Goal: Task Accomplishment & Management: Use online tool/utility

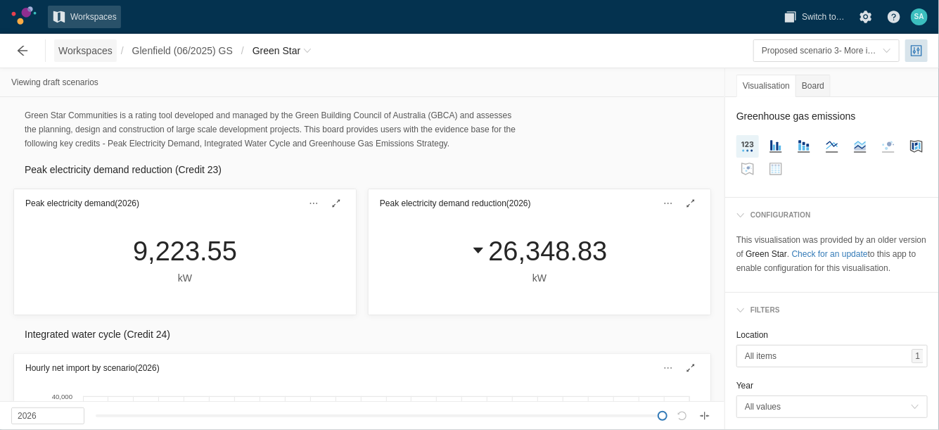
scroll to position [1053, 0]
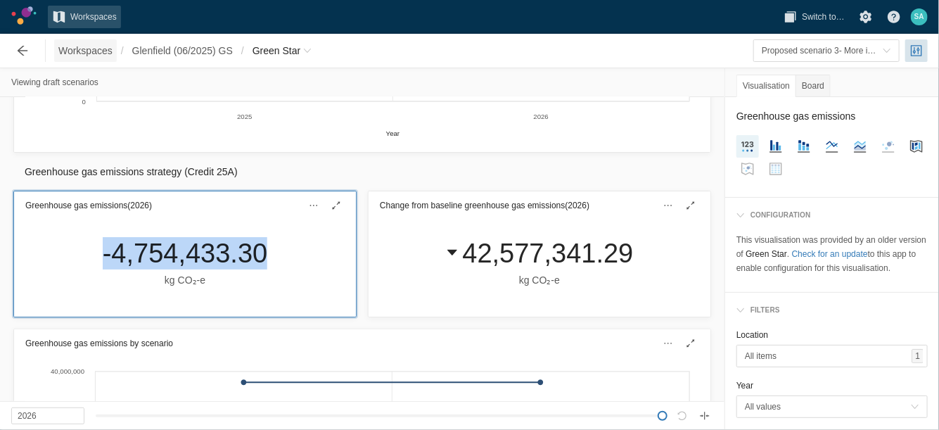
click at [85, 56] on span "Workspaces" at bounding box center [85, 51] width 54 height 14
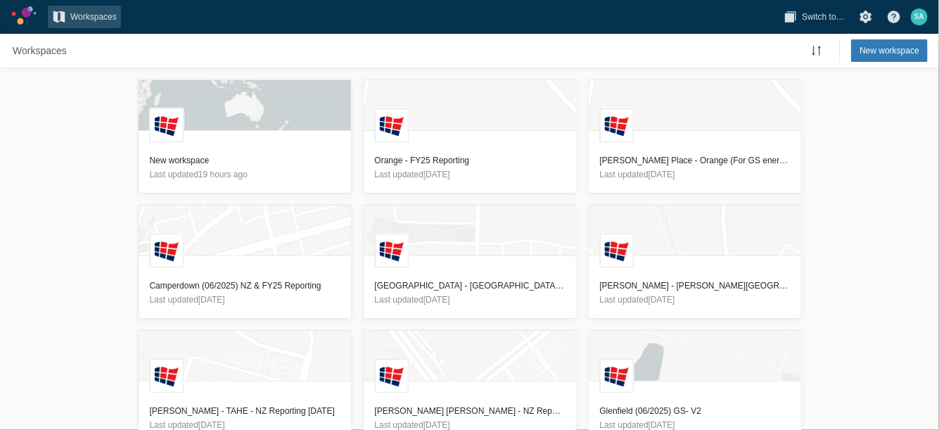
click at [56, 193] on div "L New workspace Last updated 19 hours ago L Orange - FY25 Reporting Last update…" at bounding box center [469, 249] width 939 height 362
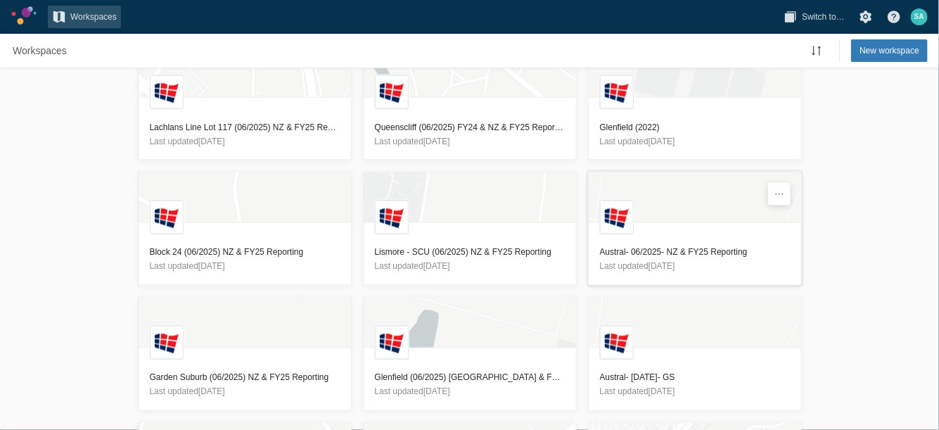
click at [655, 248] on h3 "Austral- 06/2025- NZ & FY25 Reporting" at bounding box center [695, 253] width 190 height 14
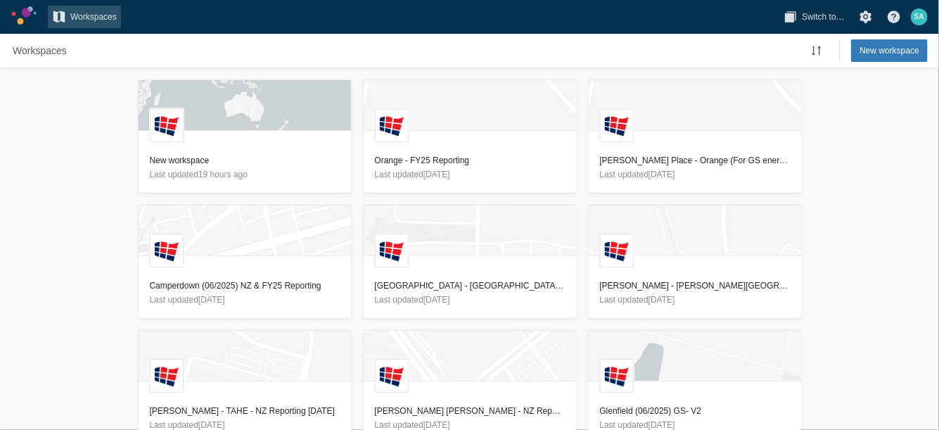
click at [64, 169] on div "L New workspace Last updated 19 hours ago L Orange - FY25 Reporting Last update…" at bounding box center [469, 249] width 939 height 362
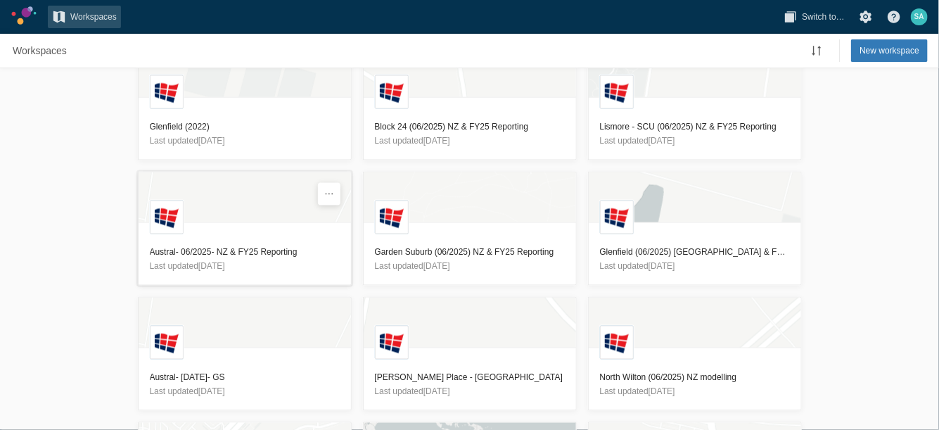
click at [207, 248] on h3 "Austral- 06/2025- NZ & FY25 Reporting" at bounding box center [245, 253] width 190 height 14
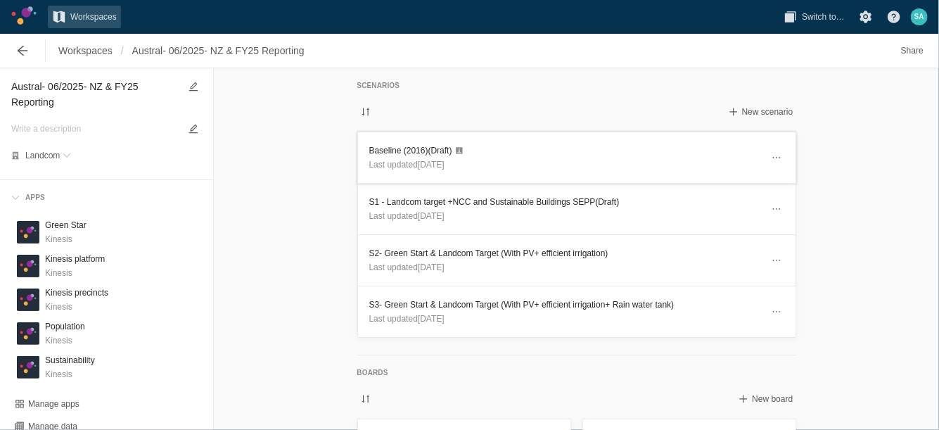
click at [381, 151] on h3 "Baseline (2016) (Draft)" at bounding box center [565, 151] width 393 height 14
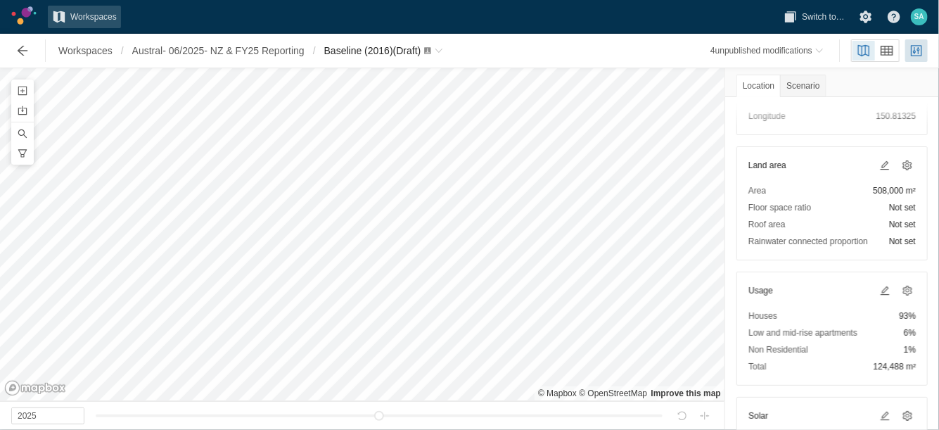
scroll to position [116, 0]
click at [879, 286] on span at bounding box center [884, 290] width 11 height 11
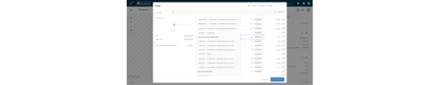
scroll to position [0, 0]
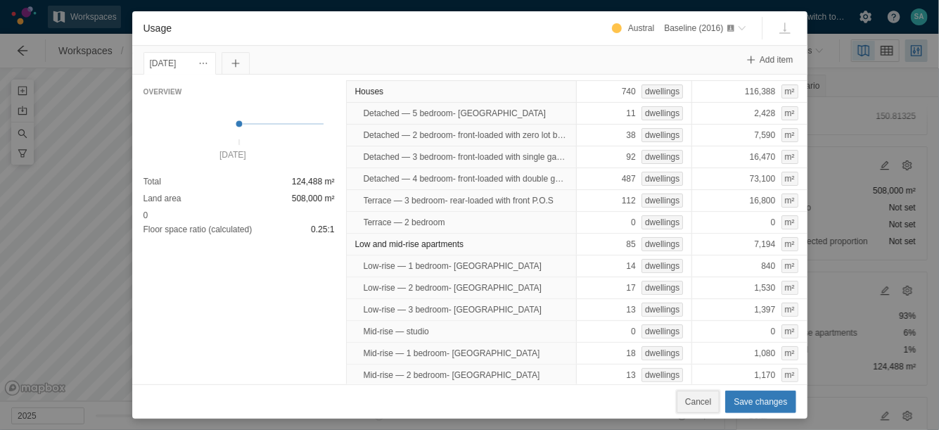
click at [702, 392] on button "Cancel" at bounding box center [698, 401] width 43 height 23
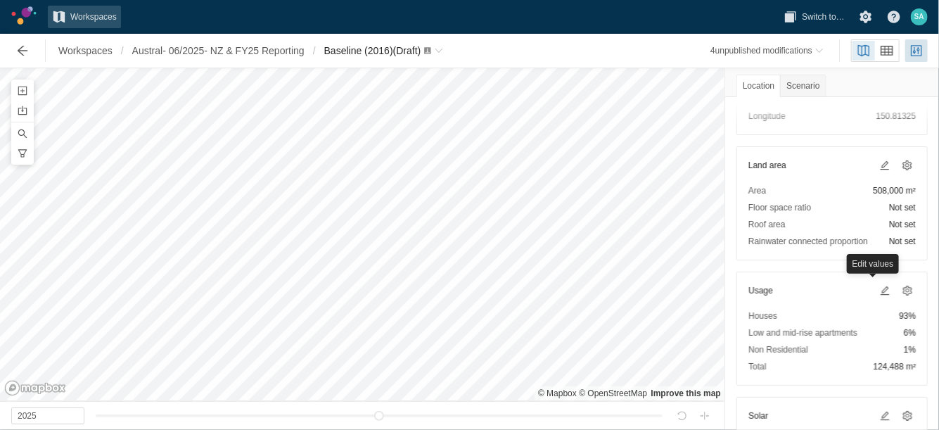
click at [851, 353] on div "Non Residential 1%" at bounding box center [832, 350] width 167 height 14
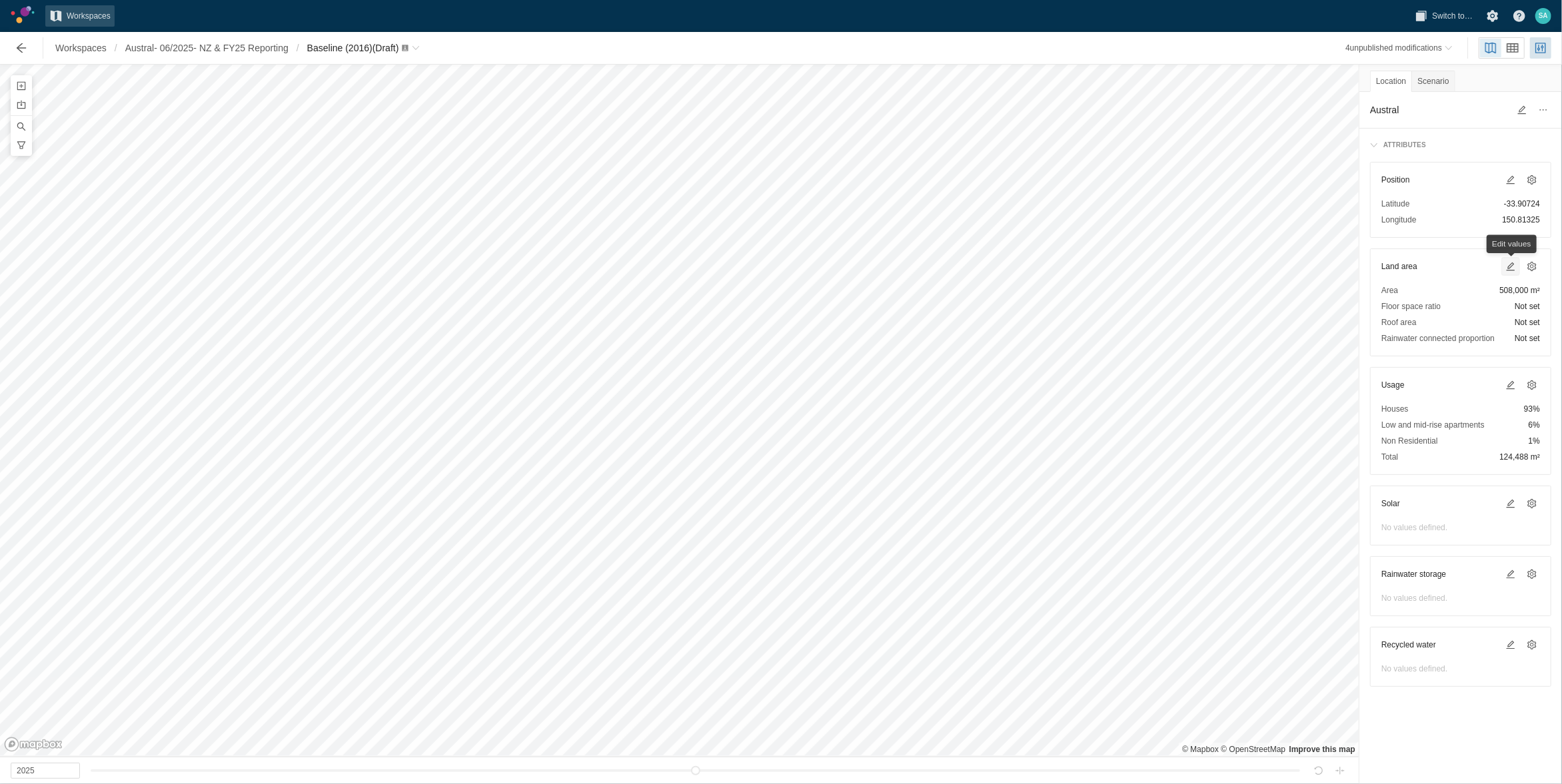
click at [889, 269] on span at bounding box center [1510, 266] width 10 height 10
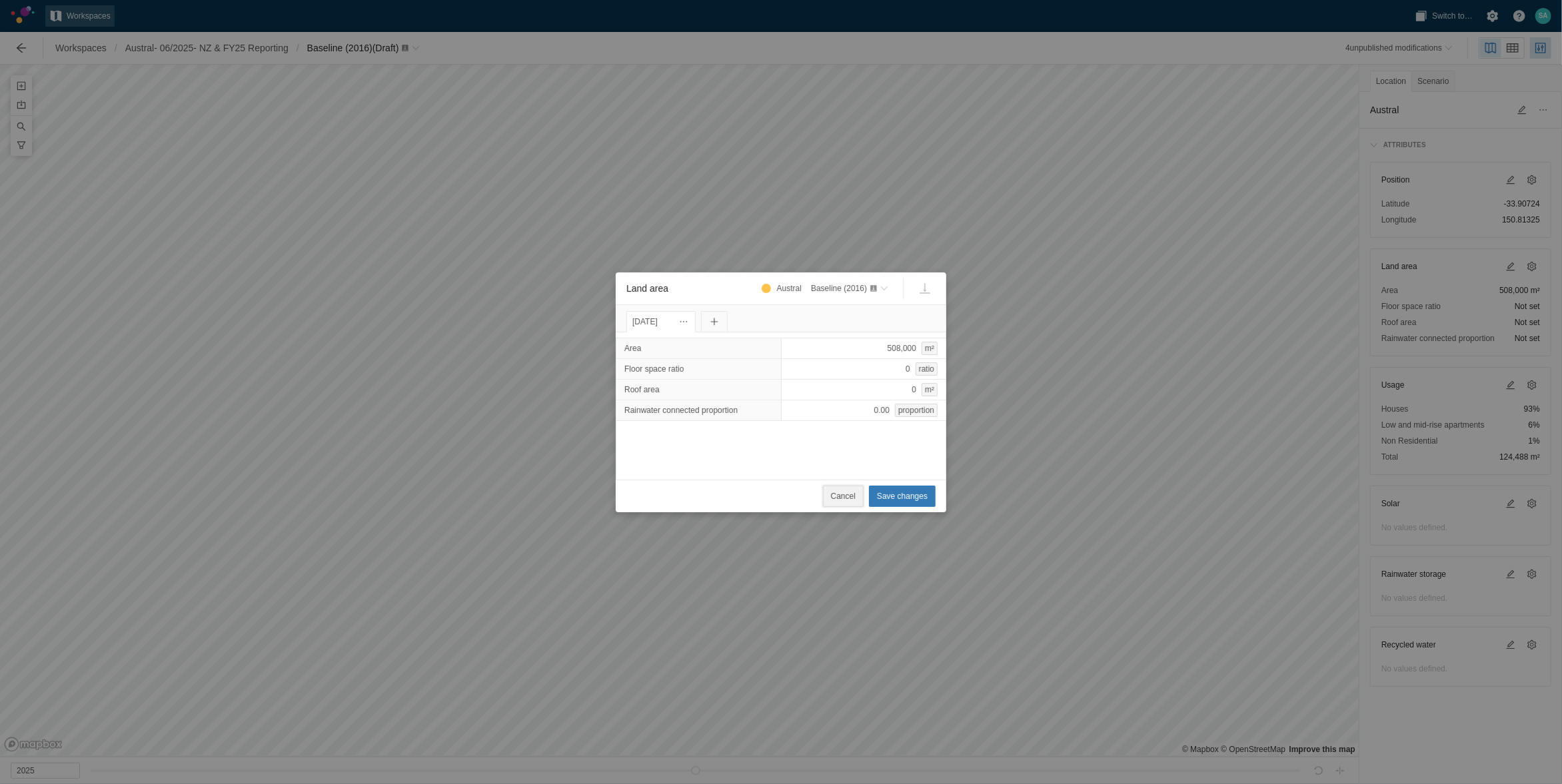
click at [842, 406] on span "Cancel" at bounding box center [843, 496] width 25 height 13
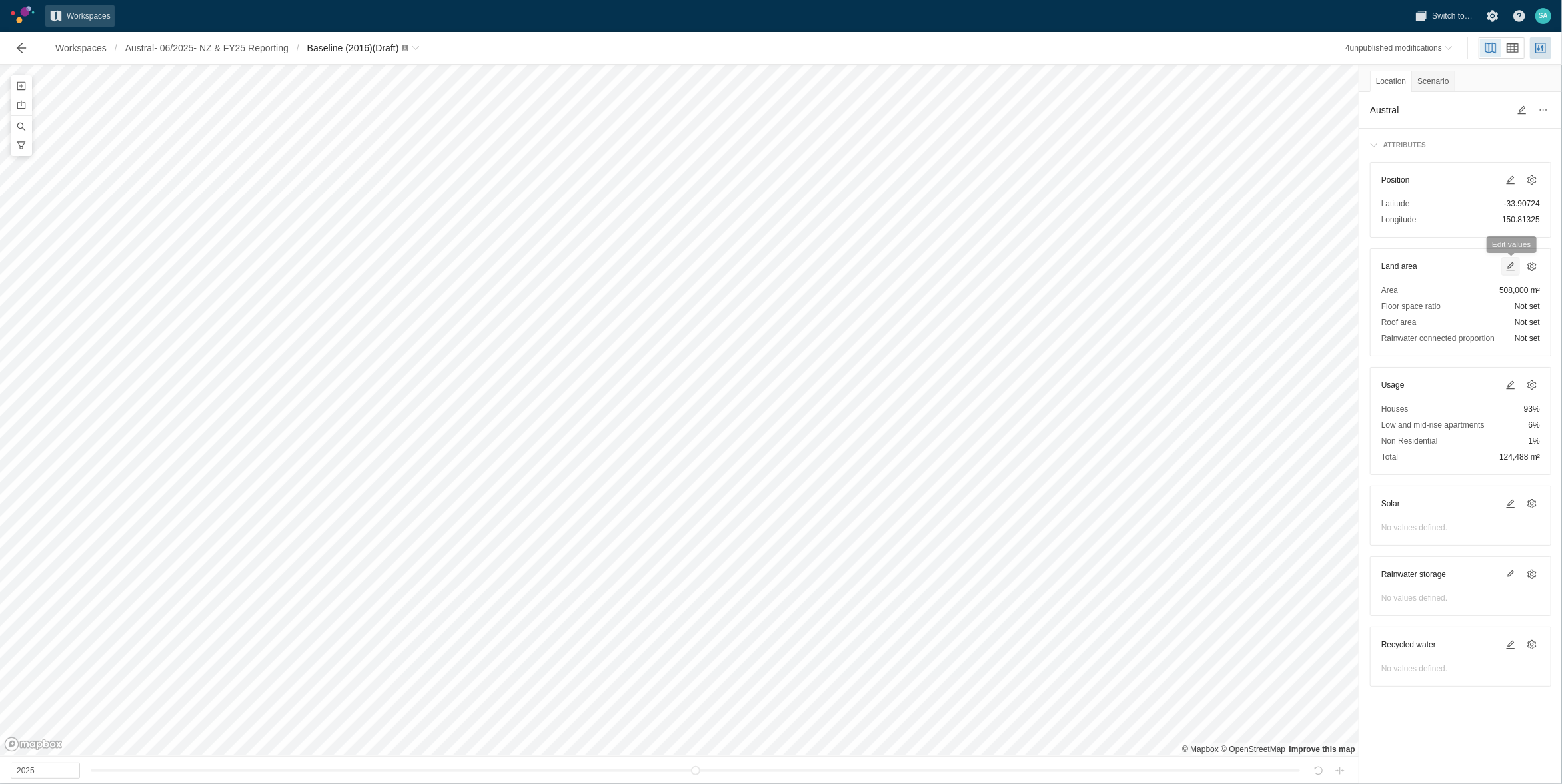
click at [889, 264] on span at bounding box center [1510, 266] width 10 height 10
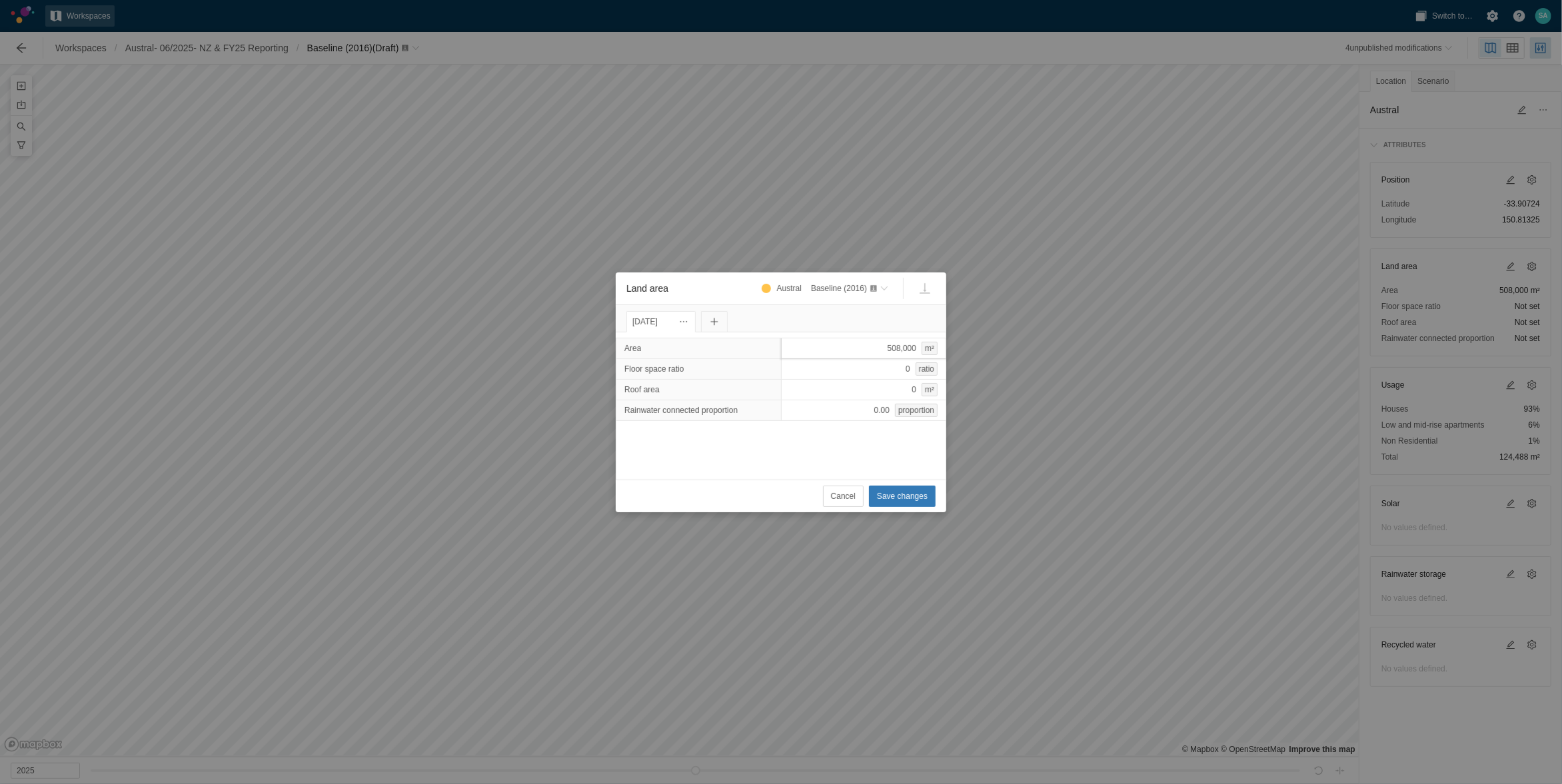
click at [889, 341] on div "508,000 m²" at bounding box center [864, 348] width 166 height 22
type input "380000"
click at [889, 406] on span "Save changes" at bounding box center [902, 496] width 50 height 13
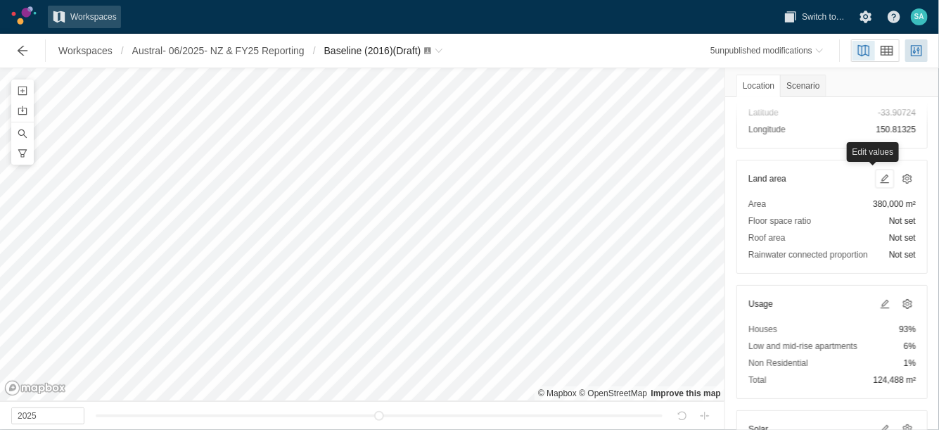
scroll to position [103, 0]
click at [879, 304] on span at bounding box center [885, 303] width 17 height 17
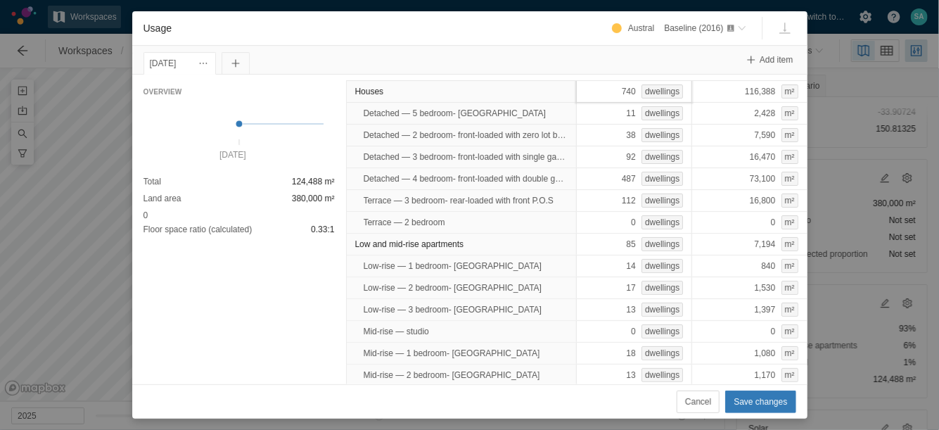
click at [606, 90] on div "740 dwellings" at bounding box center [634, 91] width 116 height 23
type input "339"
click at [246, 310] on div "Overview 1 Jan 2025 Total 60,137 m² Land area 380,000 m² 0 Floor space ratio (c…" at bounding box center [239, 230] width 214 height 310
click at [598, 242] on div "85 dwellings" at bounding box center [634, 244] width 116 height 23
type input "51"
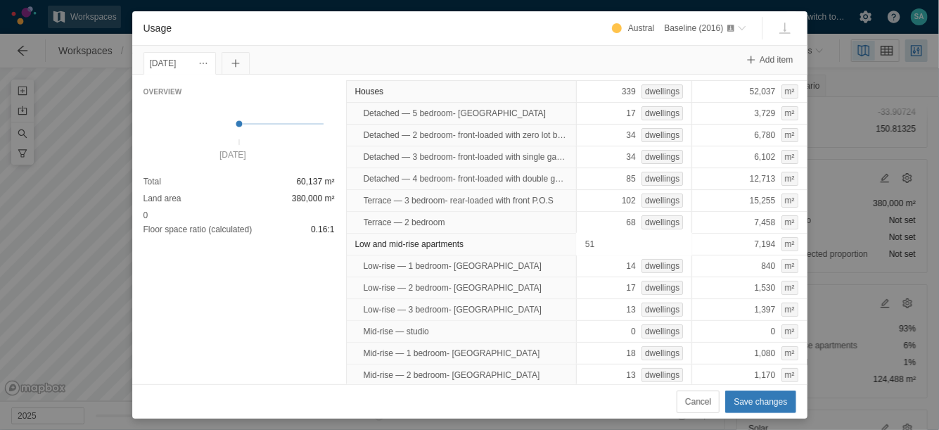
click at [282, 296] on div "Overview 1 Jan 2025 Total 60,137 m² Land area 380,000 m² 0 Floor space ratio (c…" at bounding box center [239, 230] width 214 height 310
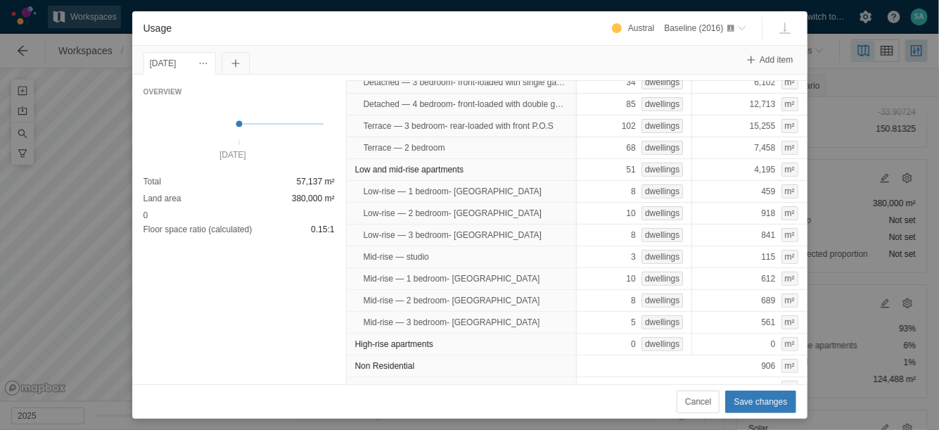
scroll to position [85, 0]
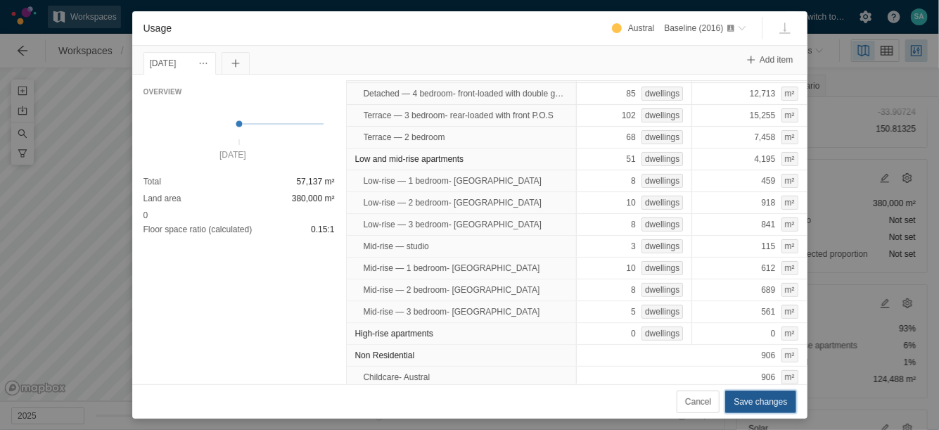
click at [751, 399] on span "Save changes" at bounding box center [760, 402] width 53 height 14
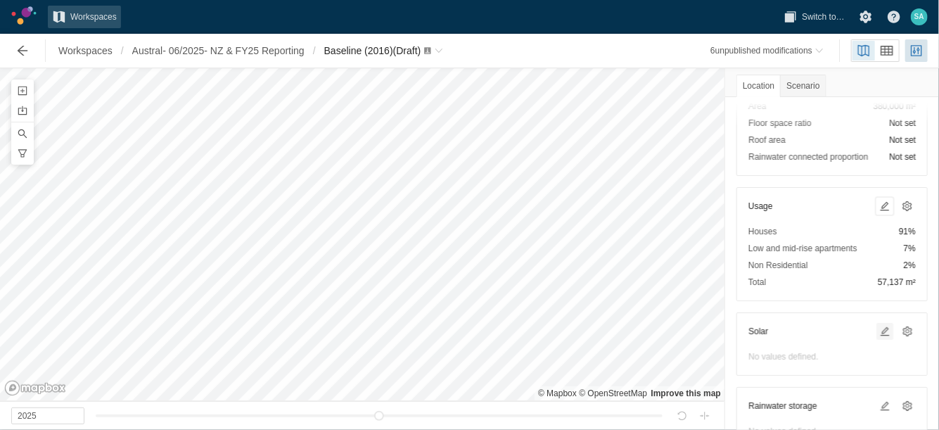
scroll to position [209, 0]
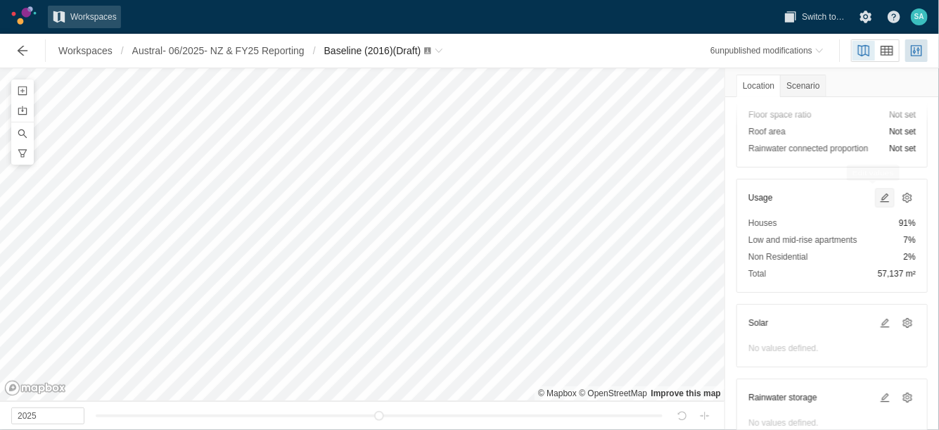
click at [879, 195] on span at bounding box center [884, 197] width 11 height 11
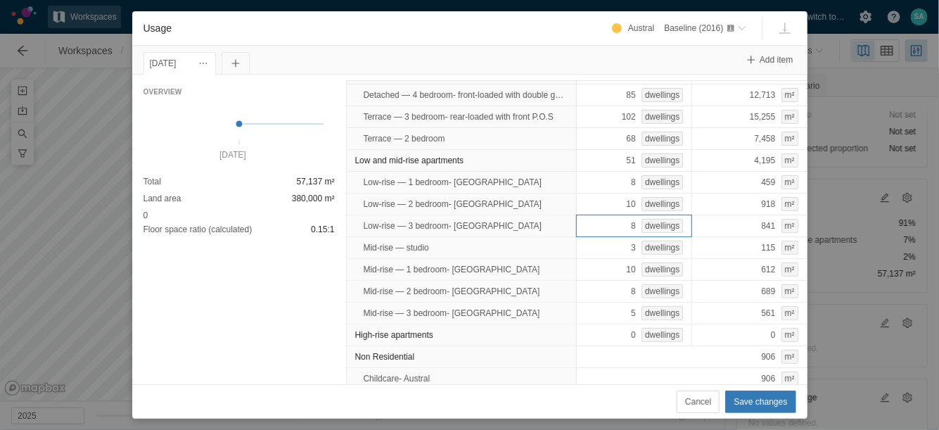
scroll to position [0, 0]
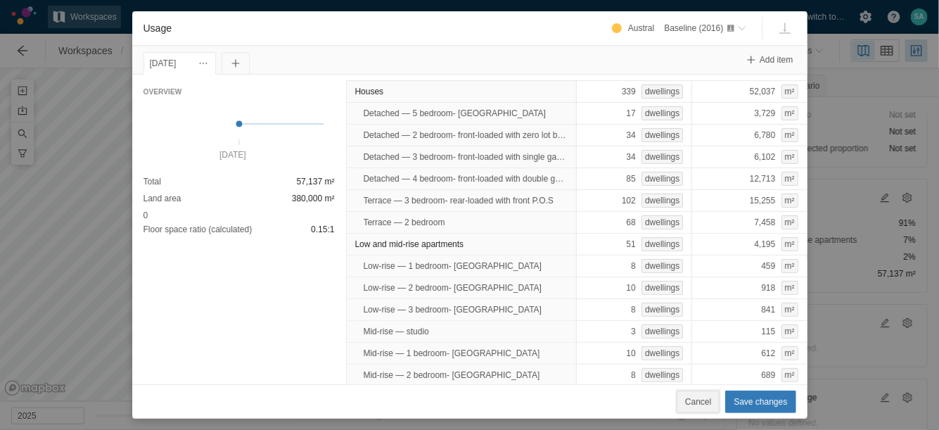
click at [706, 399] on span "Cancel" at bounding box center [698, 402] width 26 height 14
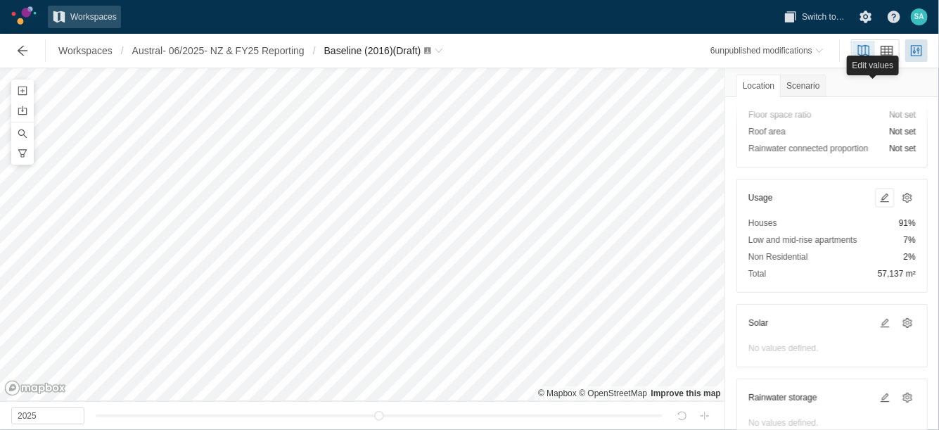
scroll to position [315, 0]
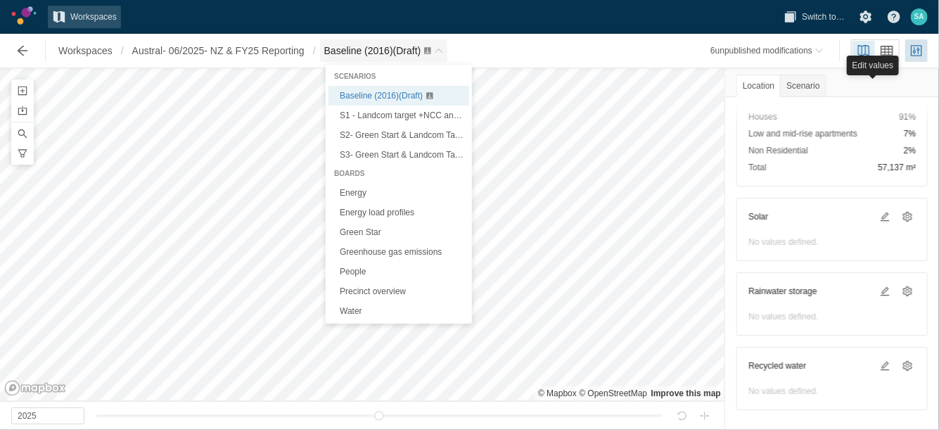
click at [402, 52] on span "Baseline (2016) (Draft)" at bounding box center [372, 50] width 97 height 11
click at [367, 116] on span "S1 - Landcom target +NCC and Sustainable Buildings SEPP (Draft)" at bounding box center [465, 115] width 250 height 10
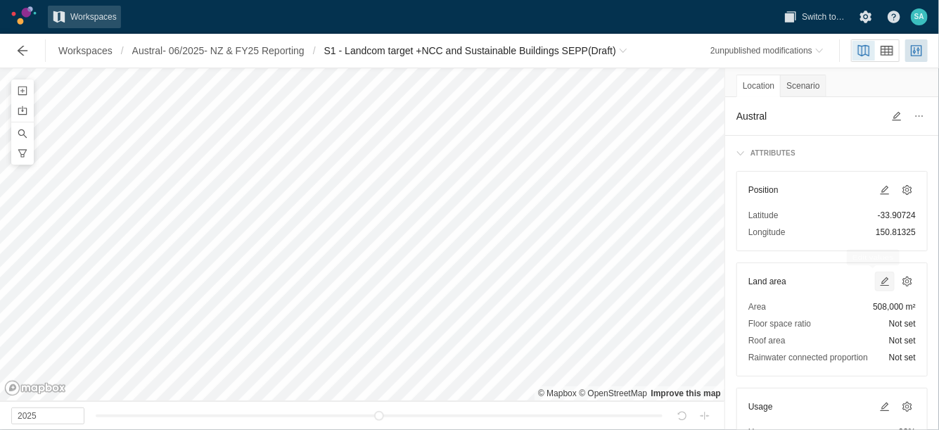
click at [879, 277] on span at bounding box center [884, 281] width 11 height 11
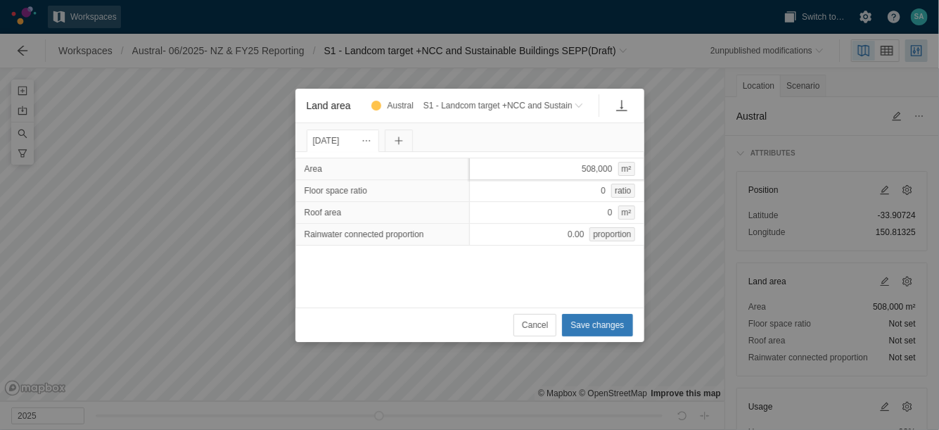
click at [559, 165] on div "508,000 m²" at bounding box center [556, 169] width 175 height 23
type input "380000"
click at [599, 324] on span "Save changes" at bounding box center [597, 325] width 53 height 14
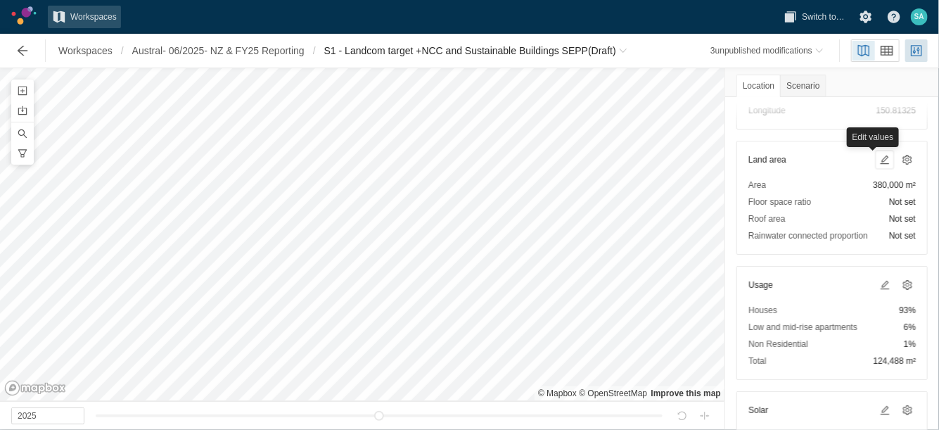
scroll to position [123, 0]
click at [879, 284] on span at bounding box center [884, 283] width 11 height 11
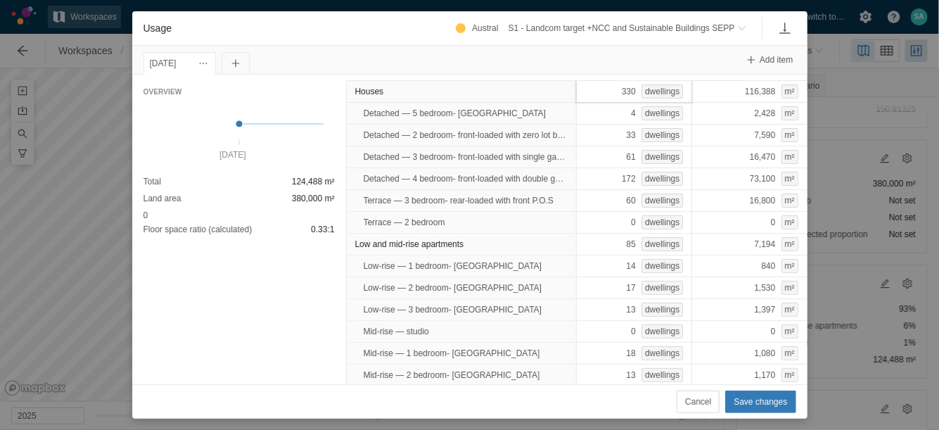
click at [598, 98] on div "330 dwellings" at bounding box center [634, 91] width 116 height 23
type input "339"
type input "51"
click at [299, 319] on div "Overview 1 Jan 2025 Total 104,292 m² Land area 380,000 m² 0 Floor space ratio (…" at bounding box center [239, 230] width 214 height 310
click at [752, 398] on span "Save changes" at bounding box center [760, 402] width 53 height 14
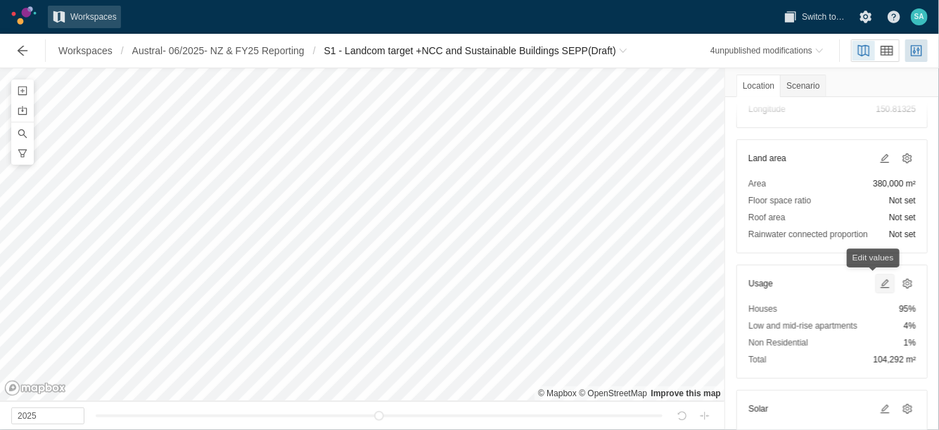
click at [877, 289] on span at bounding box center [885, 283] width 17 height 17
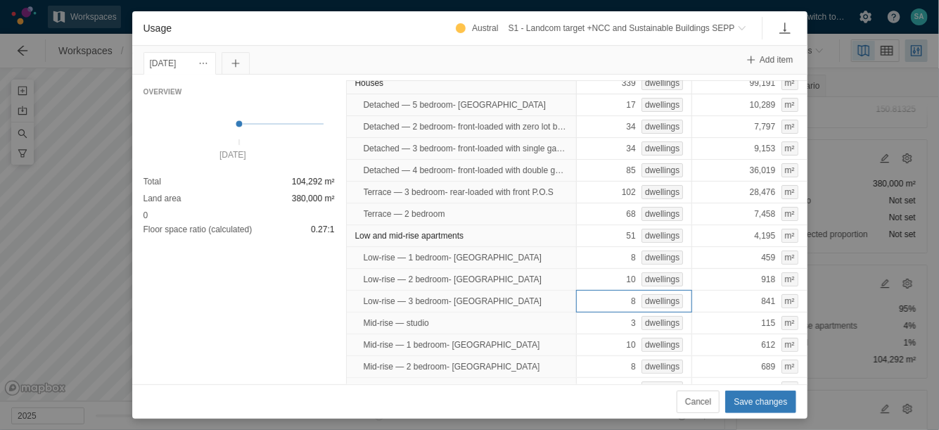
scroll to position [0, 0]
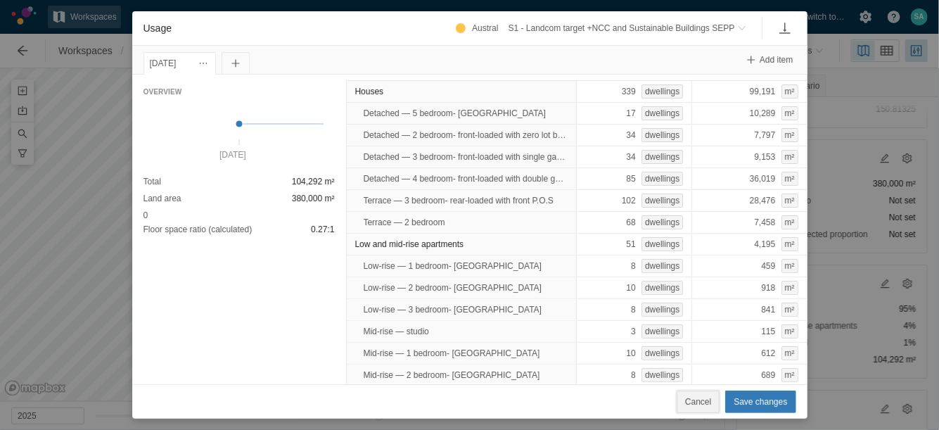
click at [701, 405] on span "Cancel" at bounding box center [698, 402] width 26 height 14
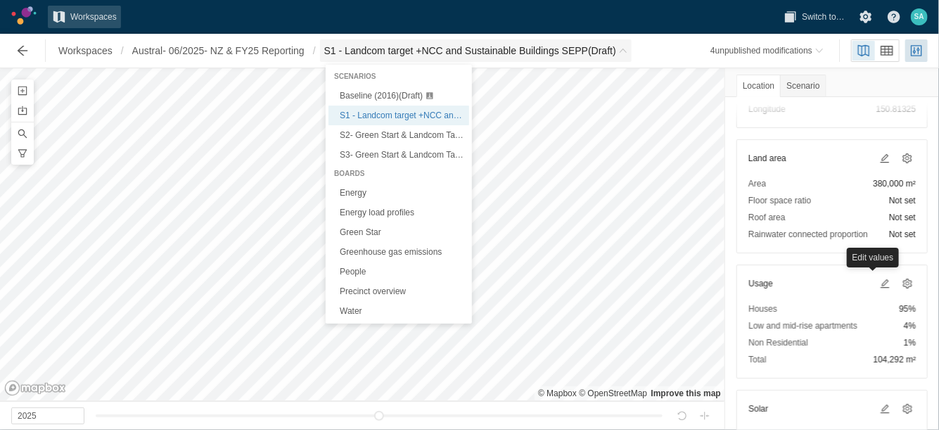
click at [362, 44] on span "S1 - Landcom target +NCC and Sustainable Buildings SEPP (Draft)" at bounding box center [470, 51] width 292 height 14
click at [360, 94] on span "Baseline (2016) (Draft)" at bounding box center [381, 96] width 83 height 10
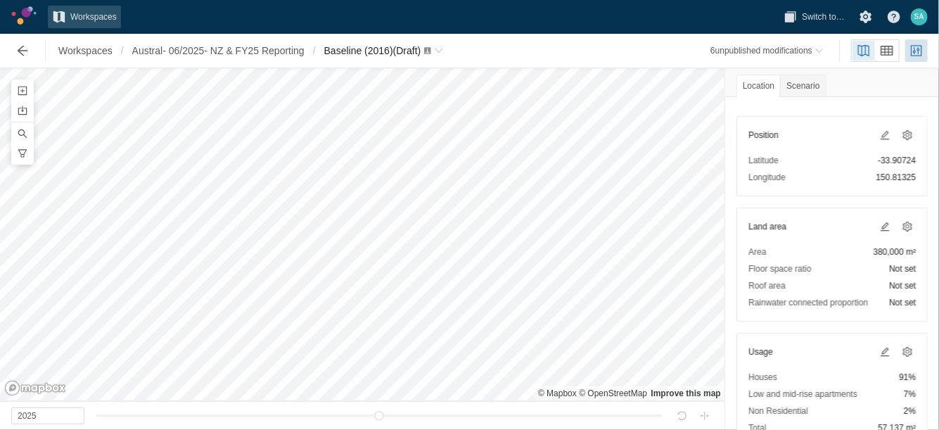
scroll to position [121, 0]
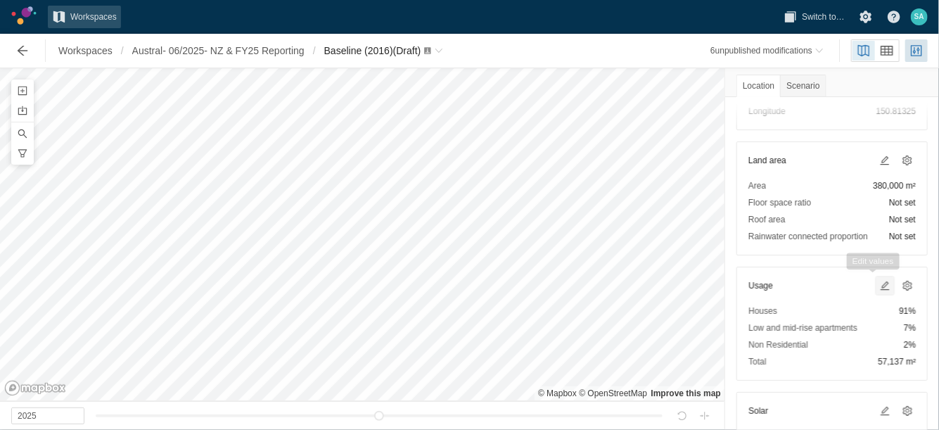
click at [879, 288] on span at bounding box center [884, 285] width 11 height 11
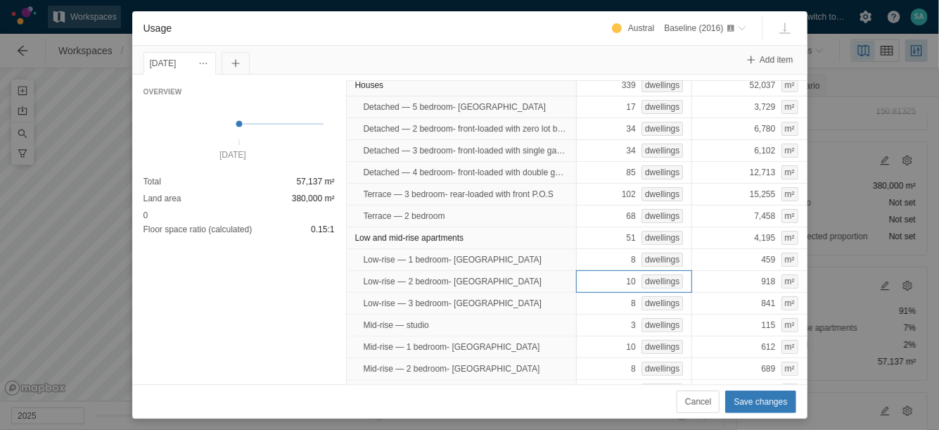
scroll to position [0, 0]
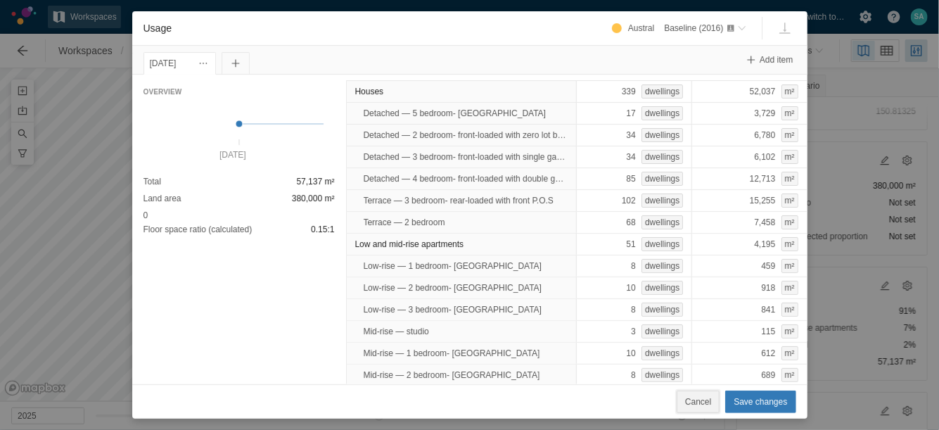
click at [706, 395] on span "Cancel" at bounding box center [698, 402] width 26 height 14
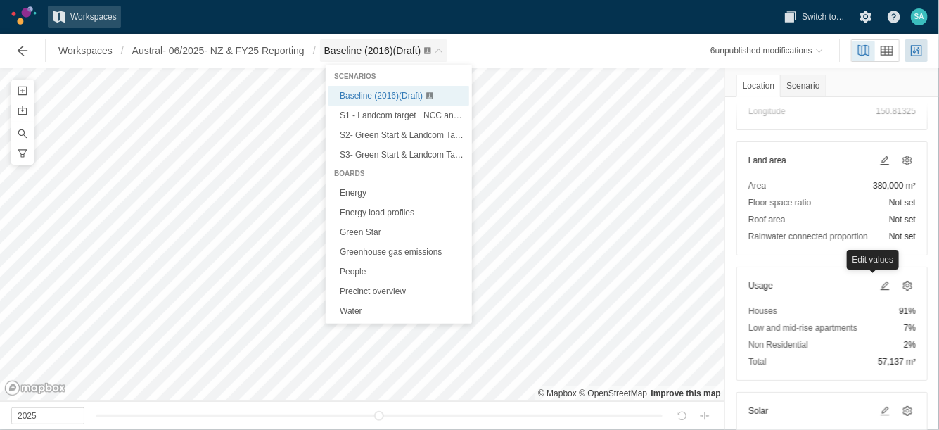
click at [371, 56] on span "Baseline (2016) (Draft)" at bounding box center [372, 50] width 97 height 11
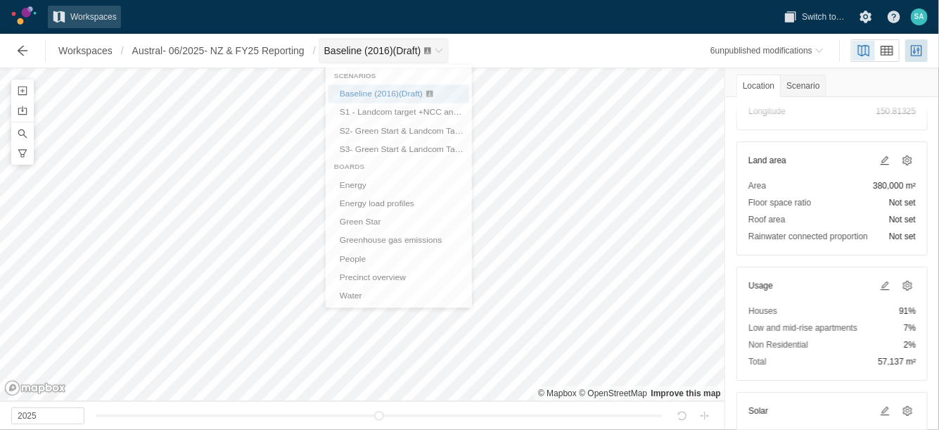
click at [395, 51] on span "Baseline (2016) (Draft)" at bounding box center [372, 50] width 97 height 11
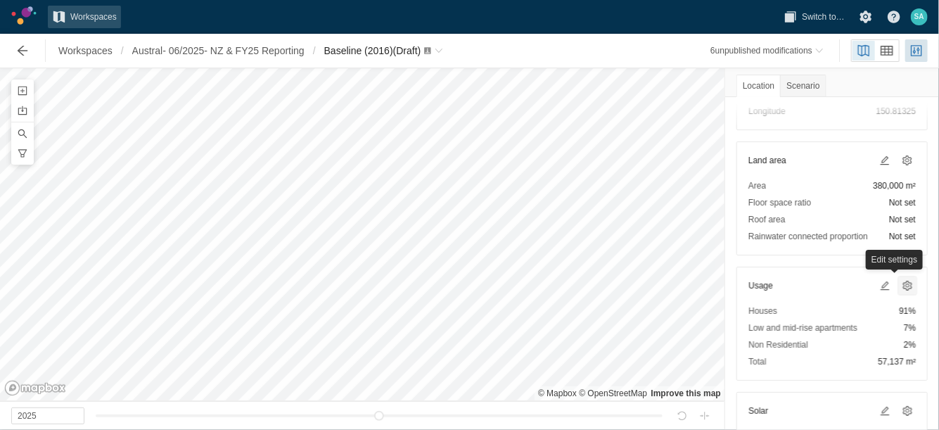
click at [902, 280] on span at bounding box center [907, 285] width 11 height 11
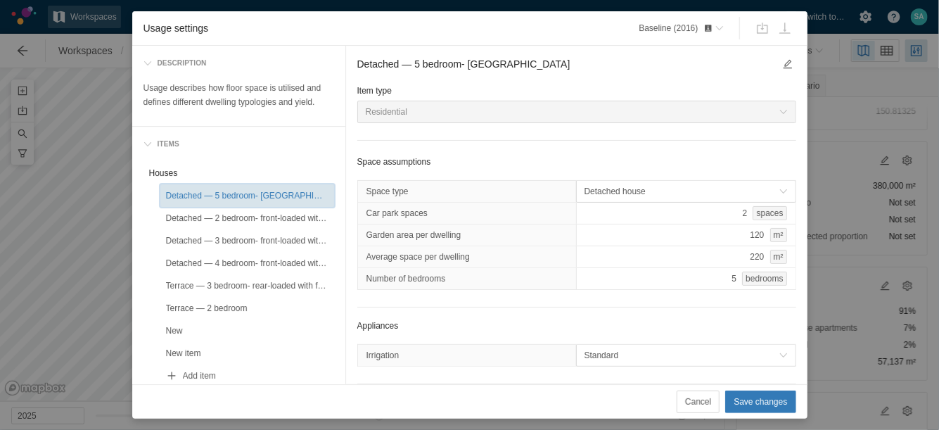
click at [272, 189] on div "Detached — 5 bedroom- Austral" at bounding box center [247, 196] width 163 height 14
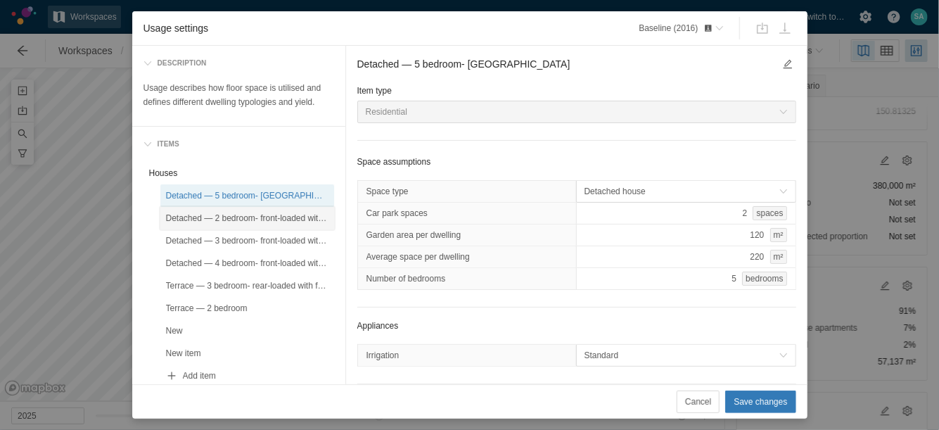
click at [260, 213] on div "Detached — 2 bedroom- front-loaded with zero lot boundary" at bounding box center [247, 218] width 163 height 14
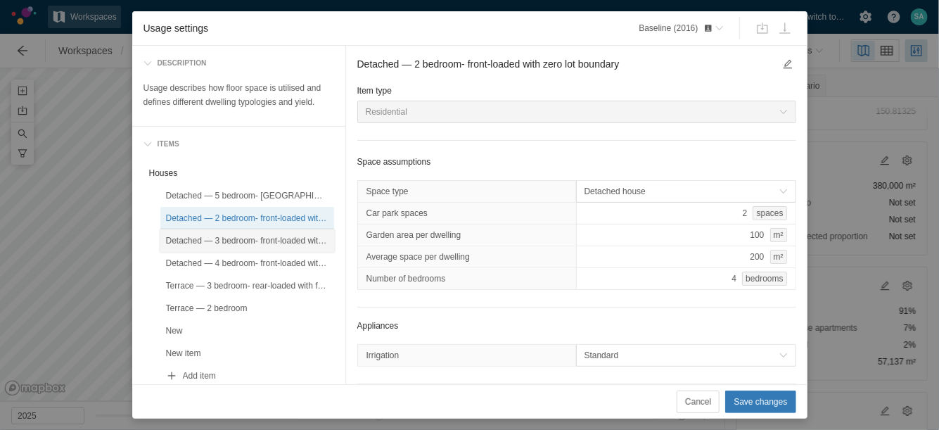
click at [248, 236] on div "Detached — 3 bedroom- front-loaded with single garage" at bounding box center [247, 241] width 163 height 14
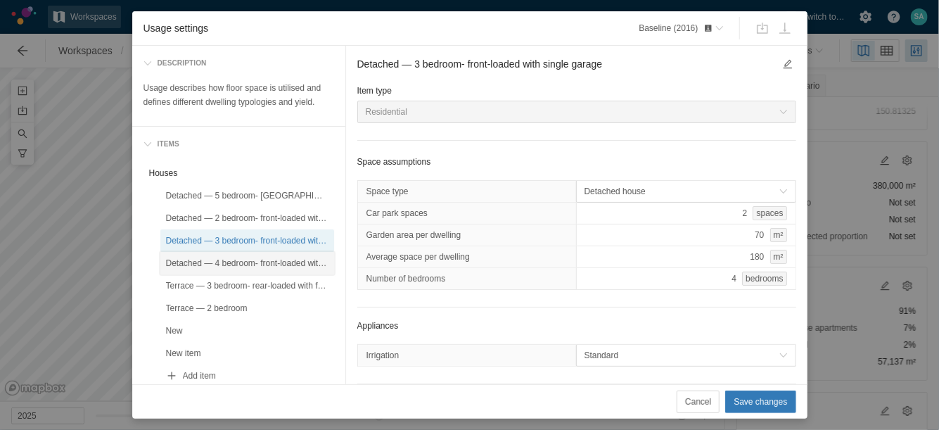
click at [257, 259] on div "Detached — 4 bedroom- front-loaded with double garages" at bounding box center [247, 263] width 163 height 14
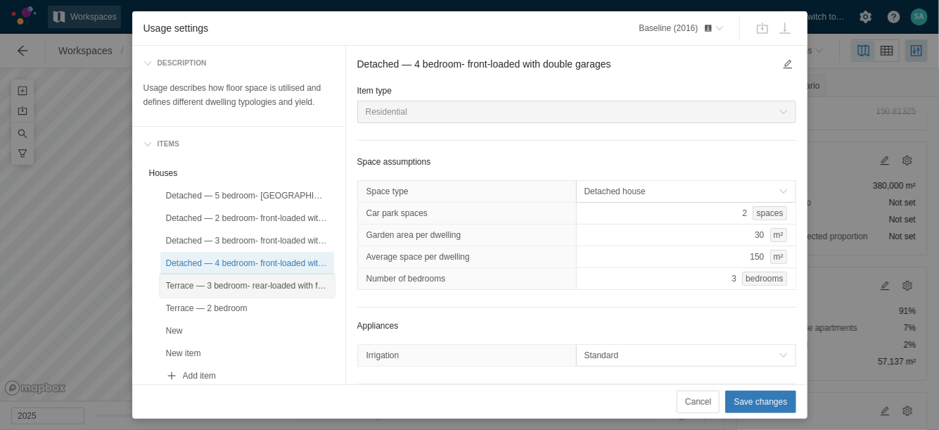
click at [236, 282] on div "Terrace — 3 bedroom- rear-loaded with front P.O.S" at bounding box center [247, 286] width 163 height 14
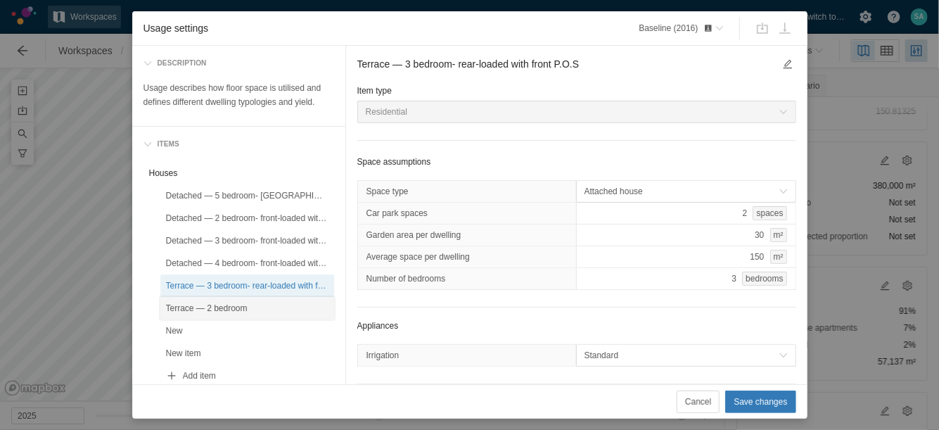
click at [229, 307] on div "Terrace — 2 bedroom" at bounding box center [247, 308] width 163 height 14
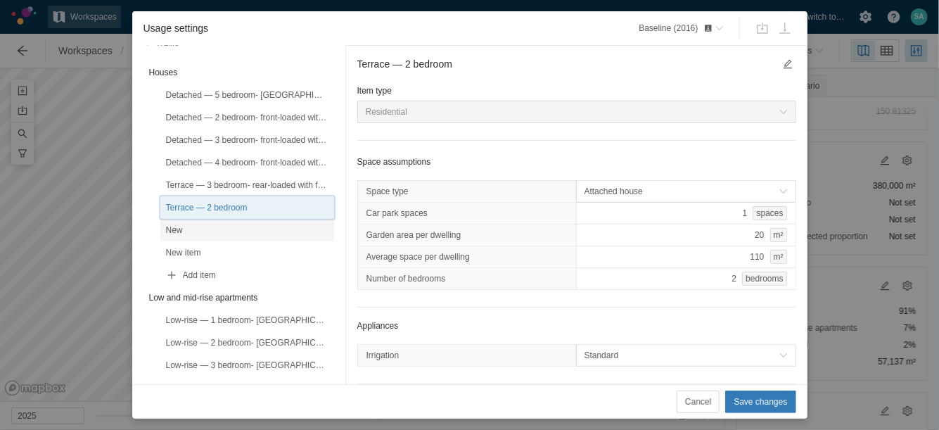
scroll to position [111, 0]
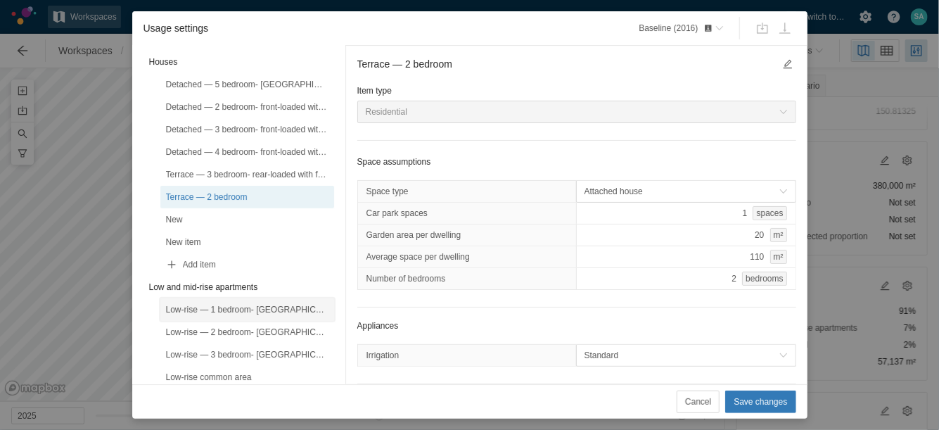
click at [233, 303] on div "Low-rise — 1 bedroom- Austral" at bounding box center [247, 310] width 163 height 14
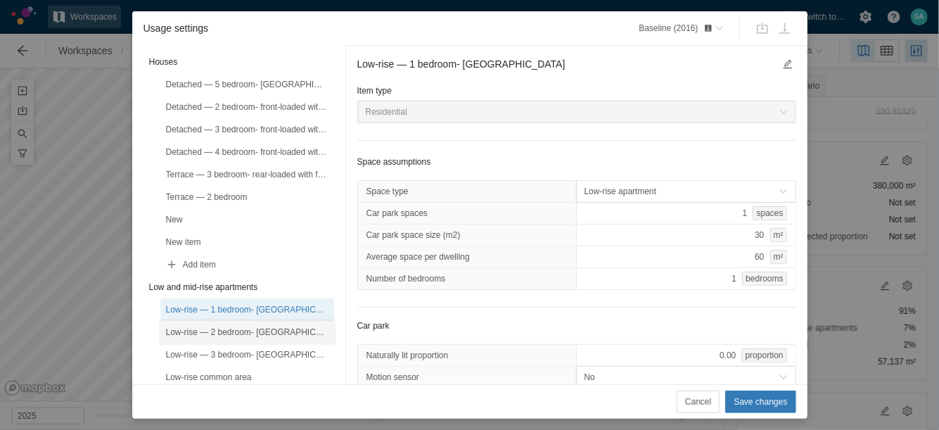
click at [238, 329] on div "Low-rise — 2 bedroom- Austral" at bounding box center [247, 332] width 163 height 14
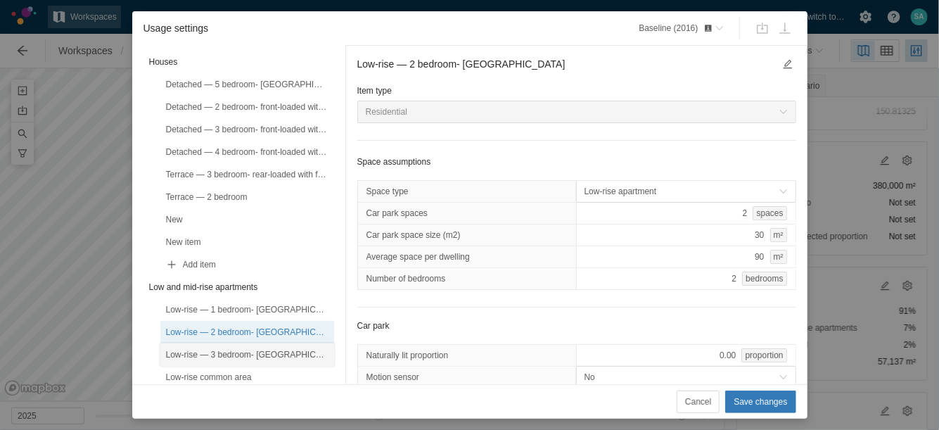
click at [236, 350] on div "Low-rise — 3 bedroom- Austral" at bounding box center [247, 355] width 163 height 14
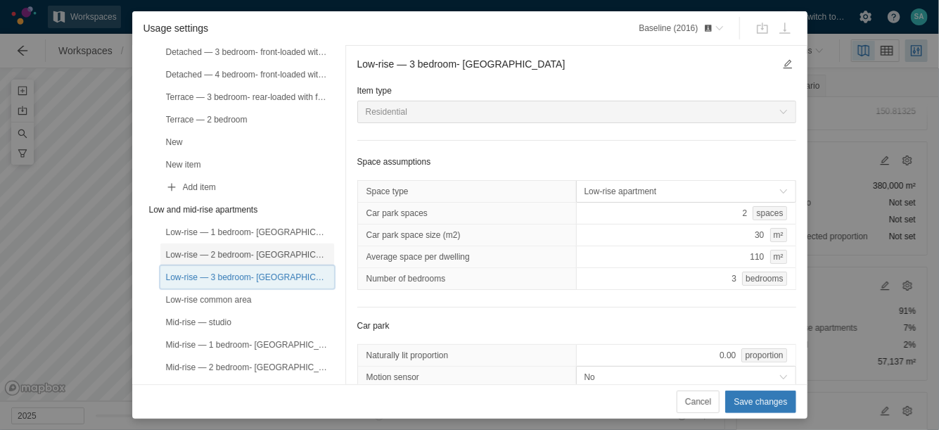
scroll to position [195, 0]
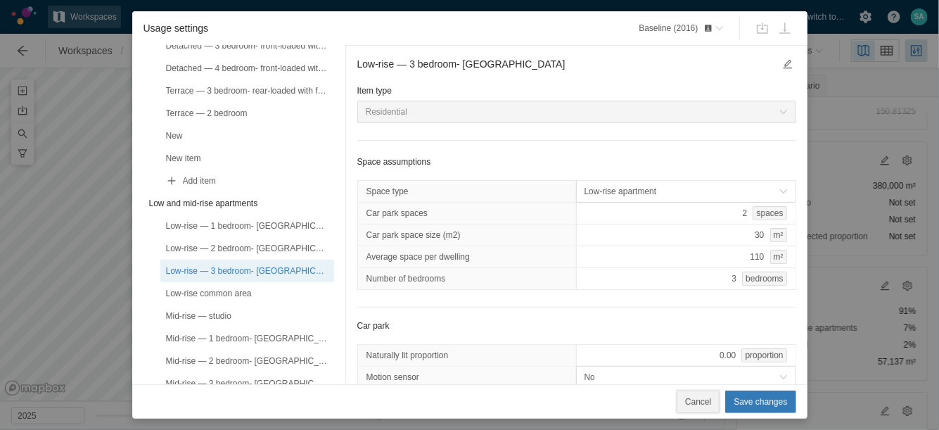
click at [709, 395] on span "Cancel" at bounding box center [698, 402] width 26 height 14
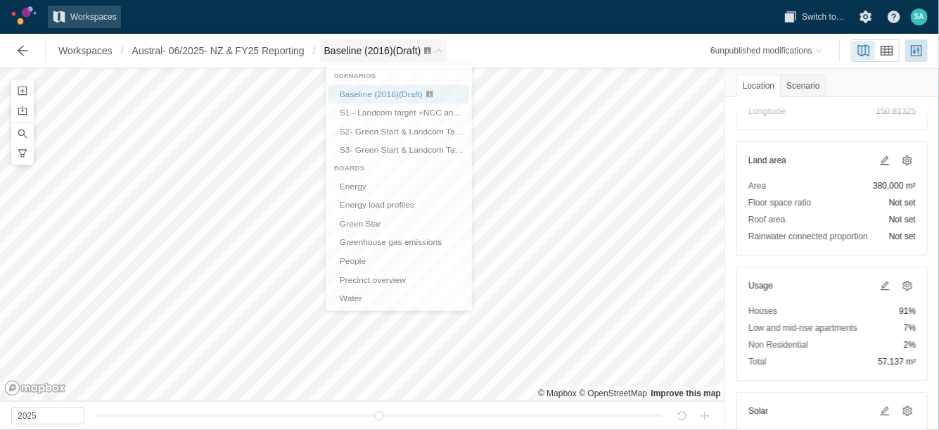
click at [423, 56] on div "Baseline (2016) (Draft)" at bounding box center [373, 51] width 99 height 14
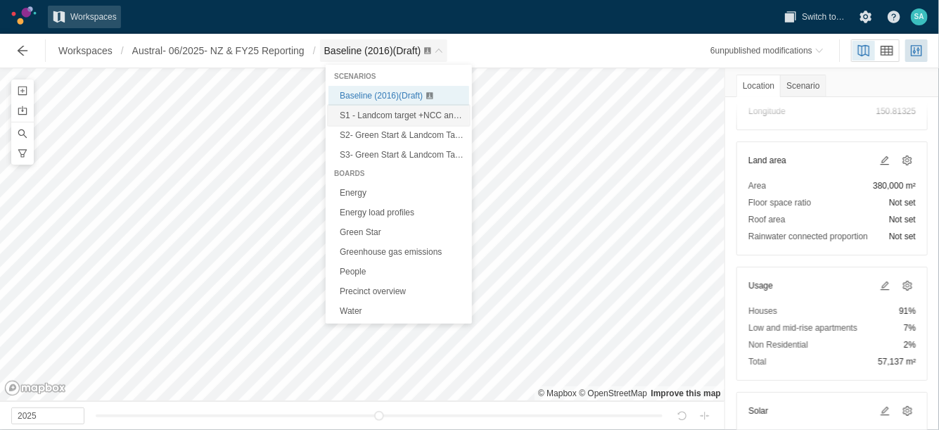
click at [389, 111] on span "S1 - Landcom target +NCC and Sustainable Buildings SEPP (Draft)" at bounding box center [465, 115] width 250 height 10
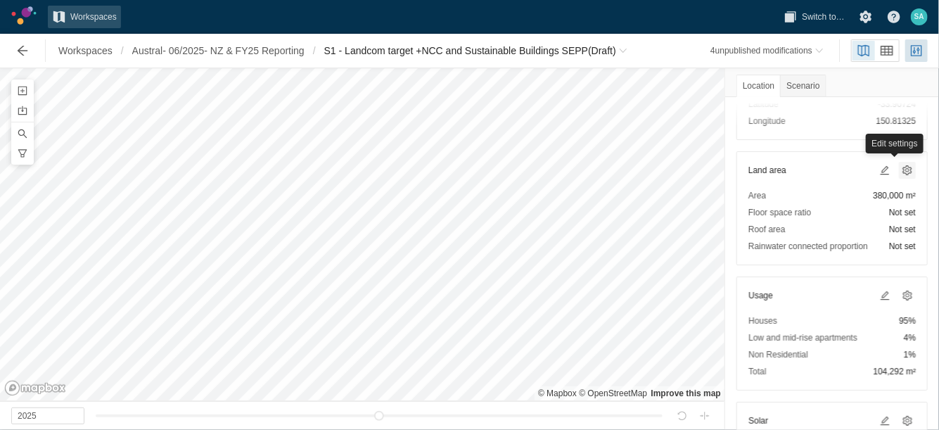
scroll to position [146, 0]
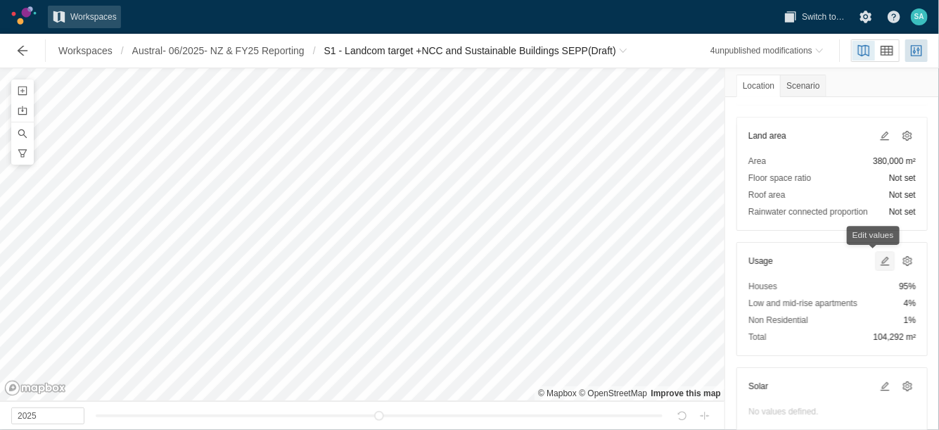
click at [879, 262] on span at bounding box center [884, 260] width 11 height 11
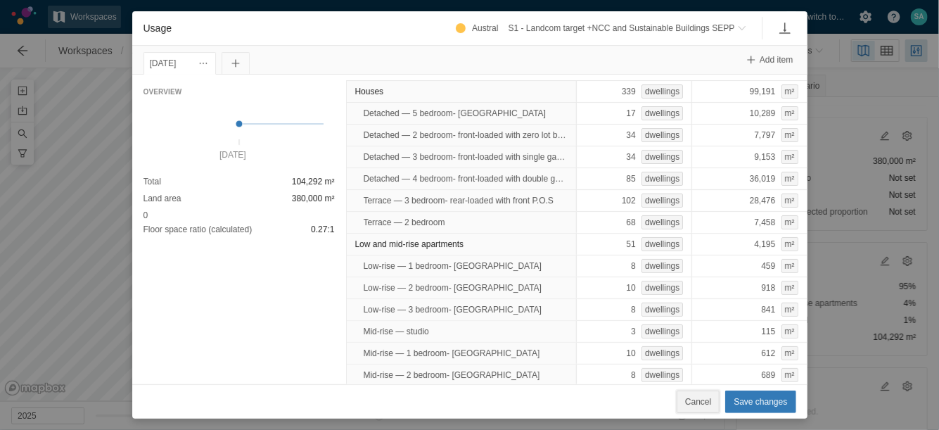
click at [699, 400] on span "Cancel" at bounding box center [698, 402] width 26 height 14
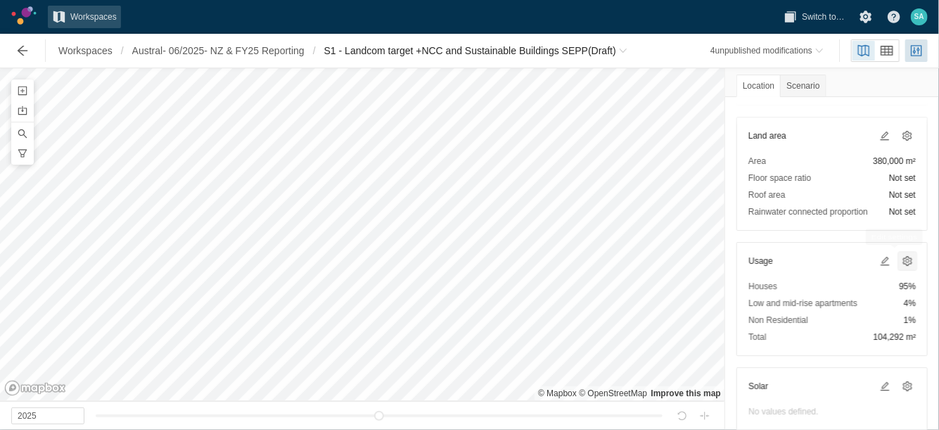
click at [902, 264] on span at bounding box center [907, 260] width 11 height 11
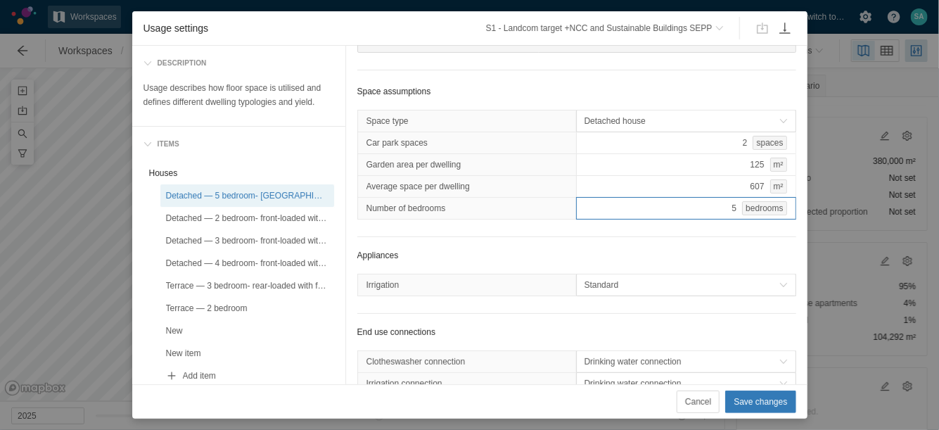
scroll to position [61, 0]
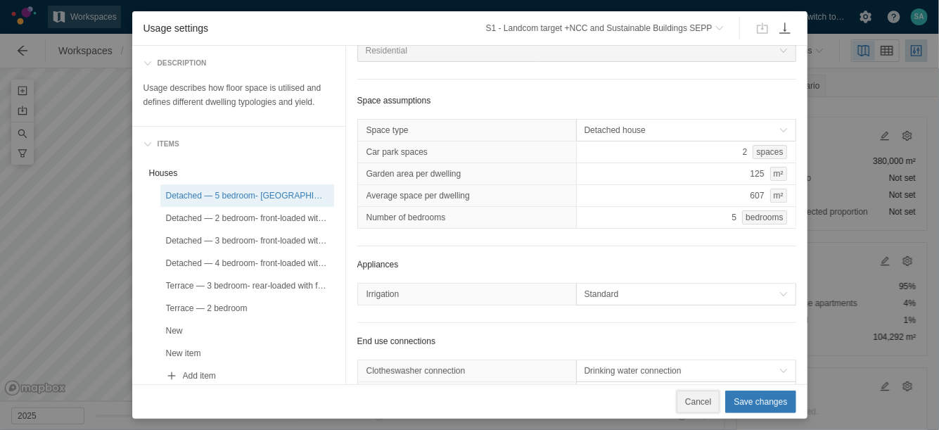
click at [693, 395] on span "Cancel" at bounding box center [698, 402] width 26 height 14
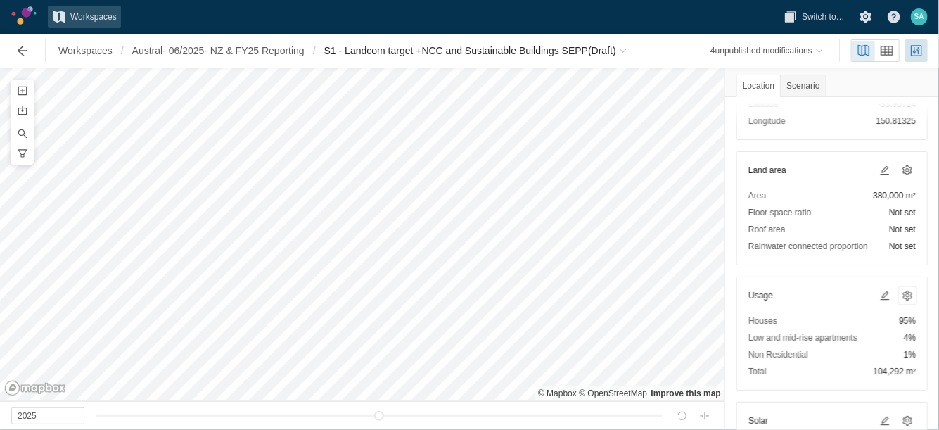
scroll to position [110, 0]
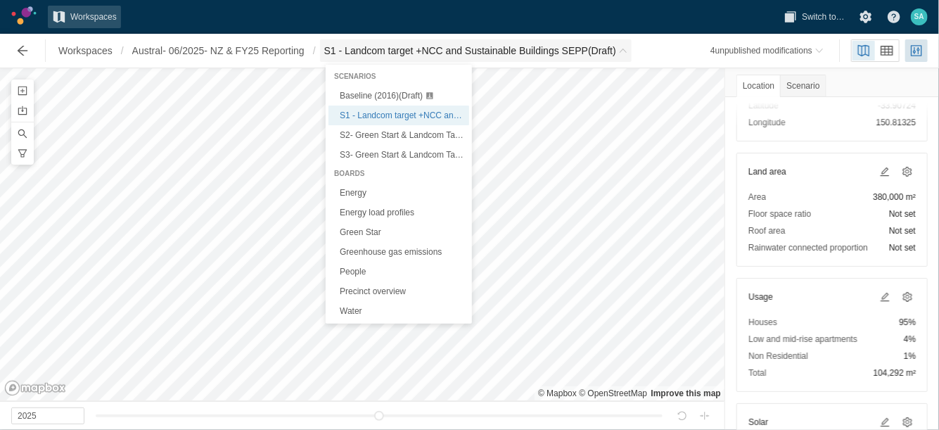
click at [361, 53] on span "S1 - Landcom target +NCC and Sustainable Buildings SEPP (Draft)" at bounding box center [470, 51] width 292 height 14
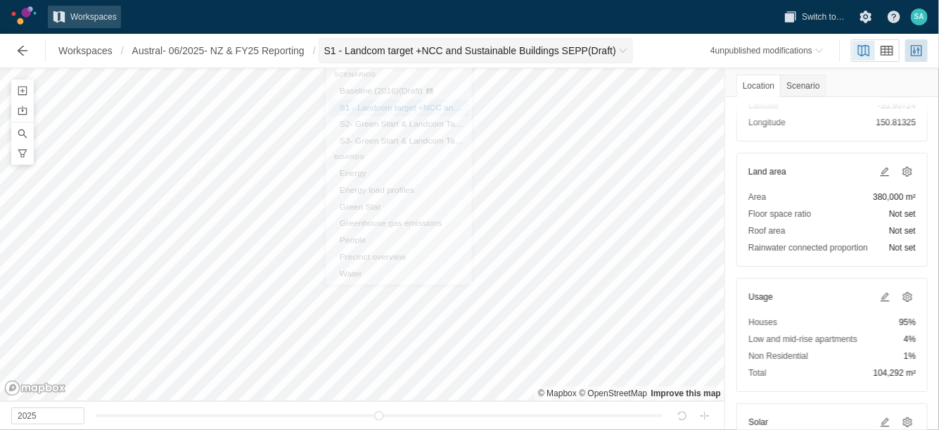
click at [394, 42] on span "S1 - Landcom target +NCC and Sustainable Buildings SEPP (Draft)" at bounding box center [476, 50] width 312 height 23
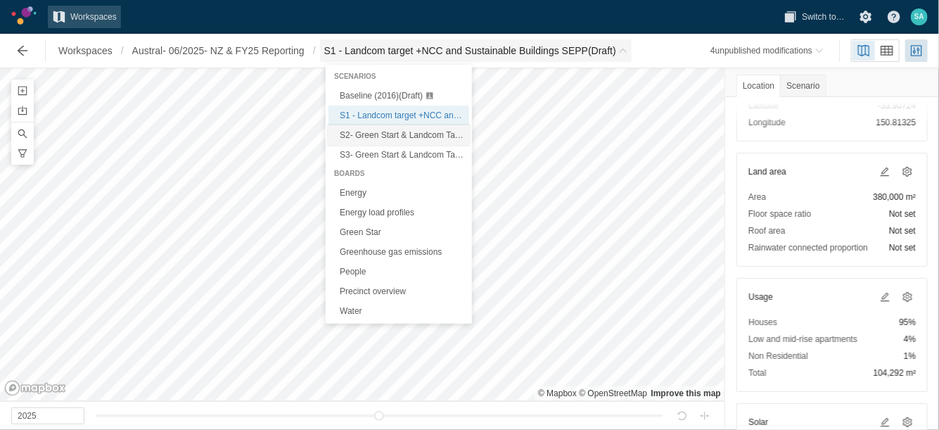
click at [367, 139] on span "S2- Green Start & Landcom Target (With PV+ efficient irrigation)" at bounding box center [459, 135] width 239 height 10
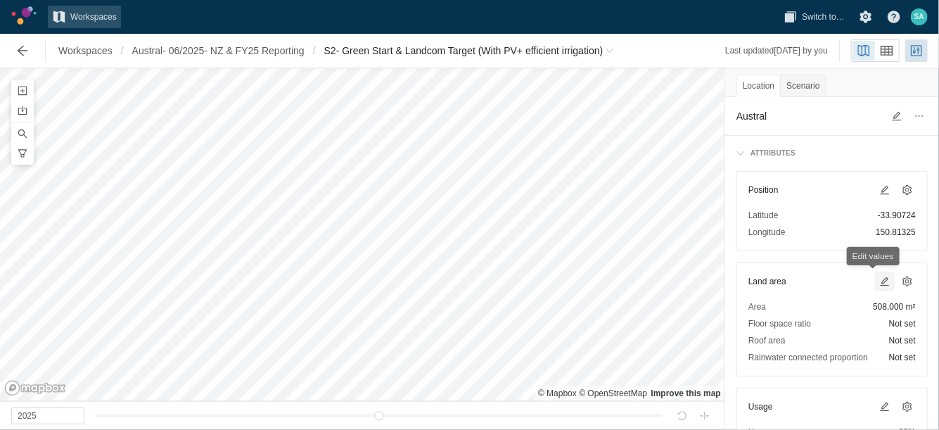
click at [879, 280] on span at bounding box center [884, 281] width 11 height 11
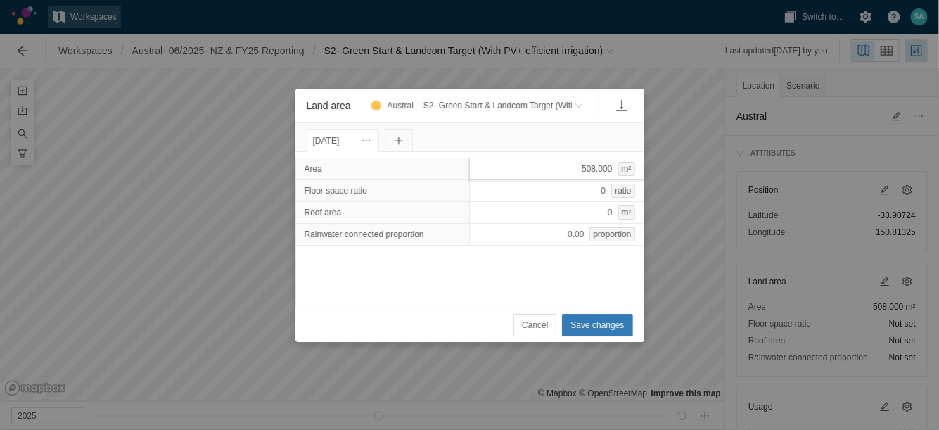
click at [576, 165] on div "508,000 m²" at bounding box center [556, 169] width 175 height 23
type input "380000"
click at [603, 334] on button "Save changes" at bounding box center [597, 325] width 70 height 23
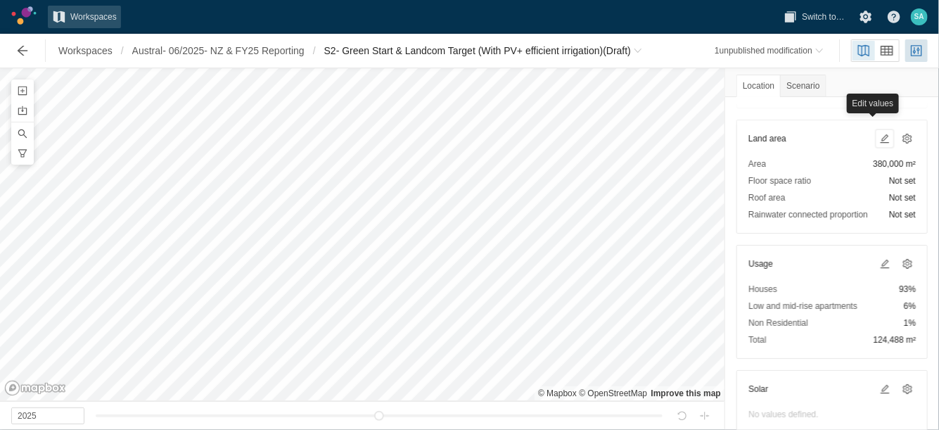
scroll to position [152, 0]
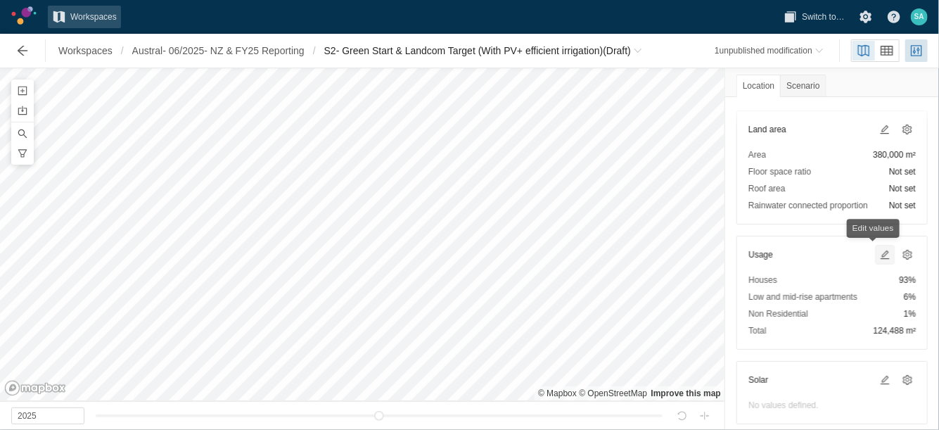
click at [879, 252] on span at bounding box center [884, 254] width 11 height 11
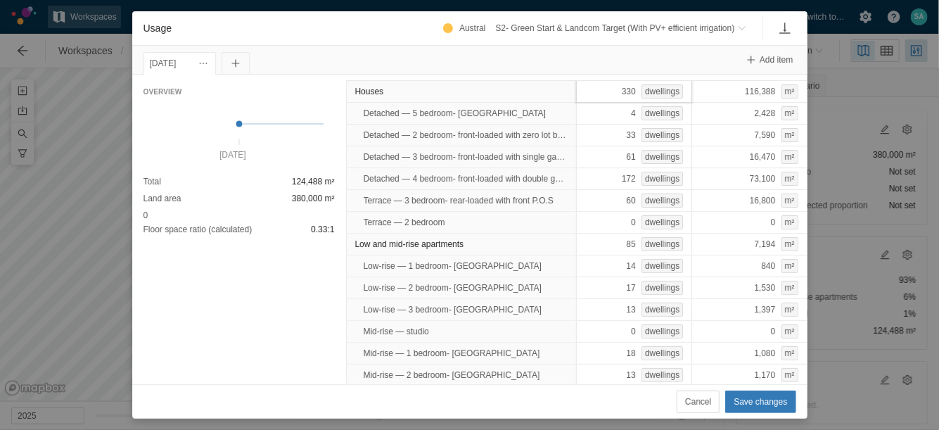
click at [599, 82] on div "330 dwellings" at bounding box center [634, 91] width 116 height 23
type input "339"
type input "6"
type input "51"
click at [276, 279] on div "Overview 1 Jan 2025 Total 104,292 m² Land area 380,000 m² 0 Floor space ratio (…" at bounding box center [239, 230] width 214 height 310
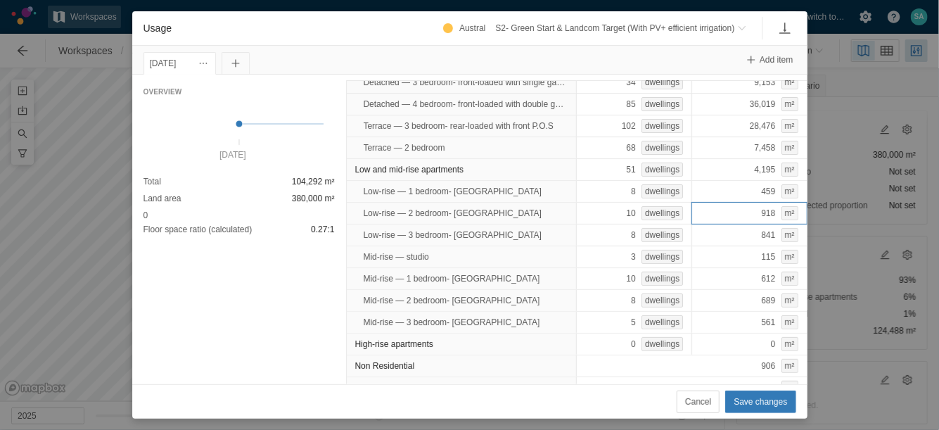
scroll to position [85, 0]
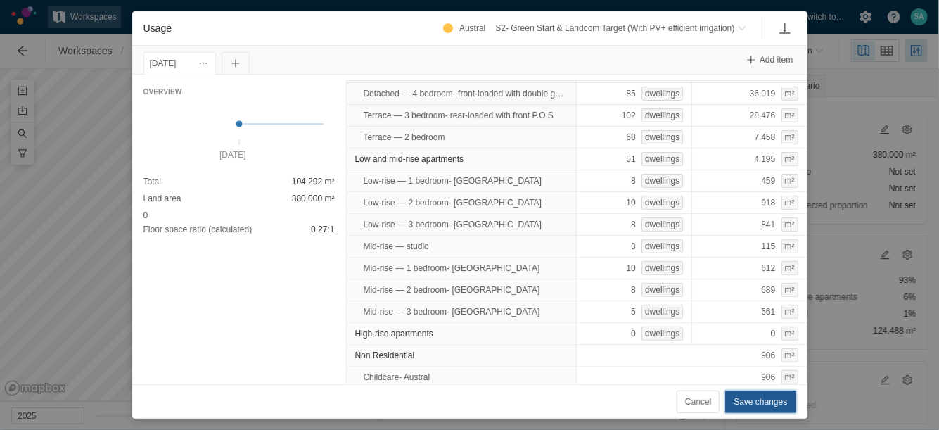
click at [764, 404] on span "Save changes" at bounding box center [760, 402] width 53 height 14
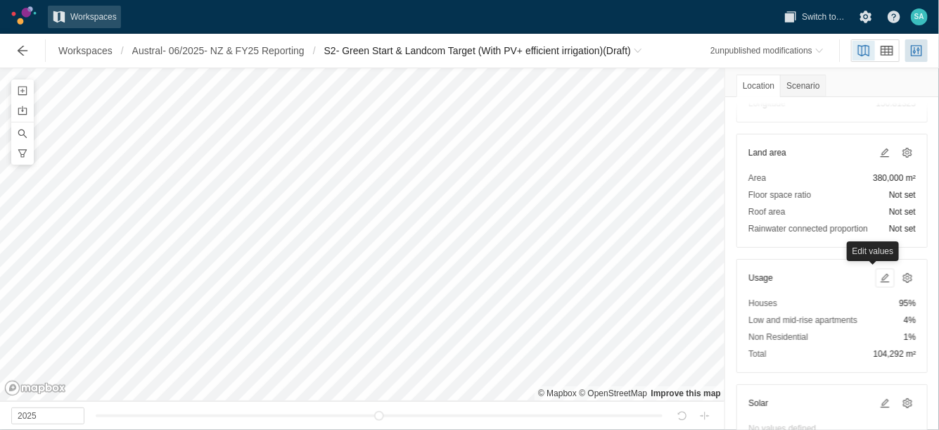
scroll to position [128, 0]
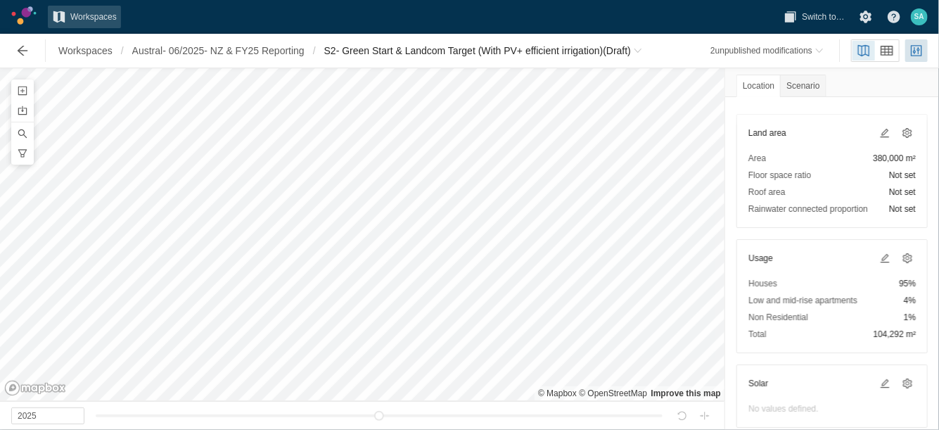
scroll to position [160, 0]
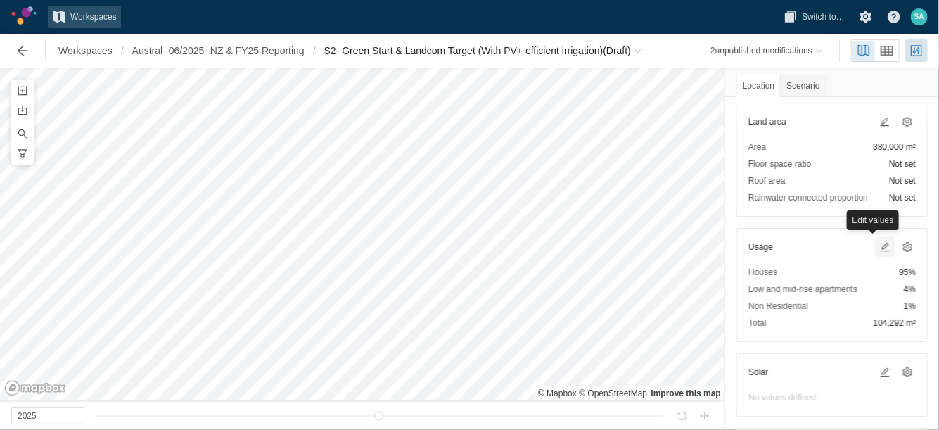
click at [879, 241] on span at bounding box center [884, 246] width 11 height 11
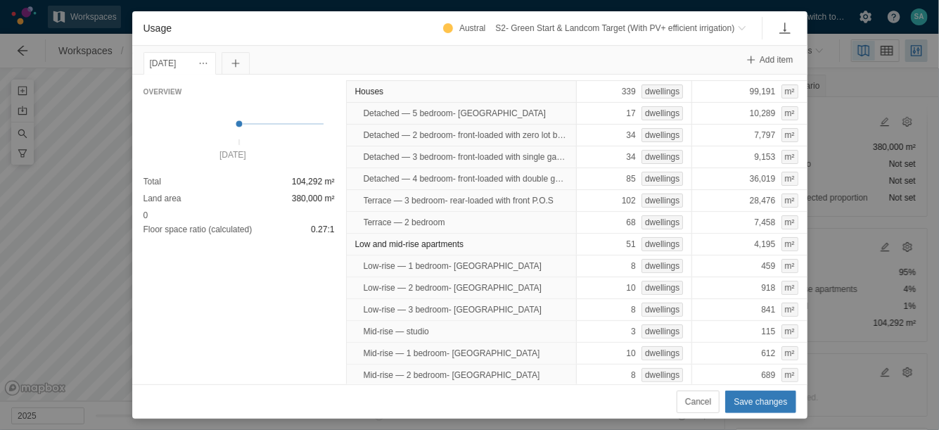
click at [115, 338] on div "Usage Austral S2- Green Start & Landcom Target (With PV+ efficient irrigation) …" at bounding box center [469, 215] width 939 height 430
click at [698, 399] on span "Cancel" at bounding box center [698, 402] width 26 height 14
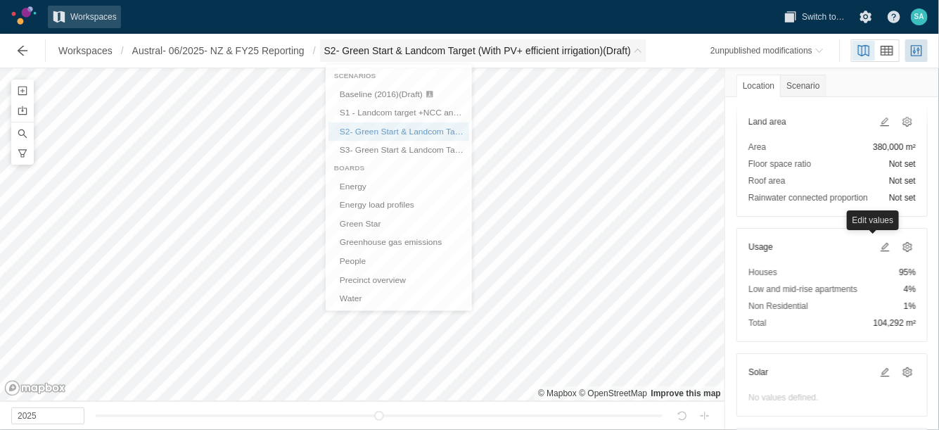
click at [384, 53] on span "S2- Green Start & Landcom Target (With PV+ efficient irrigation) (Draft)" at bounding box center [477, 51] width 307 height 14
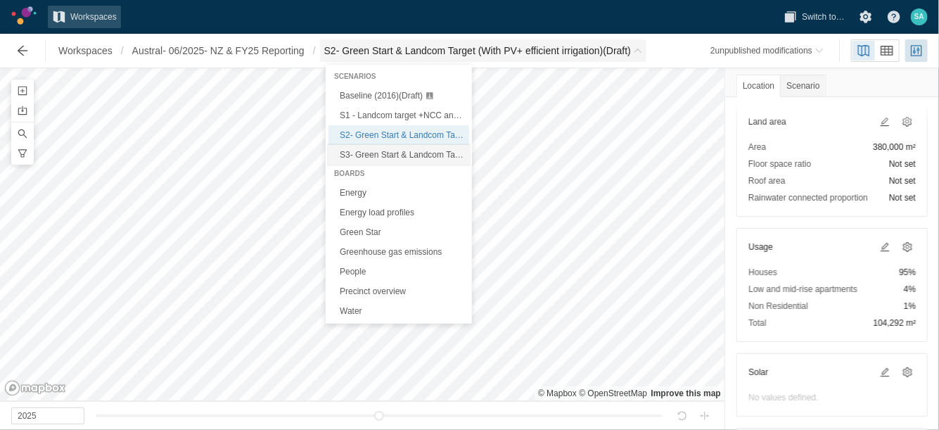
click at [369, 158] on span "S3- Green Start & Landcom Target (With PV+ efficient irrigation+ Rain water tan…" at bounding box center [492, 155] width 305 height 10
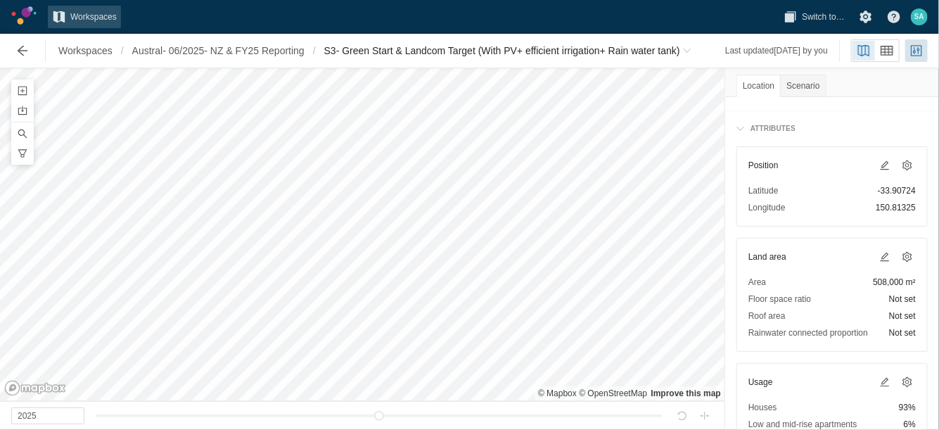
scroll to position [23, 0]
click at [879, 259] on span at bounding box center [884, 258] width 11 height 11
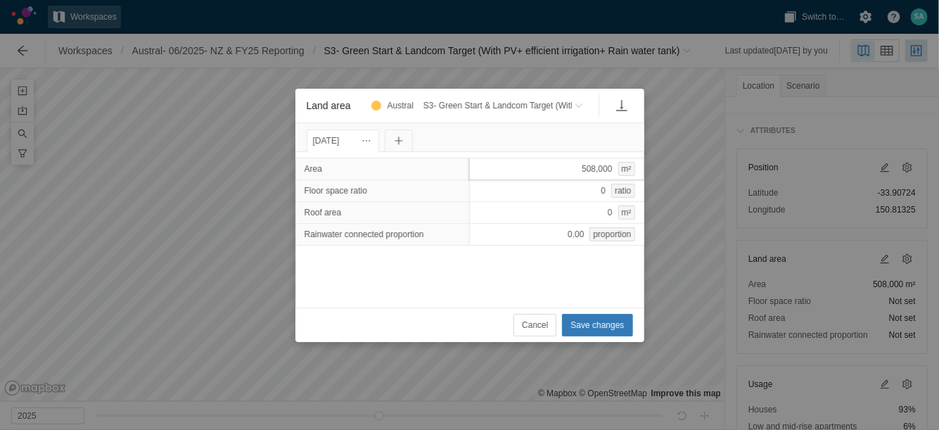
click at [548, 169] on div "508,000 m²" at bounding box center [556, 169] width 175 height 23
type input "380000"
click at [615, 323] on span "Save changes" at bounding box center [597, 325] width 53 height 14
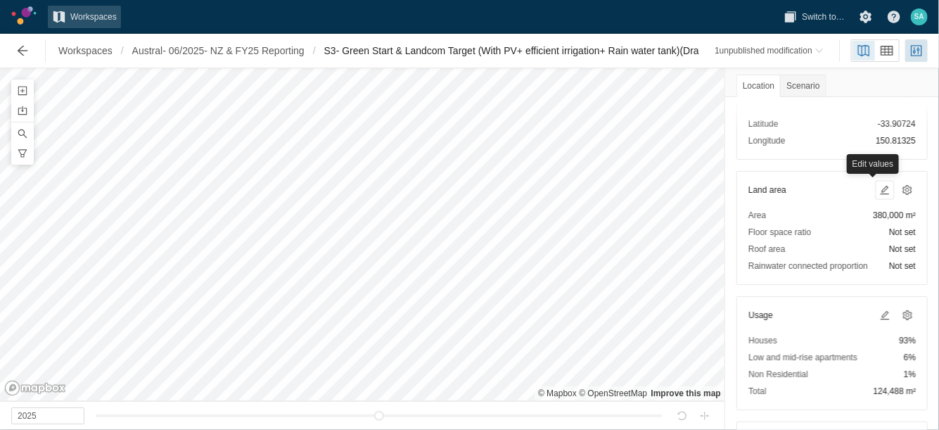
scroll to position [96, 0]
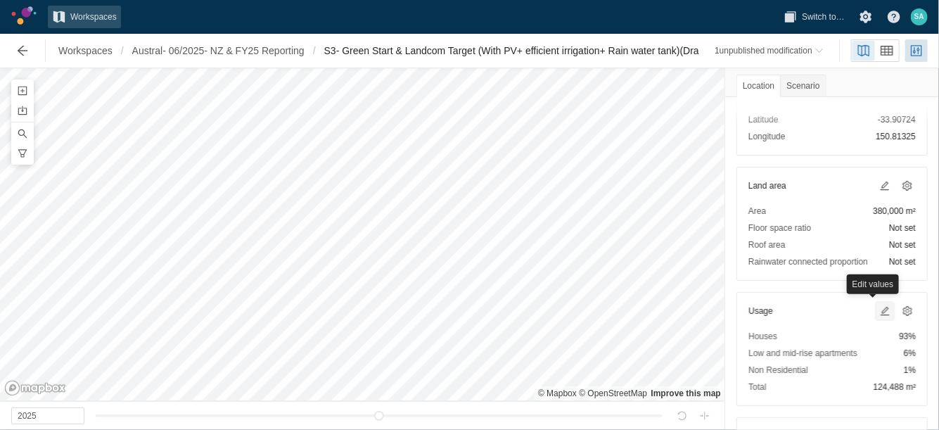
click at [879, 310] on span at bounding box center [884, 310] width 11 height 11
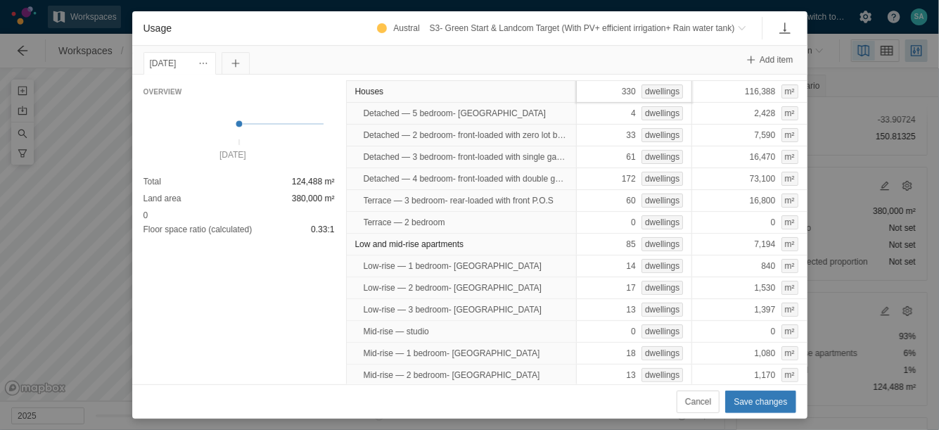
click at [588, 87] on div "330 dwellings" at bounding box center [634, 91] width 116 height 23
type input "339"
type input "51"
click at [752, 409] on button "Save changes" at bounding box center [760, 401] width 70 height 23
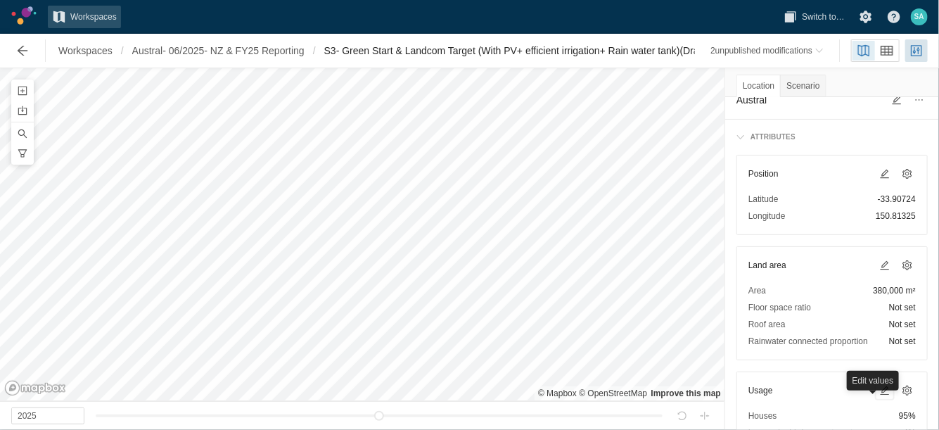
scroll to position [0, 0]
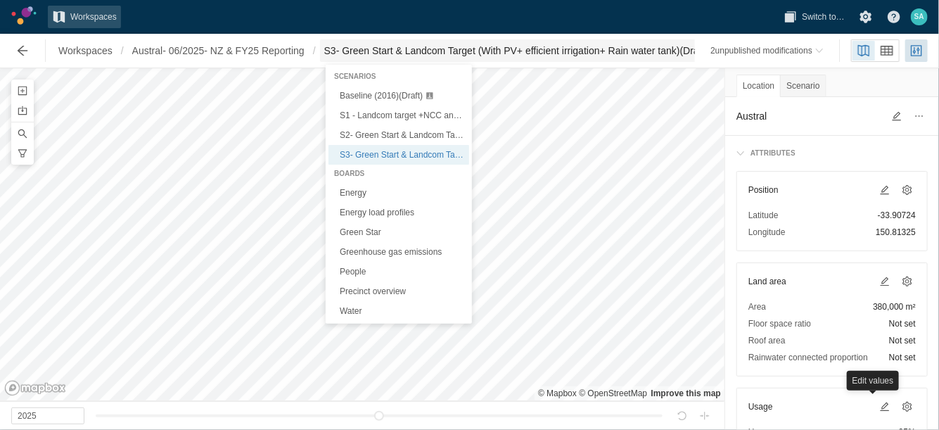
click at [443, 55] on span "S3- Green Start & Landcom Target (With PV+ efficient irrigation+ Rain water tan…" at bounding box center [516, 51] width 384 height 14
click at [370, 92] on span "Baseline (2016) (Draft)" at bounding box center [381, 96] width 83 height 10
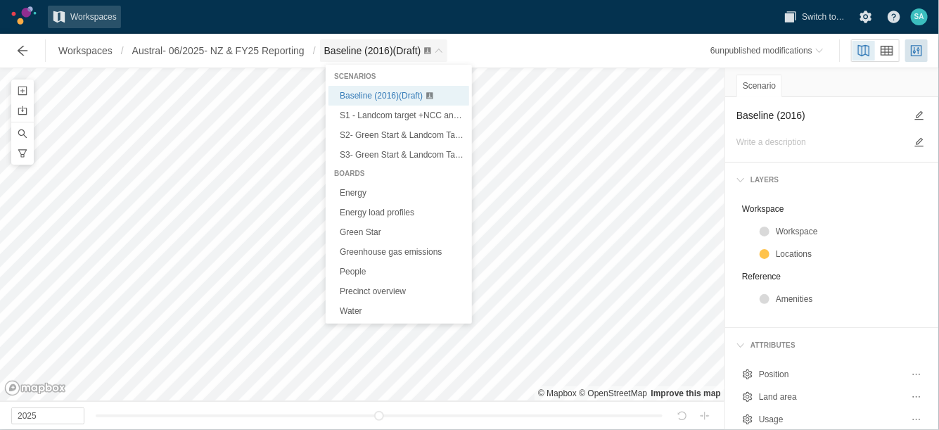
click at [378, 49] on span "Baseline (2016) (Draft)" at bounding box center [372, 50] width 97 height 11
click at [360, 113] on span "S1 - Landcom target +NCC and Sustainable Buildings SEPP (Draft)" at bounding box center [465, 115] width 250 height 10
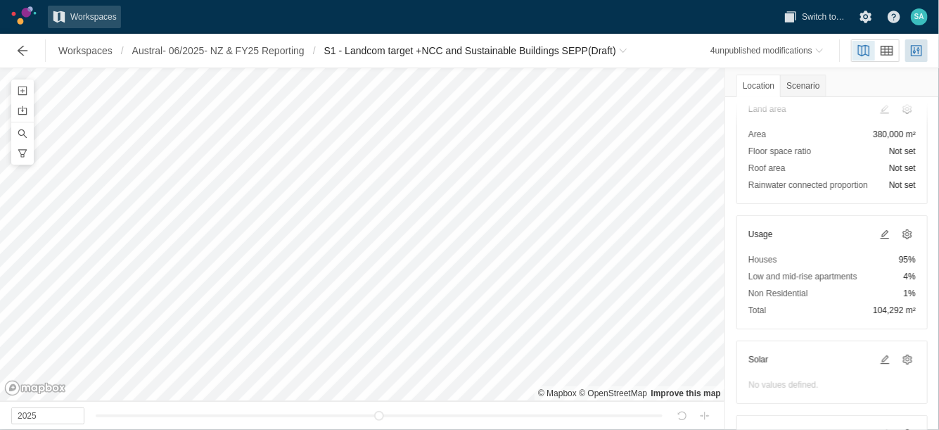
scroll to position [184, 0]
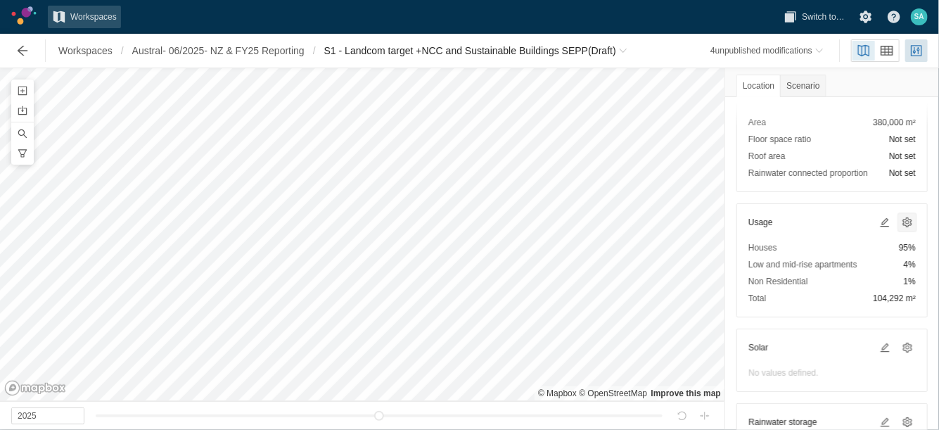
click at [902, 218] on span at bounding box center [907, 222] width 11 height 11
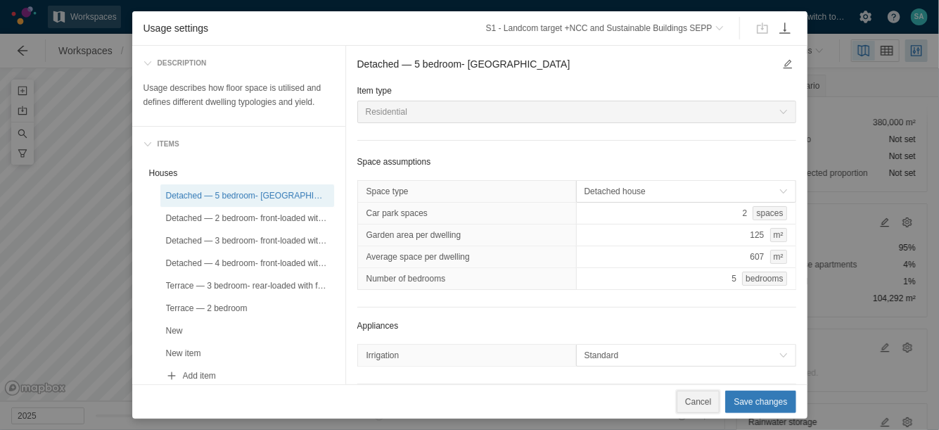
click at [695, 409] on button "Cancel" at bounding box center [698, 401] width 43 height 23
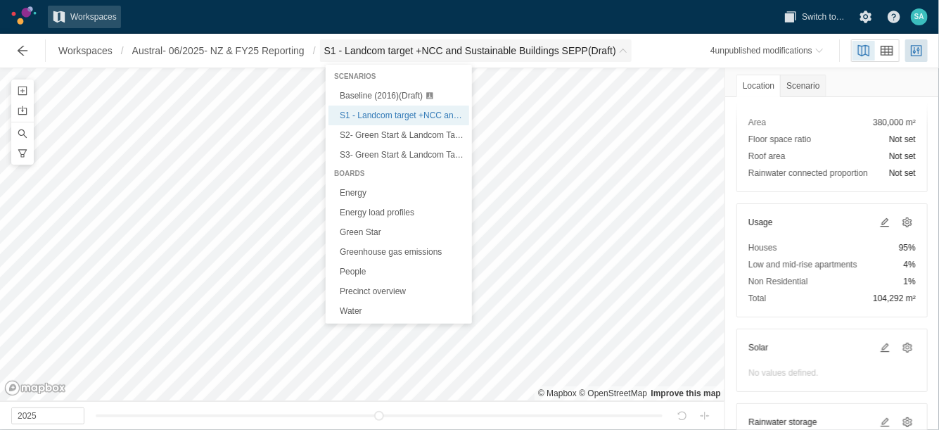
click at [374, 56] on span "S1 - Landcom target +NCC and Sustainable Buildings SEPP (Draft)" at bounding box center [470, 51] width 292 height 14
click at [360, 96] on span "Baseline (2016) (Draft)" at bounding box center [381, 96] width 83 height 10
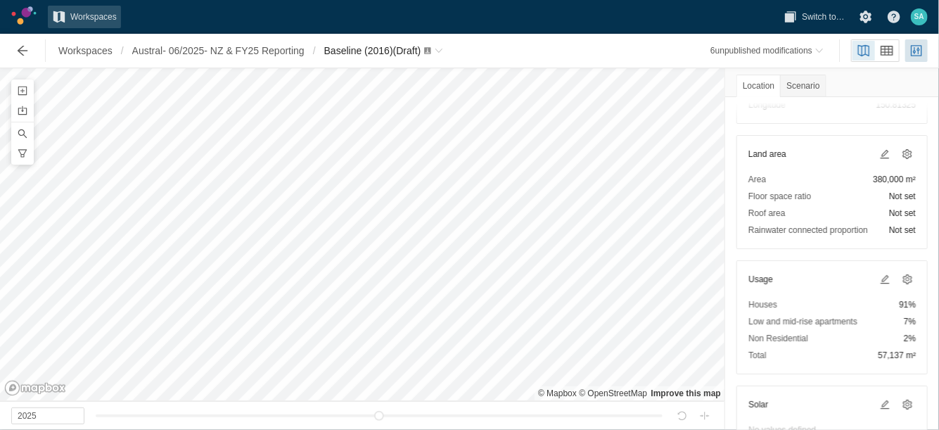
scroll to position [126, 0]
click at [373, 67] on div "Workspaces / Austral- 06/2025- NZ & FY25 Reporting / Baseline (2016) (Draft) 6 …" at bounding box center [469, 51] width 939 height 34
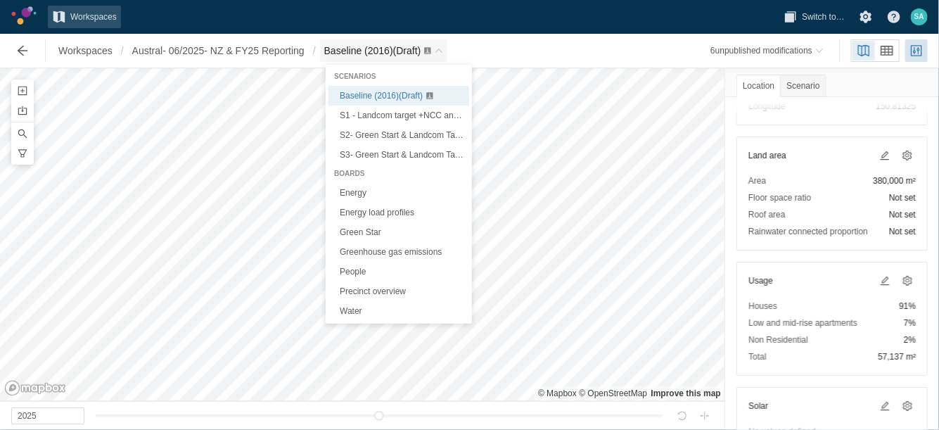
click at [369, 60] on span "Baseline (2016) (Draft)" at bounding box center [384, 50] width 128 height 23
click at [365, 111] on span "S1 - Landcom target +NCC and Sustainable Buildings SEPP (Draft)" at bounding box center [465, 115] width 250 height 10
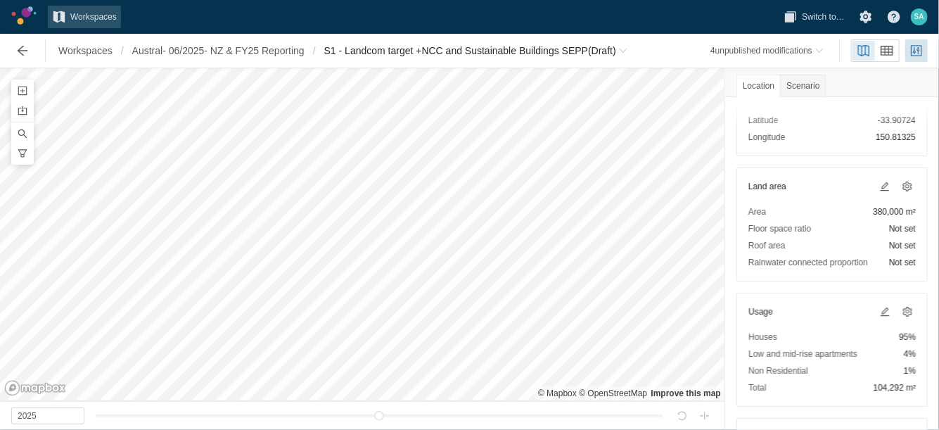
scroll to position [96, 0]
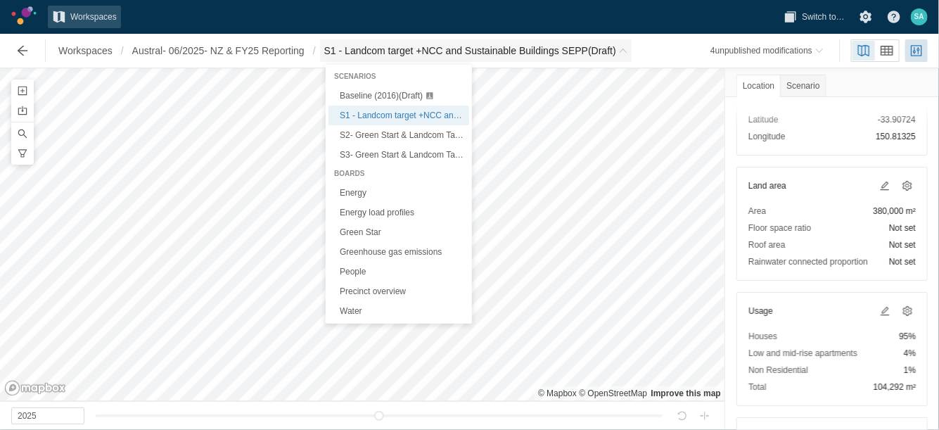
click at [433, 53] on span "S1 - Landcom target +NCC and Sustainable Buildings SEPP (Draft)" at bounding box center [470, 51] width 292 height 14
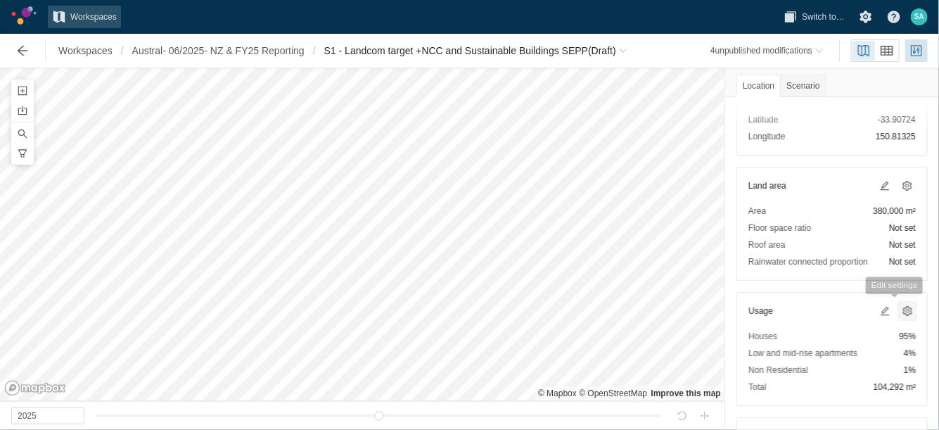
click at [902, 309] on span at bounding box center [907, 310] width 11 height 11
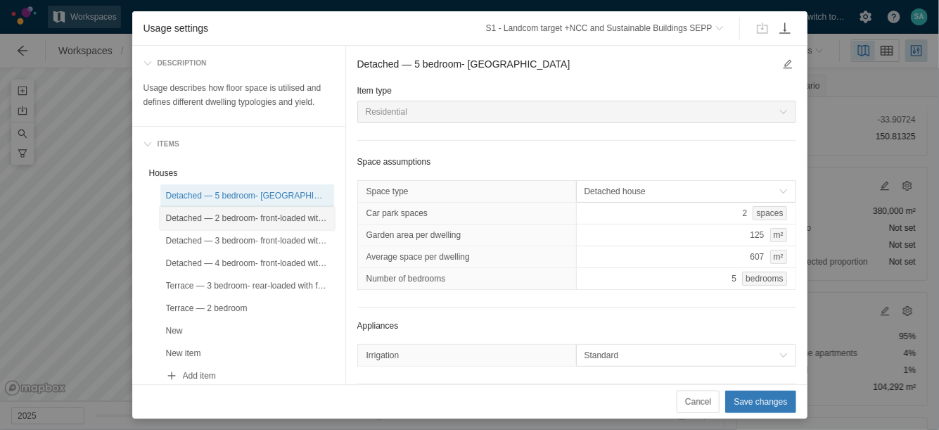
click at [231, 220] on div "Detached — 2 bedroom- front-loaded with zero lot boundary" at bounding box center [247, 218] width 163 height 14
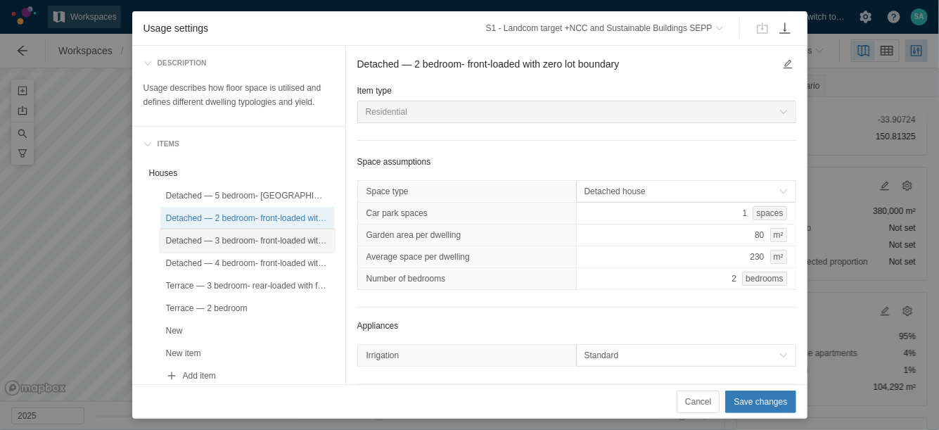
click at [229, 234] on div "Detached — 3 bedroom- front-loaded with single garage" at bounding box center [247, 241] width 163 height 14
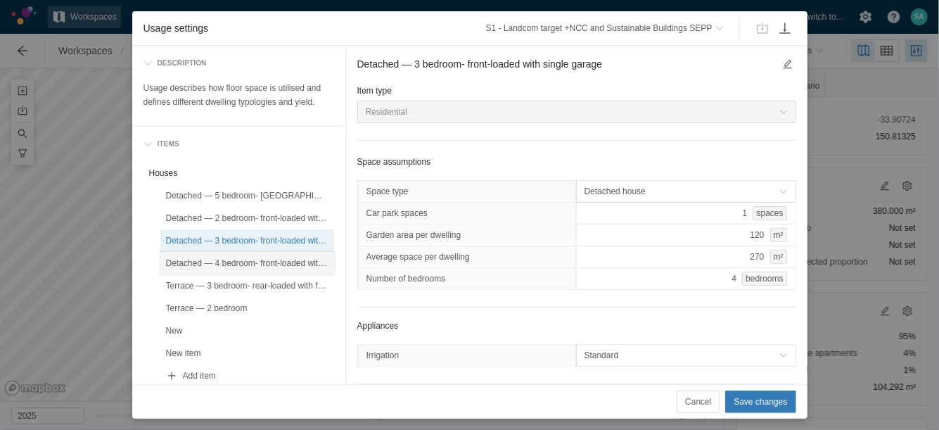
click at [255, 256] on div "Detached — 4 bedroom- front-loaded with double garages" at bounding box center [247, 263] width 163 height 14
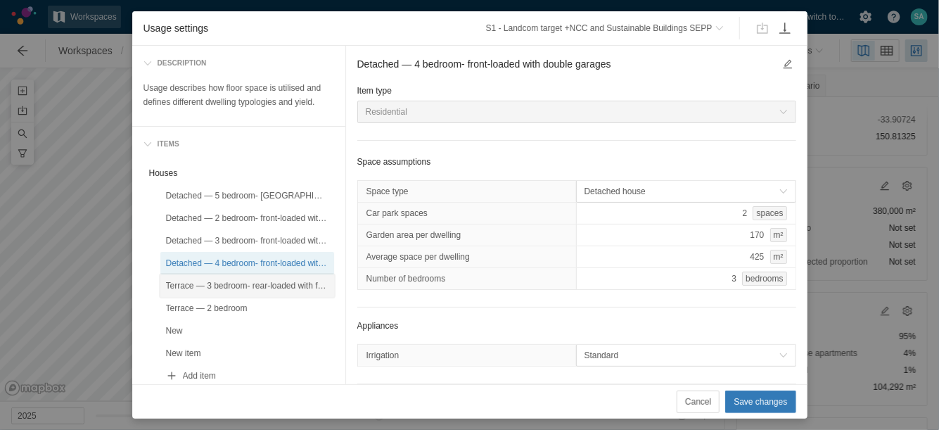
click at [274, 285] on div "Terrace — 3 bedroom- rear-loaded with front P.O.S" at bounding box center [247, 286] width 163 height 14
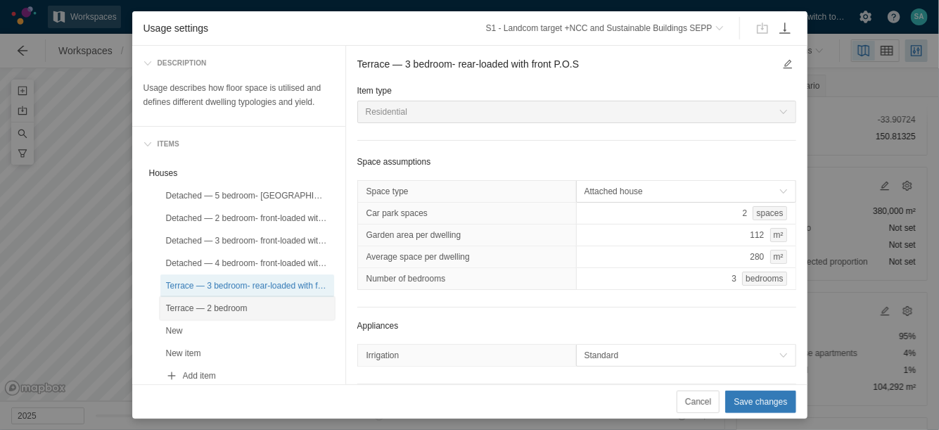
click at [251, 302] on div "Terrace — 2 bedroom" at bounding box center [247, 308] width 163 height 14
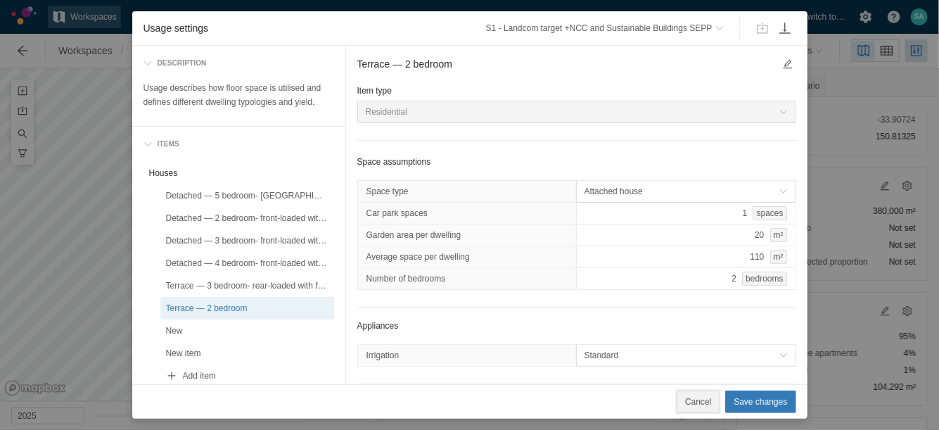
click at [699, 402] on span "Cancel" at bounding box center [698, 402] width 26 height 14
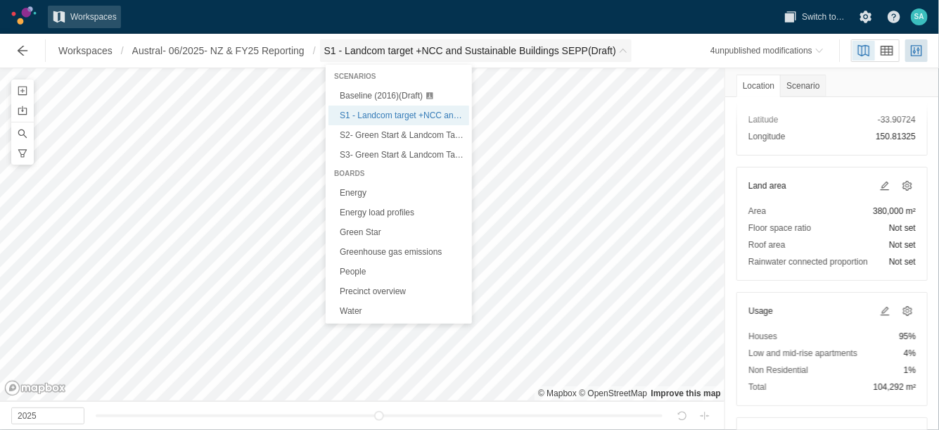
click at [371, 58] on span "S1 - Landcom target +NCC and Sustainable Buildings SEPP (Draft)" at bounding box center [476, 50] width 312 height 23
click at [359, 100] on span "Baseline (2016) (Draft)" at bounding box center [381, 96] width 83 height 10
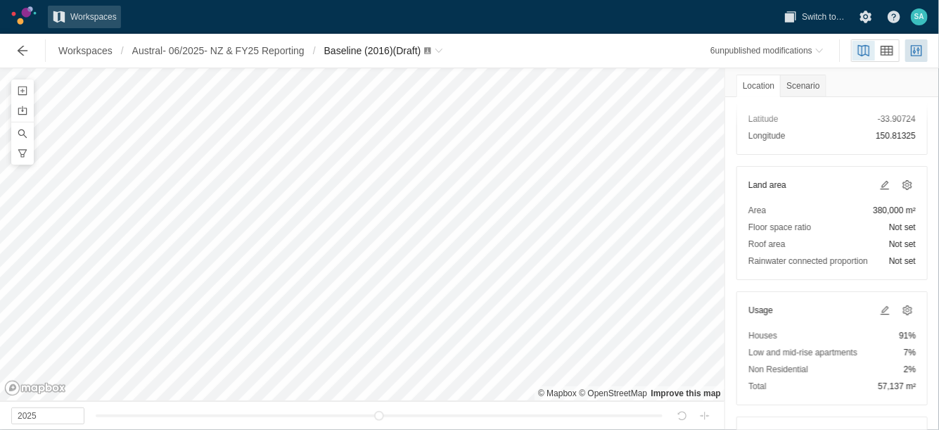
scroll to position [96, 0]
click at [901, 309] on span at bounding box center [907, 310] width 17 height 17
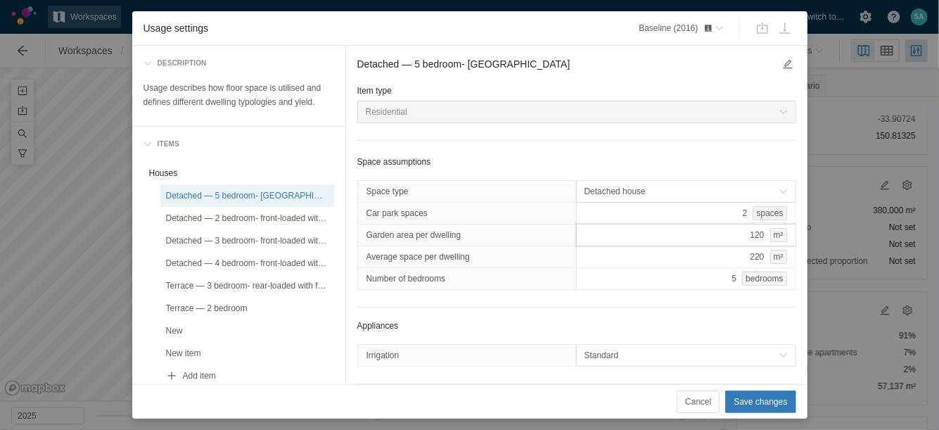
click at [707, 229] on div "120 m²" at bounding box center [686, 235] width 220 height 23
type input "125"
type input "607"
click at [253, 220] on div "Detached — 2 bedroom- front-loaded with zero lot boundary" at bounding box center [247, 218] width 163 height 14
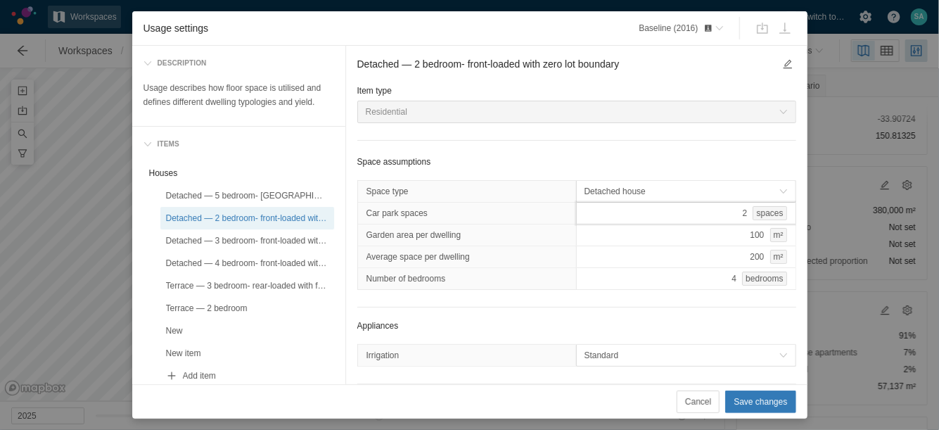
click at [694, 210] on div "2 spaces" at bounding box center [686, 213] width 220 height 23
type input "1"
type input "80"
type input "230"
type input "2"
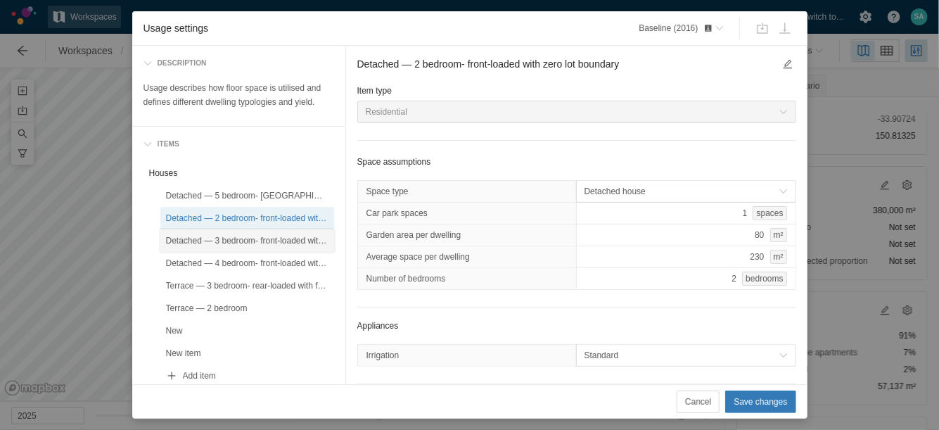
click at [228, 241] on div "Detached — 3 bedroom- front-loaded with single garage" at bounding box center [247, 241] width 163 height 14
click at [686, 208] on div "2 spaces" at bounding box center [686, 213] width 220 height 23
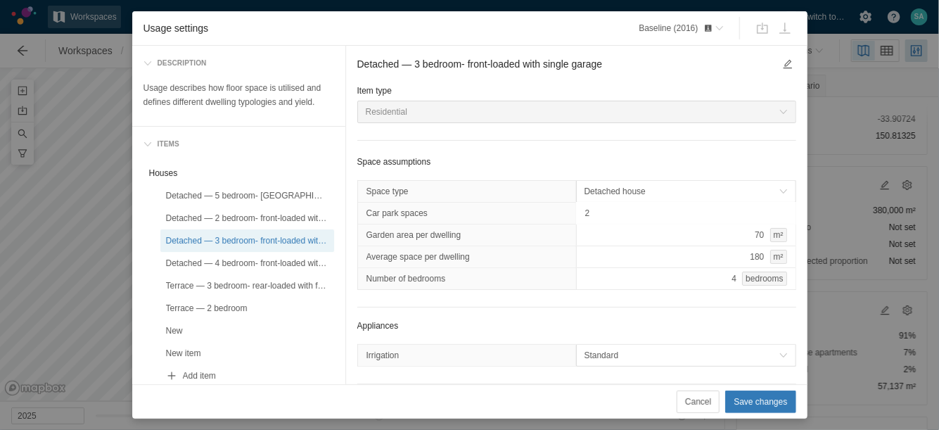
type input "1"
type input "120"
type input "270"
click at [271, 269] on div "Detached — 4 bedroom- front-loaded with double garages" at bounding box center [247, 263] width 163 height 14
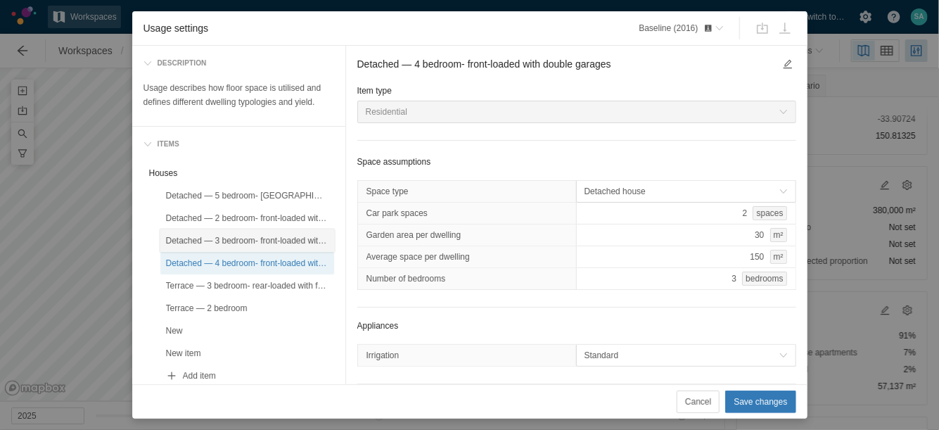
click at [252, 246] on div "Detached — 3 bedroom- front-loaded with single garage" at bounding box center [247, 241] width 163 height 14
click at [675, 272] on div "4 bedrooms" at bounding box center [686, 278] width 220 height 23
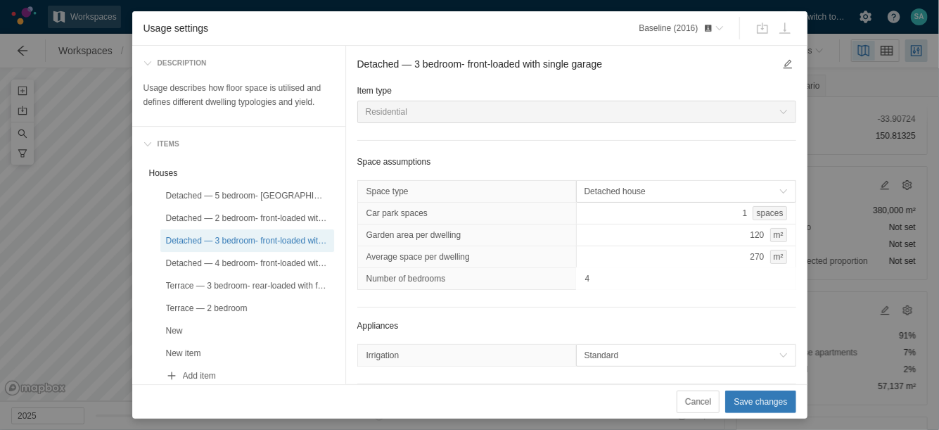
type input "3"
click at [280, 262] on div "Detached — 4 bedroom- front-loaded with double garages" at bounding box center [247, 263] width 163 height 14
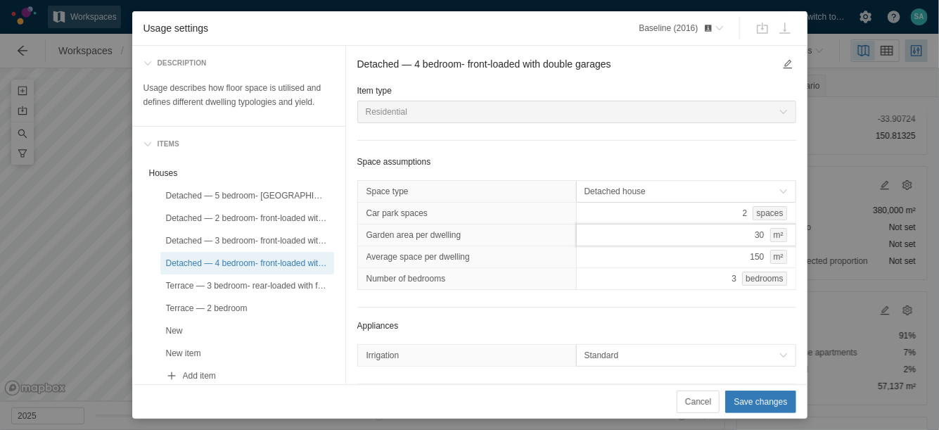
click at [721, 236] on div "30 m²" at bounding box center [686, 235] width 220 height 23
type input "170"
type input "425"
type input "4"
click at [277, 279] on div "Terrace — 3 bedroom- rear-loaded with front P.O.S" at bounding box center [247, 286] width 163 height 14
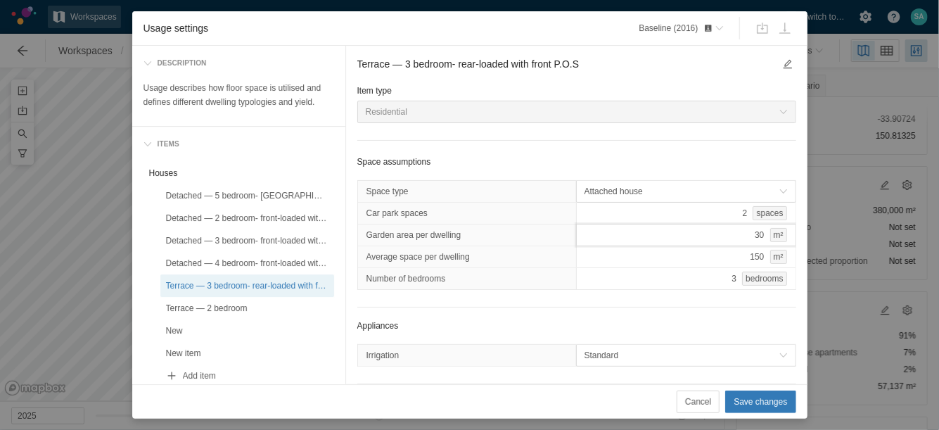
click at [685, 234] on div "30 m²" at bounding box center [686, 235] width 220 height 23
type input "112"
type input "280"
click at [229, 307] on div "Terrace — 2 bedroom" at bounding box center [247, 308] width 163 height 14
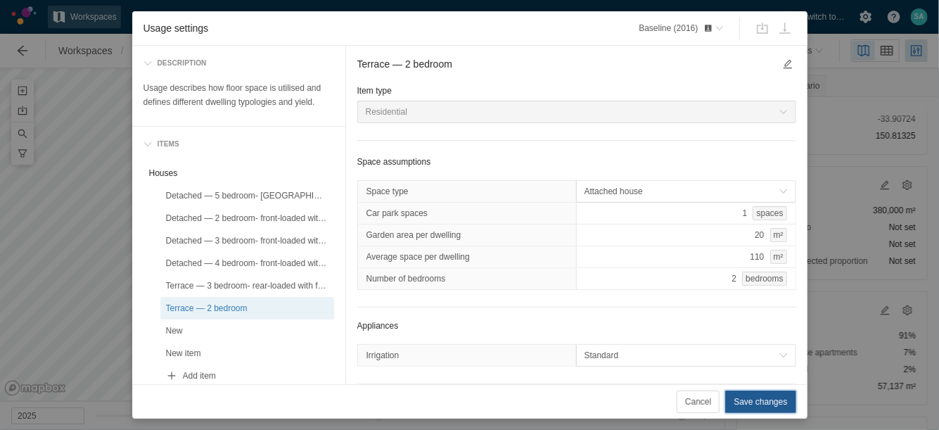
click at [746, 405] on span "Save changes" at bounding box center [760, 402] width 53 height 14
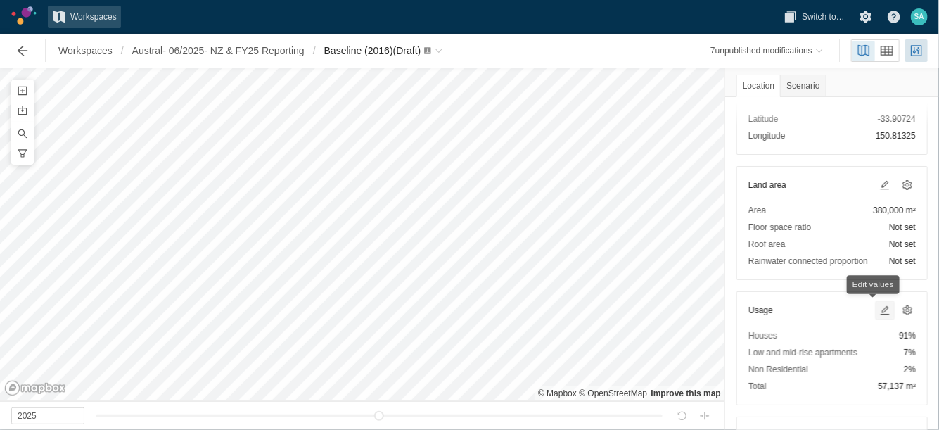
click at [879, 310] on span at bounding box center [884, 310] width 11 height 11
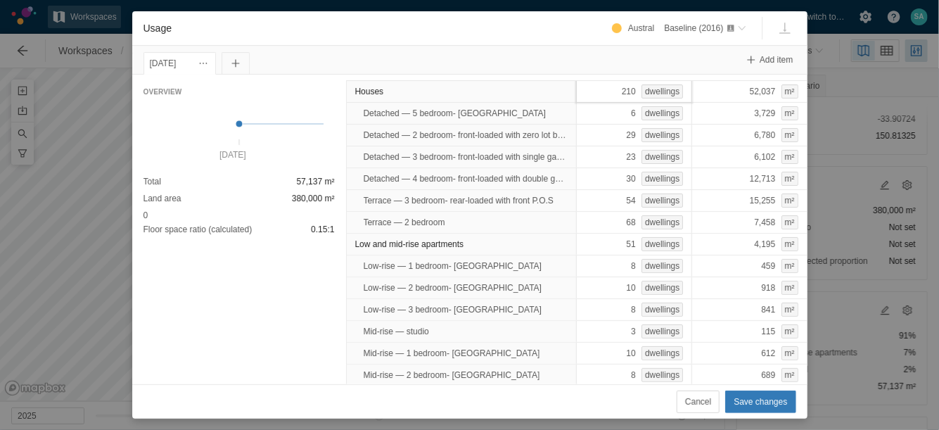
click at [609, 93] on div "210 dwellings" at bounding box center [634, 91] width 116 height 23
type input "339"
click at [757, 400] on span "Save changes" at bounding box center [760, 402] width 53 height 14
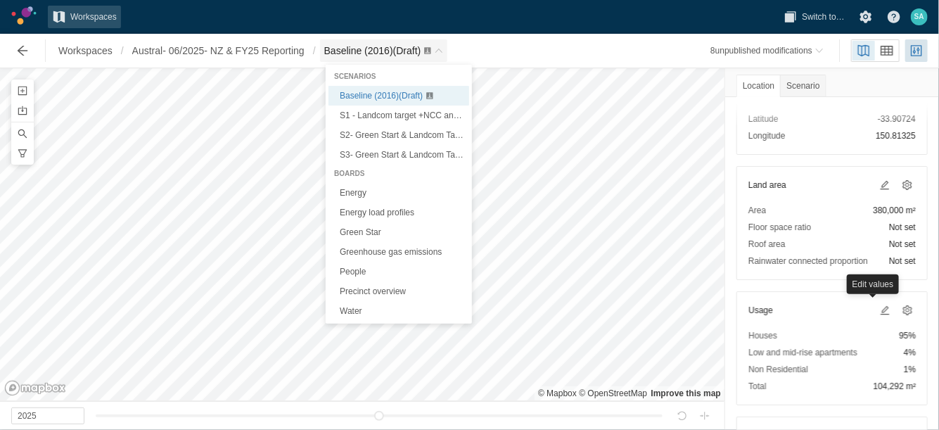
click at [371, 53] on span "Baseline (2016) (Draft)" at bounding box center [372, 50] width 97 height 11
click at [379, 115] on span "S1 - Landcom target +NCC and Sustainable Buildings SEPP (Draft)" at bounding box center [465, 115] width 250 height 10
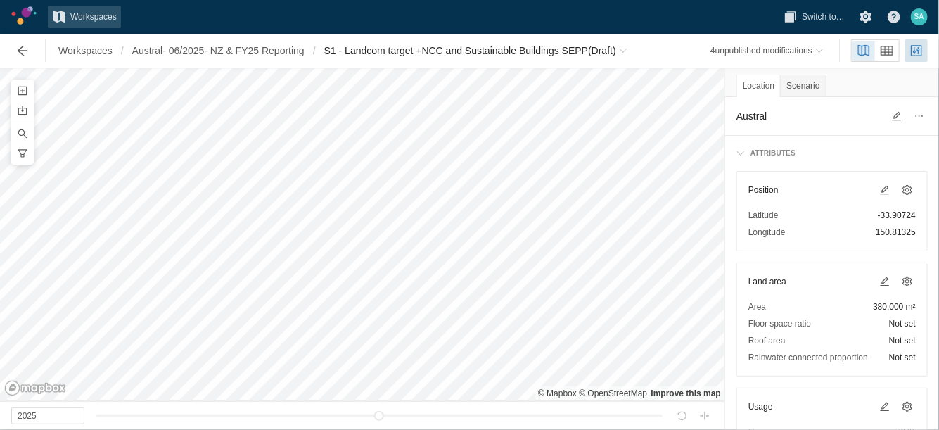
click at [559, 62] on div "Workspaces / Austral- 06/2025- NZ & FY25 Reporting / S1 - Landcom target +NCC a…" at bounding box center [320, 51] width 635 height 28
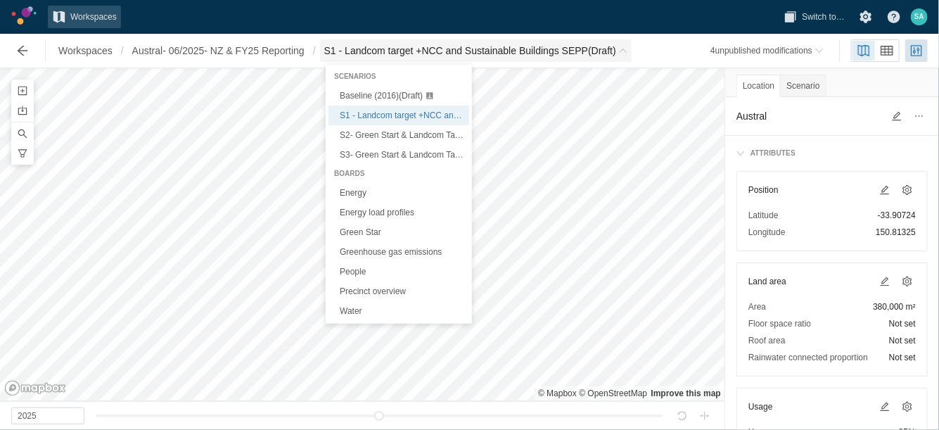
click at [547, 53] on span "S1 - Landcom target +NCC and Sustainable Buildings SEPP (Draft)" at bounding box center [470, 51] width 292 height 14
click at [379, 92] on span "Baseline (2016) (Draft)" at bounding box center [381, 96] width 83 height 10
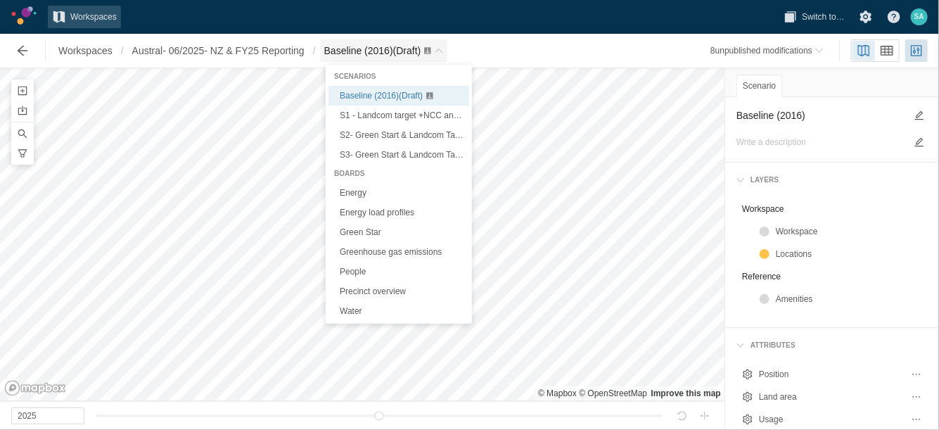
click at [439, 58] on span "Baseline (2016) (Draft)" at bounding box center [384, 50] width 128 height 23
click at [379, 227] on link "Green Star" at bounding box center [399, 232] width 141 height 20
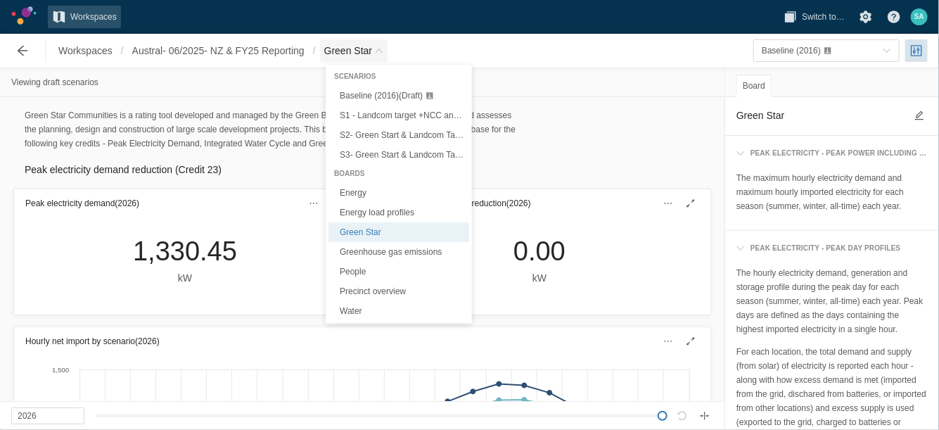
click at [371, 53] on span "Green Star" at bounding box center [348, 51] width 48 height 14
click at [361, 195] on link "Energy" at bounding box center [399, 193] width 141 height 20
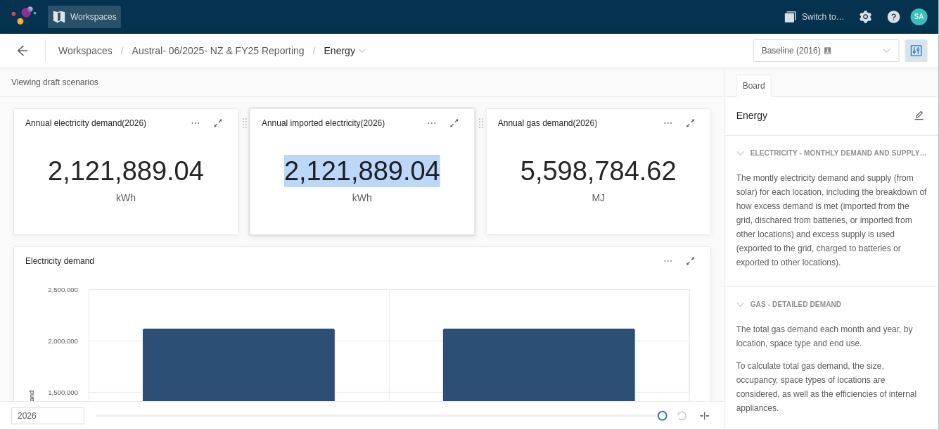
drag, startPoint x: 281, startPoint y: 184, endPoint x: 426, endPoint y: 178, distance: 145.0
click at [426, 178] on div "2,121,889.04 kWh" at bounding box center [362, 180] width 179 height 51
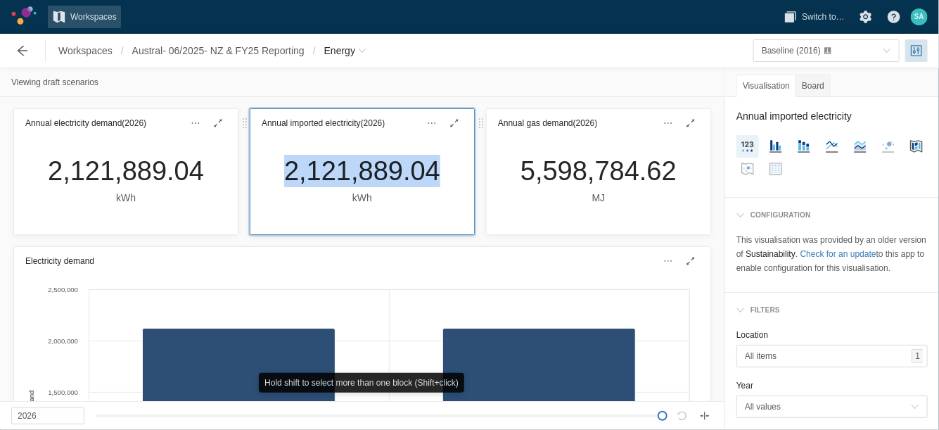
copy div "2,121,889.04"
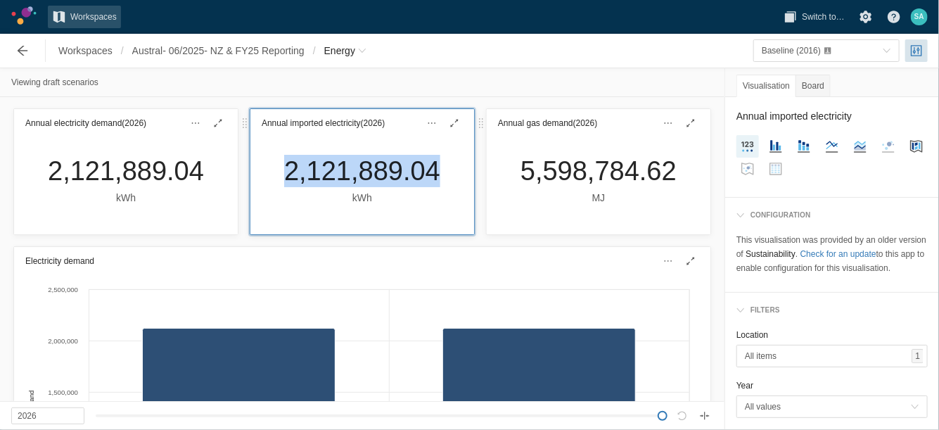
drag, startPoint x: 313, startPoint y: 171, endPoint x: 282, endPoint y: 153, distance: 36.0
copy div "2,121,889.04"
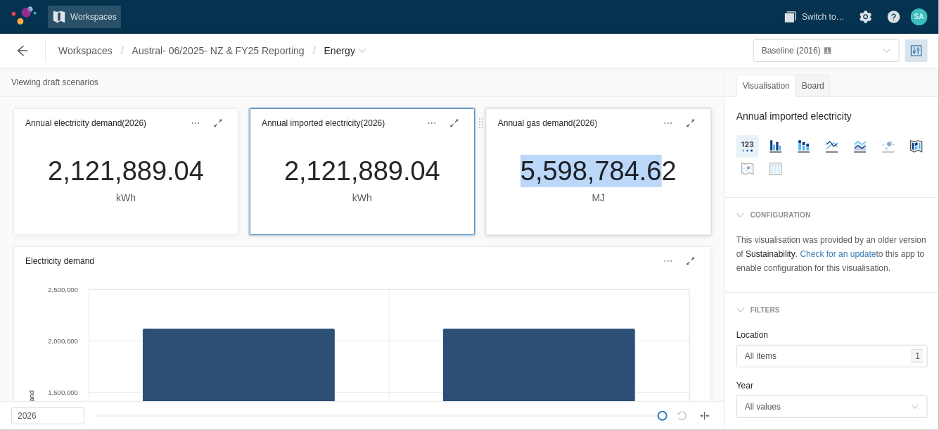
drag, startPoint x: 504, startPoint y: 174, endPoint x: 657, endPoint y: 167, distance: 152.8
click at [657, 167] on div "5,598,784.62 MJ" at bounding box center [598, 180] width 179 height 51
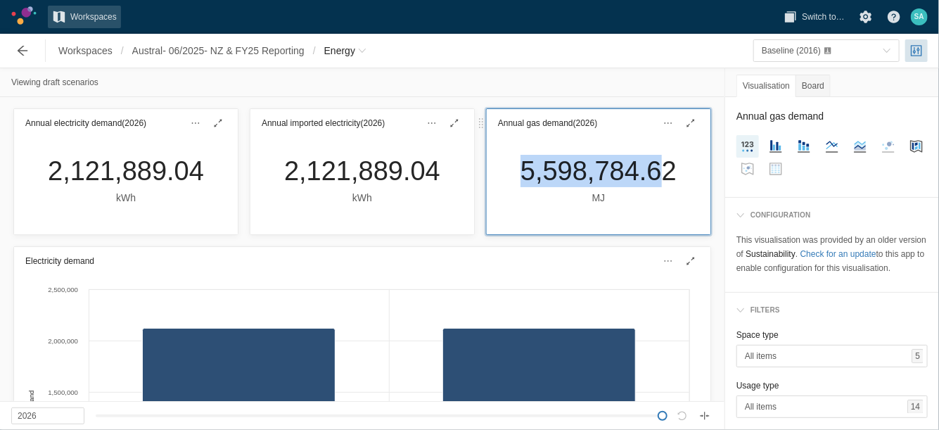
click at [509, 176] on div "5,598,784.62 MJ" at bounding box center [598, 180] width 179 height 51
drag, startPoint x: 509, startPoint y: 176, endPoint x: 664, endPoint y: 174, distance: 155.5
click at [664, 174] on div "5,598,784.62 MJ" at bounding box center [598, 180] width 179 height 51
drag, startPoint x: 664, startPoint y: 174, endPoint x: 651, endPoint y: 172, distance: 13.7
copy div "5,598,784.62"
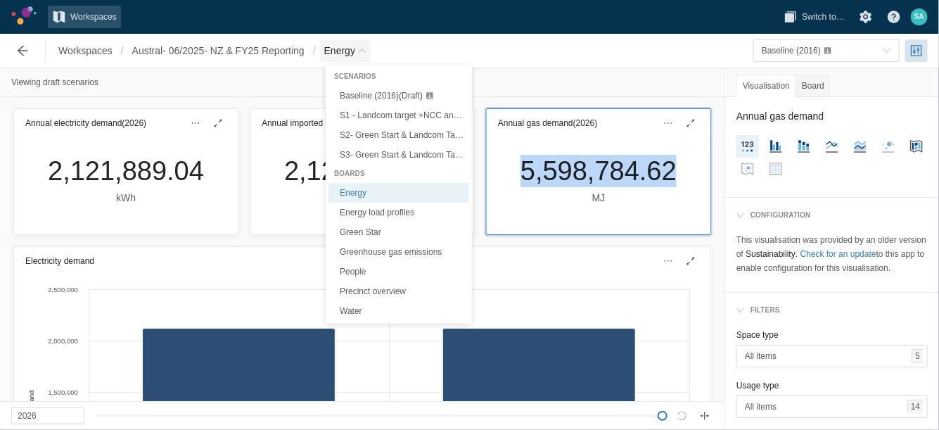
click at [367, 46] on span "Breadcrumb" at bounding box center [362, 50] width 8 height 8
click at [346, 227] on link "Green Star" at bounding box center [399, 232] width 141 height 20
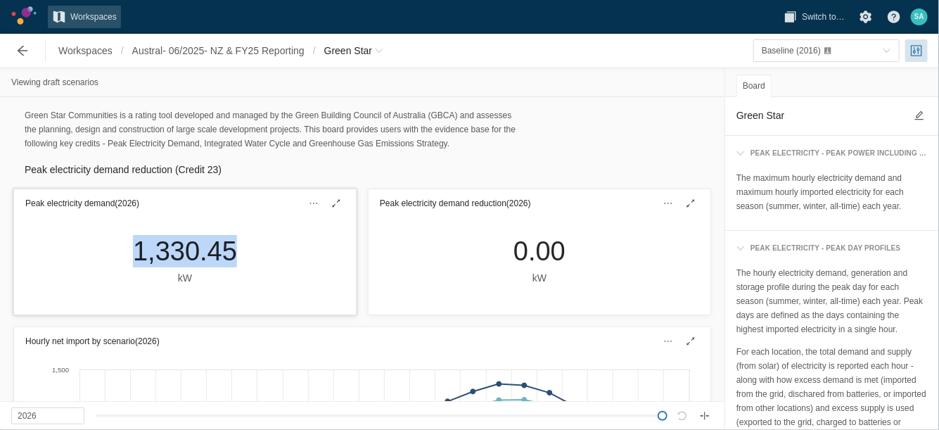
drag, startPoint x: 118, startPoint y: 258, endPoint x: 238, endPoint y: 267, distance: 119.9
click at [238, 267] on div "1,330.45 kW" at bounding box center [185, 265] width 342 height 97
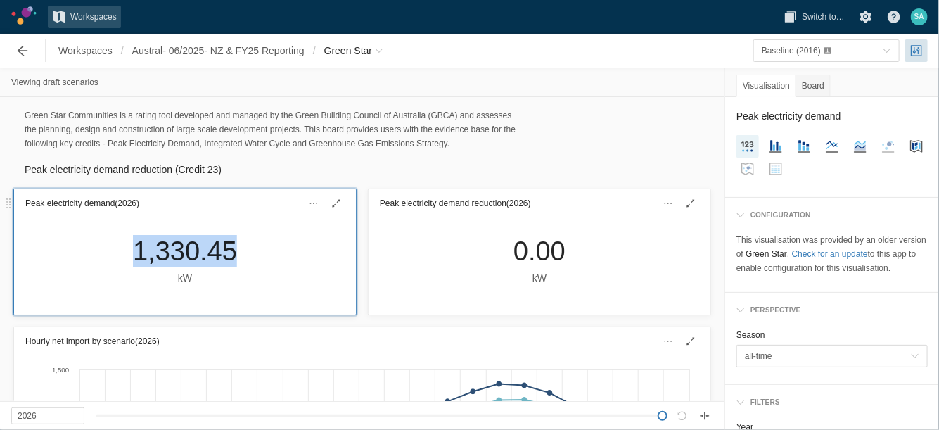
copy div "1,330.45"
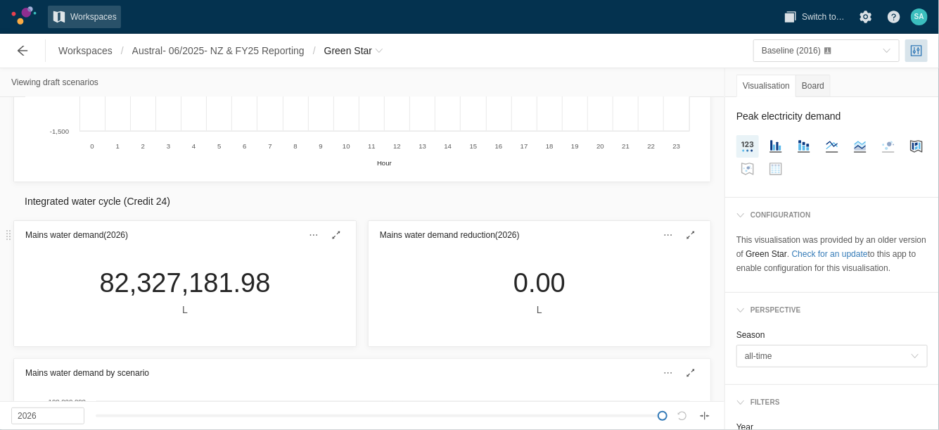
scroll to position [500, 0]
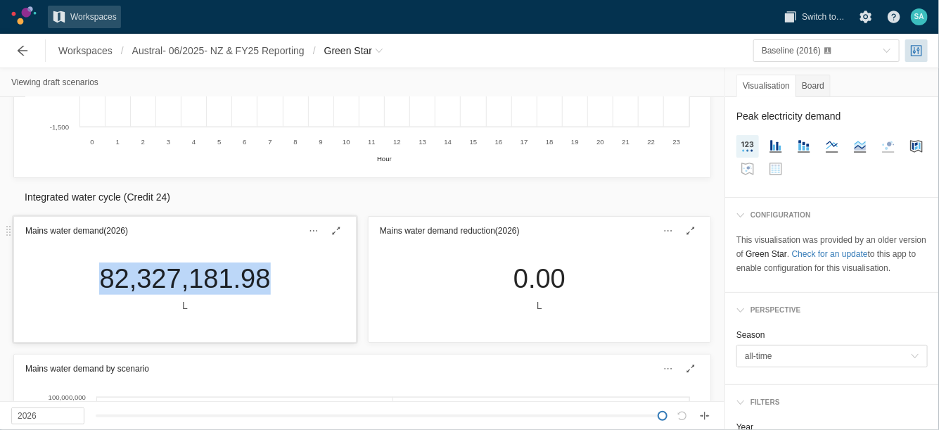
drag, startPoint x: 87, startPoint y: 279, endPoint x: 255, endPoint y: 279, distance: 168.2
click at [255, 279] on div "82,327,181.98 L" at bounding box center [185, 293] width 342 height 97
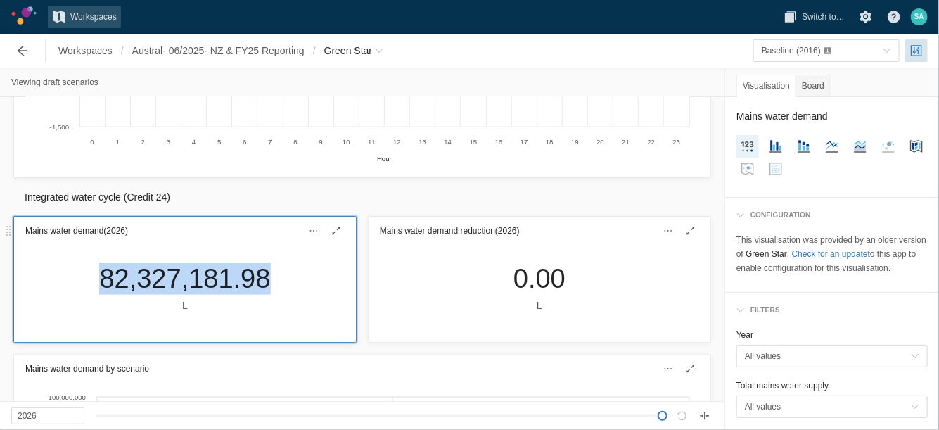
copy div "82,327,181.98"
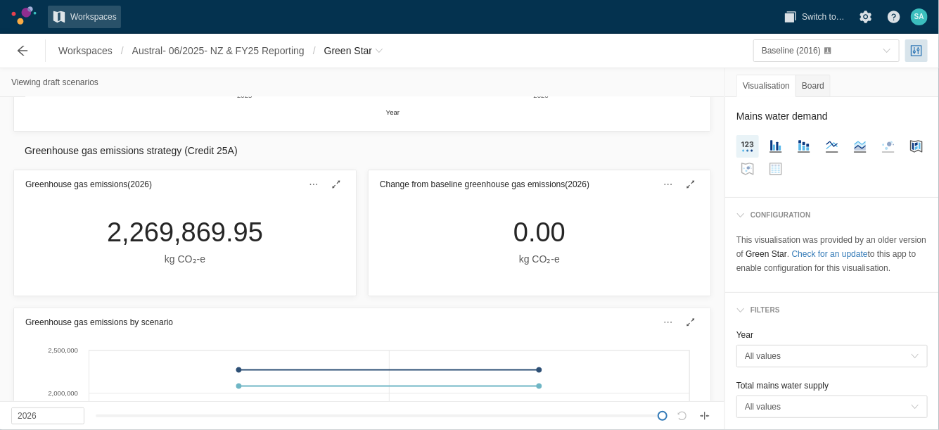
scroll to position [1090, 0]
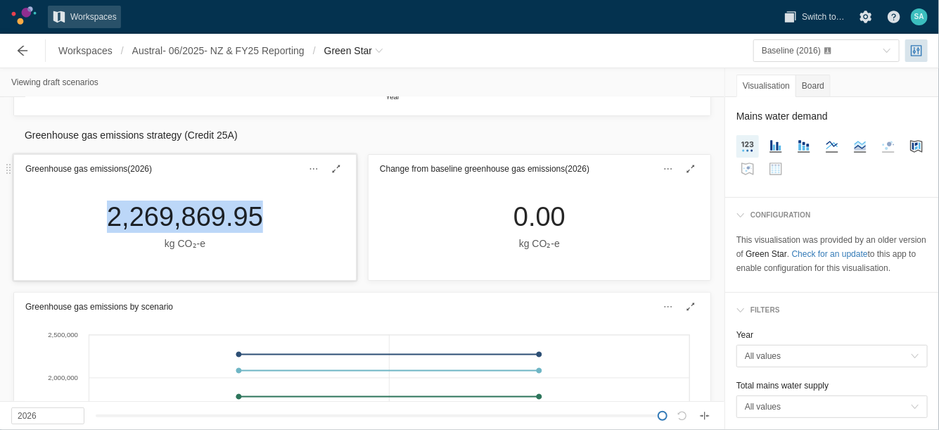
drag, startPoint x: 91, startPoint y: 212, endPoint x: 256, endPoint y: 222, distance: 164.9
click at [256, 222] on div "2,269,869.95 kg CO₂‑e" at bounding box center [185, 231] width 342 height 97
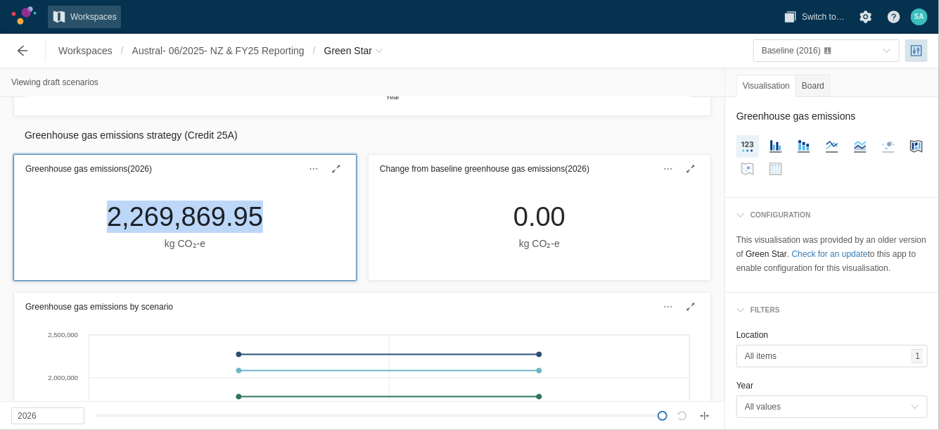
drag, startPoint x: 256, startPoint y: 222, endPoint x: 243, endPoint y: 220, distance: 13.4
copy div "2,269,869.95"
click at [835, 46] on div "Baseline (2016)" at bounding box center [819, 51] width 115 height 14
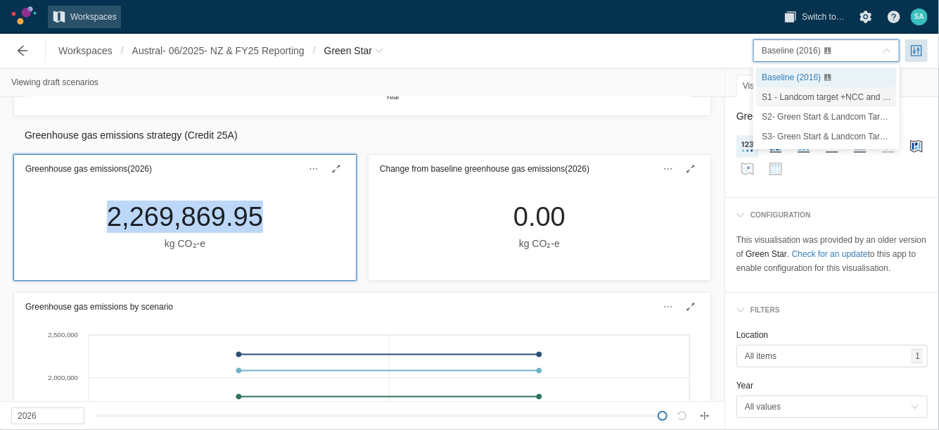
click at [801, 95] on span "S1 - Landcom target +NCC and Sustainable Buildings SEPP" at bounding box center [875, 97] width 227 height 10
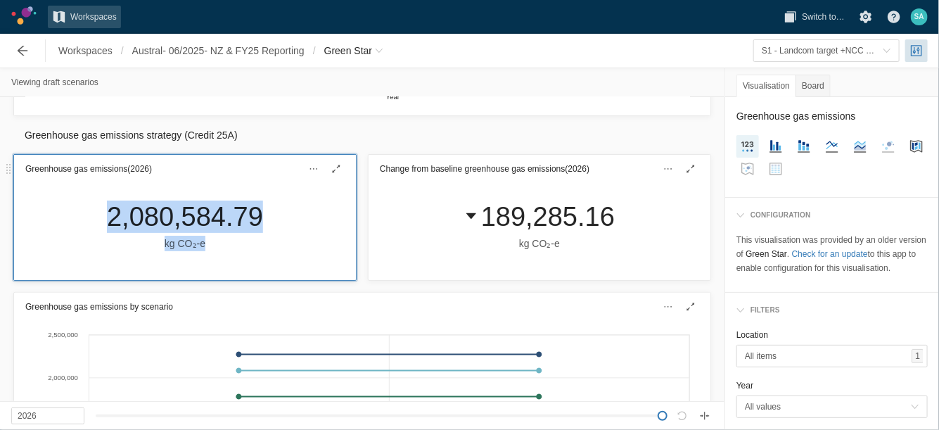
drag, startPoint x: 91, startPoint y: 212, endPoint x: 255, endPoint y: 228, distance: 164.7
click at [255, 228] on div "2,080,584.79 kg CO₂‑e" at bounding box center [185, 231] width 342 height 97
drag, startPoint x: 255, startPoint y: 228, endPoint x: 244, endPoint y: 220, distance: 13.5
copy div "2,080,584.79"
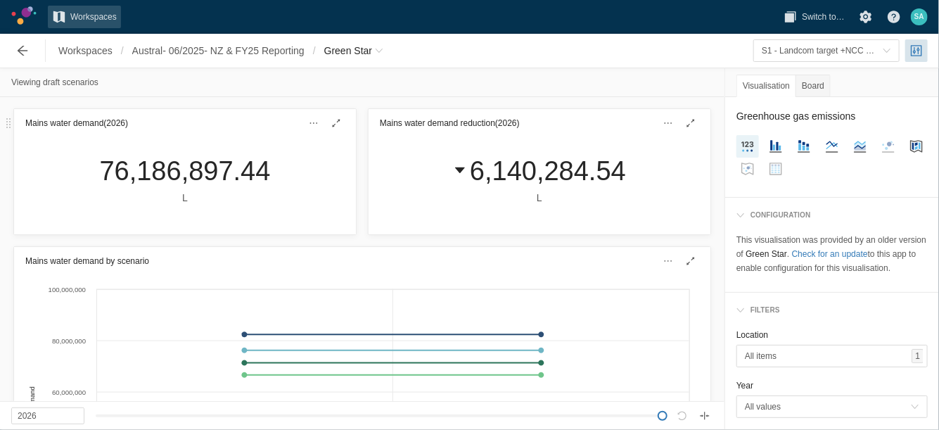
scroll to position [476, 0]
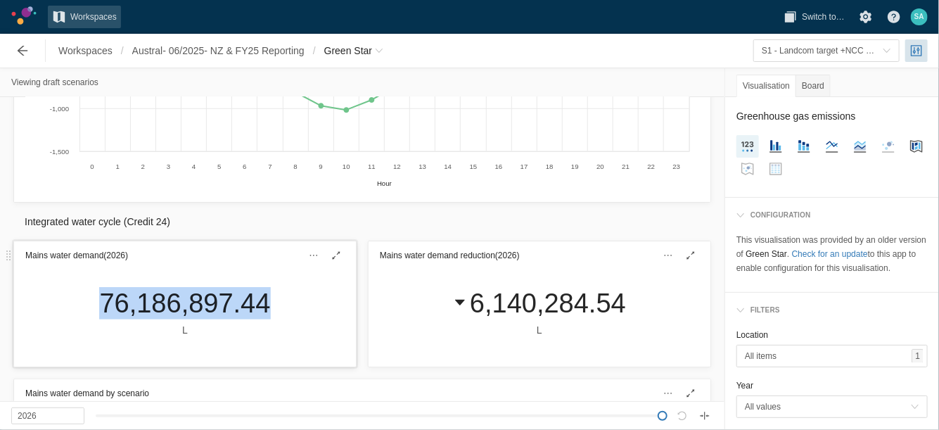
drag, startPoint x: 95, startPoint y: 296, endPoint x: 262, endPoint y: 303, distance: 166.9
click at [262, 303] on div "76,186,897.44 L" at bounding box center [184, 312] width 193 height 51
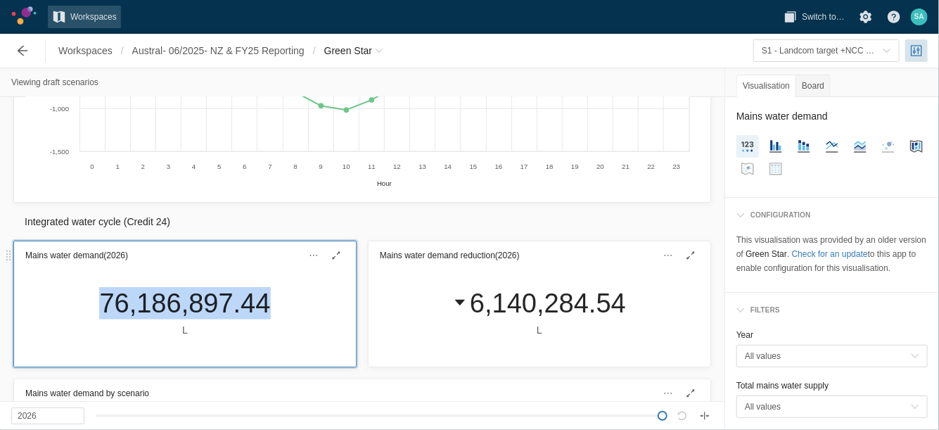
drag, startPoint x: 262, startPoint y: 303, endPoint x: 233, endPoint y: 298, distance: 29.3
copy div "76,186,897.44"
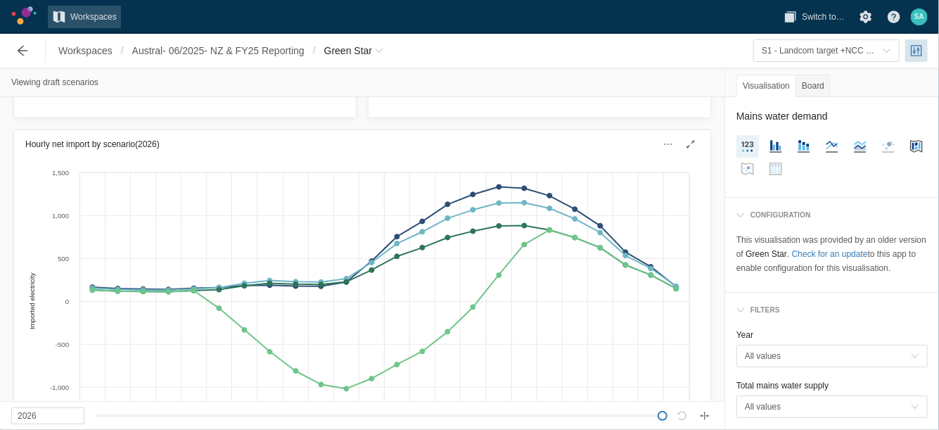
scroll to position [0, 0]
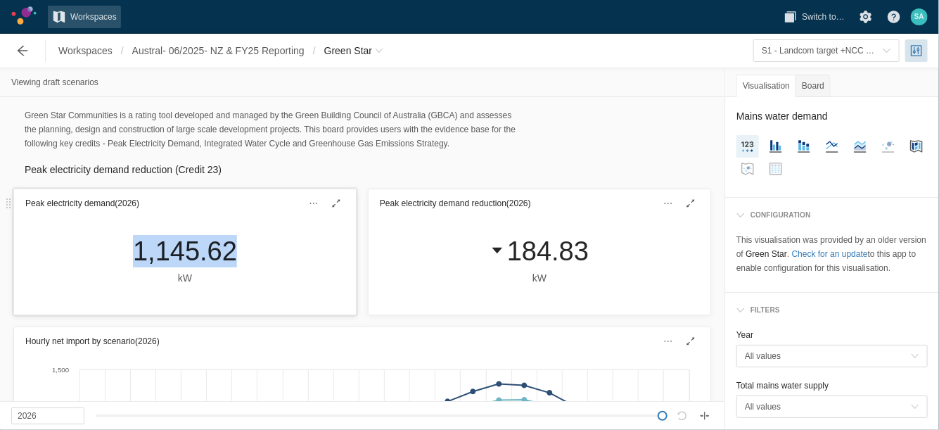
drag, startPoint x: 127, startPoint y: 251, endPoint x: 222, endPoint y: 249, distance: 95.7
click at [222, 249] on div "1,145.62 kW" at bounding box center [185, 260] width 127 height 51
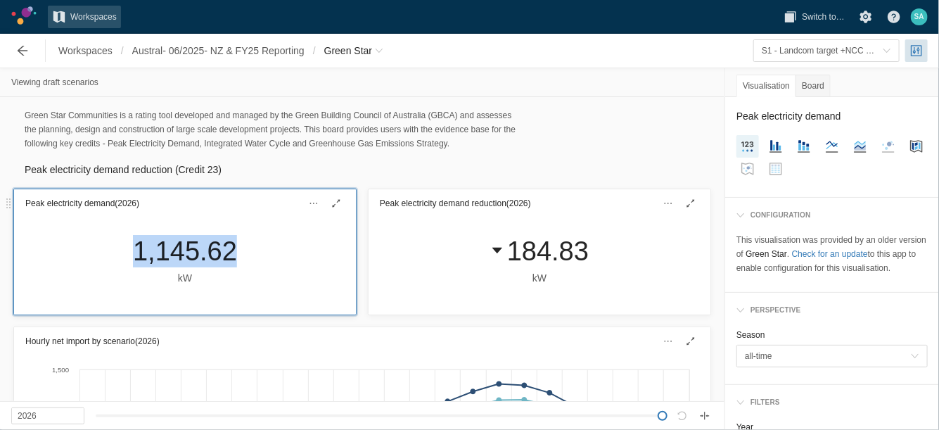
copy div "1,145.62"
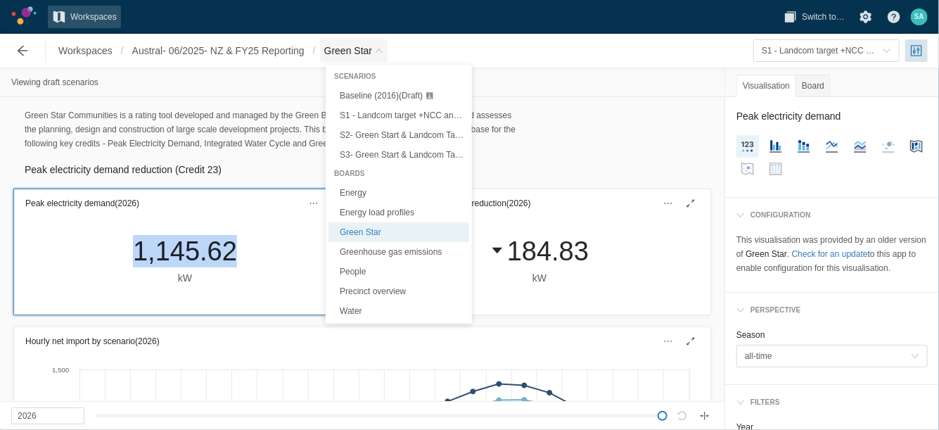
click at [383, 56] on span "Green Star" at bounding box center [354, 50] width 68 height 23
click at [357, 189] on link "Energy" at bounding box center [399, 193] width 141 height 20
type textarea "Energy"
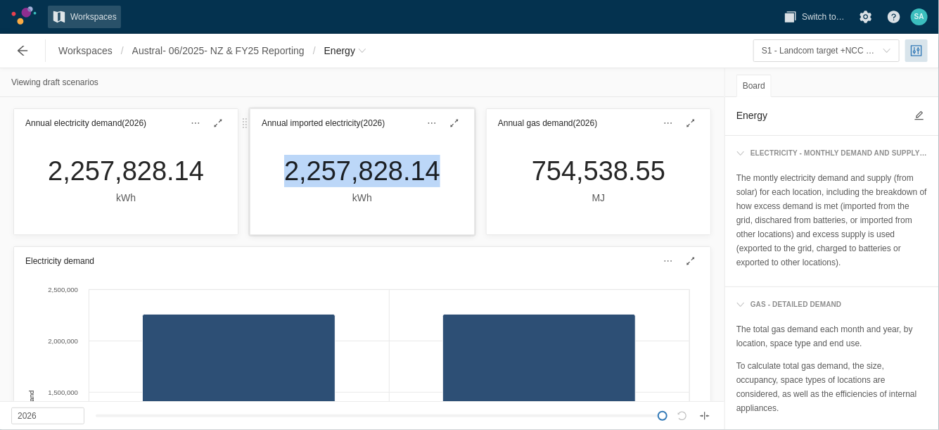
drag, startPoint x: 274, startPoint y: 172, endPoint x: 424, endPoint y: 172, distance: 150.6
click at [424, 172] on div "2,257,828.14 kWh" at bounding box center [362, 180] width 179 height 51
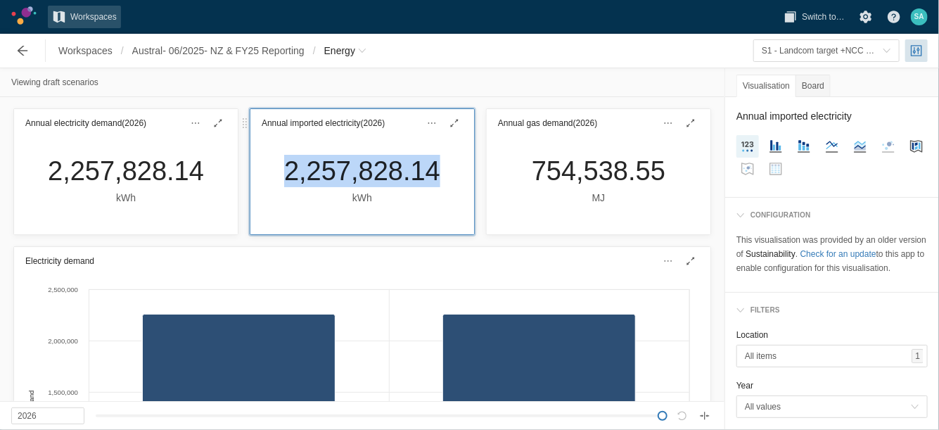
copy div "2,257,828.14"
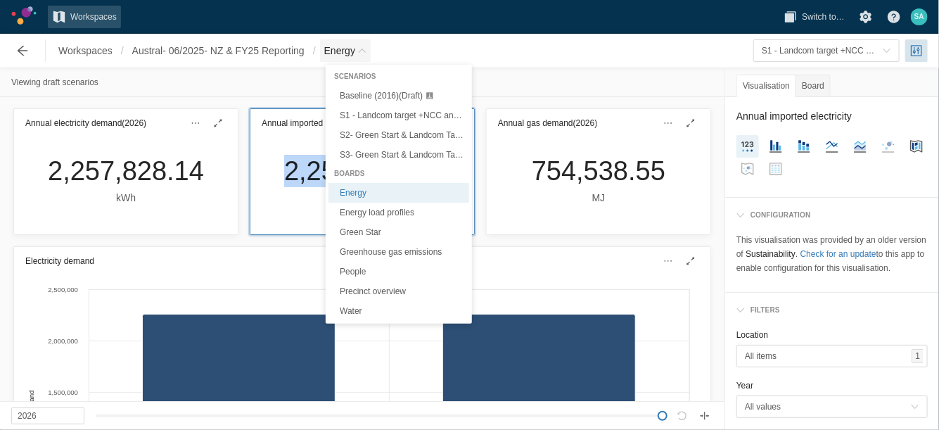
click at [367, 52] on span "Breadcrumb" at bounding box center [362, 50] width 8 height 8
click at [374, 110] on span "S1 - Landcom target +NCC and Sustainable Buildings SEPP (Draft)" at bounding box center [465, 115] width 250 height 10
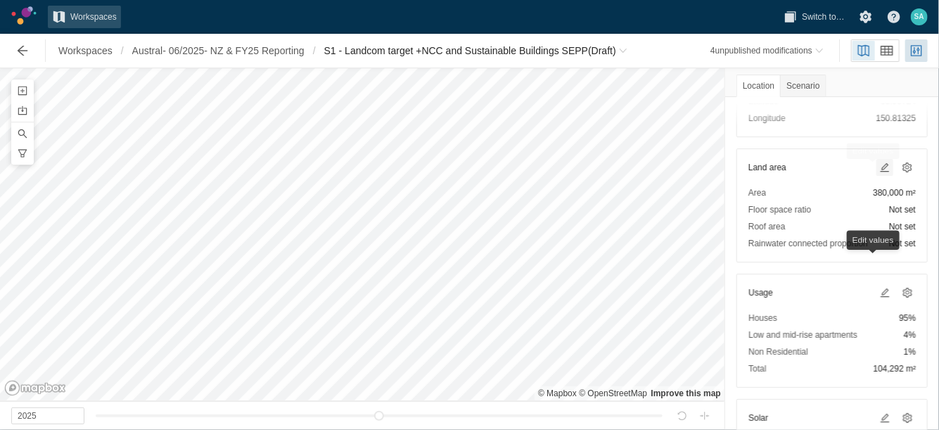
scroll to position [141, 0]
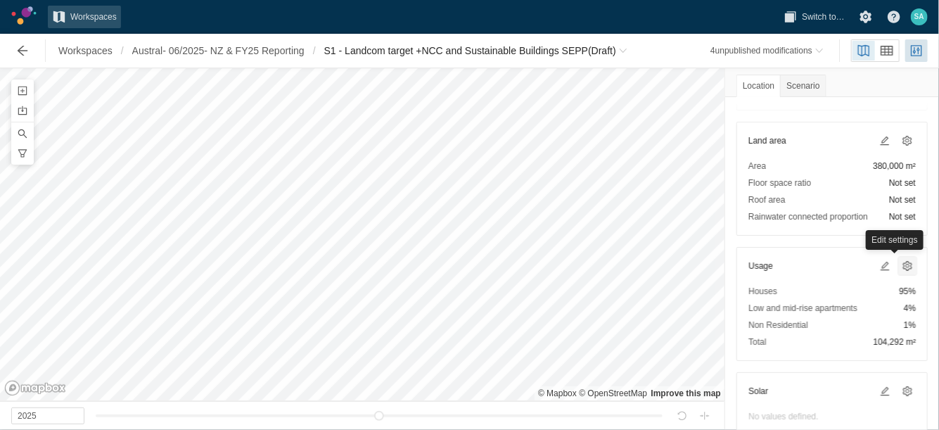
click at [902, 262] on span at bounding box center [907, 265] width 11 height 11
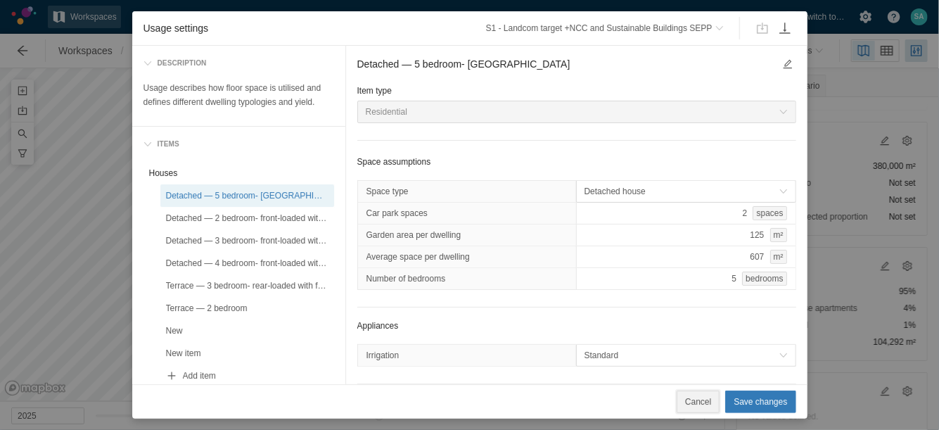
click at [705, 408] on span "Cancel" at bounding box center [698, 402] width 26 height 14
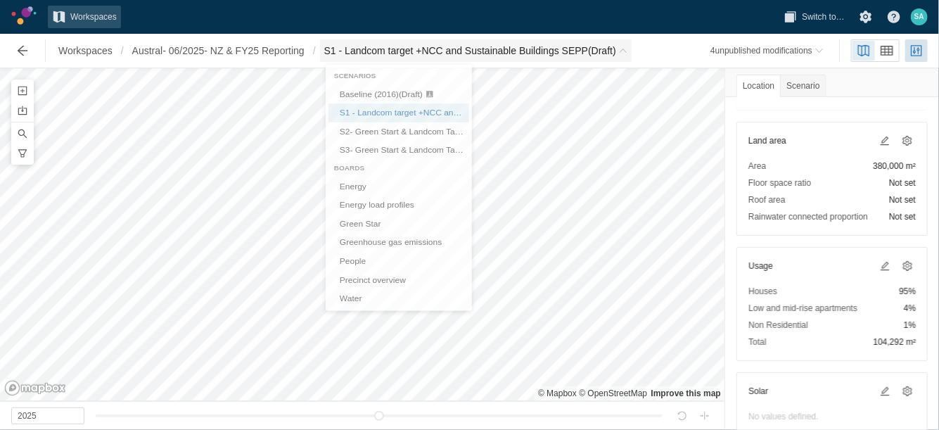
click at [404, 51] on span "S1 - Landcom target +NCC and Sustainable Buildings SEPP (Draft)" at bounding box center [470, 51] width 292 height 14
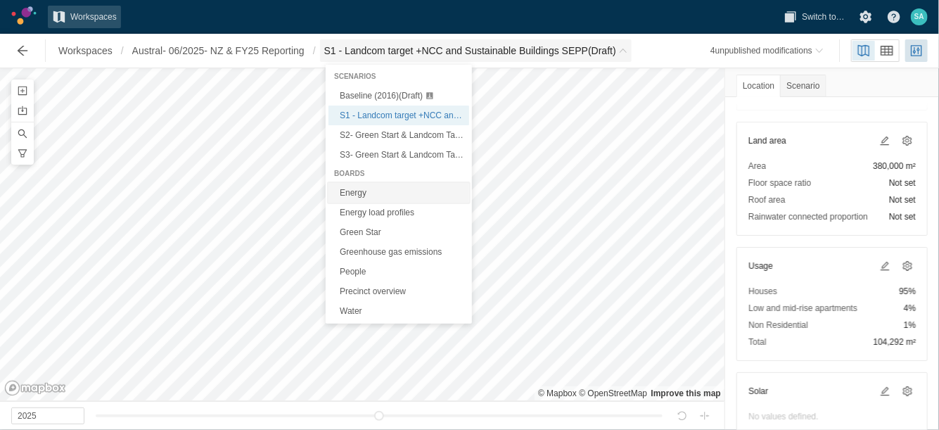
click at [348, 196] on link "Energy" at bounding box center [399, 193] width 141 height 20
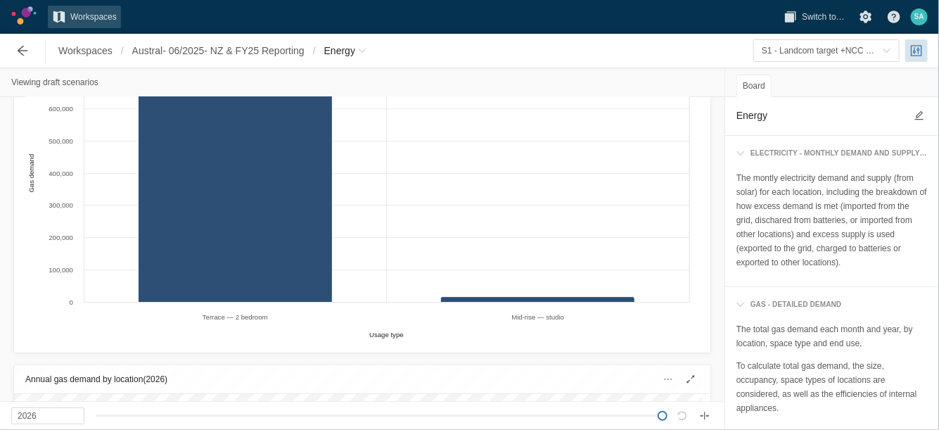
scroll to position [3875, 0]
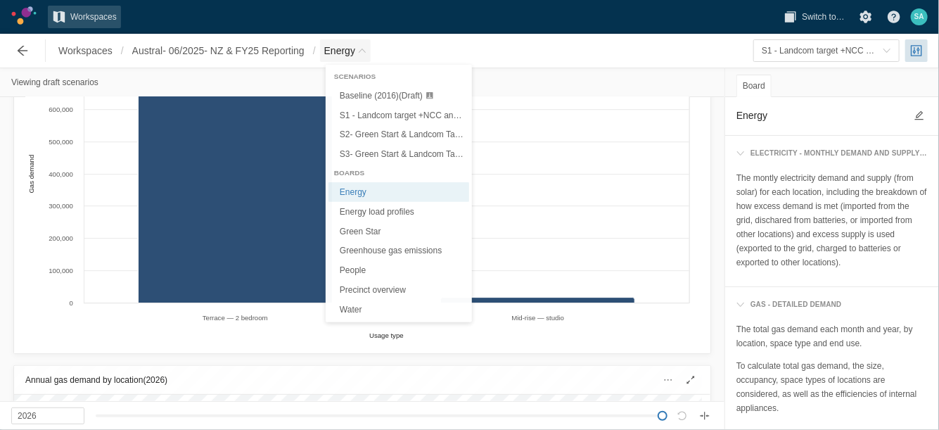
click at [371, 50] on span "Energy" at bounding box center [345, 50] width 51 height 23
click at [369, 113] on span "S1 - Landcom target +NCC and Sustainable Buildings SEPP (Draft)" at bounding box center [465, 115] width 250 height 10
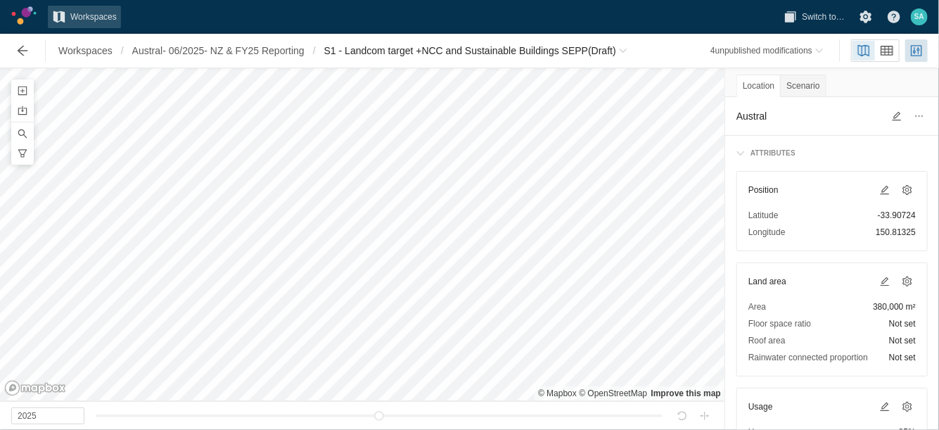
scroll to position [91, 0]
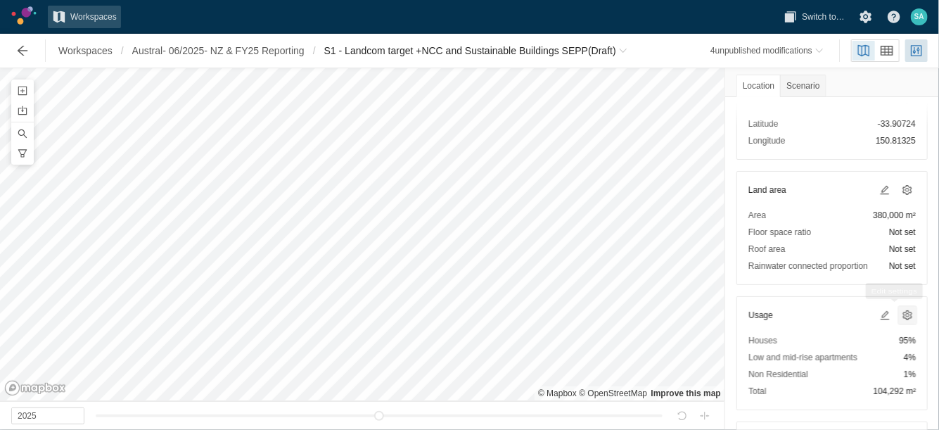
click at [902, 316] on span at bounding box center [907, 315] width 11 height 11
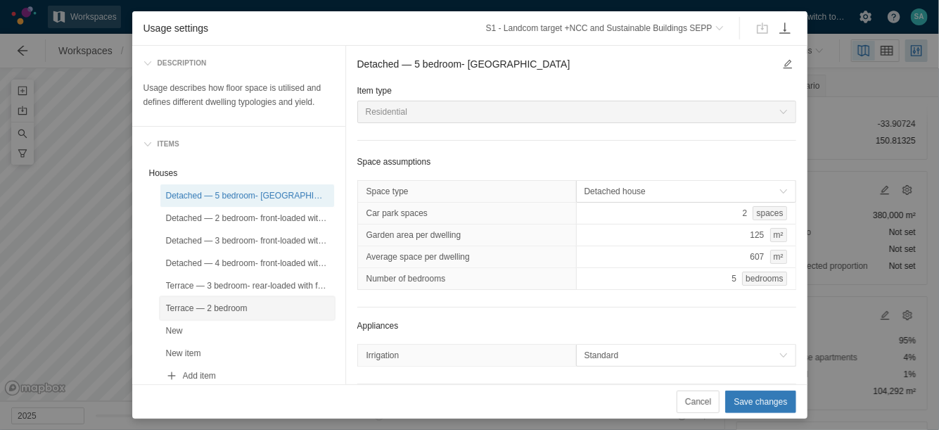
click at [205, 307] on div "Terrace — 2 bedroom" at bounding box center [247, 308] width 163 height 14
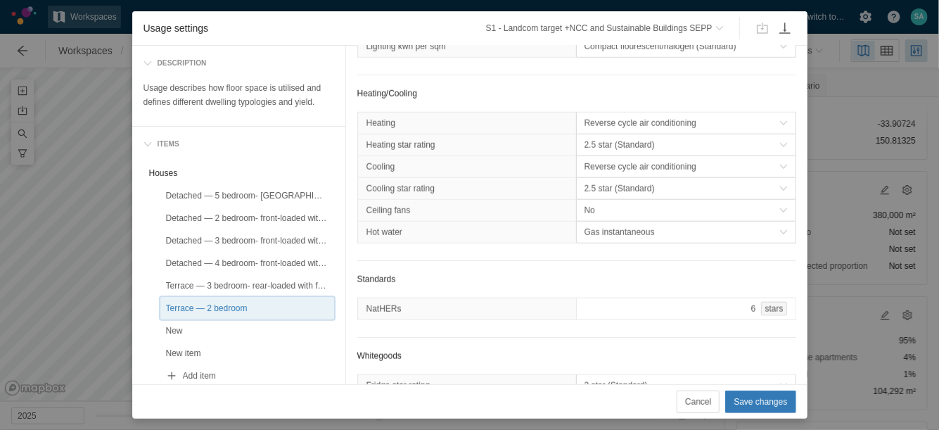
scroll to position [596, 0]
click at [117, 301] on div "Usage settings S1 - Landcom target +NCC and Sustainable Buildings SEPP Descript…" at bounding box center [469, 215] width 939 height 430
click at [698, 404] on span "Cancel" at bounding box center [698, 402] width 26 height 14
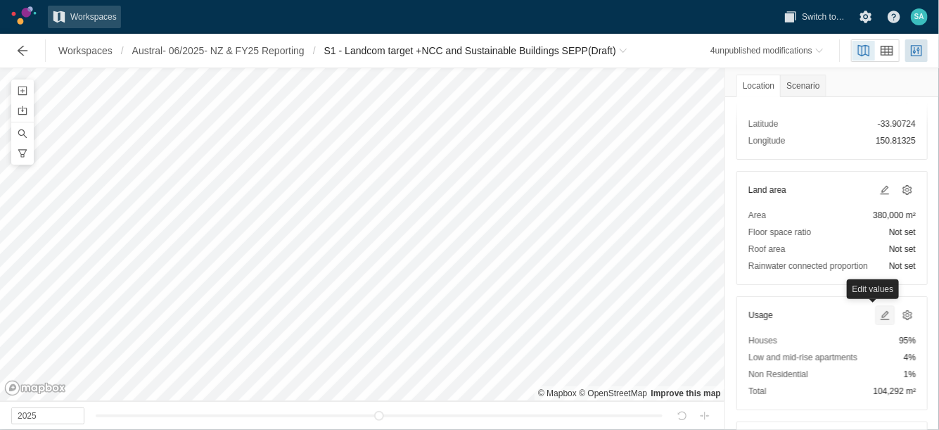
click at [879, 316] on span at bounding box center [884, 315] width 11 height 11
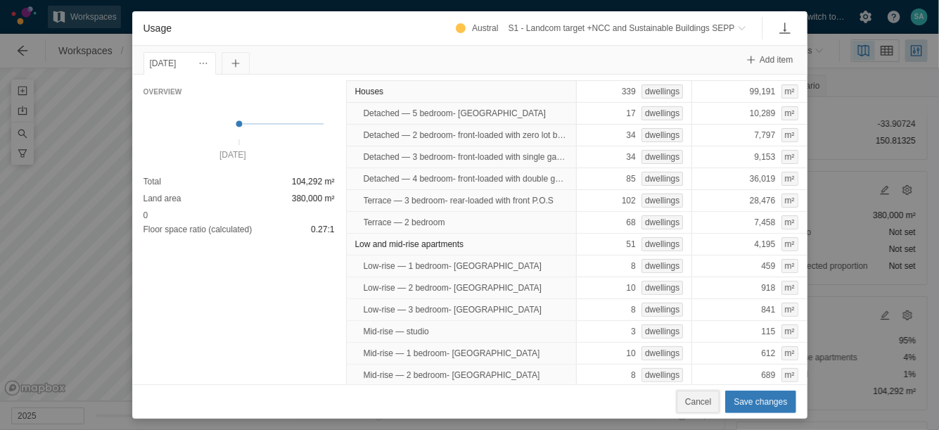
click at [705, 400] on span "Cancel" at bounding box center [698, 402] width 26 height 14
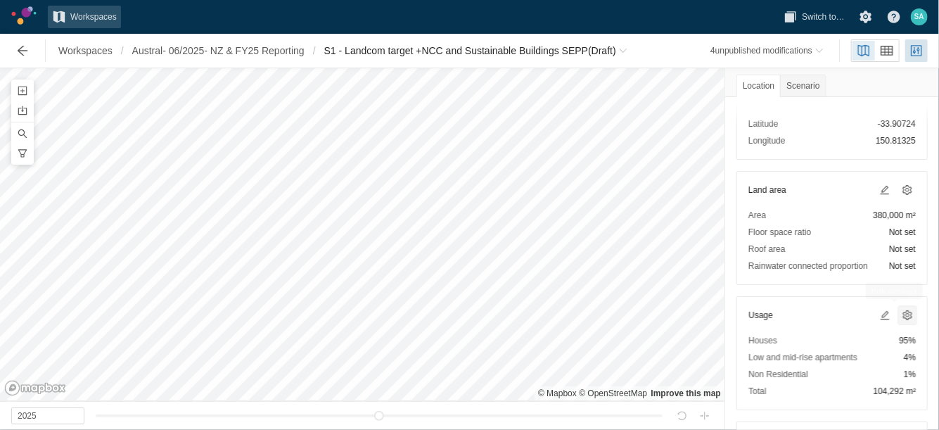
click at [902, 314] on span at bounding box center [907, 315] width 11 height 11
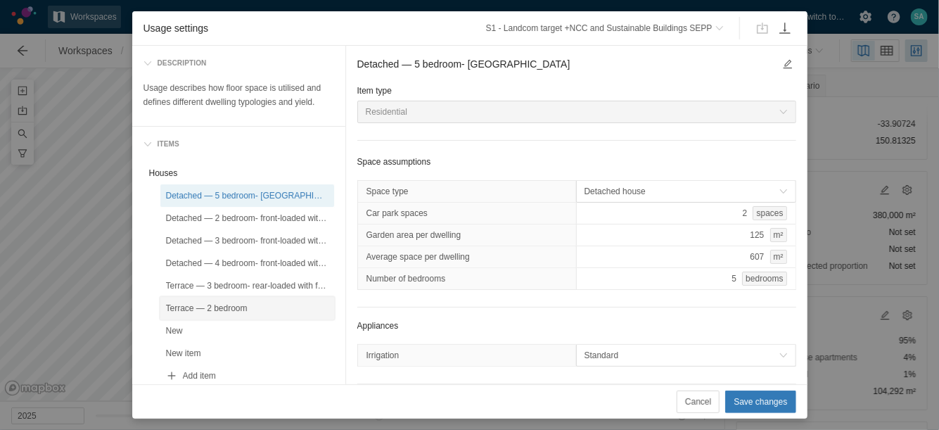
click at [227, 305] on div "Terrace — 2 bedroom" at bounding box center [247, 308] width 163 height 14
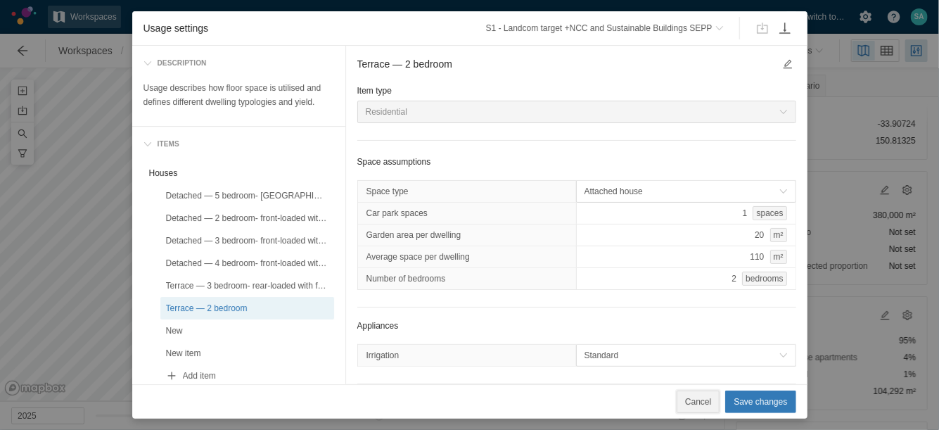
click at [701, 400] on span "Cancel" at bounding box center [698, 402] width 26 height 14
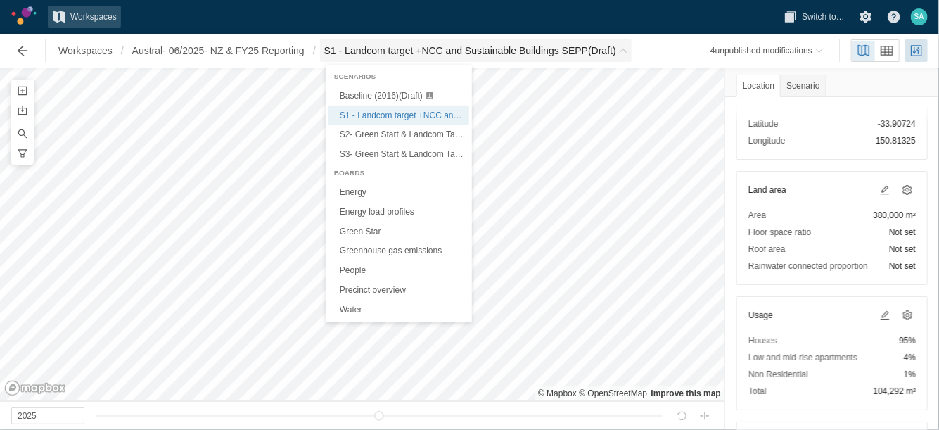
click at [573, 41] on span "S1 - Landcom target +NCC and Sustainable Buildings SEPP (Draft)" at bounding box center [476, 50] width 312 height 23
click at [393, 95] on span "Baseline (2016) (Draft)" at bounding box center [381, 96] width 83 height 10
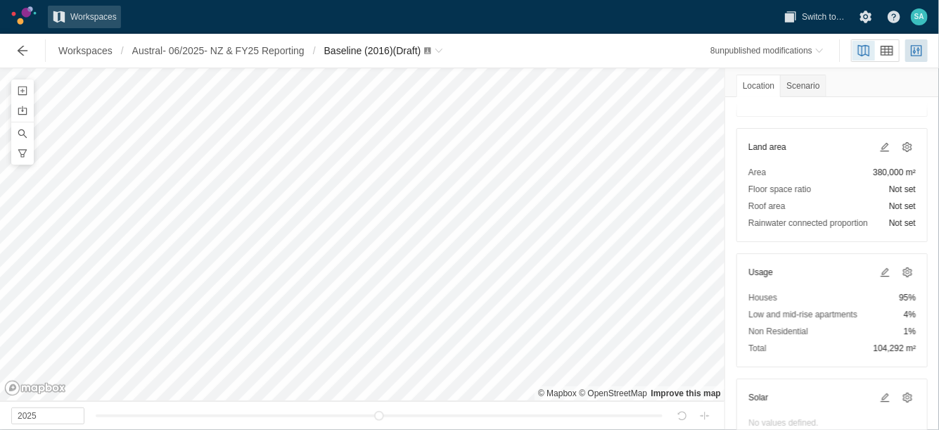
scroll to position [135, 0]
click at [902, 272] on span at bounding box center [907, 271] width 11 height 11
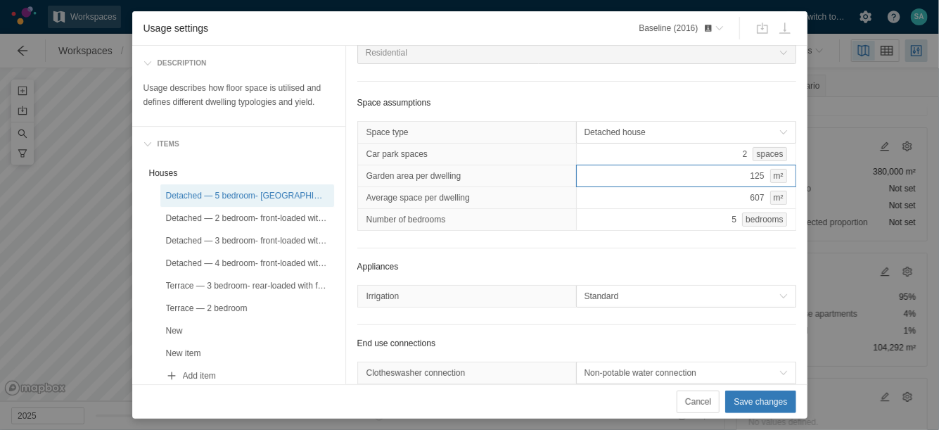
scroll to position [63, 0]
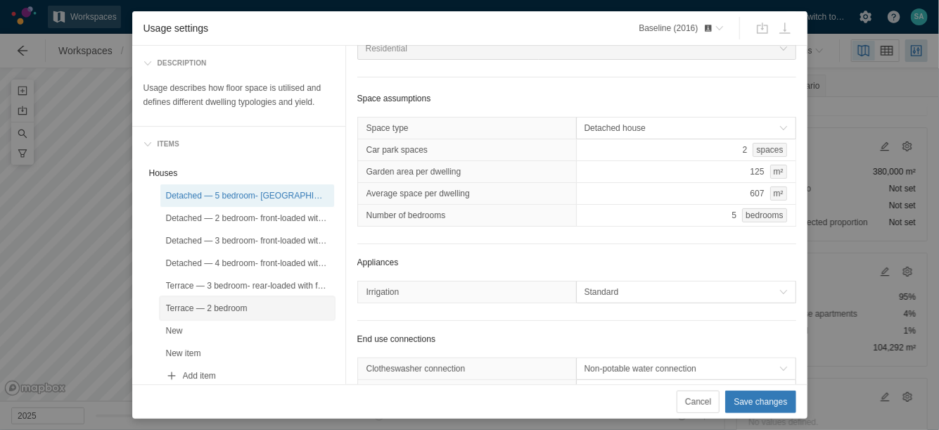
click at [255, 301] on div "Terrace — 2 bedroom" at bounding box center [247, 308] width 163 height 14
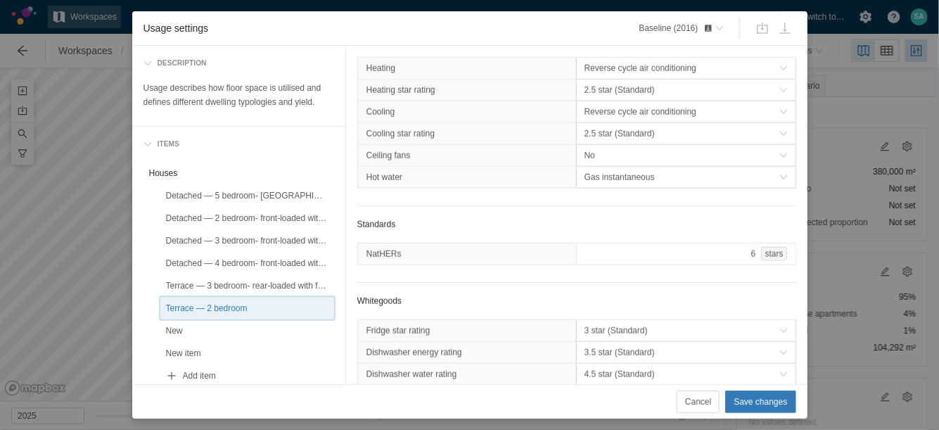
scroll to position [775, 0]
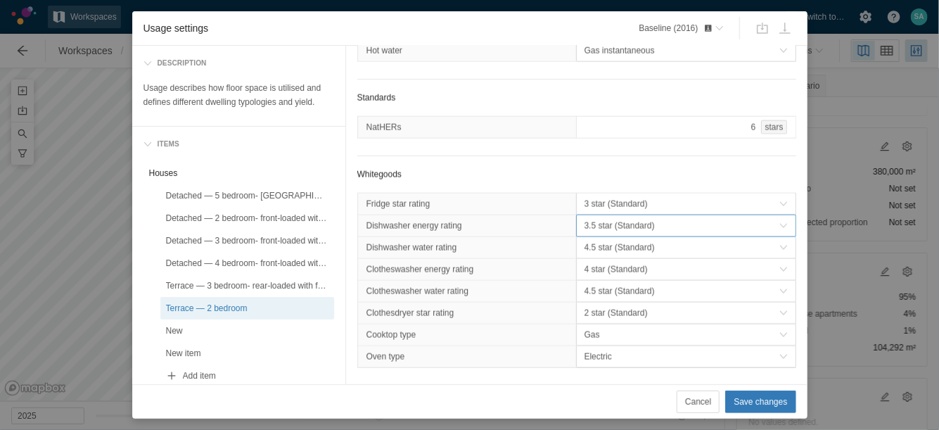
click at [585, 233] on span "3.5 star (Standard)" at bounding box center [682, 226] width 195 height 14
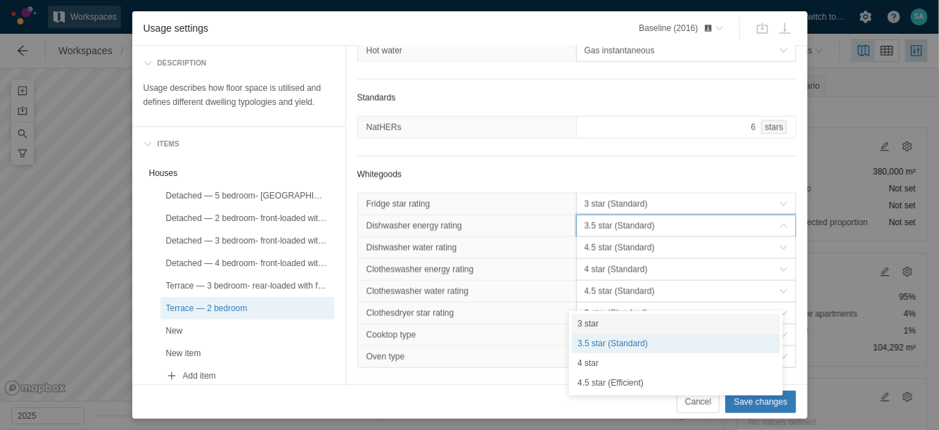
click at [582, 329] on div "3 star" at bounding box center [676, 324] width 208 height 20
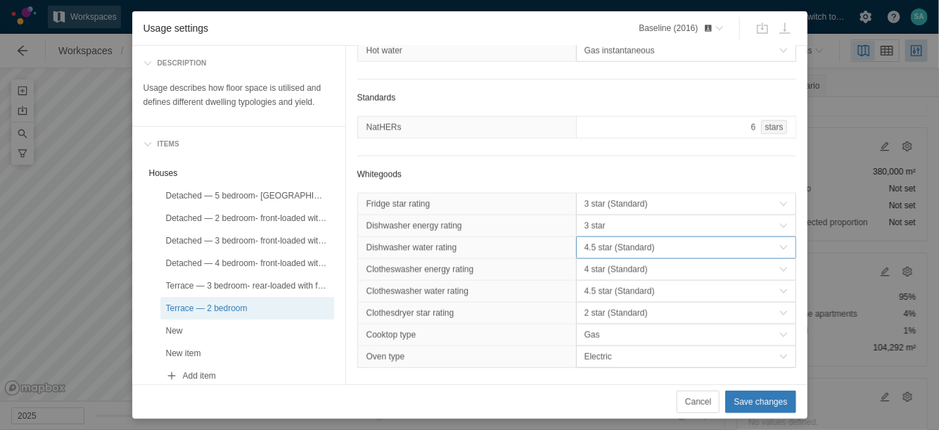
click at [595, 255] on span "4.5 star (Standard)" at bounding box center [682, 248] width 195 height 14
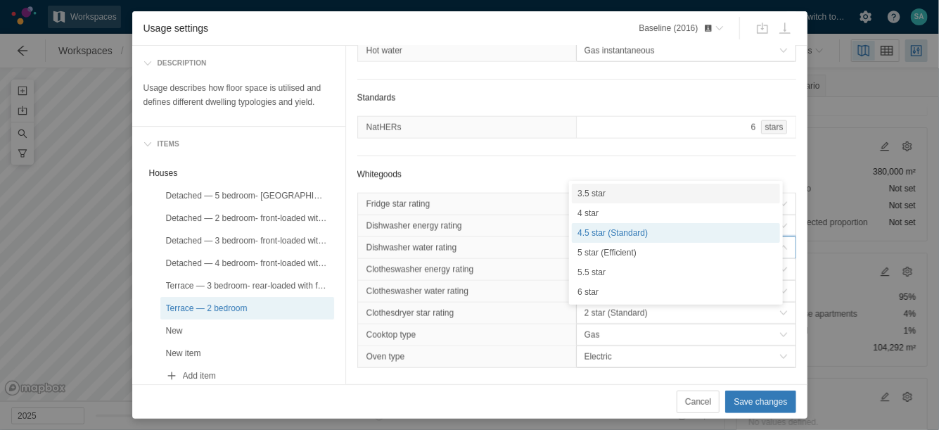
click at [601, 196] on div "3.5 star" at bounding box center [676, 194] width 208 height 20
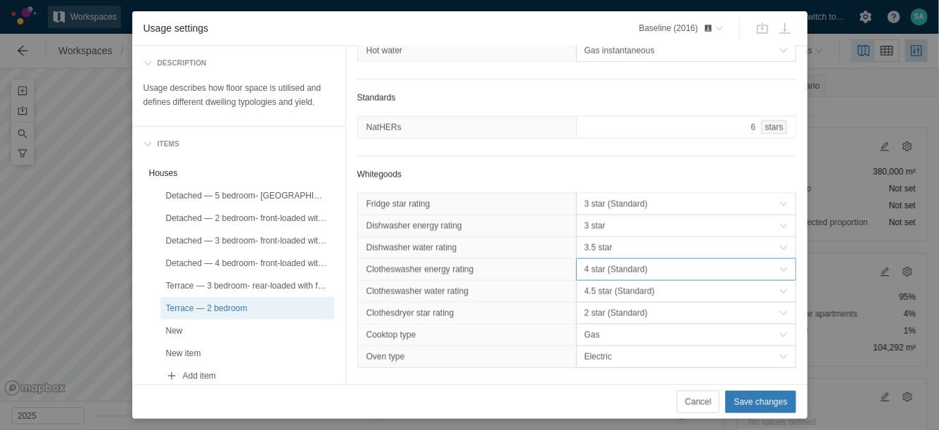
click at [589, 277] on span "4 star (Standard)" at bounding box center [682, 269] width 195 height 14
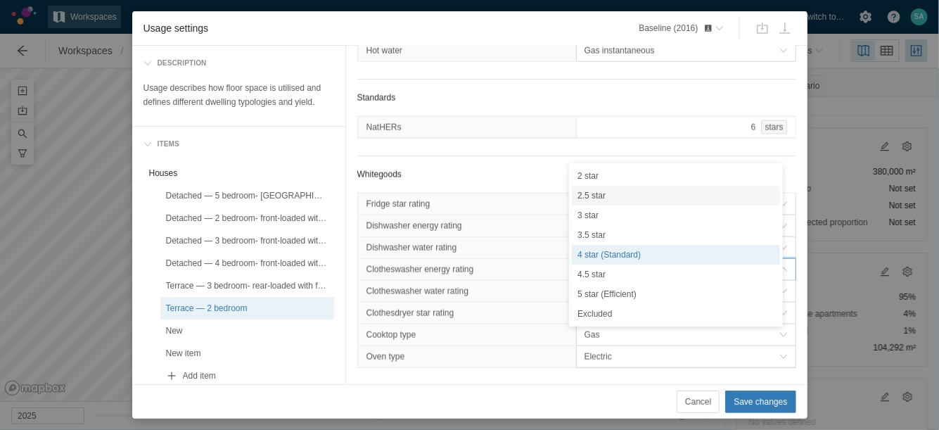
click at [595, 198] on div "2.5 star" at bounding box center [676, 196] width 208 height 20
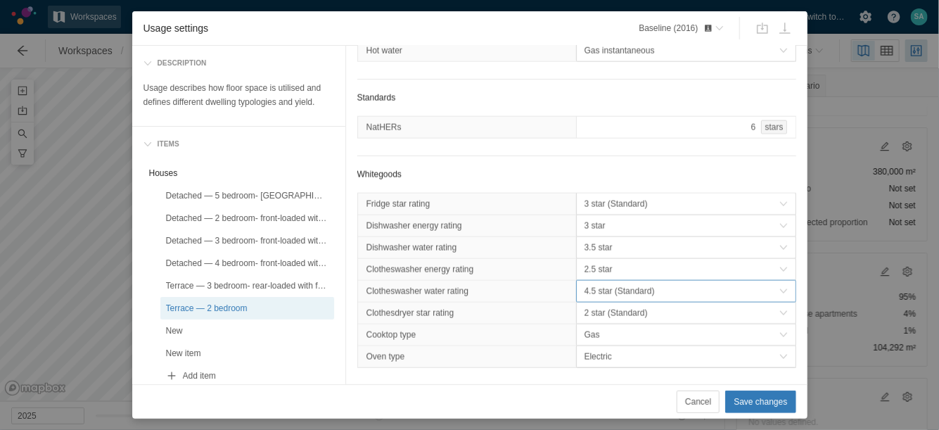
click at [592, 298] on span "4.5 star (Standard)" at bounding box center [682, 291] width 195 height 14
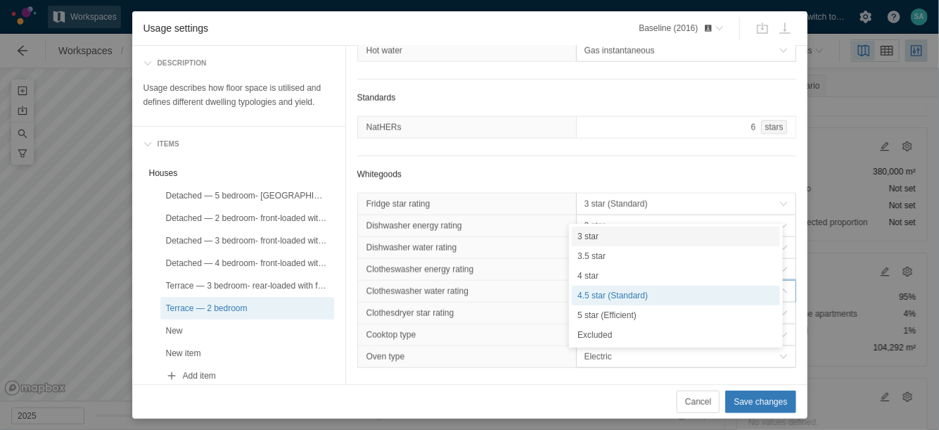
click at [599, 234] on div "3 star" at bounding box center [676, 237] width 208 height 20
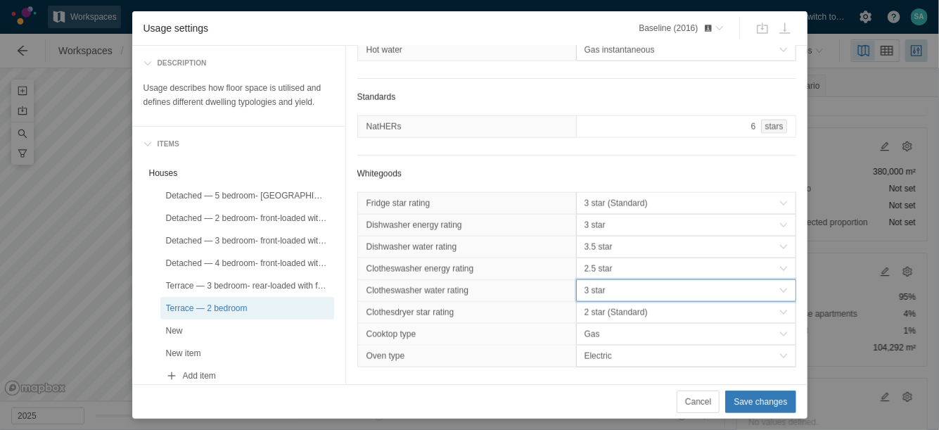
scroll to position [858, 0]
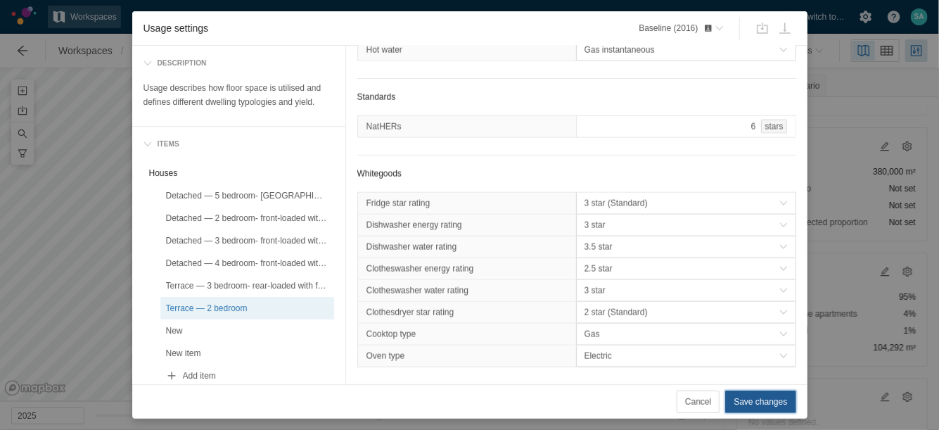
click at [744, 398] on span "Save changes" at bounding box center [760, 402] width 53 height 14
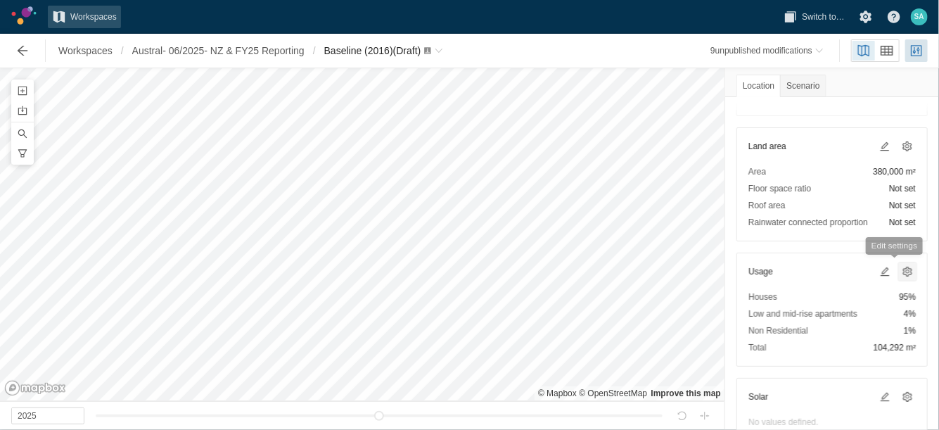
click at [902, 271] on span at bounding box center [907, 271] width 11 height 11
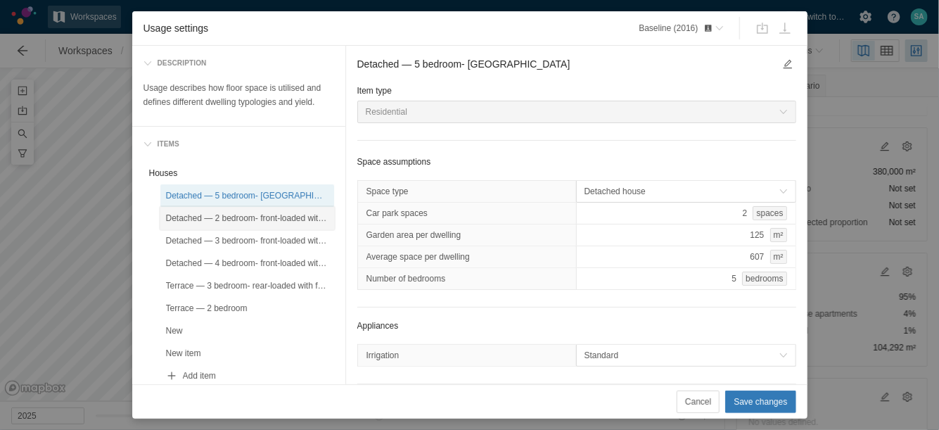
click at [281, 215] on div "Detached — 2 bedroom- front-loaded with zero lot boundary" at bounding box center [247, 218] width 163 height 14
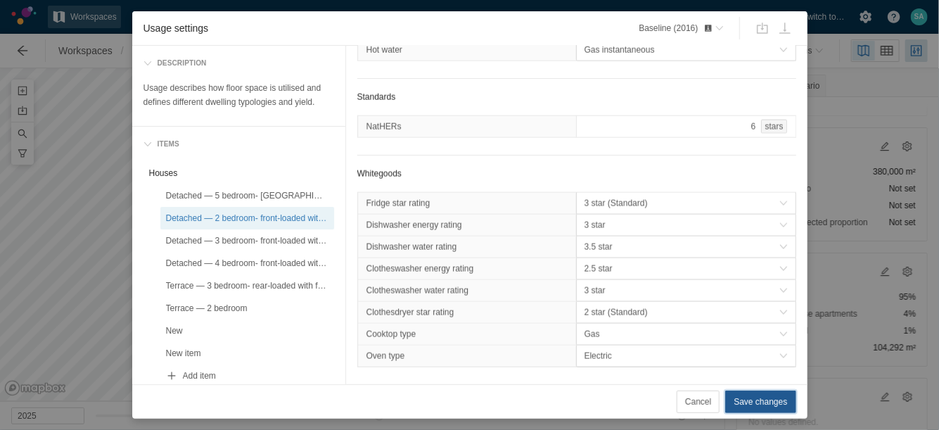
click at [756, 400] on span "Save changes" at bounding box center [760, 402] width 53 height 14
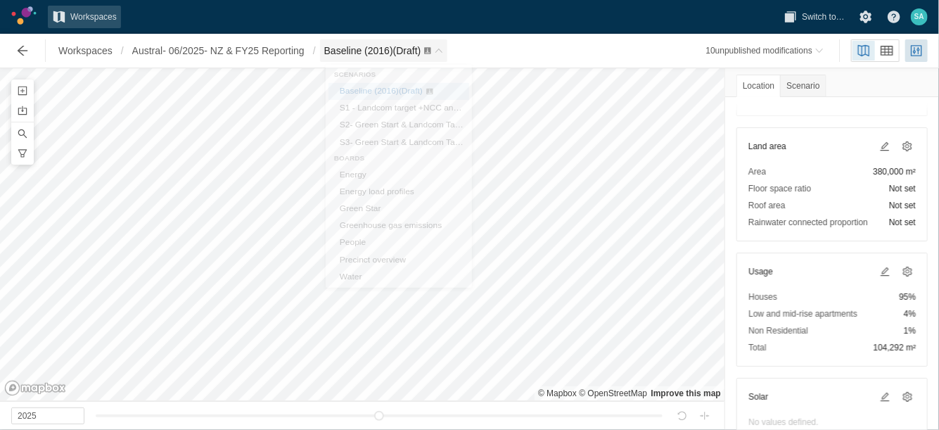
click at [448, 60] on span "Baseline (2016) (Draft)" at bounding box center [384, 50] width 128 height 23
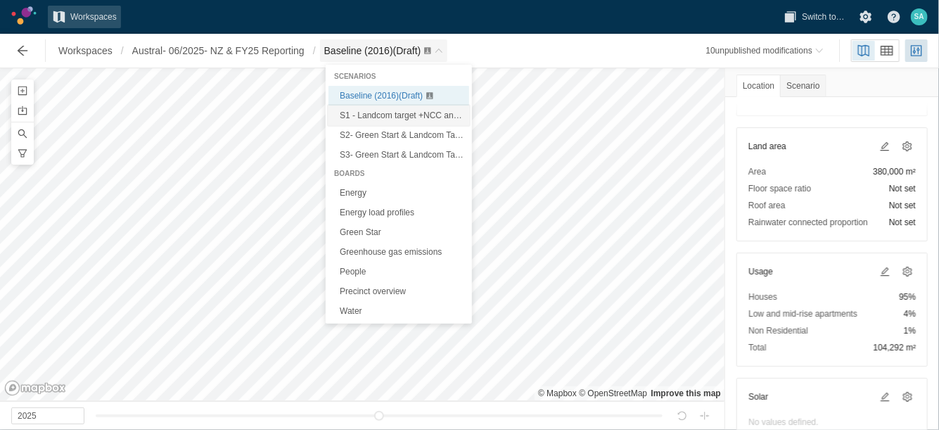
click at [390, 113] on span "S1 - Landcom target +NCC and Sustainable Buildings SEPP (Draft)" at bounding box center [465, 115] width 250 height 10
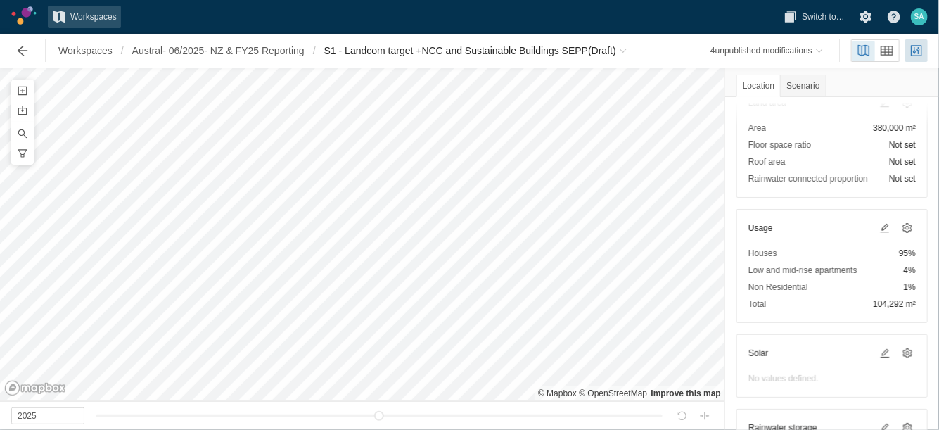
scroll to position [180, 0]
click at [902, 223] on span at bounding box center [907, 226] width 11 height 11
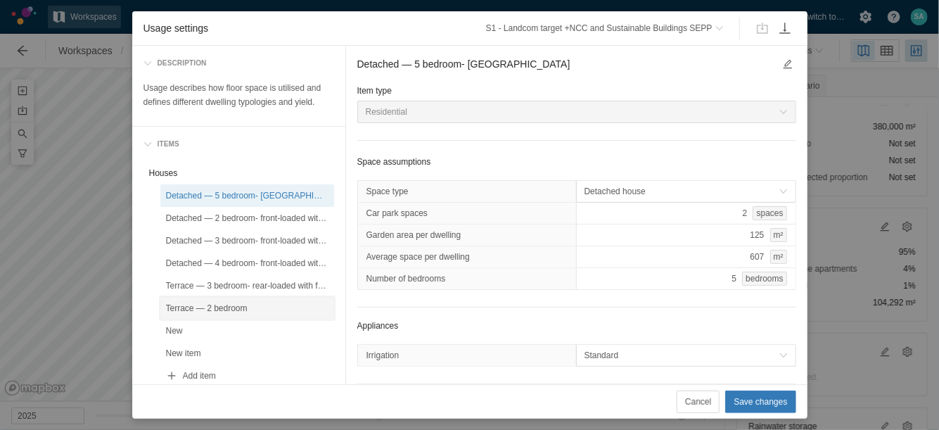
click at [215, 303] on div "Terrace — 2 bedroom" at bounding box center [247, 308] width 163 height 14
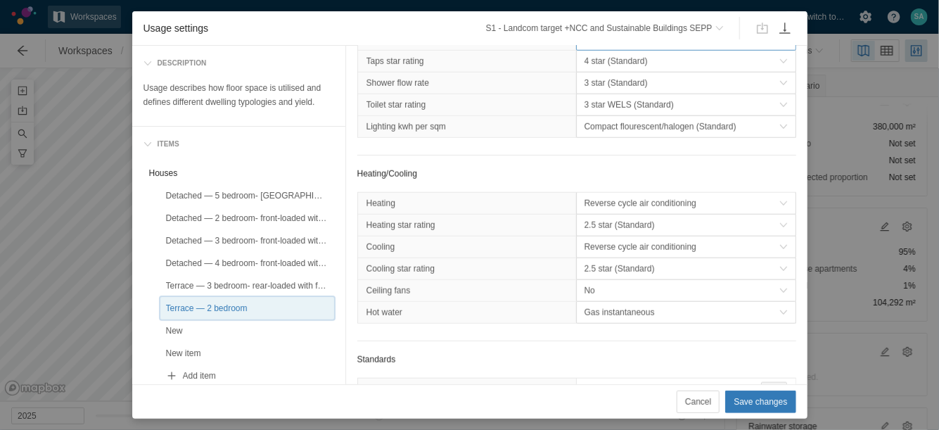
scroll to position [514, 0]
click at [613, 132] on span "Compact flourescent/halogen (Standard)" at bounding box center [682, 125] width 195 height 14
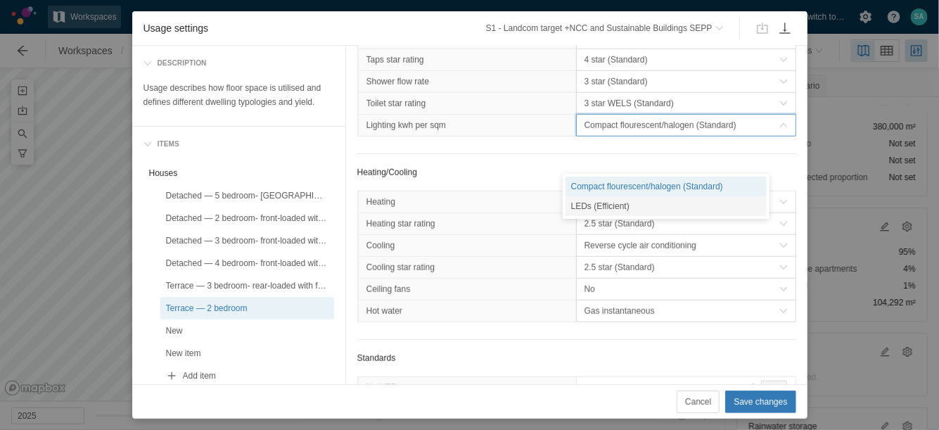
click at [591, 208] on div "LEDs (Efficient)" at bounding box center [666, 206] width 201 height 20
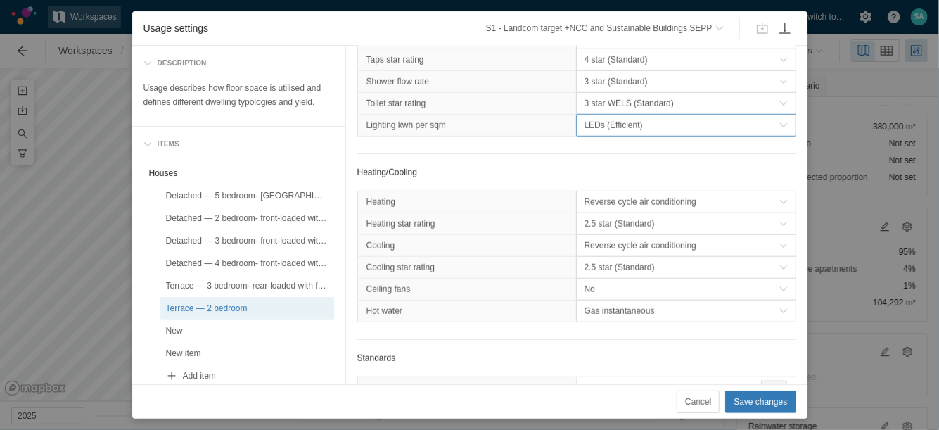
click at [598, 132] on span "LEDs (Efficient)" at bounding box center [682, 125] width 195 height 14
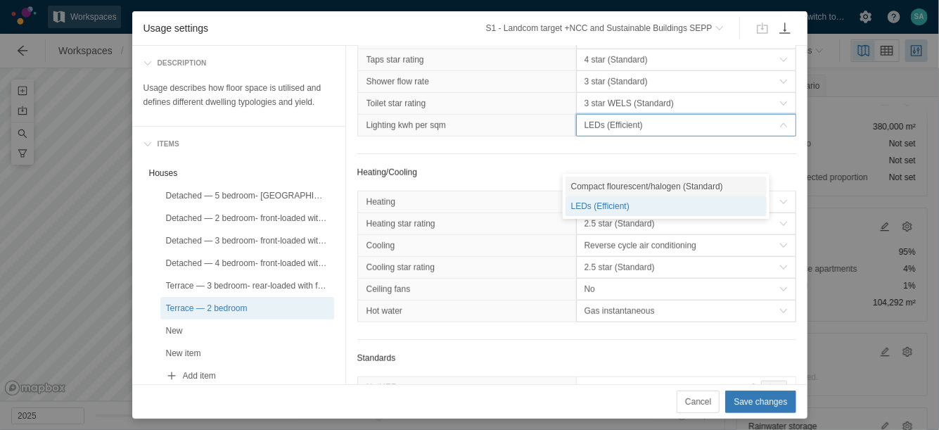
click at [597, 189] on div "Compact flourescent/halogen (Standard)" at bounding box center [666, 187] width 201 height 20
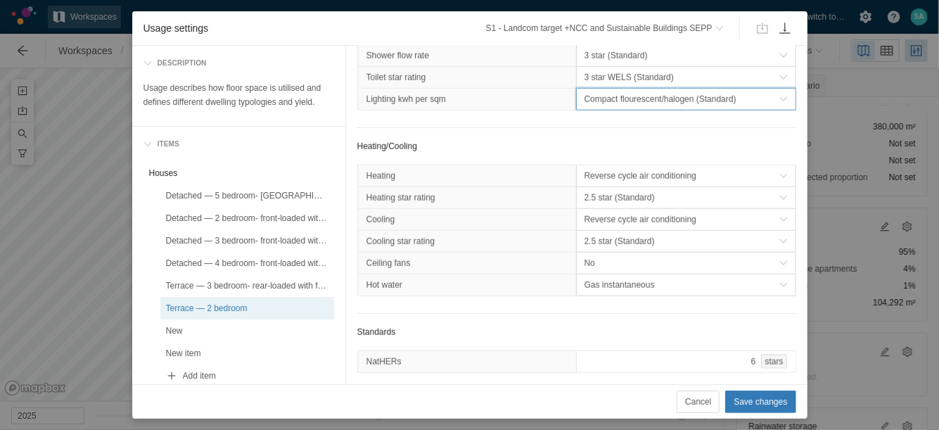
scroll to position [542, 0]
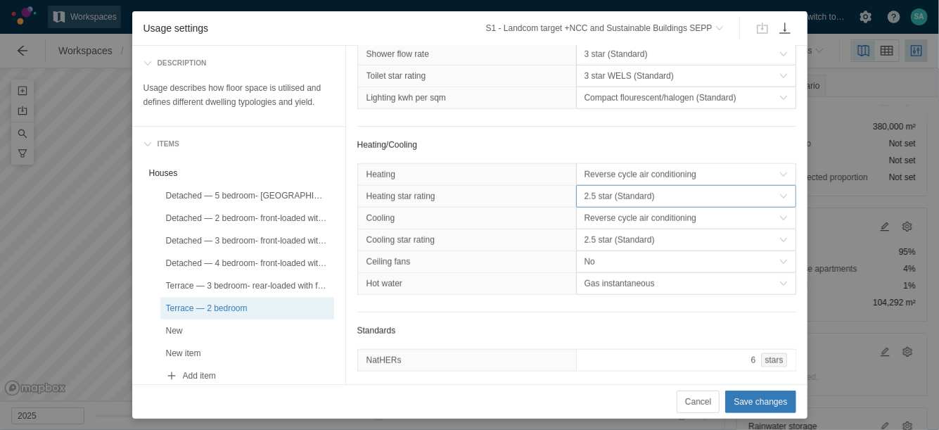
click at [597, 203] on span "2.5 star (Standard)" at bounding box center [682, 196] width 195 height 14
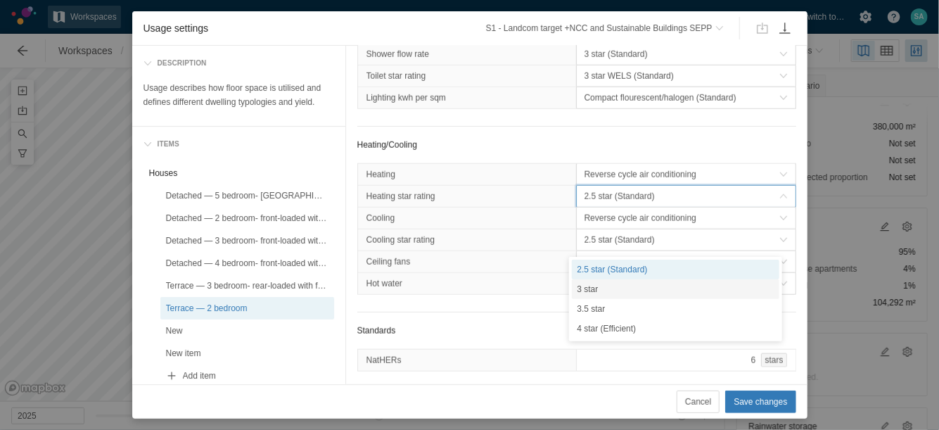
click at [585, 286] on div "3 star" at bounding box center [676, 289] width 208 height 20
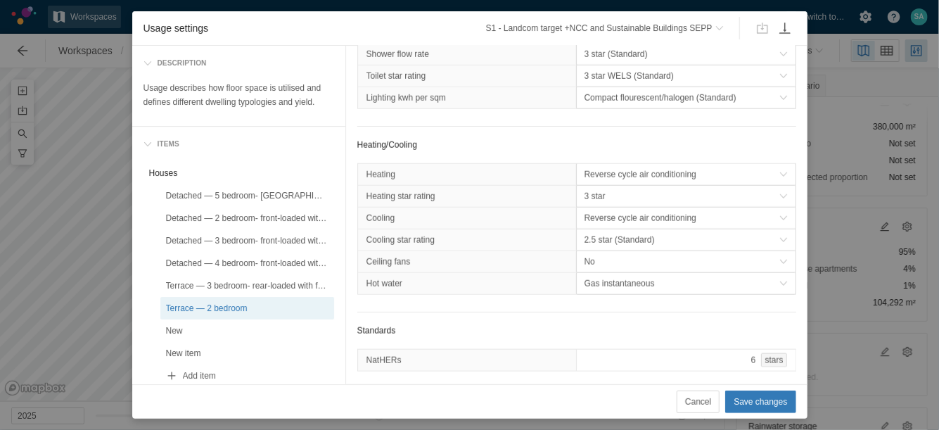
click at [585, 247] on span "2.5 star (Standard)" at bounding box center [682, 240] width 195 height 14
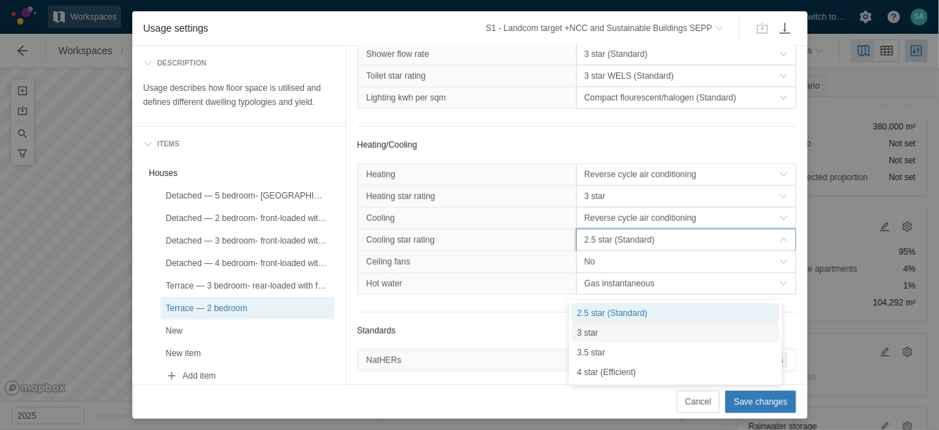
click at [590, 331] on div "3 star" at bounding box center [676, 333] width 208 height 20
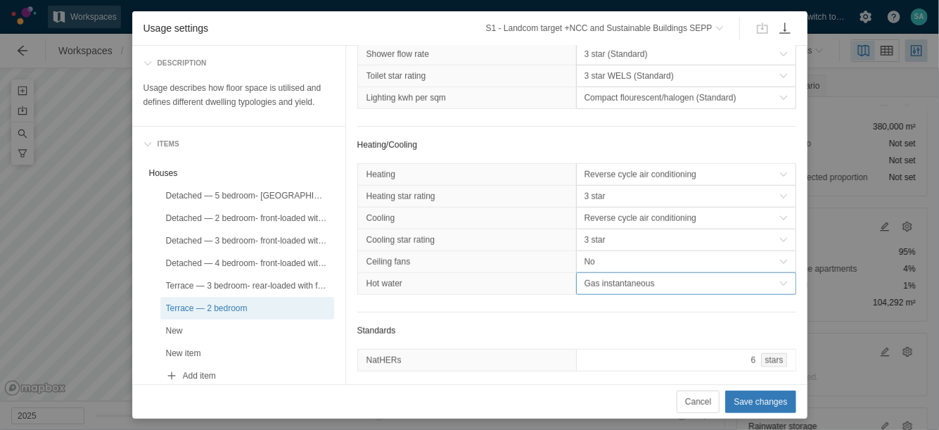
click at [591, 291] on span "Gas instantaneous" at bounding box center [682, 284] width 195 height 14
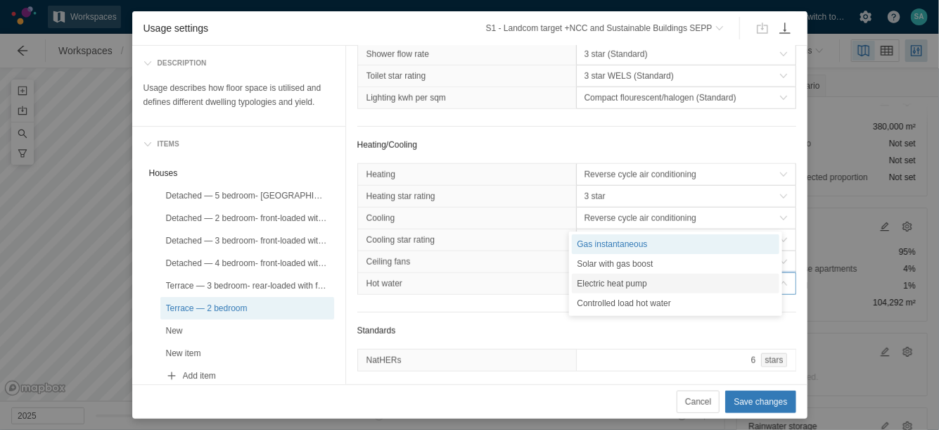
click at [619, 286] on div "Electric heat pump" at bounding box center [676, 284] width 208 height 20
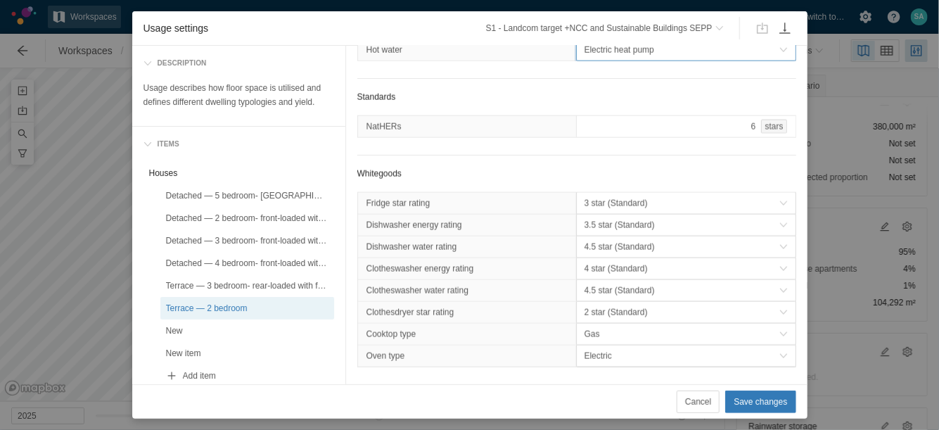
scroll to position [832, 0]
click at [660, 338] on span "Gas" at bounding box center [686, 334] width 219 height 21
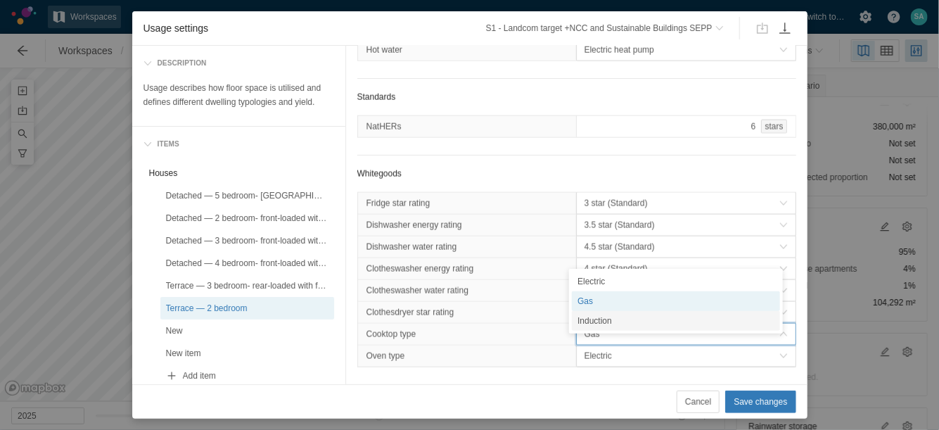
click at [653, 341] on span "Gas" at bounding box center [682, 334] width 195 height 14
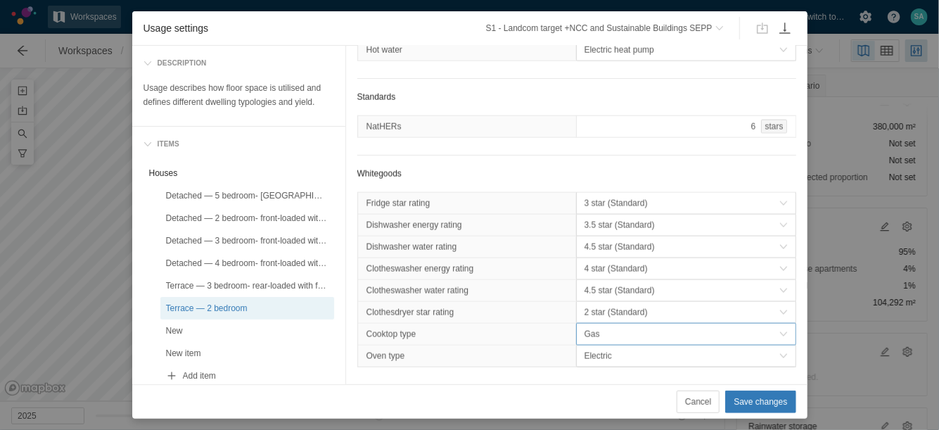
click at [653, 341] on span "Gas" at bounding box center [682, 334] width 195 height 14
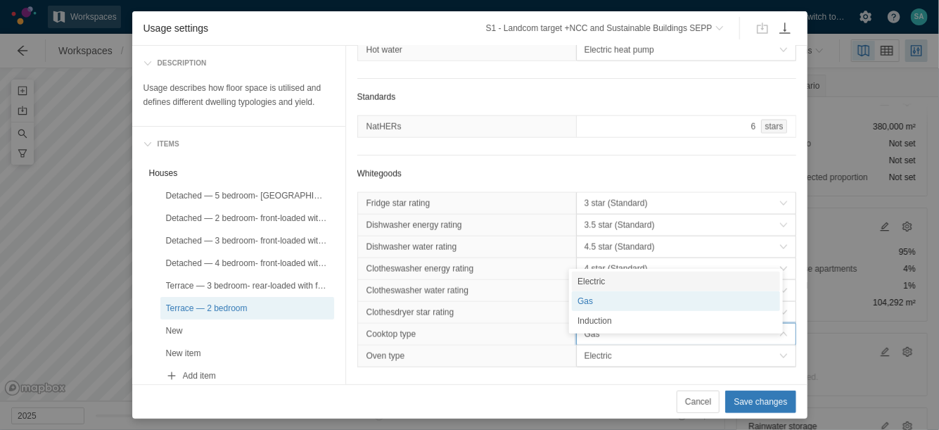
click at [634, 271] on div "Electric Gas Induction" at bounding box center [676, 301] width 214 height 65
click at [625, 277] on div "Electric" at bounding box center [676, 282] width 208 height 20
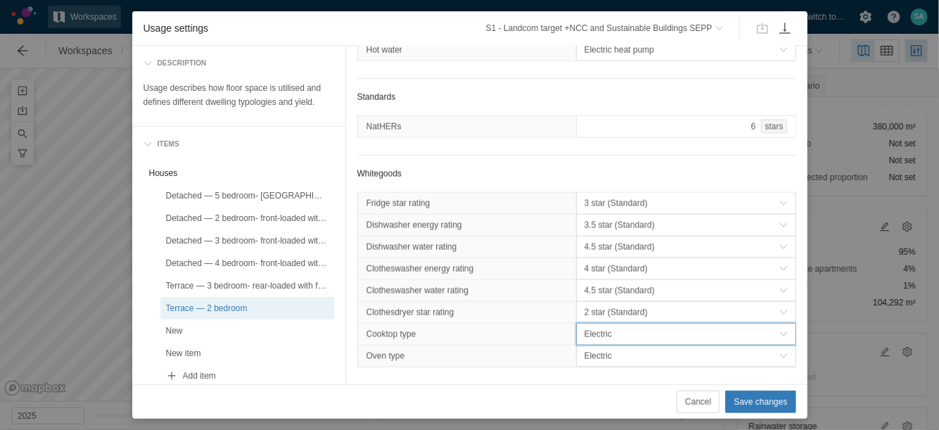
scroll to position [858, 0]
click at [750, 400] on span "Save changes" at bounding box center [760, 402] width 53 height 14
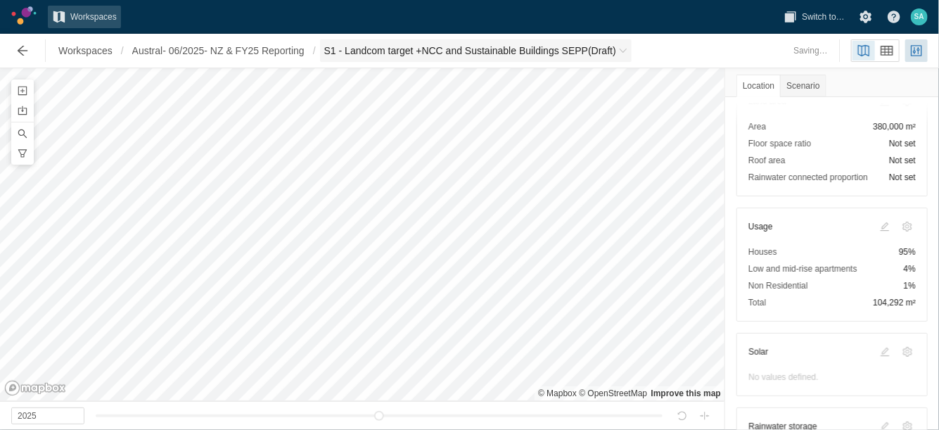
click at [628, 53] on span "Breadcrumb" at bounding box center [623, 50] width 8 height 8
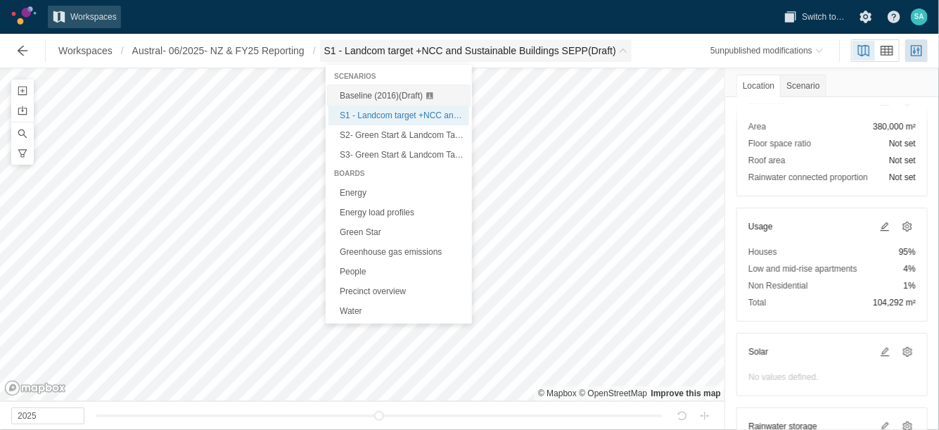
click at [404, 99] on span "Baseline (2016) (Draft)" at bounding box center [381, 96] width 83 height 10
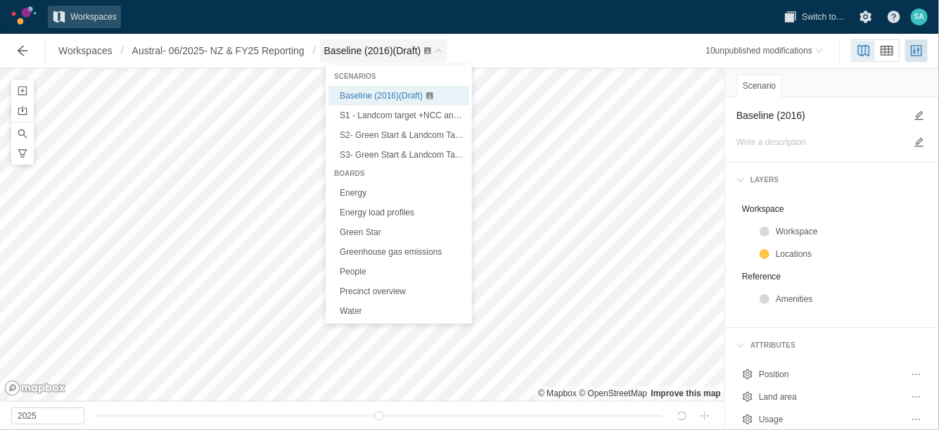
click at [443, 51] on span "Breadcrumb" at bounding box center [439, 50] width 8 height 8
click at [357, 196] on link "Energy" at bounding box center [399, 193] width 141 height 20
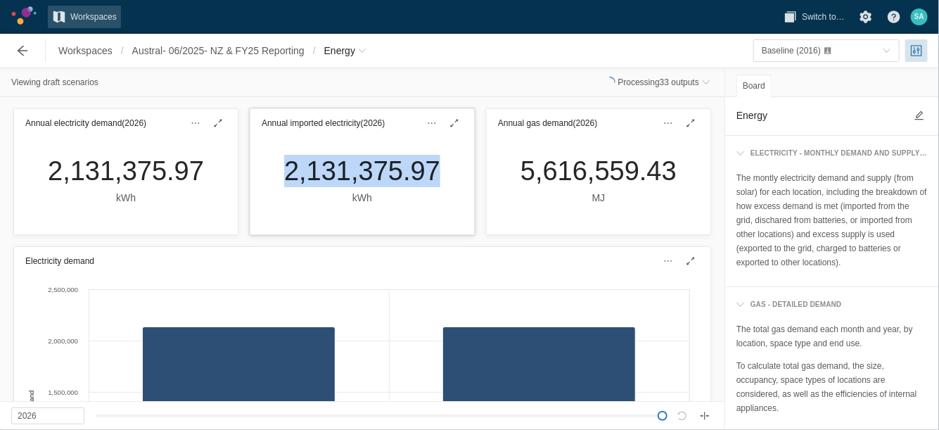
drag, startPoint x: 276, startPoint y: 168, endPoint x: 425, endPoint y: 167, distance: 149.2
click at [425, 167] on div "2,131,375.97 kWh" at bounding box center [362, 180] width 179 height 51
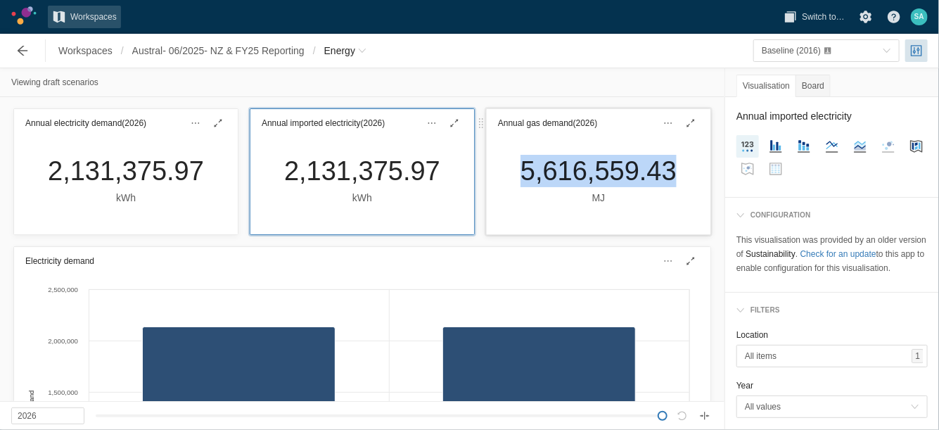
drag, startPoint x: 503, startPoint y: 171, endPoint x: 659, endPoint y: 182, distance: 155.9
click at [659, 182] on div "5,616,559.43 MJ" at bounding box center [598, 180] width 179 height 51
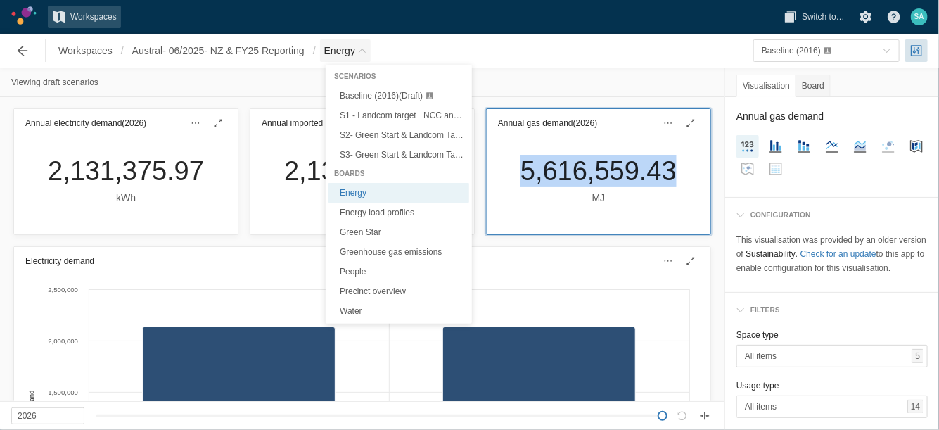
click at [367, 53] on span "Breadcrumb" at bounding box center [362, 50] width 8 height 8
click at [369, 232] on link "Green Star" at bounding box center [399, 232] width 141 height 20
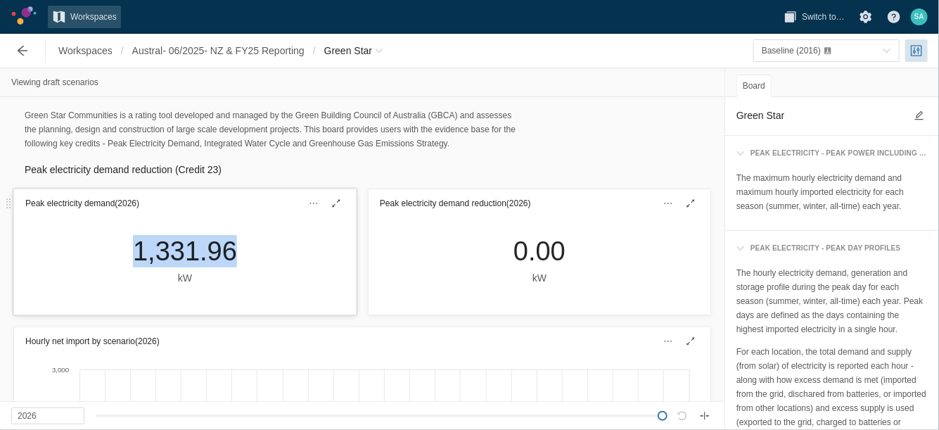
drag, startPoint x: 116, startPoint y: 254, endPoint x: 222, endPoint y: 262, distance: 106.5
click at [222, 262] on div "1,331.96 kW" at bounding box center [185, 265] width 342 height 97
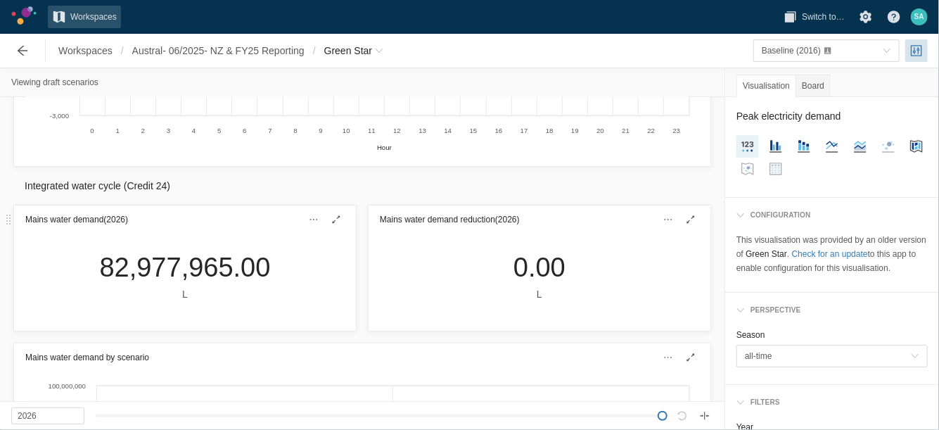
scroll to position [540, 0]
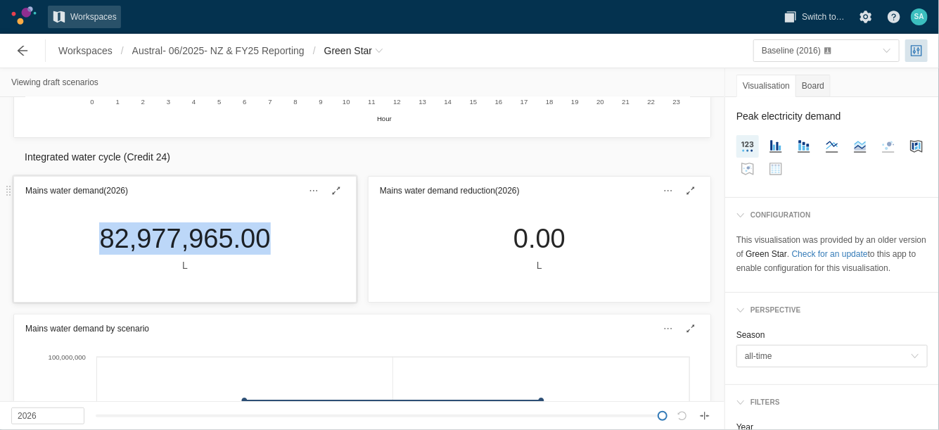
drag, startPoint x: 86, startPoint y: 239, endPoint x: 272, endPoint y: 248, distance: 185.9
click at [272, 248] on div "82,977,965.00 L" at bounding box center [184, 247] width 193 height 51
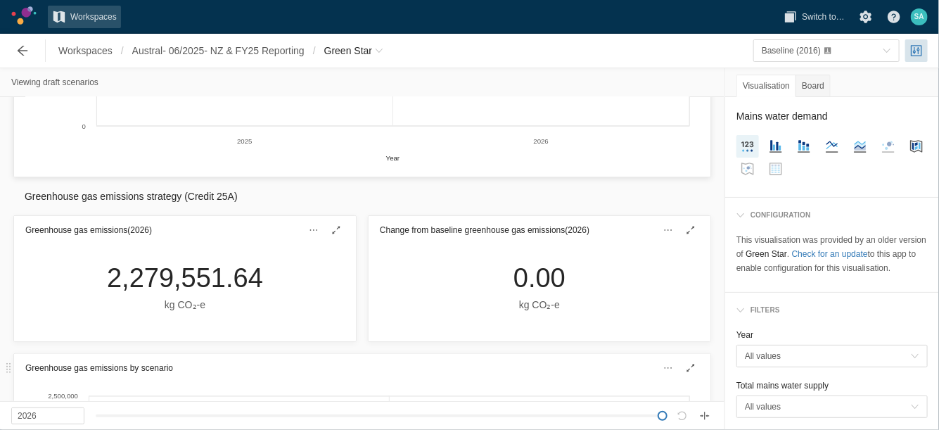
scroll to position [1035, 0]
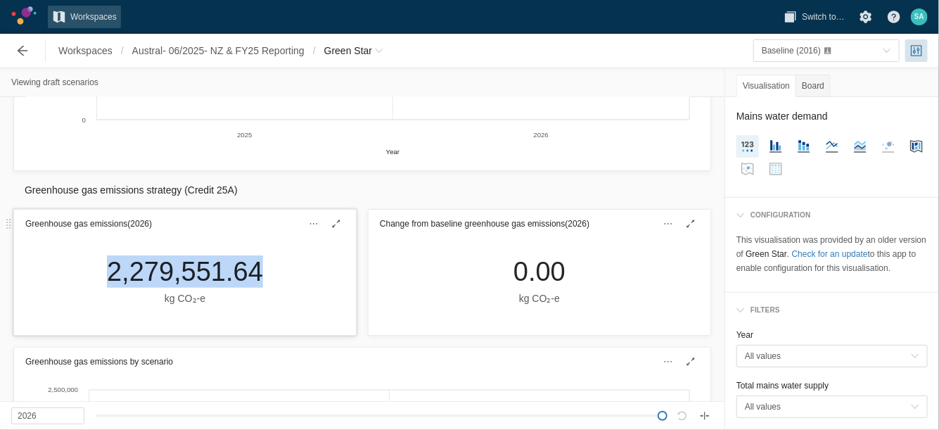
drag, startPoint x: 99, startPoint y: 271, endPoint x: 253, endPoint y: 281, distance: 154.4
click at [253, 281] on div "2,279,551.64 kg CO₂‑e" at bounding box center [185, 280] width 179 height 51
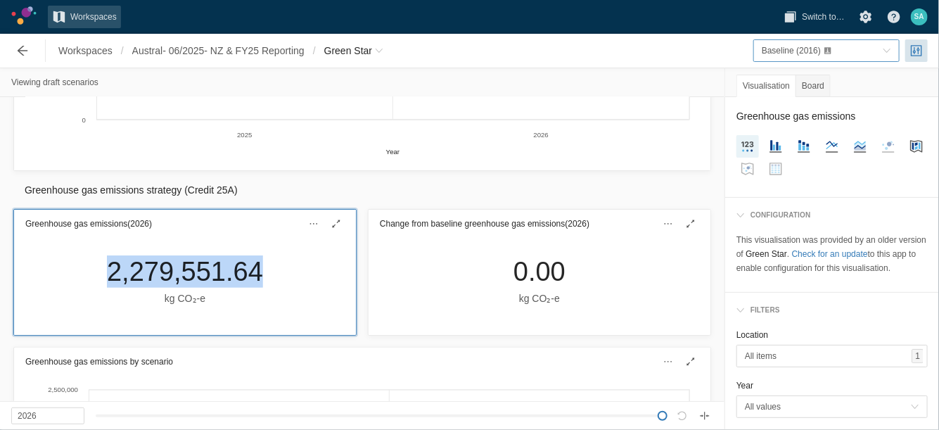
click at [877, 54] on div "Baseline (2016)" at bounding box center [819, 51] width 115 height 14
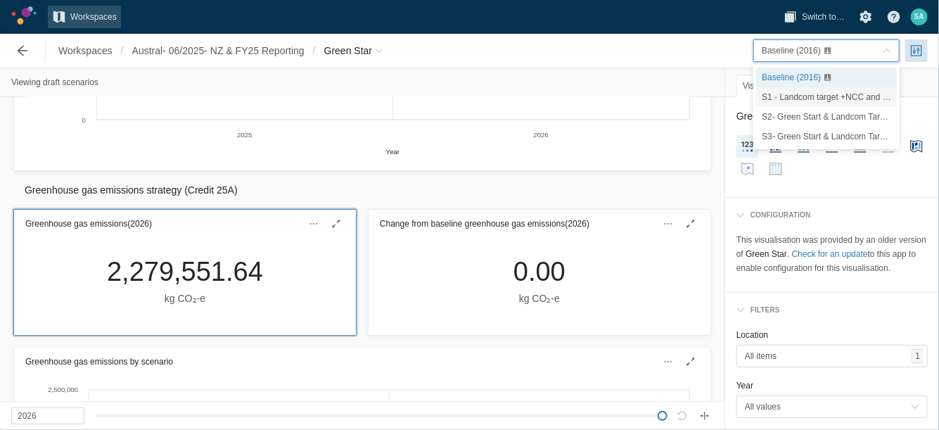
click at [801, 92] on span "S1 - Landcom target +NCC and Sustainable Buildings SEPP" at bounding box center [875, 97] width 227 height 10
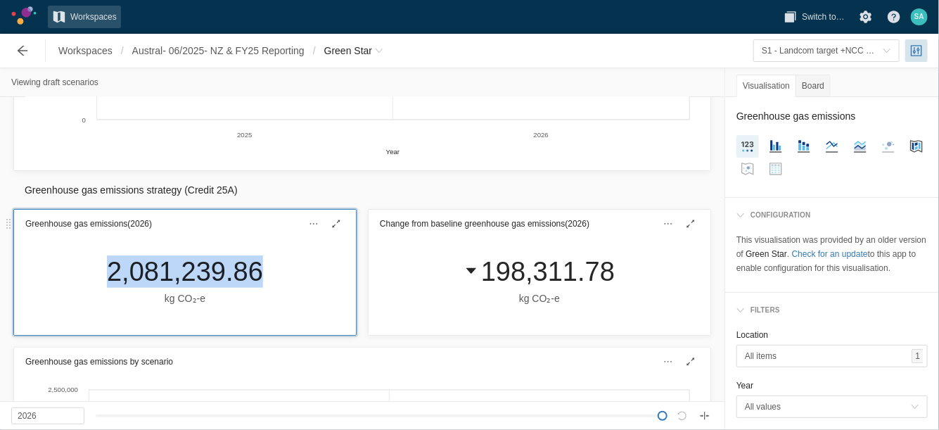
drag, startPoint x: 103, startPoint y: 272, endPoint x: 253, endPoint y: 262, distance: 150.9
click at [253, 262] on div "2,081,239.86 kg CO₂‑e" at bounding box center [185, 280] width 179 height 51
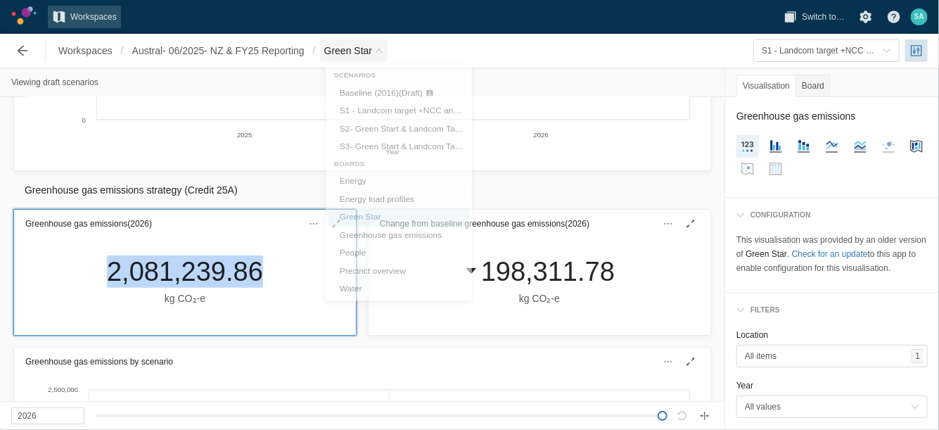
drag, startPoint x: 253, startPoint y: 262, endPoint x: 378, endPoint y: 50, distance: 246.3
click at [378, 50] on span "Green Star" at bounding box center [354, 50] width 68 height 23
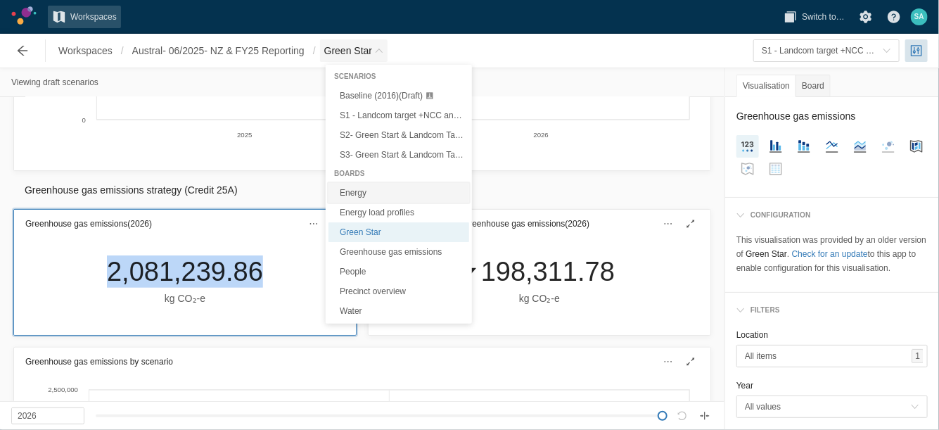
click at [360, 191] on link "Energy" at bounding box center [399, 193] width 141 height 20
type textarea "Energy"
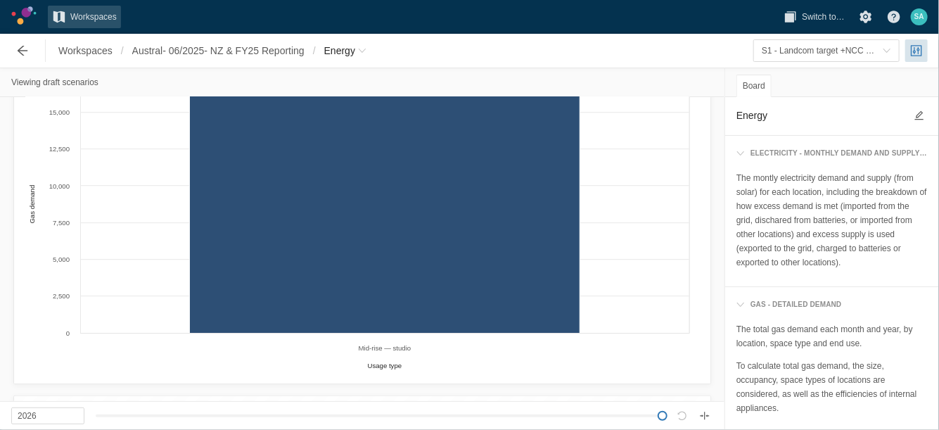
scroll to position [3846, 0]
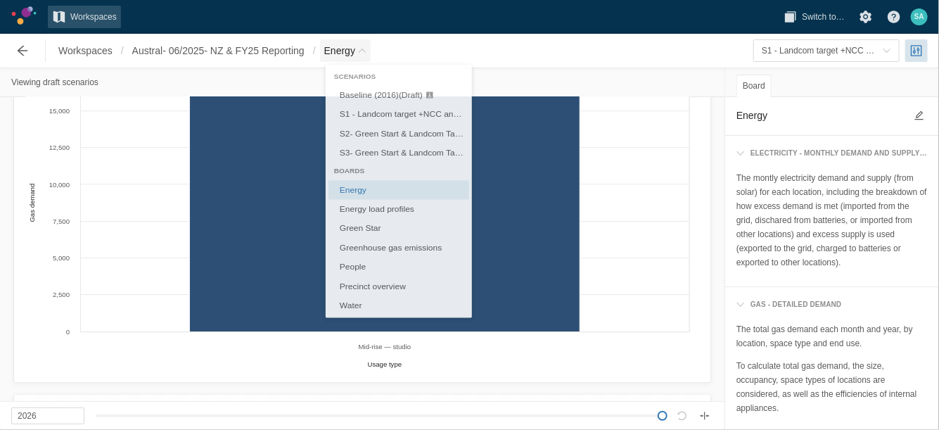
click at [355, 56] on span "Energy" at bounding box center [339, 51] width 31 height 14
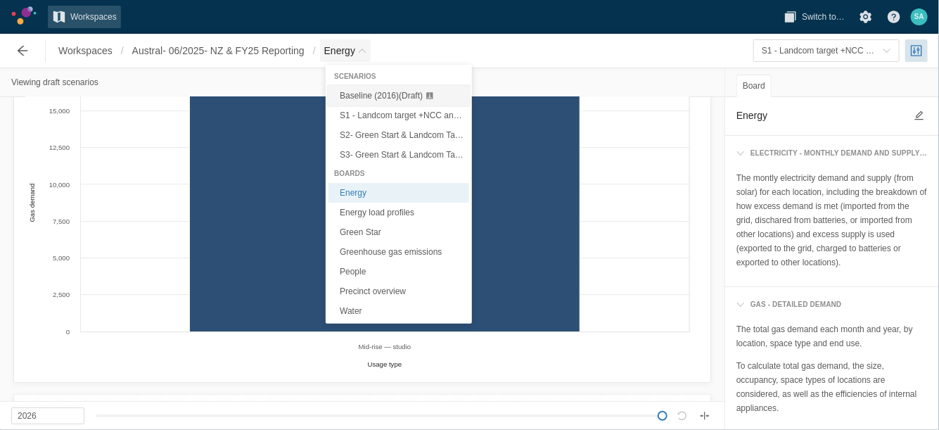
click at [381, 97] on span "Baseline (2016) (Draft)" at bounding box center [381, 96] width 83 height 10
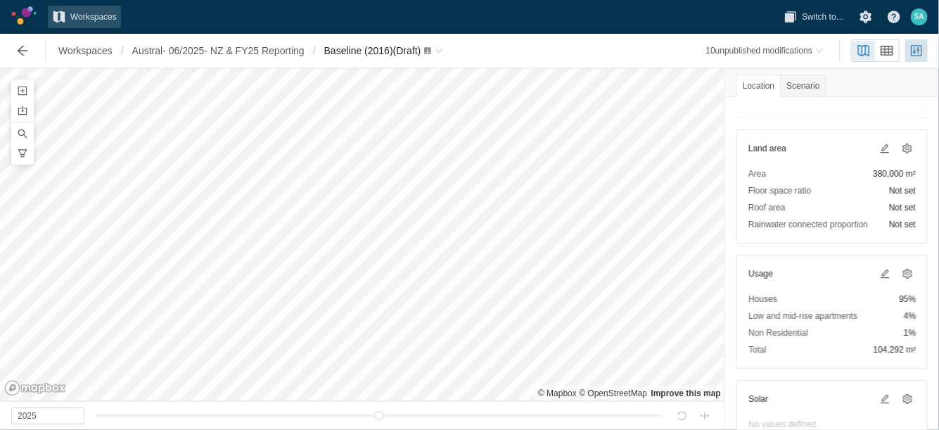
scroll to position [155, 0]
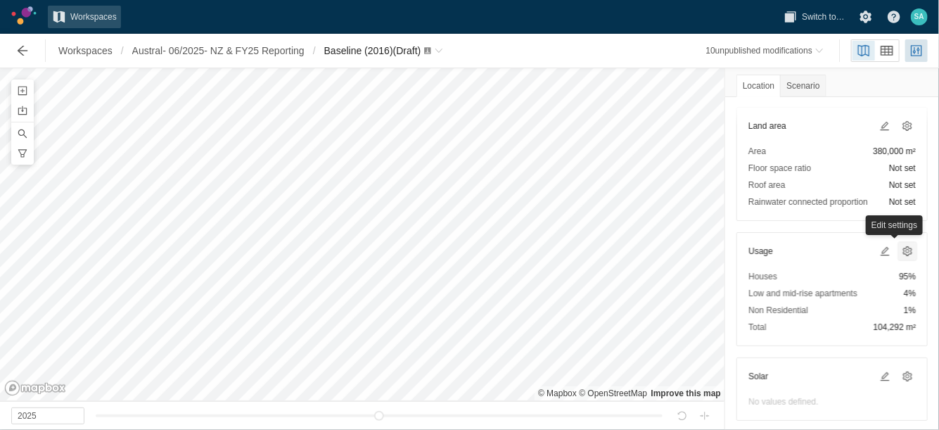
click at [902, 248] on span at bounding box center [907, 251] width 11 height 11
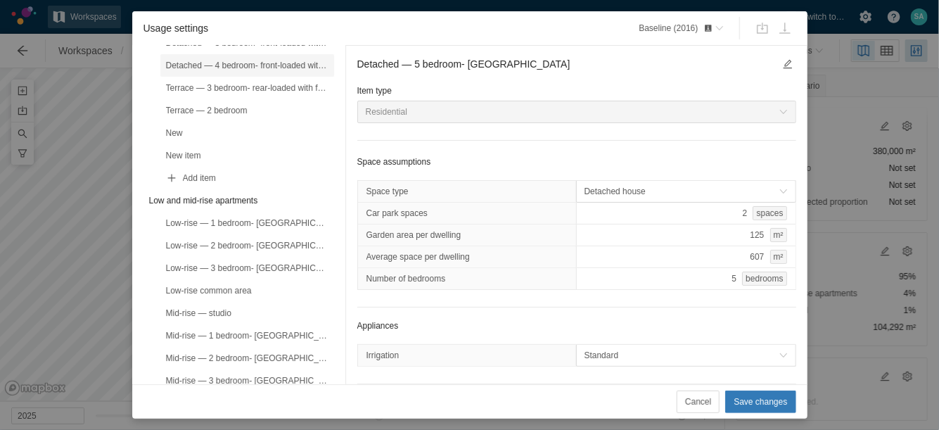
scroll to position [205, 0]
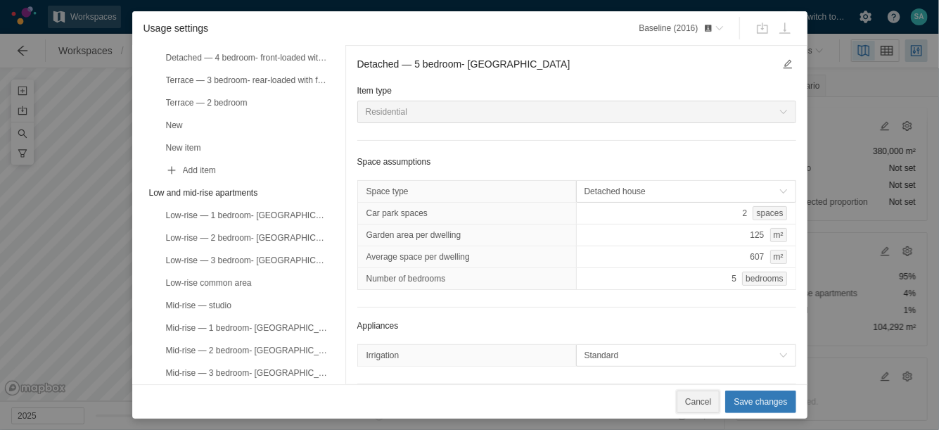
click at [707, 402] on span "Cancel" at bounding box center [698, 402] width 26 height 14
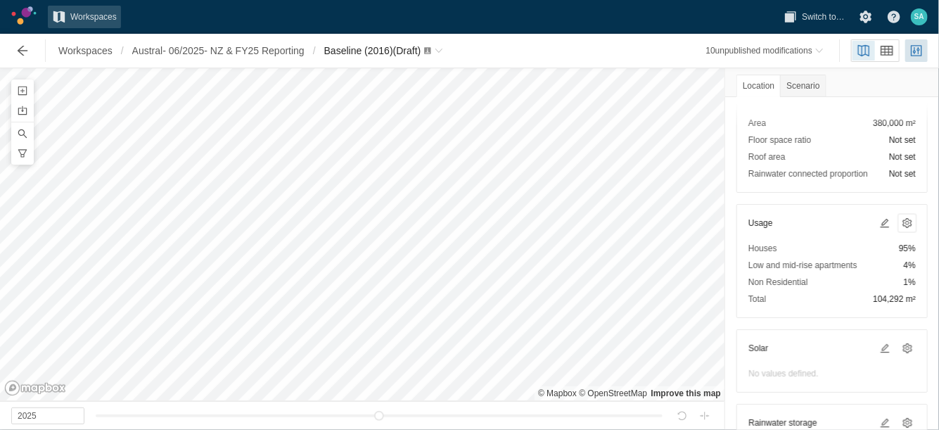
scroll to position [182, 0]
click at [879, 223] on span at bounding box center [884, 224] width 11 height 11
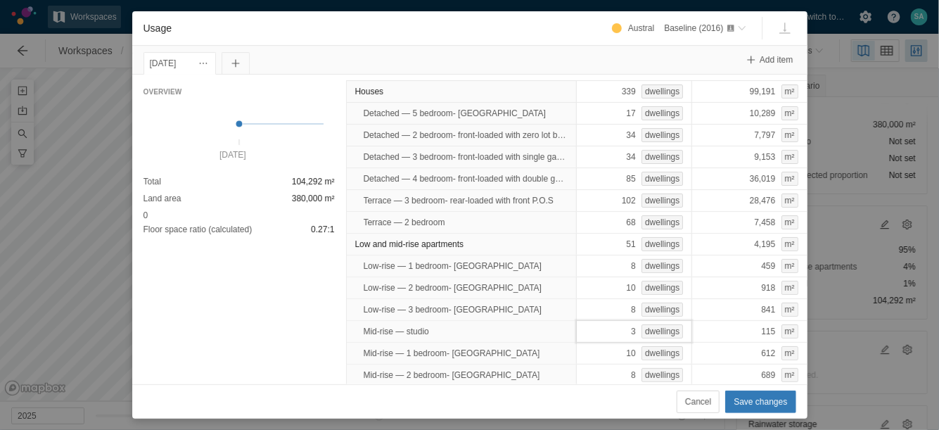
click at [611, 331] on div "3 dwellings" at bounding box center [634, 331] width 116 height 23
type input "0"
type input "13"
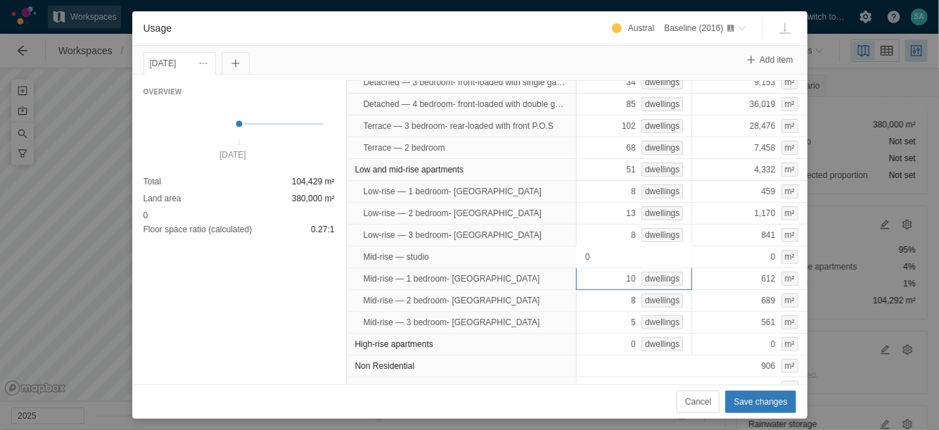
scroll to position [85, 0]
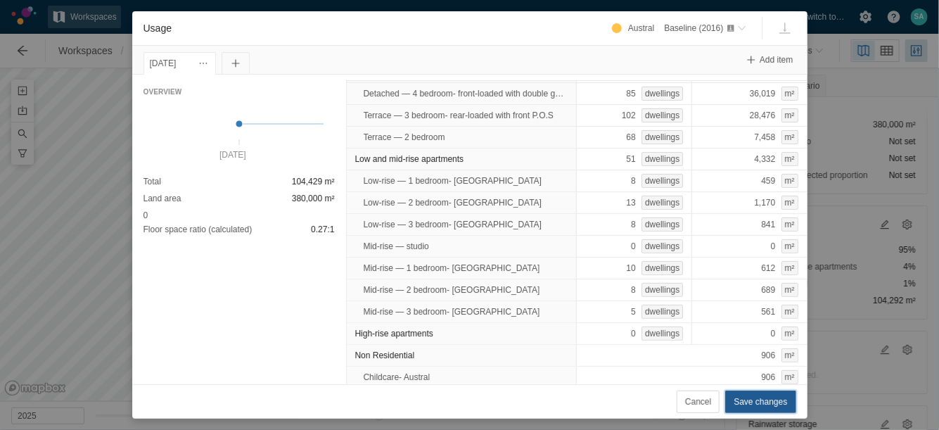
click at [757, 400] on span "Save changes" at bounding box center [760, 402] width 53 height 14
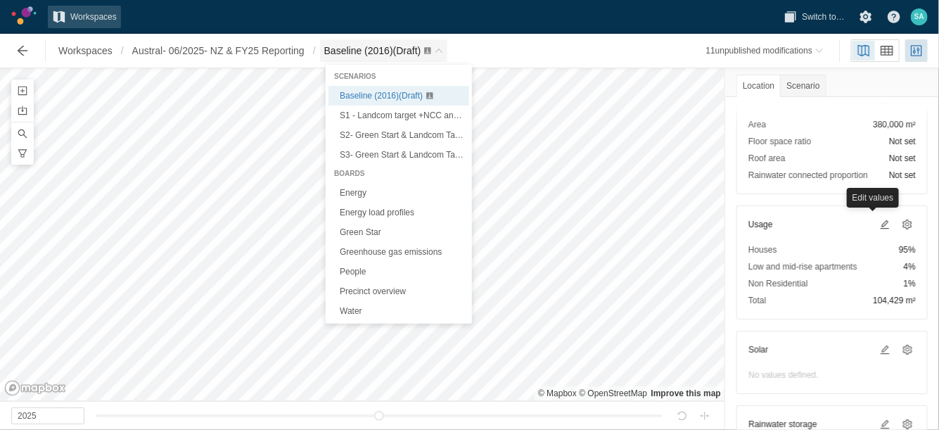
click at [444, 58] on span "Baseline (2016) (Draft)" at bounding box center [384, 50] width 128 height 23
click at [387, 125] on link "S2- Green Start & Landcom Target (With PV+ efficient irrigation) (Draft)" at bounding box center [399, 135] width 141 height 20
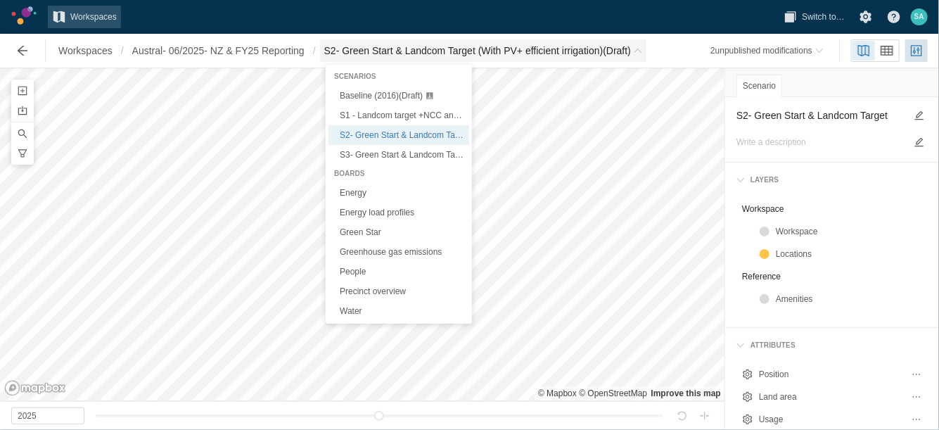
click at [429, 46] on span "S2- Green Start & Landcom Target (With PV+ efficient irrigation) (Draft)" at bounding box center [477, 51] width 307 height 14
click at [383, 110] on span "S1 - Landcom target +NCC and Sustainable Buildings SEPP (Draft)" at bounding box center [465, 115] width 250 height 10
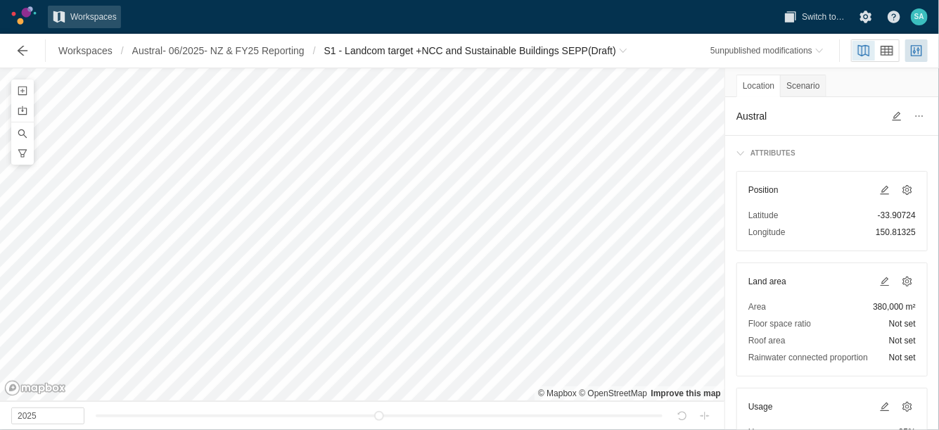
scroll to position [158, 0]
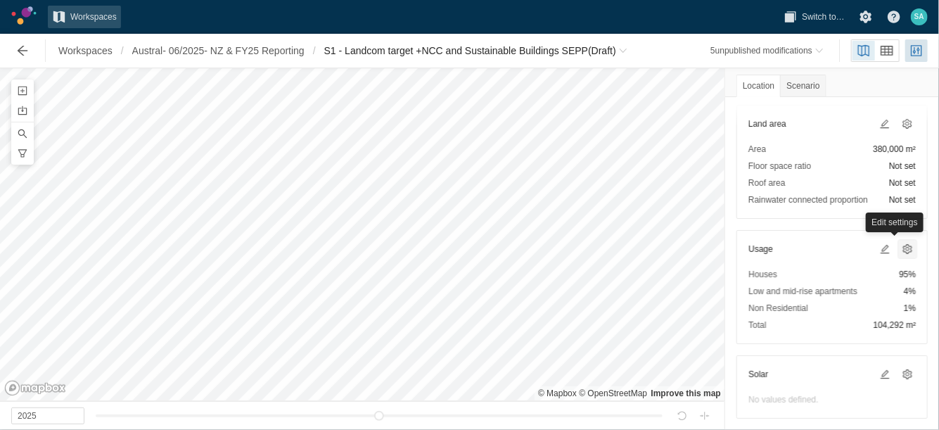
click at [899, 253] on span at bounding box center [907, 249] width 17 height 17
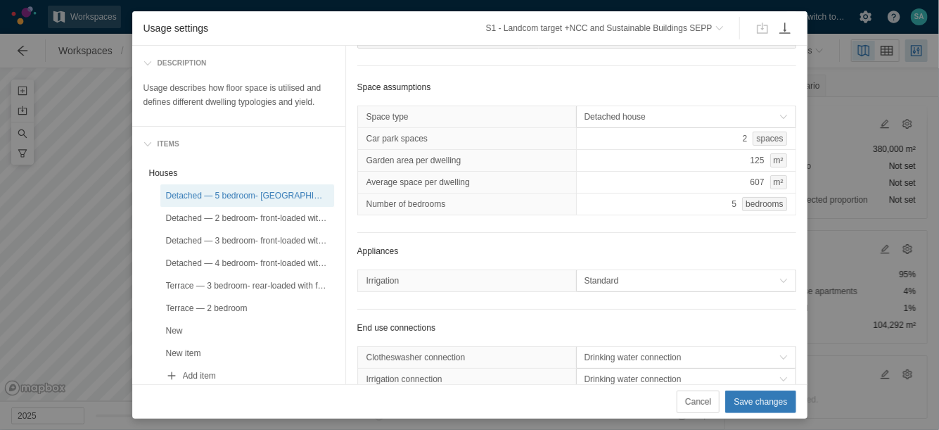
scroll to position [72, 0]
click at [703, 398] on span "Cancel" at bounding box center [698, 402] width 26 height 14
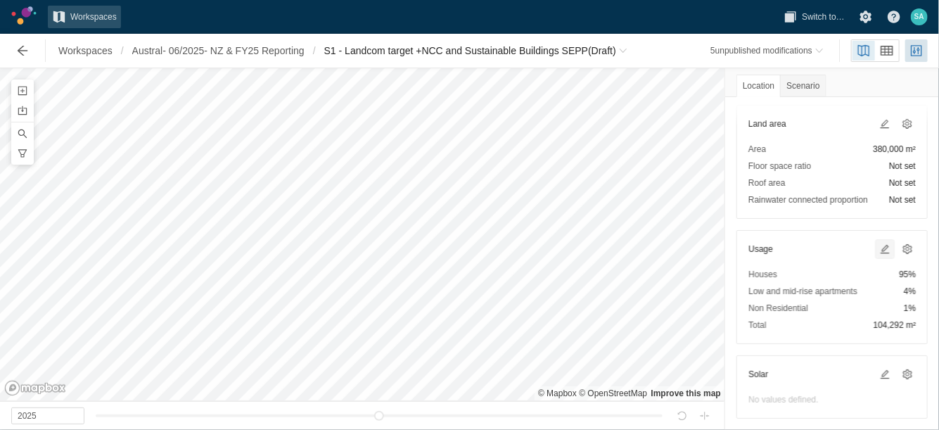
click at [879, 248] on span at bounding box center [884, 248] width 11 height 11
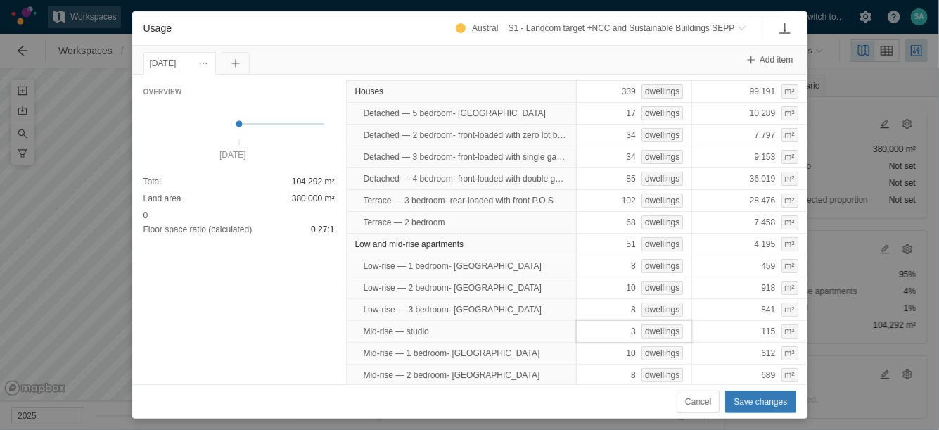
click at [590, 325] on div "3 dwellings" at bounding box center [634, 331] width 116 height 23
type input "0"
type input "13"
click at [549, 307] on div "Low-rise — 3 bedroom- Austral" at bounding box center [462, 309] width 231 height 21
click at [754, 405] on span "Save changes" at bounding box center [760, 402] width 53 height 14
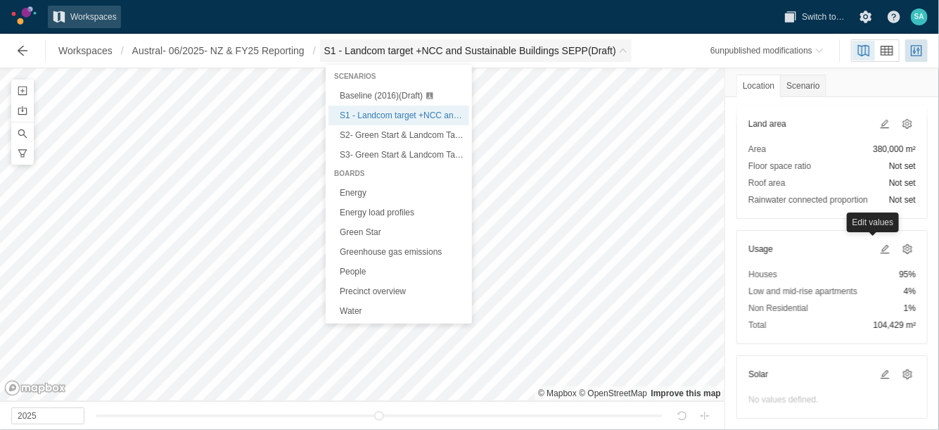
click at [580, 50] on span "S1 - Landcom target +NCC and Sustainable Buildings SEPP (Draft)" at bounding box center [470, 51] width 292 height 14
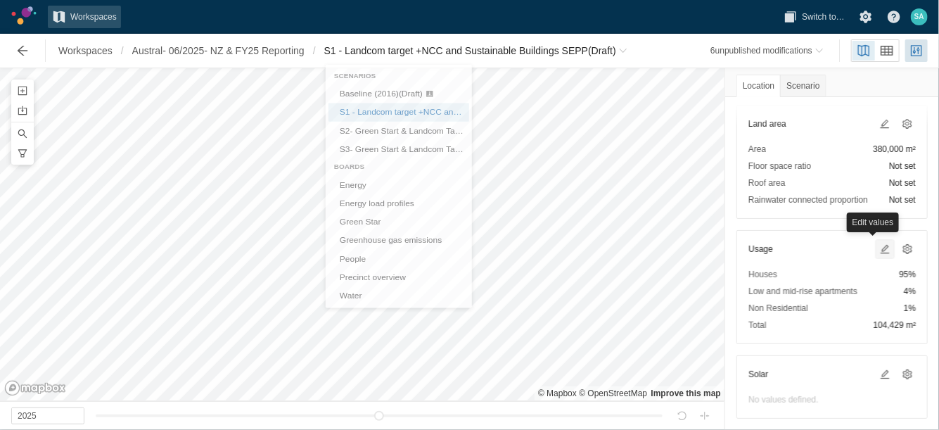
click at [879, 243] on span at bounding box center [884, 248] width 11 height 11
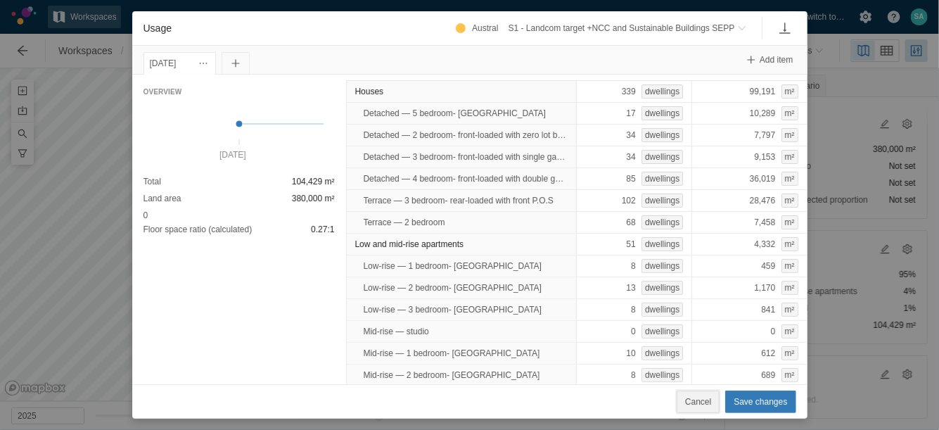
click at [700, 406] on span "Cancel" at bounding box center [698, 402] width 26 height 14
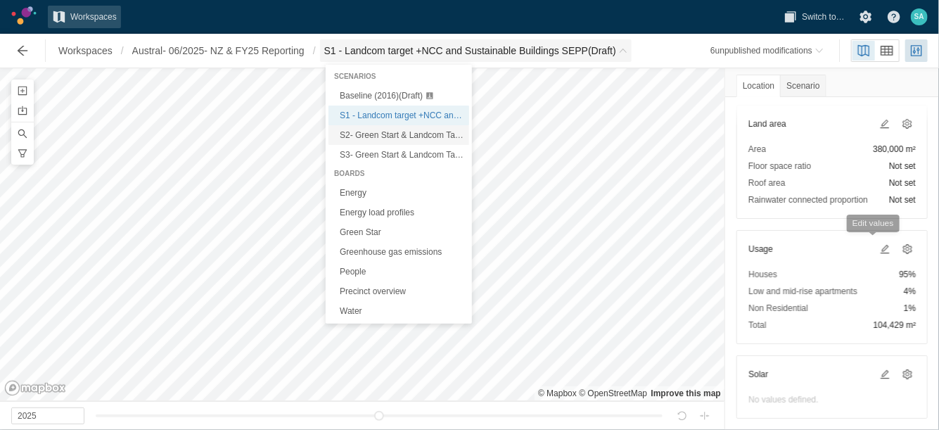
drag, startPoint x: 491, startPoint y: 56, endPoint x: 419, endPoint y: 134, distance: 107.1
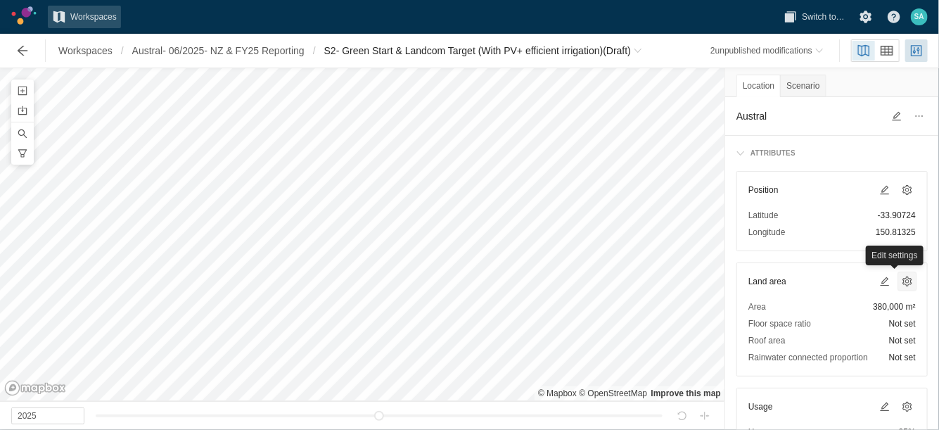
click at [902, 277] on span at bounding box center [907, 281] width 11 height 11
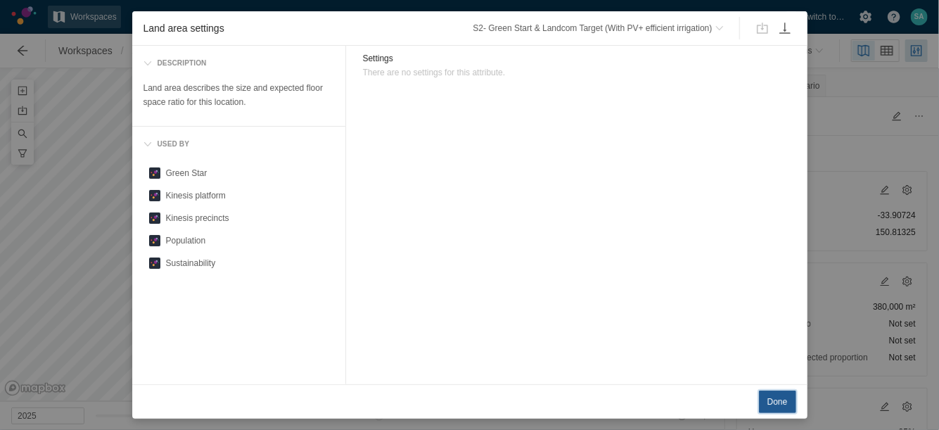
click at [776, 402] on span "Done" at bounding box center [778, 402] width 20 height 14
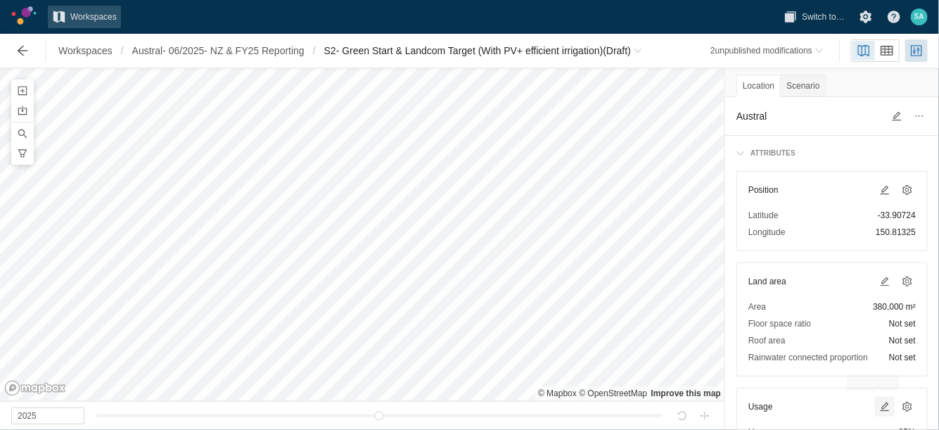
click at [879, 407] on span at bounding box center [884, 406] width 11 height 11
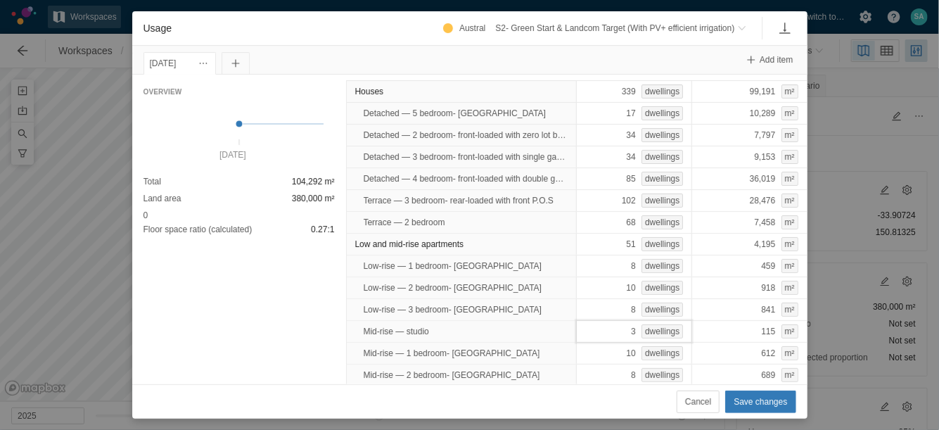
click at [589, 328] on div "3 dwellings" at bounding box center [634, 331] width 116 height 23
type input "0"
type input "13"
click at [747, 404] on span "Save changes" at bounding box center [760, 402] width 53 height 14
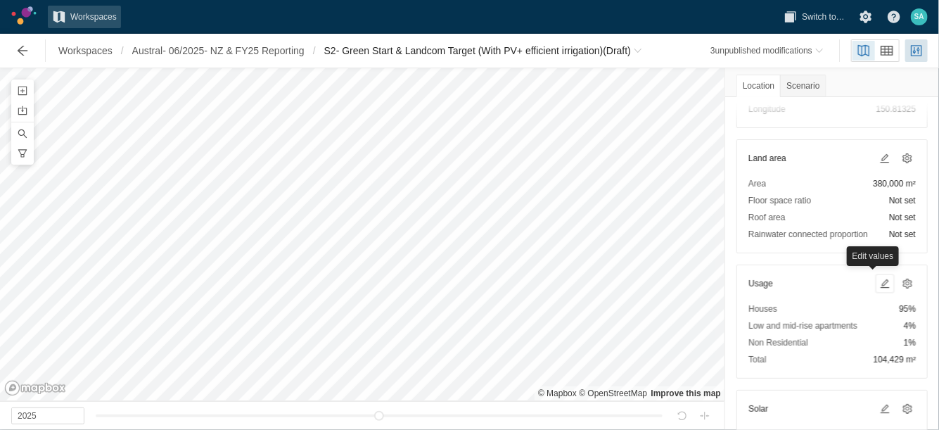
scroll to position [125, 0]
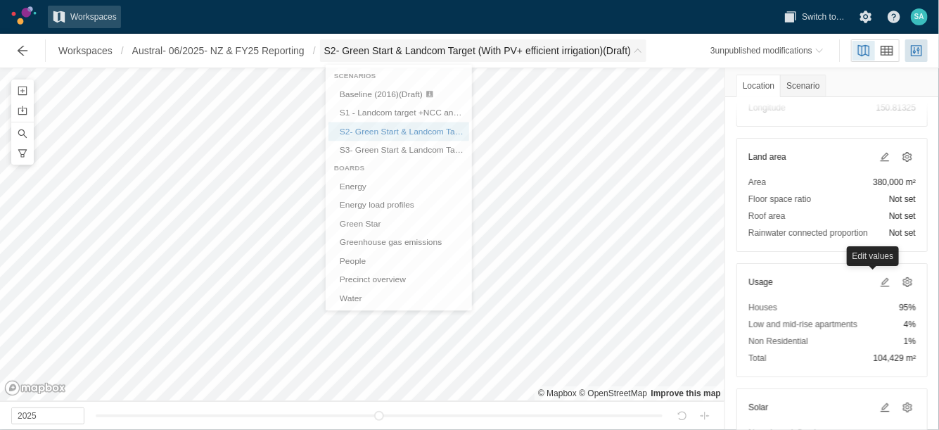
click at [494, 56] on span "S2- Green Start & Landcom Target (With PV+ efficient irrigation) (Draft)" at bounding box center [477, 51] width 307 height 14
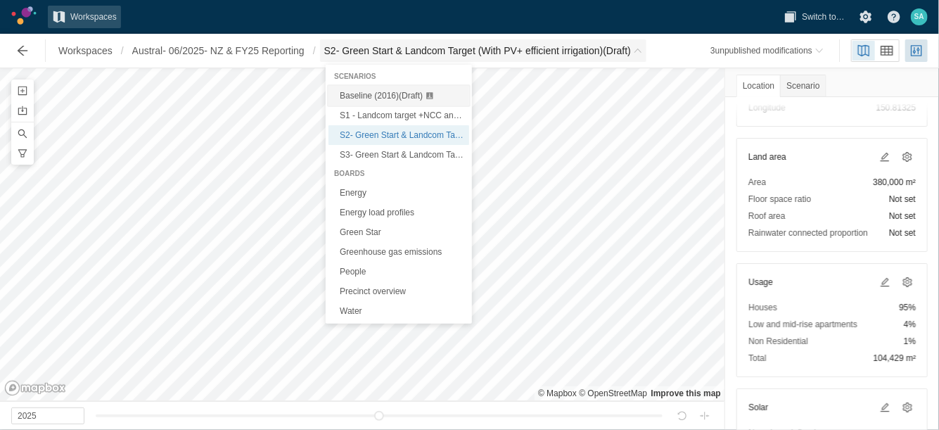
click at [388, 98] on span "Baseline (2016) (Draft)" at bounding box center [381, 96] width 83 height 10
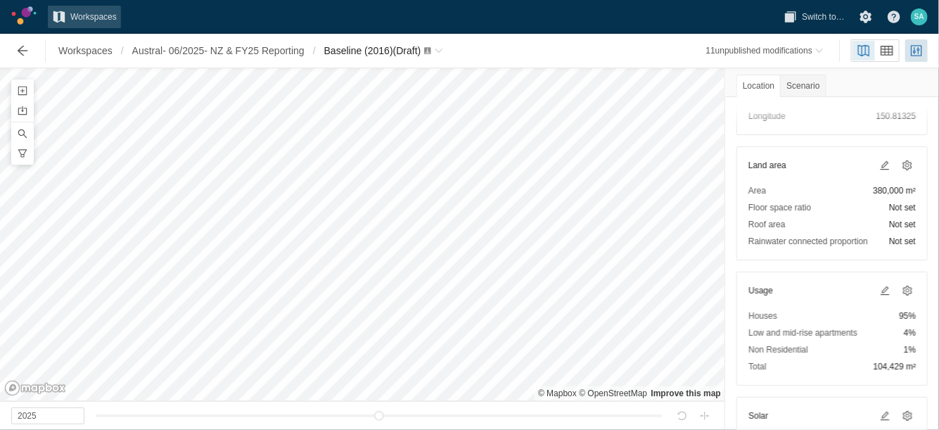
scroll to position [117, 0]
click at [409, 56] on span "Baseline (2016) (Draft)" at bounding box center [372, 50] width 97 height 11
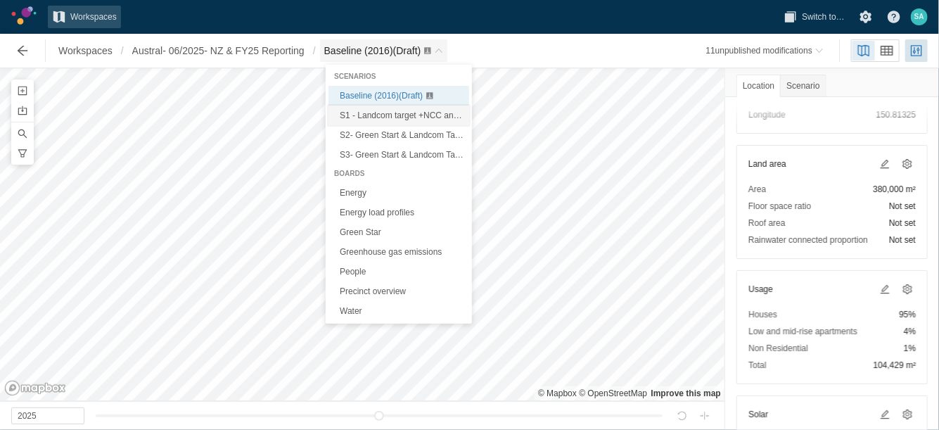
click at [366, 115] on span "S1 - Landcom target +NCC and Sustainable Buildings SEPP (Draft)" at bounding box center [465, 115] width 250 height 10
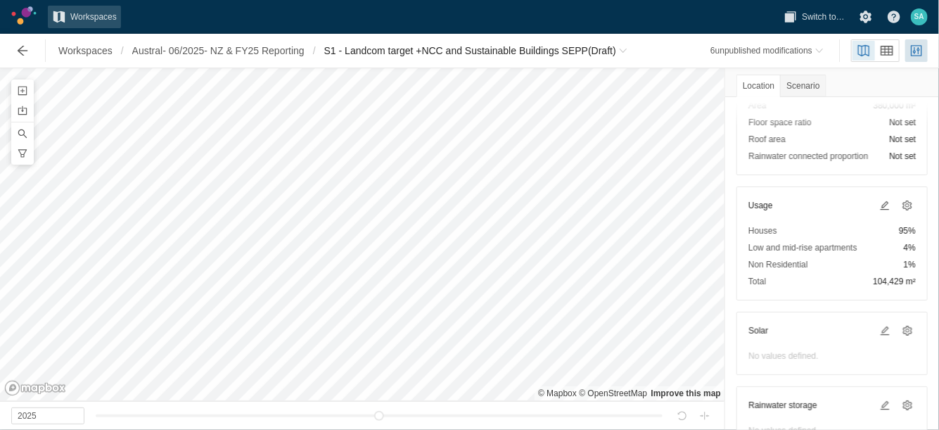
scroll to position [206, 0]
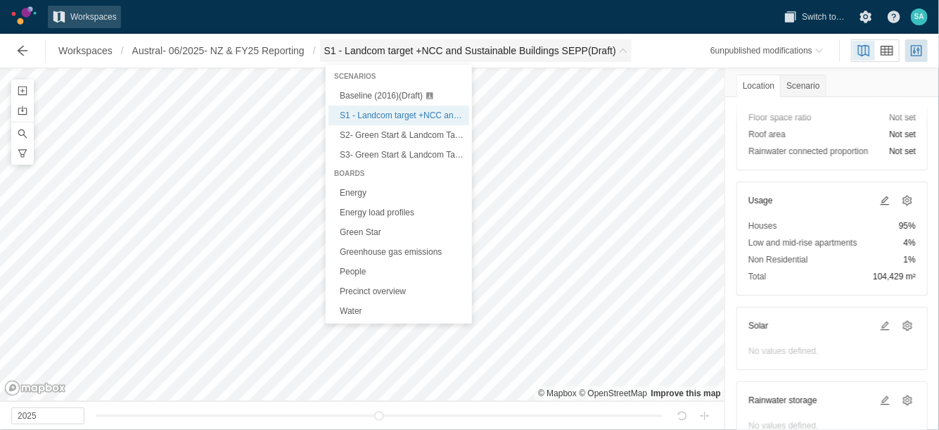
click at [374, 57] on span "S1 - Landcom target +NCC and Sustainable Buildings SEPP (Draft)" at bounding box center [470, 51] width 292 height 14
click at [367, 158] on span "S3- Green Start & Landcom Target (With PV+ efficient irrigation+ Rain water tan…" at bounding box center [504, 155] width 329 height 10
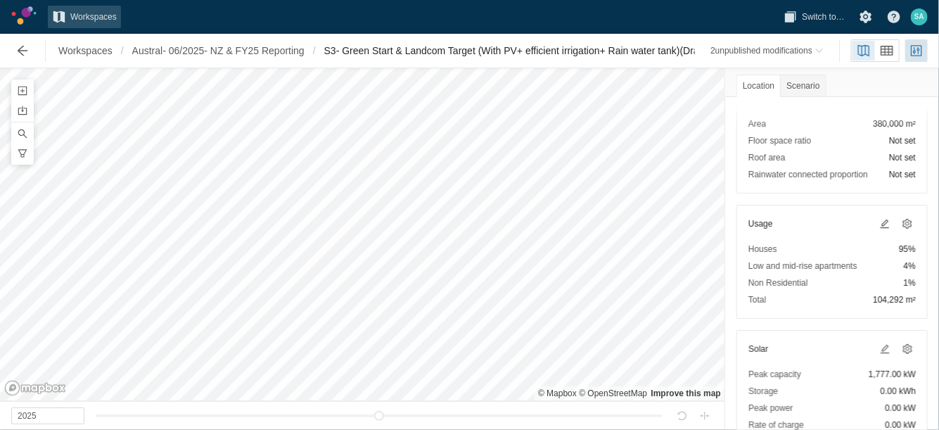
scroll to position [203, 0]
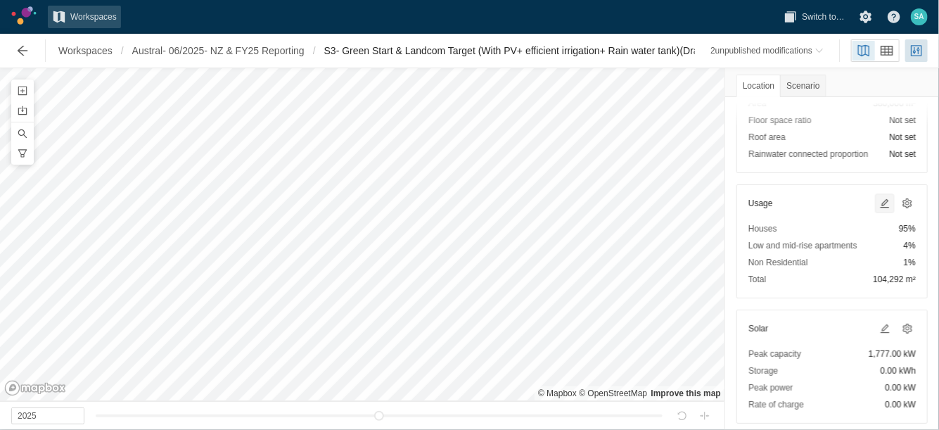
click at [879, 195] on span at bounding box center [885, 203] width 17 height 17
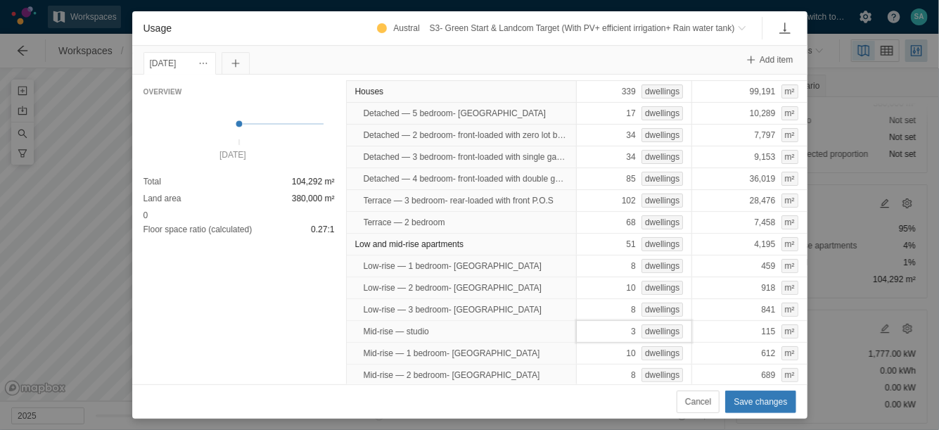
click at [584, 331] on div "3 dwellings" at bounding box center [634, 331] width 116 height 23
type input "0"
type input "13"
click at [747, 402] on span "Save changes" at bounding box center [760, 402] width 53 height 14
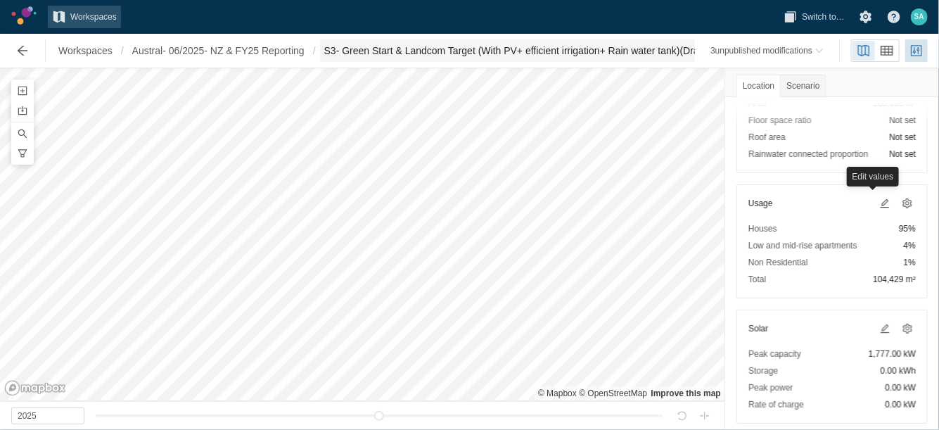
click at [466, 57] on span "S3- Green Start & Landcom Target (With PV+ efficient irrigation+ Rain water tan…" at bounding box center [516, 51] width 384 height 14
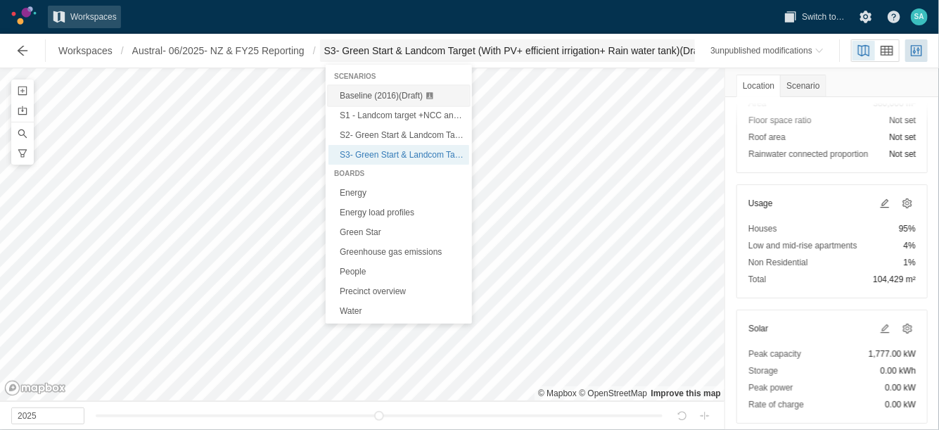
click at [402, 96] on span "Baseline (2016) (Draft)" at bounding box center [381, 96] width 83 height 10
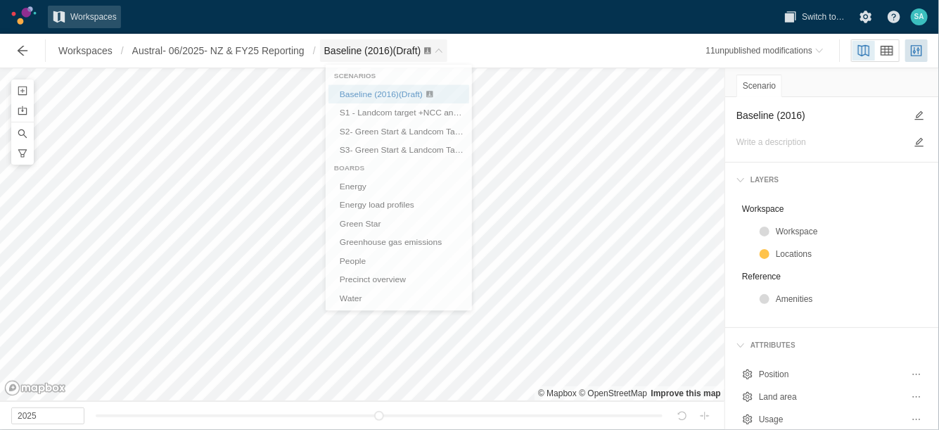
click at [421, 56] on span "Baseline (2016) (Draft)" at bounding box center [372, 50] width 97 height 11
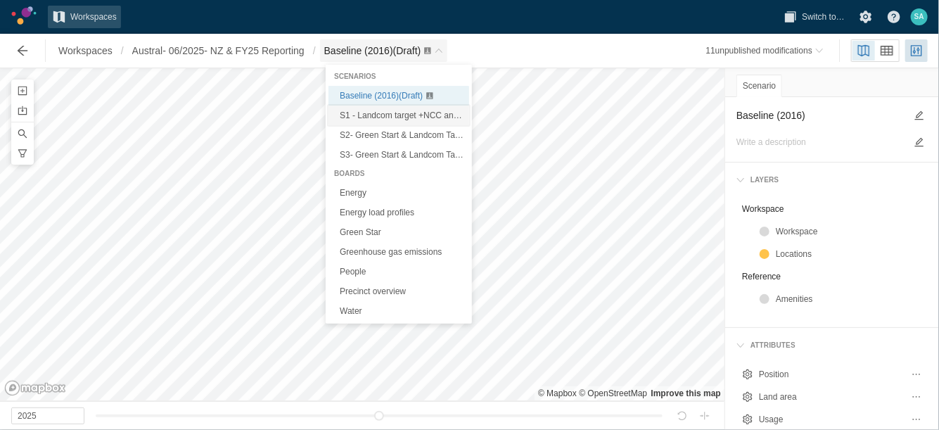
click at [374, 110] on span "S1 - Landcom target +NCC and Sustainable Buildings SEPP (Draft)" at bounding box center [465, 115] width 250 height 10
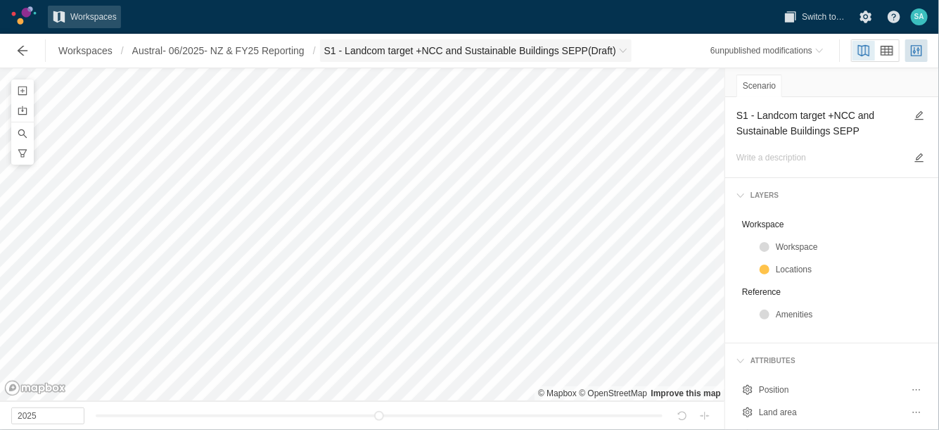
click at [464, 53] on span "S1 - Landcom target +NCC and Sustainable Buildings SEPP (Draft)" at bounding box center [470, 51] width 292 height 14
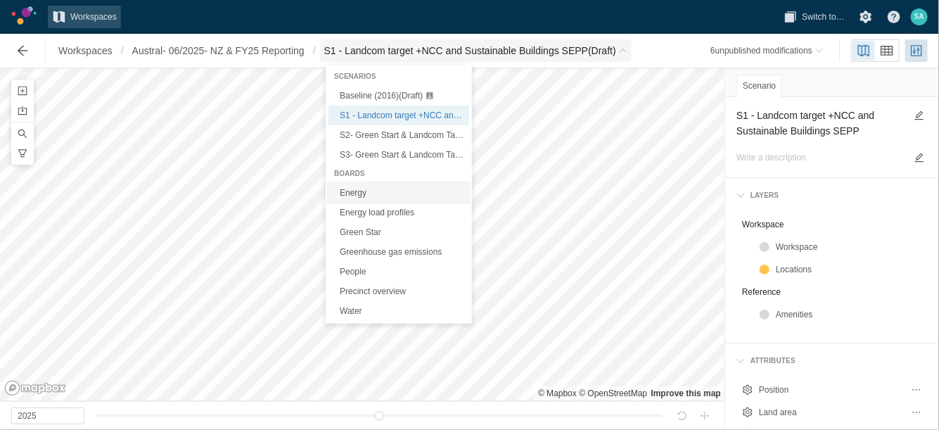
click at [354, 192] on link "Energy" at bounding box center [399, 193] width 141 height 20
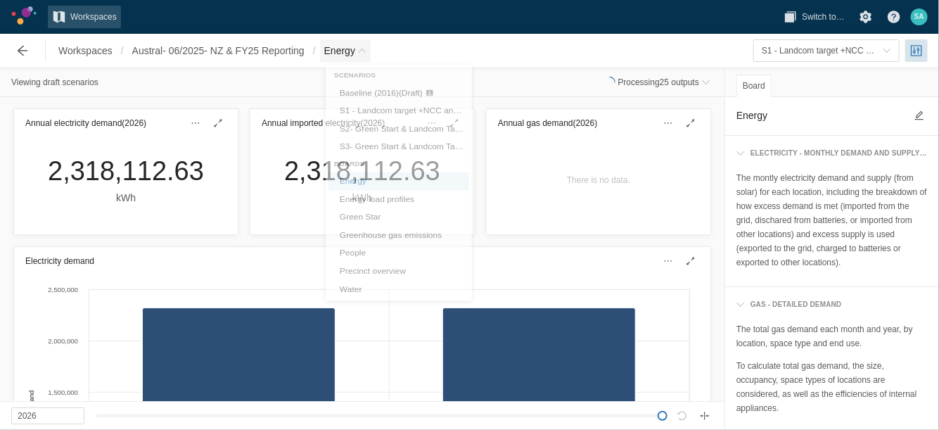
click at [368, 39] on span "Energy" at bounding box center [345, 50] width 51 height 23
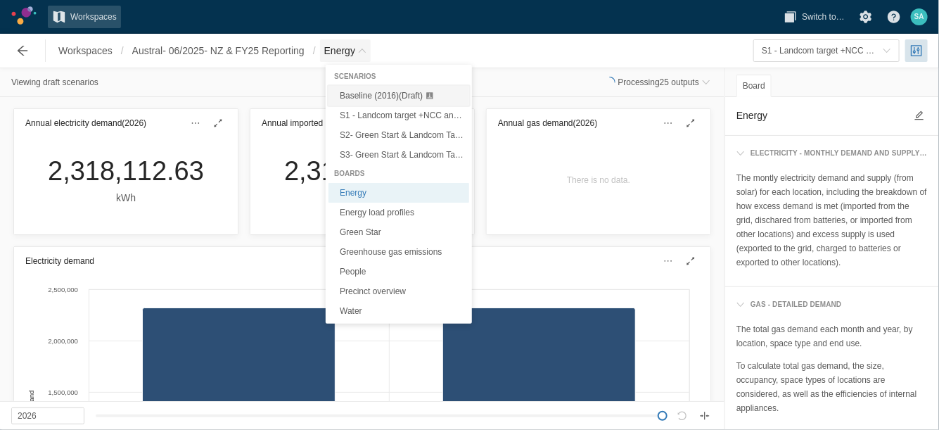
click at [353, 93] on span "Baseline (2016) (Draft)" at bounding box center [381, 96] width 83 height 10
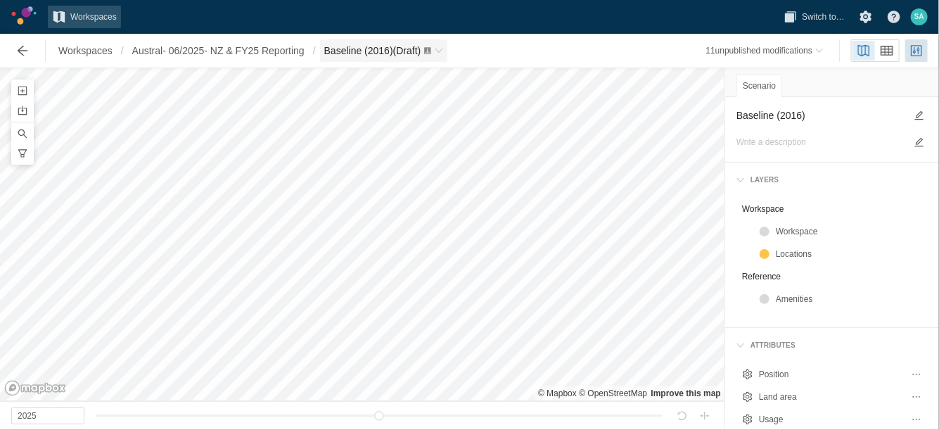
click at [447, 60] on span "Baseline (2016) (Draft)" at bounding box center [384, 50] width 128 height 23
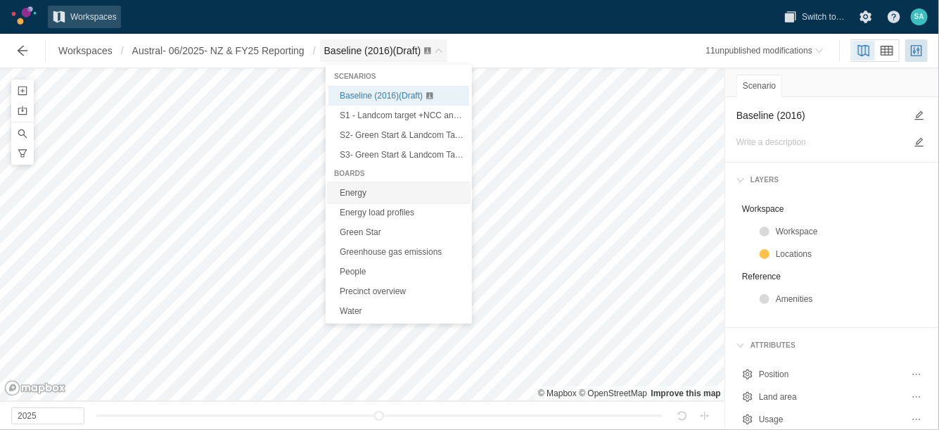
click at [360, 193] on link "Energy" at bounding box center [399, 193] width 141 height 20
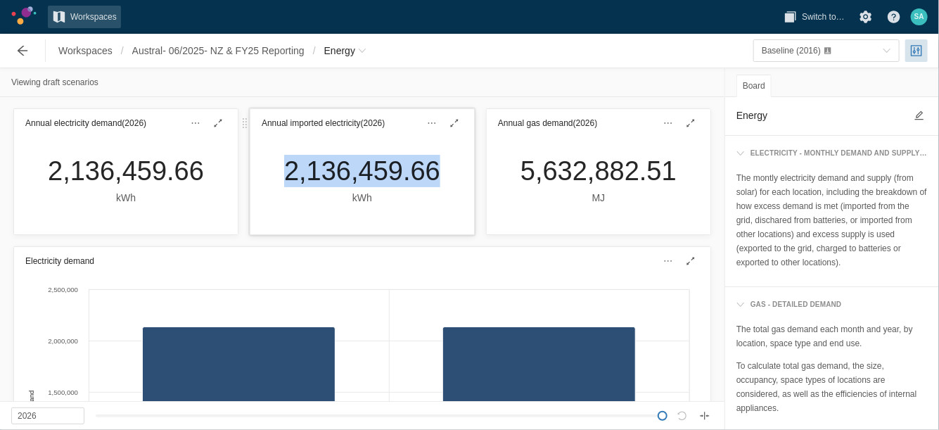
drag, startPoint x: 276, startPoint y: 170, endPoint x: 426, endPoint y: 174, distance: 150.6
click at [426, 174] on div "2,136,459.66 kWh" at bounding box center [362, 180] width 179 height 51
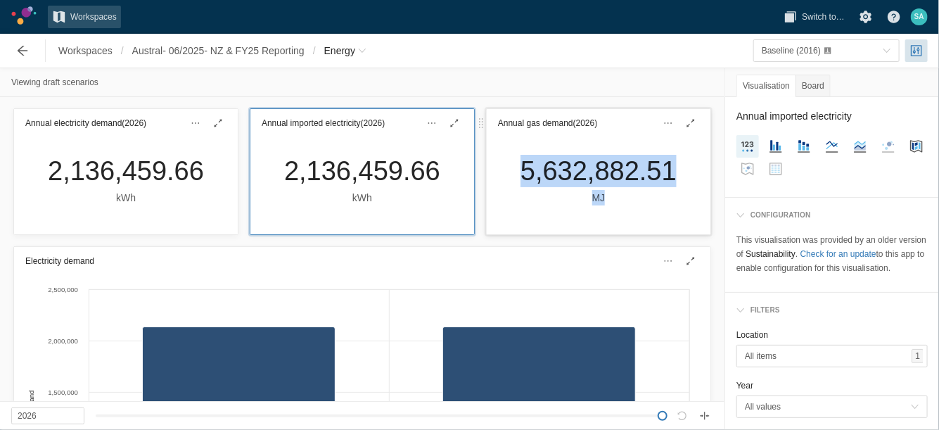
drag, startPoint x: 508, startPoint y: 165, endPoint x: 660, endPoint y: 192, distance: 154.4
click at [660, 192] on div "5,632,882.51 MJ" at bounding box center [598, 180] width 179 height 51
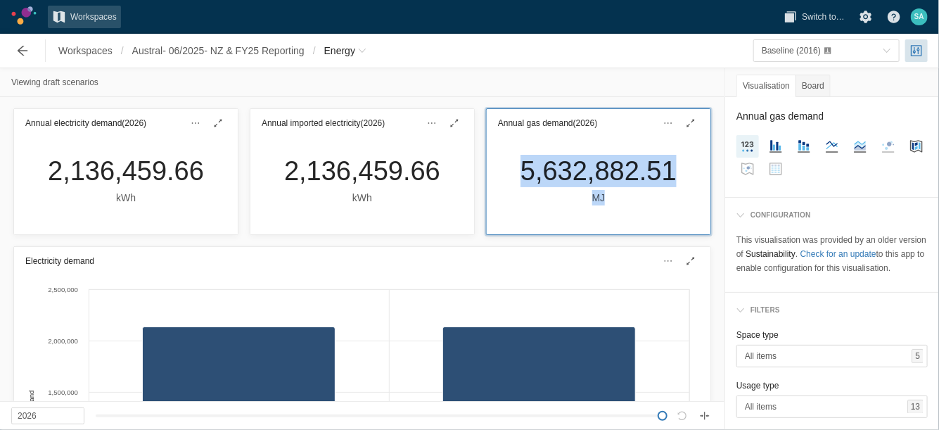
click at [500, 172] on div "5,632,882.51 MJ" at bounding box center [599, 185] width 224 height 97
drag, startPoint x: 504, startPoint y: 174, endPoint x: 665, endPoint y: 164, distance: 161.4
click at [665, 164] on div "5,632,882.51 MJ" at bounding box center [598, 180] width 179 height 51
click at [355, 49] on span "Energy" at bounding box center [339, 51] width 31 height 14
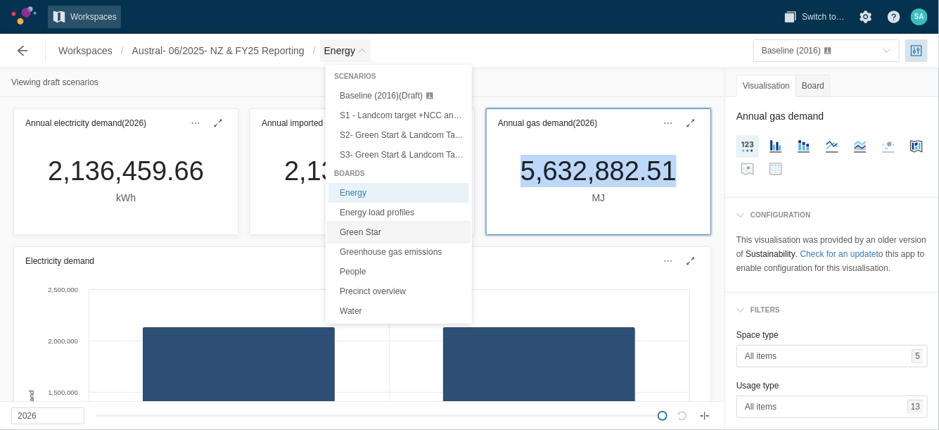
click at [359, 231] on link "Green Star" at bounding box center [399, 232] width 141 height 20
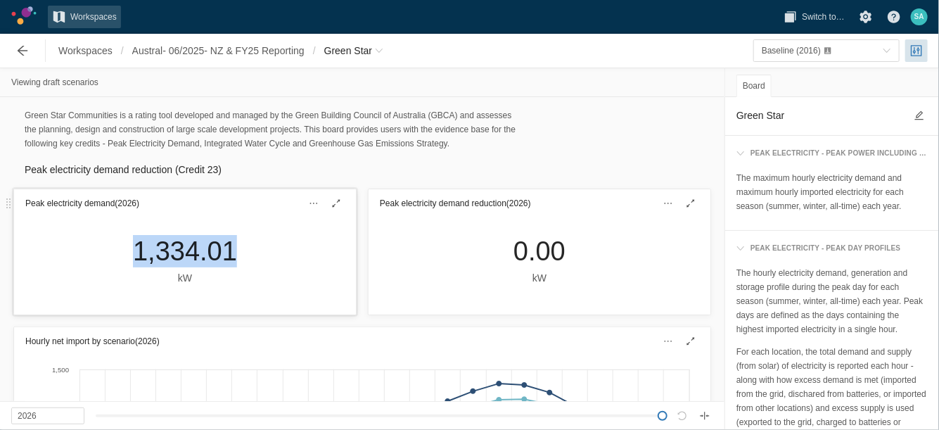
drag, startPoint x: 122, startPoint y: 251, endPoint x: 260, endPoint y: 250, distance: 137.9
click at [260, 250] on div "1,334.01 kW" at bounding box center [185, 265] width 342 height 97
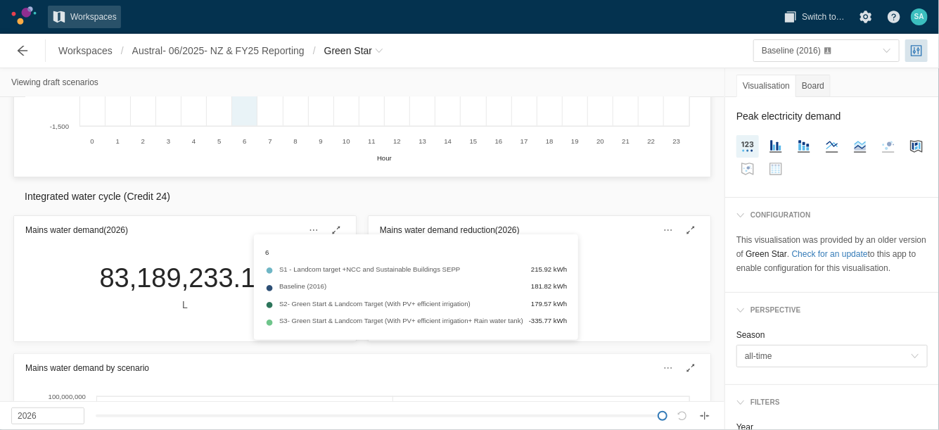
scroll to position [616, 0]
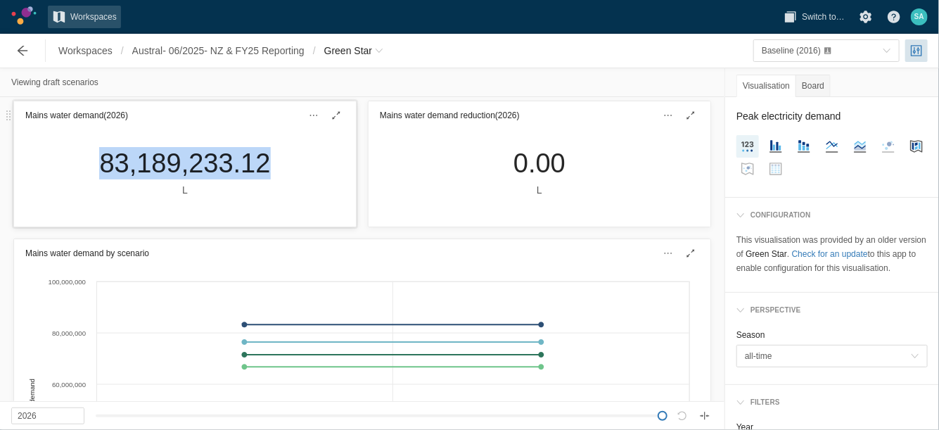
drag, startPoint x: 87, startPoint y: 169, endPoint x: 266, endPoint y: 162, distance: 178.8
click at [266, 162] on div "83,189,233.12 L" at bounding box center [185, 177] width 342 height 97
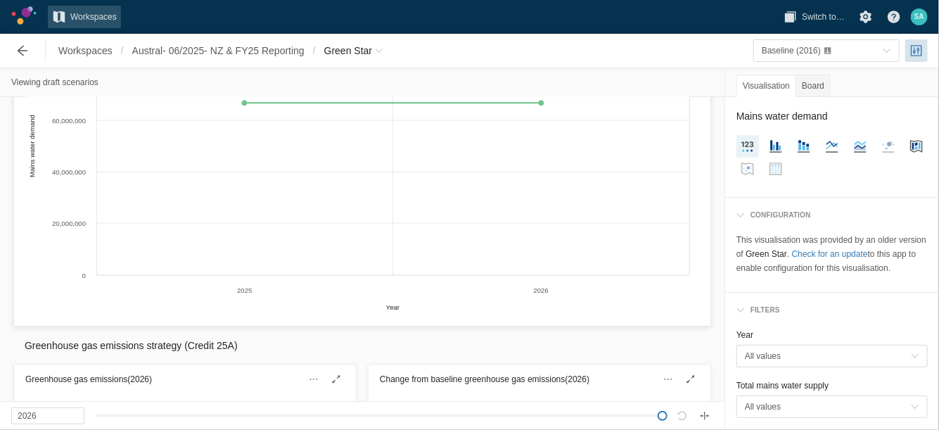
scroll to position [1055, 0]
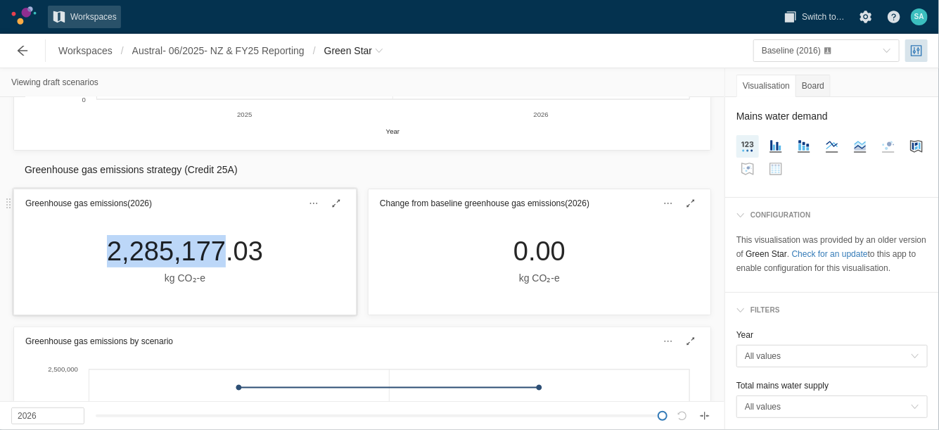
drag, startPoint x: 100, startPoint y: 252, endPoint x: 217, endPoint y: 247, distance: 117.6
click at [217, 247] on div "2,285,177.03 kg CO₂‑e" at bounding box center [185, 260] width 179 height 51
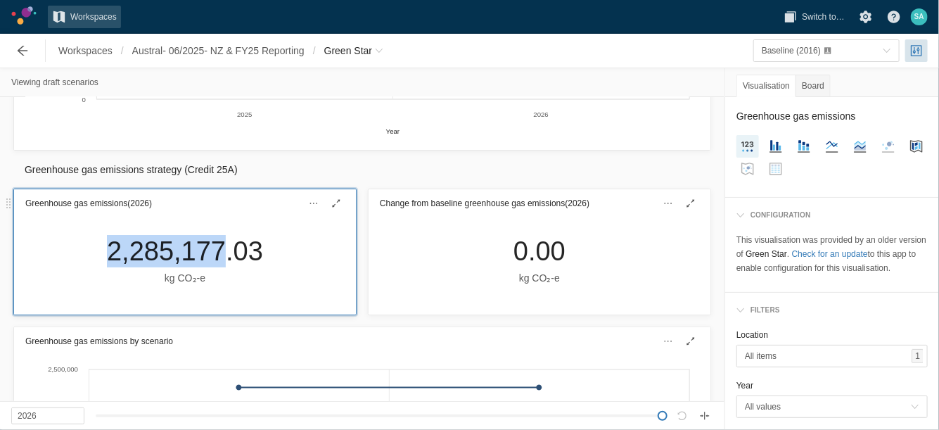
drag, startPoint x: 217, startPoint y: 247, endPoint x: 90, endPoint y: 243, distance: 127.4
click at [90, 243] on div "2,285,177.03 kg CO₂‑e" at bounding box center [185, 265] width 342 height 97
click at [101, 248] on div "2,285,177.03 kg CO₂‑e" at bounding box center [185, 260] width 179 height 51
drag, startPoint x: 261, startPoint y: 250, endPoint x: 108, endPoint y: 243, distance: 152.8
click at [109, 243] on div "2,285,177.03 kg CO₂‑e" at bounding box center [185, 260] width 179 height 51
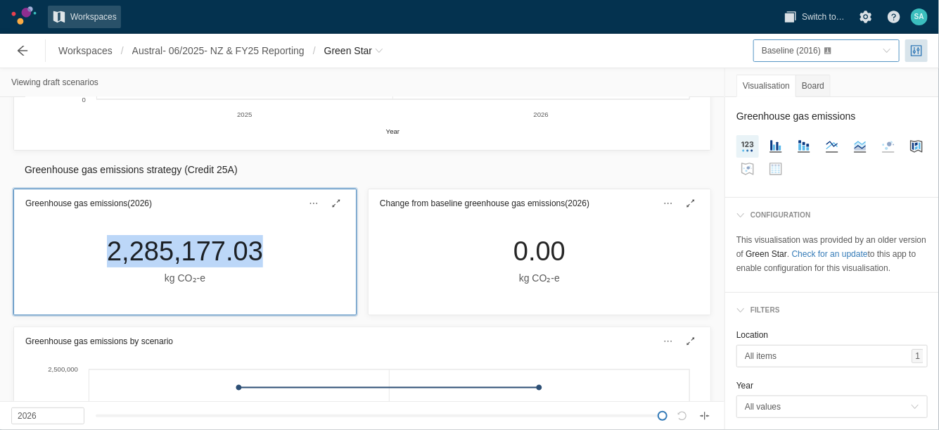
click at [882, 51] on span "Baseline (2016)" at bounding box center [822, 51] width 121 height 14
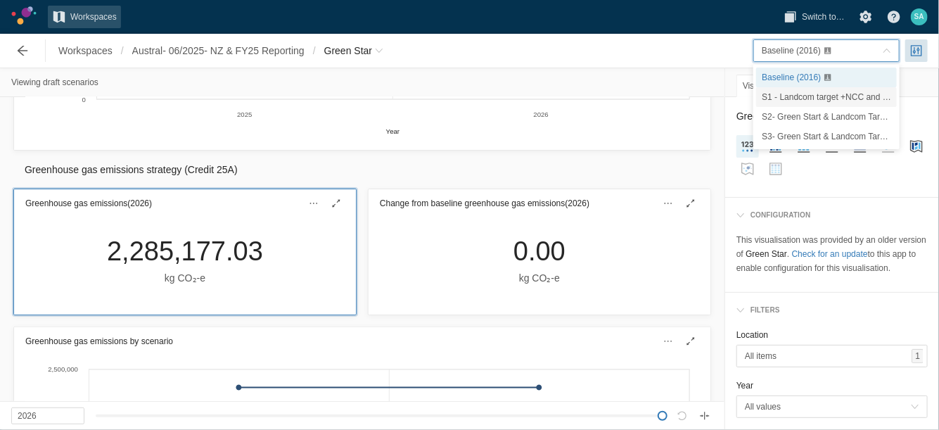
click at [785, 95] on span "S1 - Landcom target +NCC and Sustainable Buildings SEPP" at bounding box center [875, 97] width 227 height 10
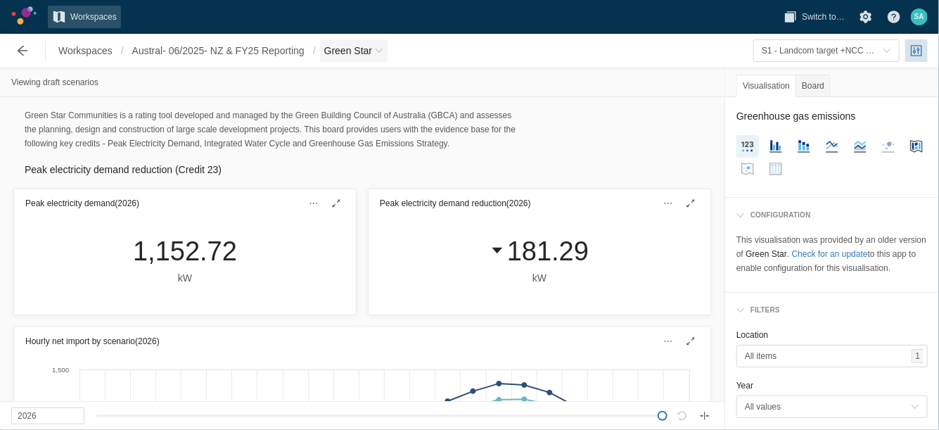
click at [379, 56] on span "Green Star" at bounding box center [354, 50] width 68 height 23
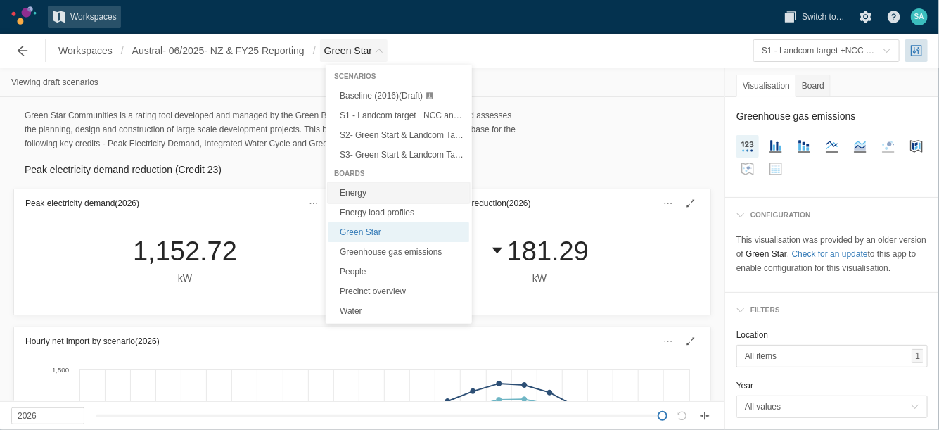
click at [365, 193] on link "Energy" at bounding box center [399, 193] width 141 height 20
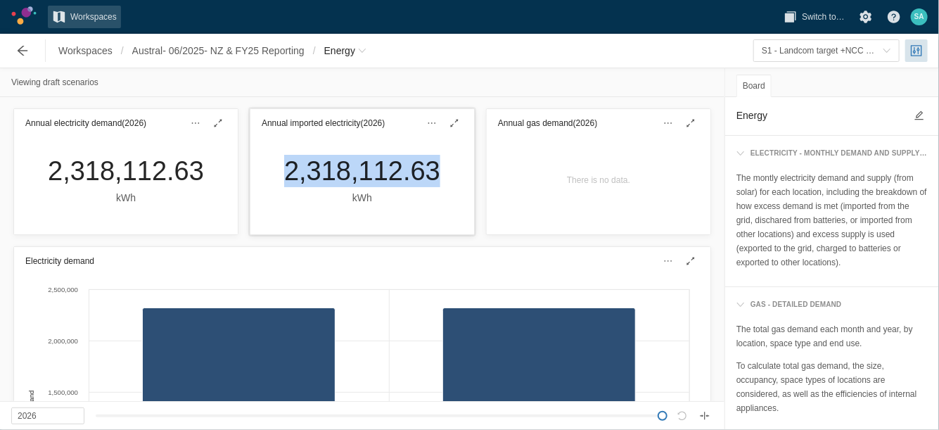
drag, startPoint x: 276, startPoint y: 167, endPoint x: 432, endPoint y: 170, distance: 156.2
click at [432, 170] on div "2,318,112.63 kWh" at bounding box center [362, 180] width 179 height 51
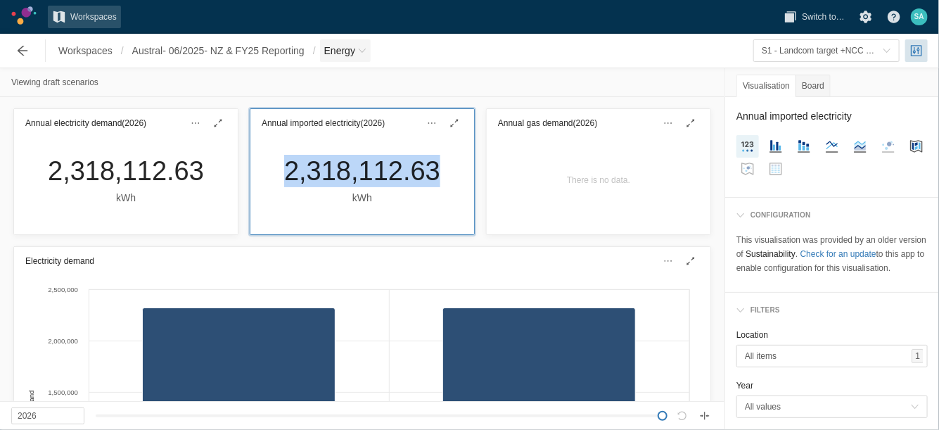
click at [355, 49] on span "Energy" at bounding box center [339, 51] width 31 height 14
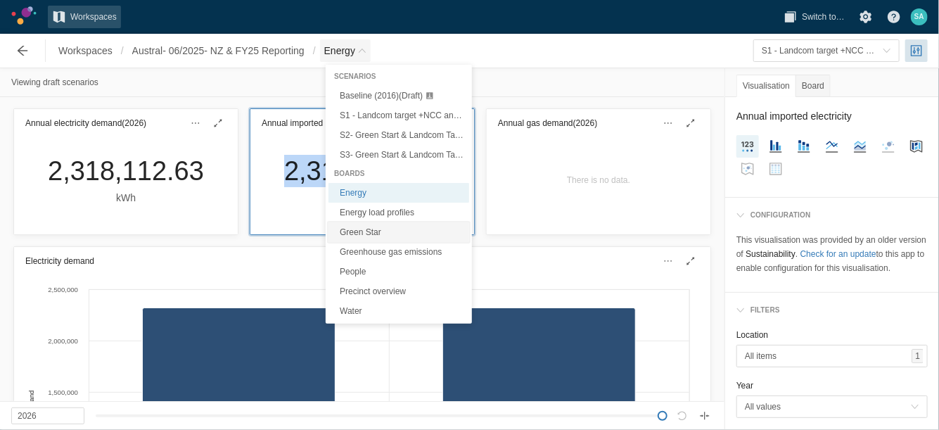
click at [369, 229] on link "Green Star" at bounding box center [399, 232] width 141 height 20
type textarea "Green Star"
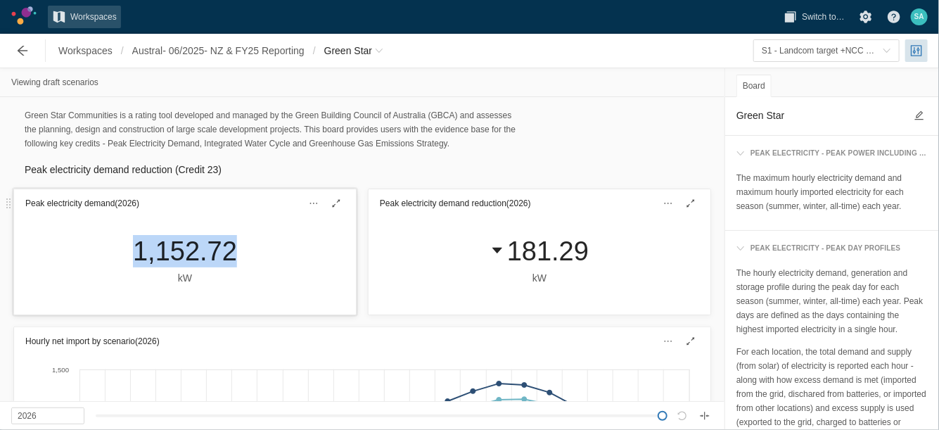
drag, startPoint x: 132, startPoint y: 255, endPoint x: 221, endPoint y: 253, distance: 89.4
click at [221, 253] on div "1,152.72 kW" at bounding box center [185, 260] width 127 height 51
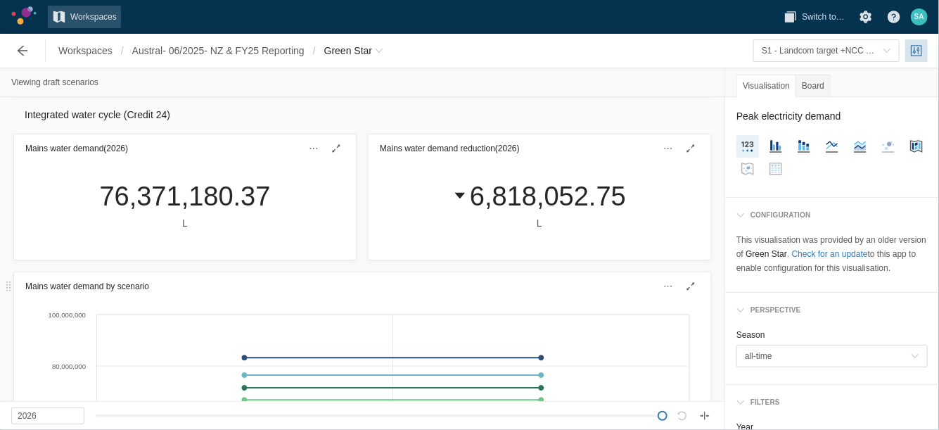
scroll to position [616, 0]
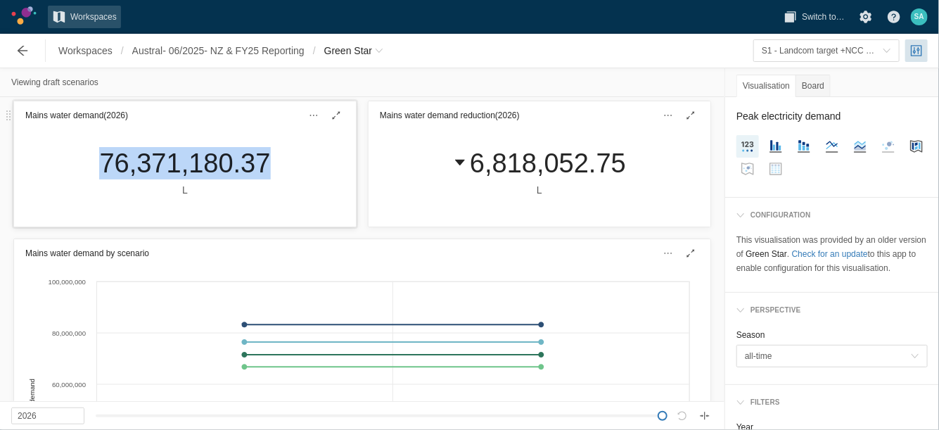
drag, startPoint x: 87, startPoint y: 160, endPoint x: 257, endPoint y: 164, distance: 170.3
click at [257, 164] on div "76,371,180.37 L" at bounding box center [185, 177] width 342 height 97
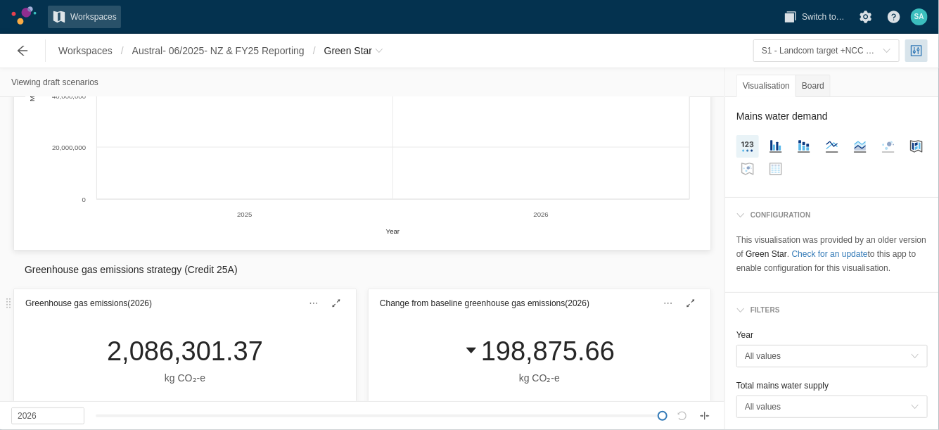
scroll to position [1055, 0]
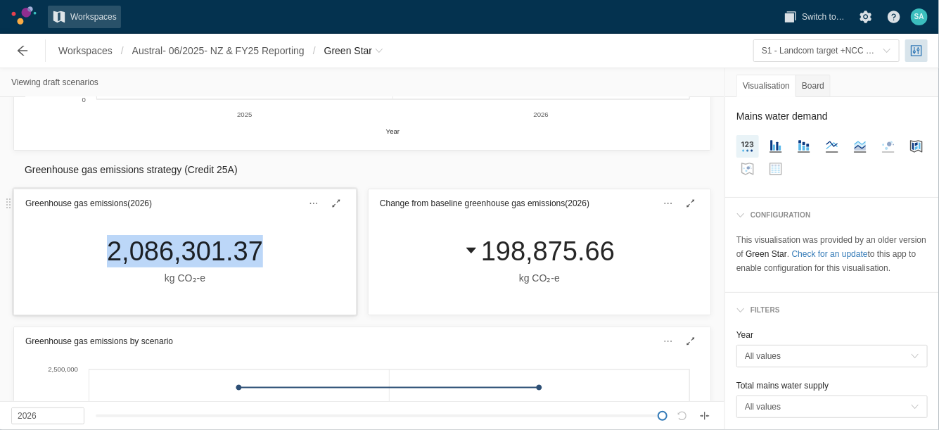
drag, startPoint x: 103, startPoint y: 253, endPoint x: 248, endPoint y: 247, distance: 145.8
click at [248, 247] on div "2,086,301.37 kg CO₂‑e" at bounding box center [185, 260] width 179 height 51
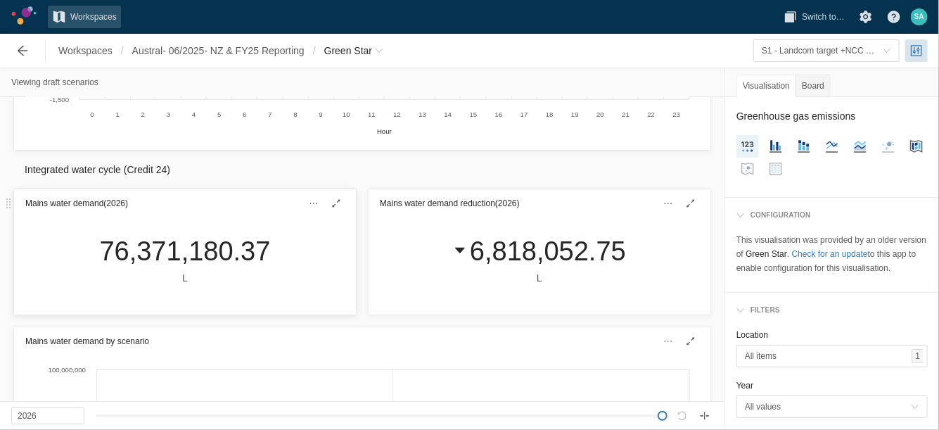
scroll to position [0, 0]
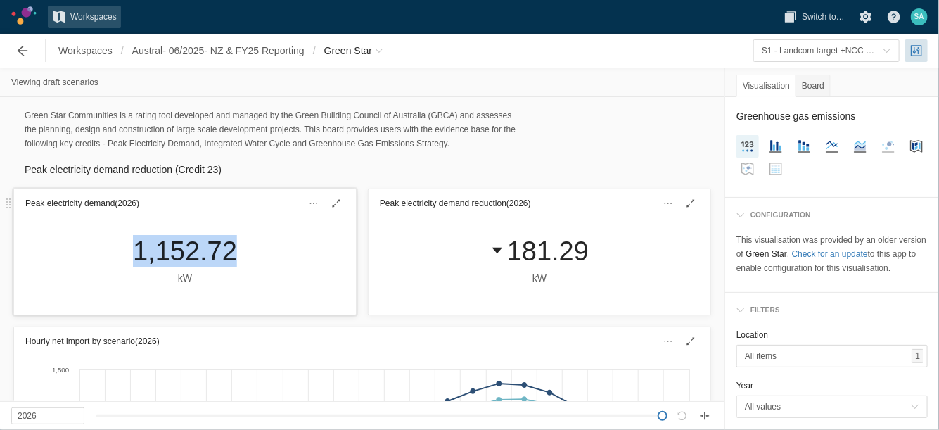
drag, startPoint x: 132, startPoint y: 249, endPoint x: 239, endPoint y: 251, distance: 107.0
click at [239, 251] on div "1,152.72 kW" at bounding box center [185, 265] width 342 height 97
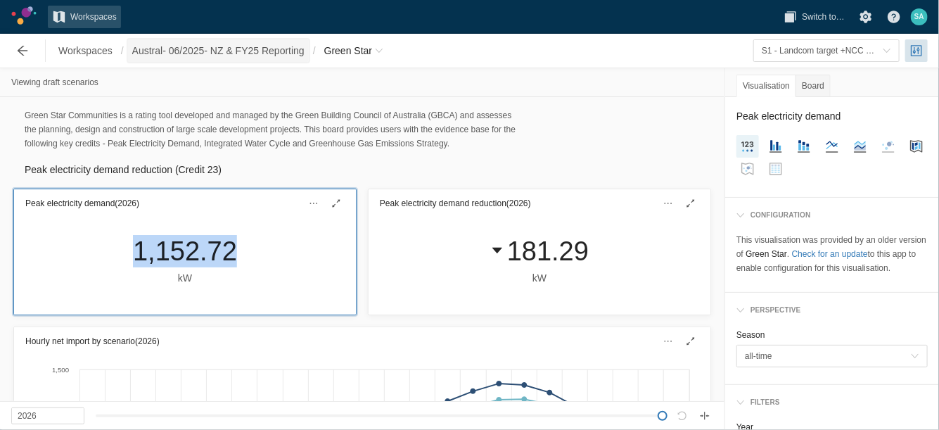
click at [166, 51] on span "Austral- 06/2025- NZ & FY25 Reporting" at bounding box center [218, 51] width 172 height 14
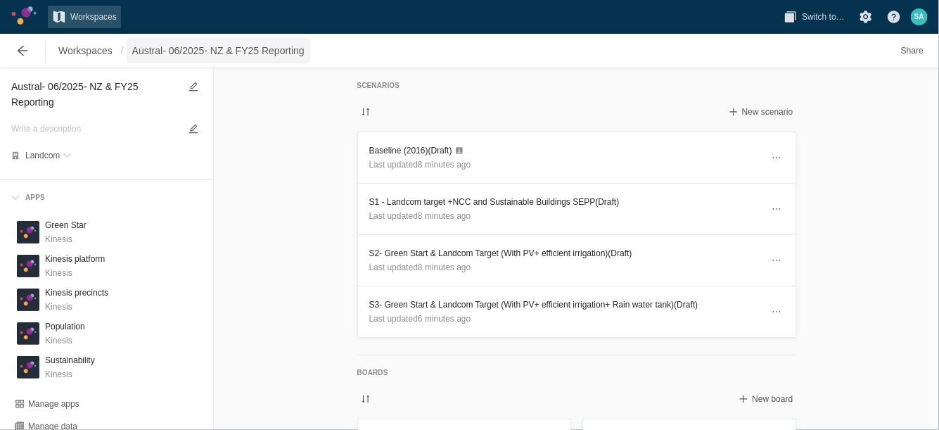
click at [169, 51] on span "Austral- 06/2025- NZ & FY25 Reporting" at bounding box center [218, 51] width 172 height 14
click at [60, 89] on textarea "Austral- 06/2025- NZ & FY25 Reporting" at bounding box center [95, 94] width 168 height 32
click at [57, 87] on textarea "Austral- 06/2025- NZ & FY25 Reporting" at bounding box center [95, 94] width 168 height 32
click at [61, 91] on textarea "Austral- 06/2025- NZ & FY25 Reporting" at bounding box center [95, 94] width 168 height 32
type textarea "Austral- 09/2025- NZ & FY25 Reporting"
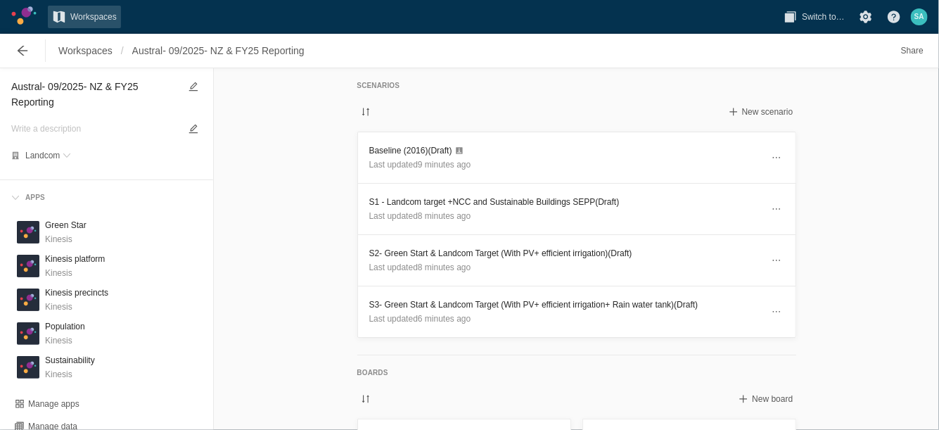
click at [254, 148] on div "Scenarios New scenario Baseline (2016) (Draft) Last updated 9 minutes ago S1 - …" at bounding box center [576, 249] width 725 height 362
click at [98, 49] on span "Workspaces" at bounding box center [85, 51] width 54 height 14
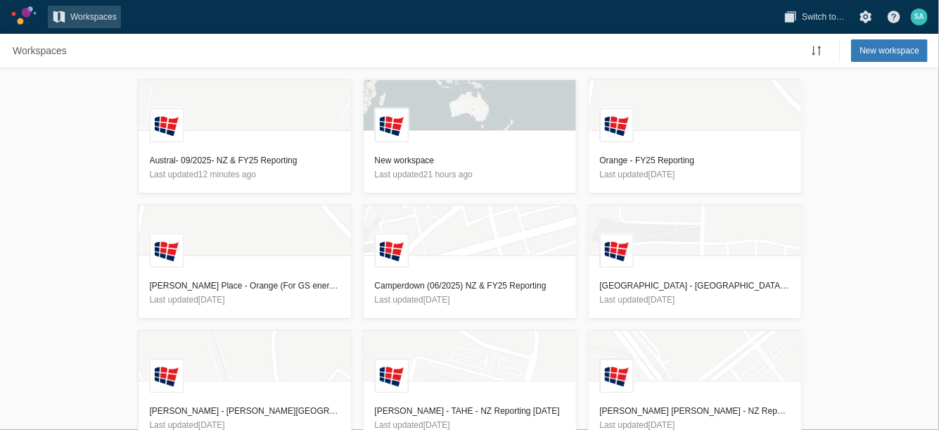
click at [93, 128] on div "L Austral- 09/2025- NZ & FY25 Reporting Last updated 12 minutes ago L New works…" at bounding box center [469, 249] width 939 height 362
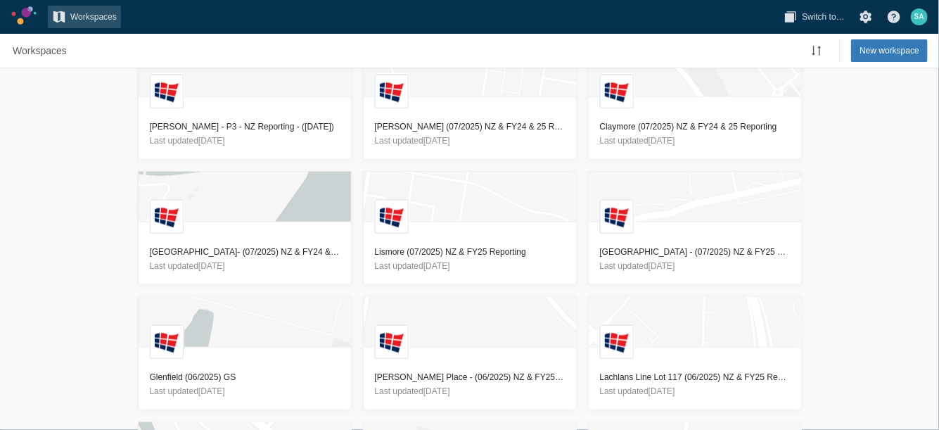
scroll to position [1035, 0]
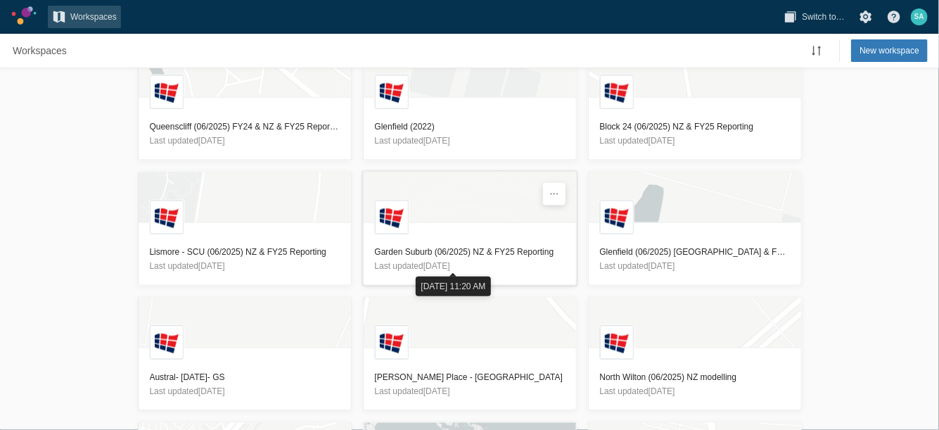
click at [488, 249] on h3 "Garden Suburb (06/2025) NZ & FY25 Reporting" at bounding box center [470, 253] width 190 height 14
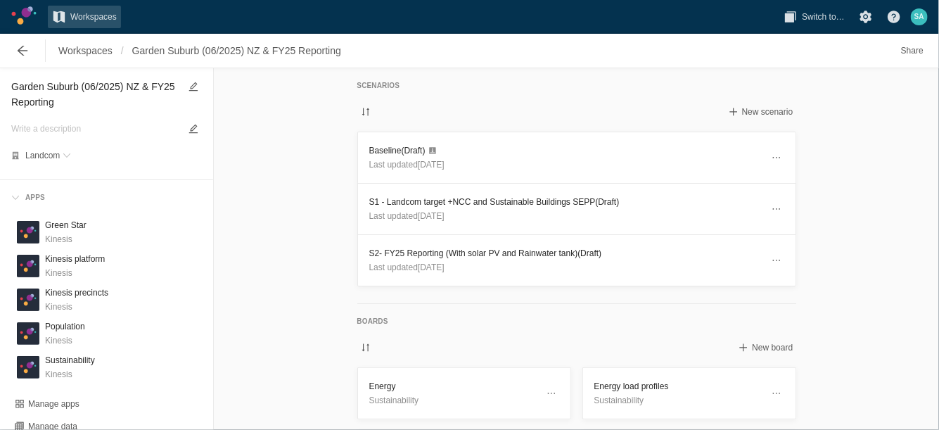
click at [87, 89] on textarea "Garden Suburb (06/2025) NZ & FY25 Reporting" at bounding box center [95, 94] width 168 height 32
click at [90, 90] on textarea "Garden Suburb (06/2025) NZ & FY25 Reporting" at bounding box center [95, 94] width 168 height 32
click at [96, 88] on textarea "Garden Suburb (06/2025) NZ & FY25 Reporting" at bounding box center [95, 94] width 168 height 32
type textarea "Garden Suburb (09/2025) NZ & FY25 Reporting"
click at [379, 153] on h3 "Baseline (Draft)" at bounding box center [565, 151] width 393 height 14
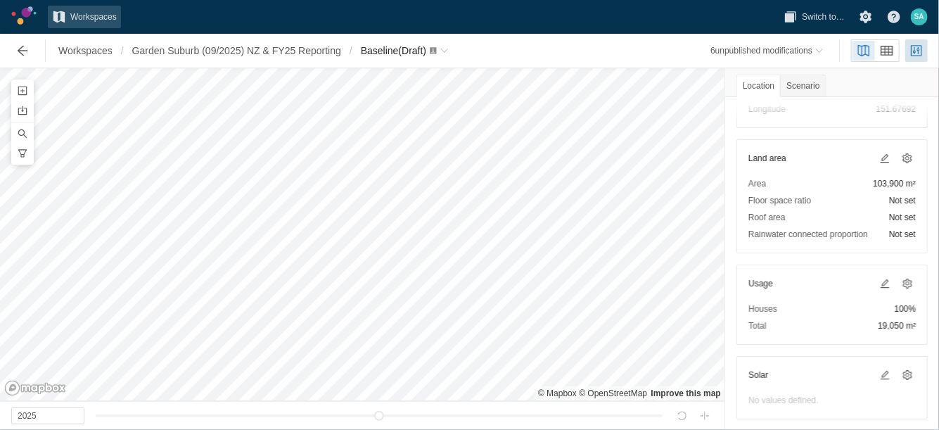
scroll to position [88, 0]
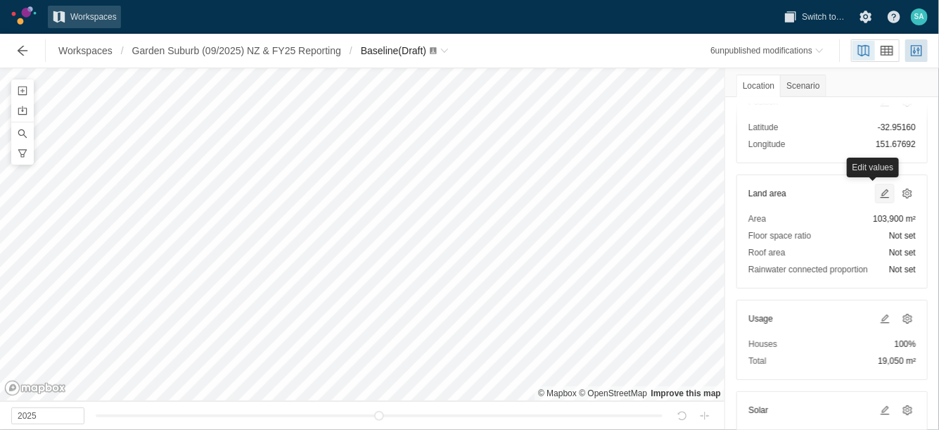
click at [879, 193] on span at bounding box center [884, 193] width 11 height 11
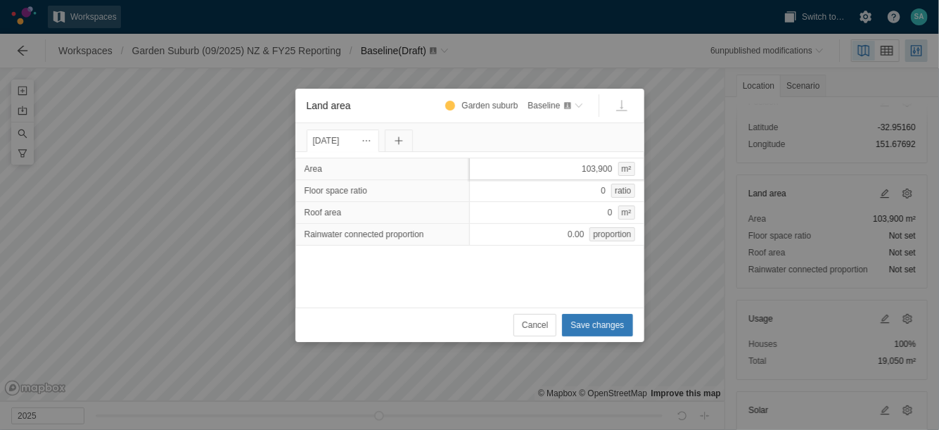
click at [576, 172] on div "103,900 m²" at bounding box center [556, 169] width 175 height 23
type input "106000"
click at [621, 324] on span "Save changes" at bounding box center [597, 325] width 53 height 14
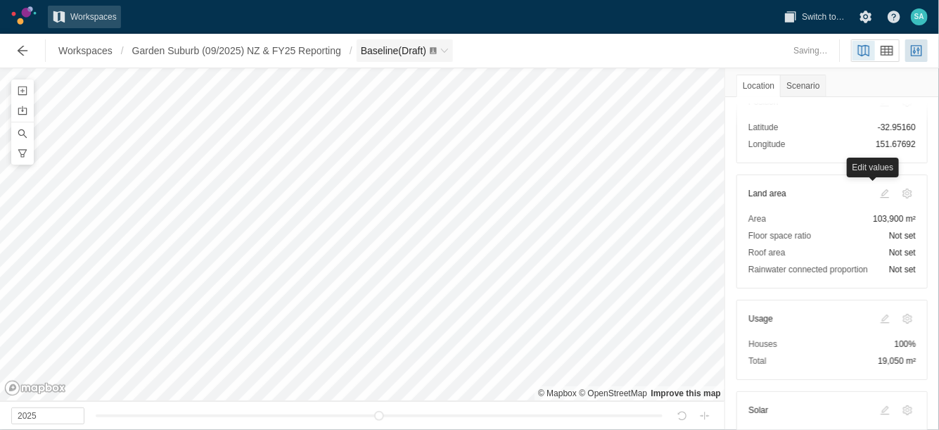
click at [377, 46] on span "Baseline (Draft)" at bounding box center [393, 50] width 65 height 11
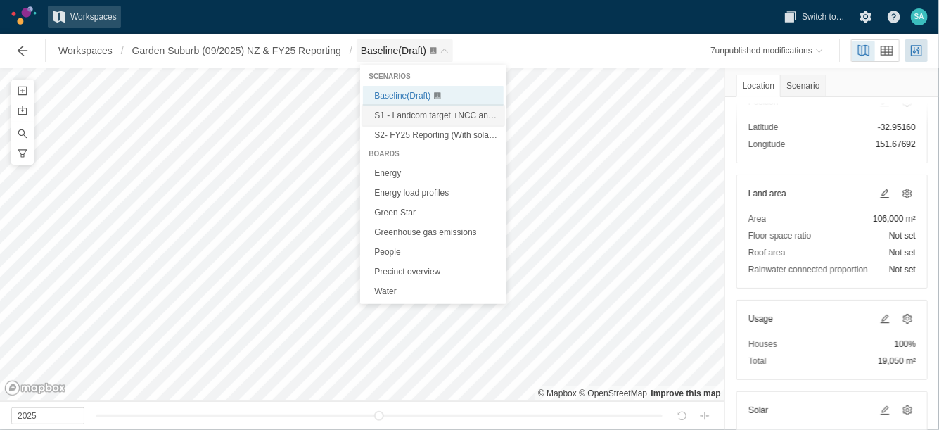
click at [426, 120] on link "S1 - Landcom target +NCC and Sustainable Buildings SEPP (Draft)" at bounding box center [433, 116] width 141 height 20
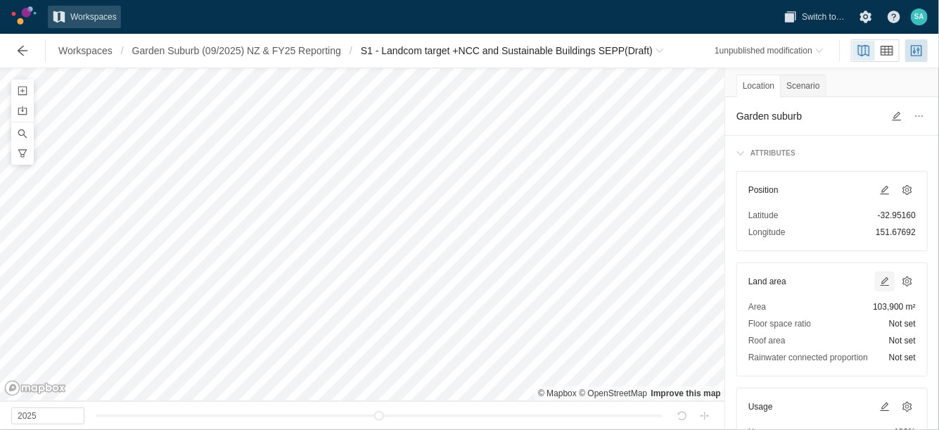
click at [879, 284] on span at bounding box center [884, 281] width 11 height 11
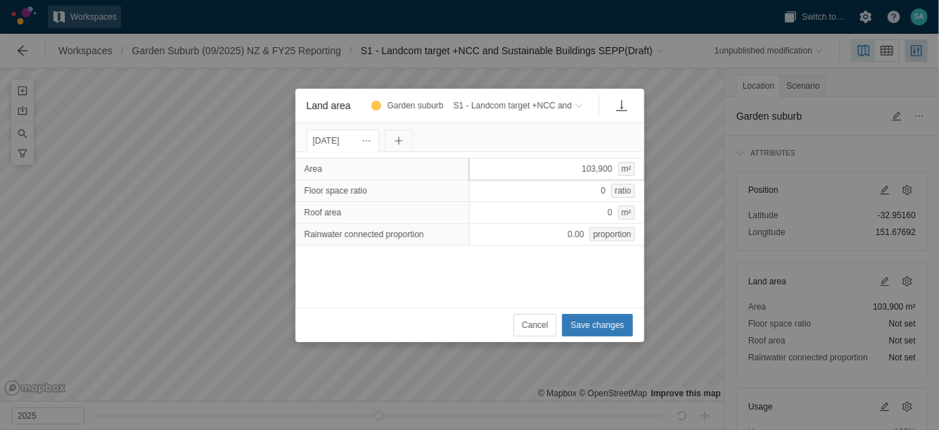
click at [493, 170] on div "103,900 m²" at bounding box center [556, 169] width 175 height 23
type input "106000"
click at [582, 321] on span "Save changes" at bounding box center [597, 325] width 53 height 14
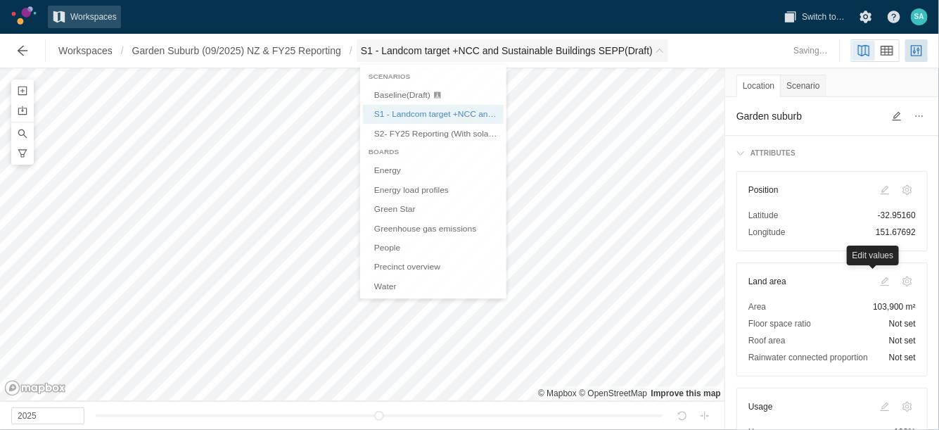
click at [389, 51] on span "S1 - Landcom target +NCC and Sustainable Buildings SEPP (Draft)" at bounding box center [507, 51] width 292 height 14
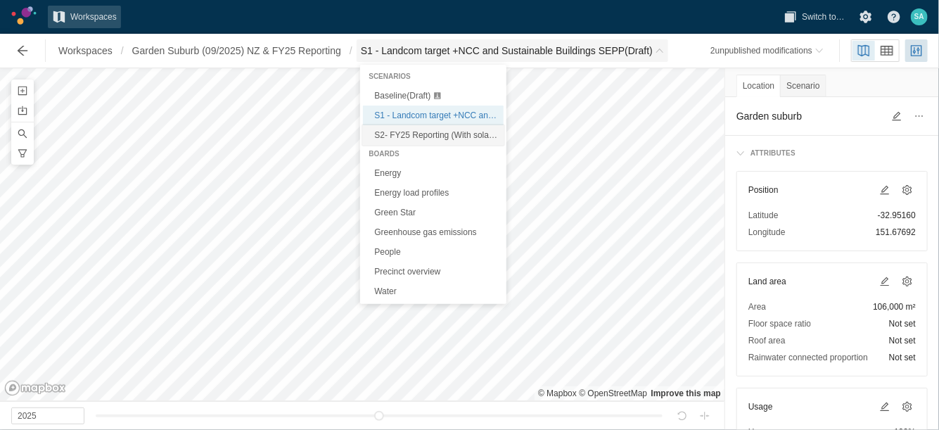
click at [389, 126] on link "S2- FY25 Reporting (With solar PV and Rainwater tank) (Draft)" at bounding box center [433, 135] width 141 height 20
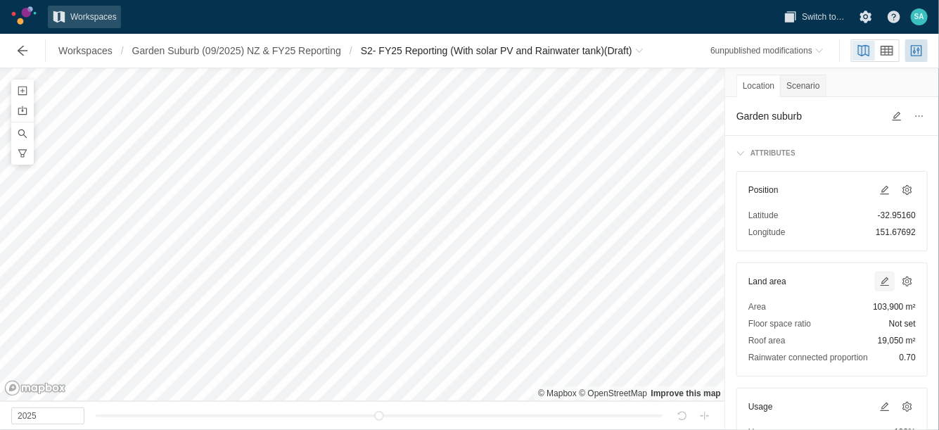
click at [879, 279] on span at bounding box center [884, 281] width 11 height 11
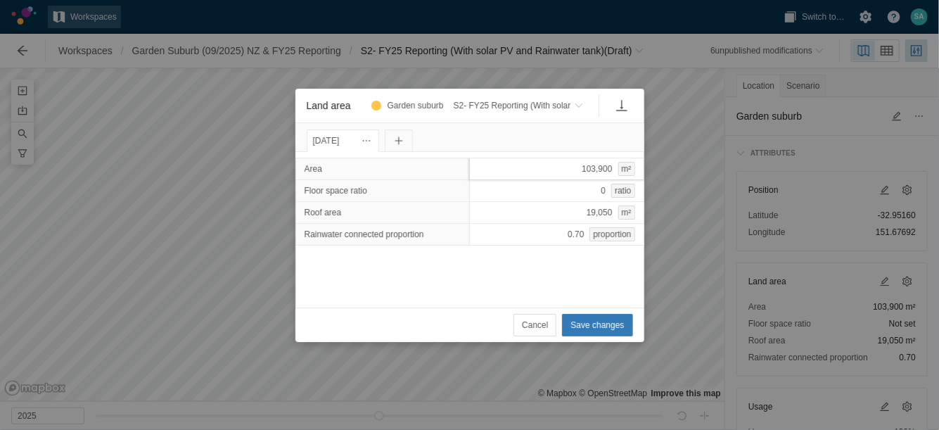
click at [515, 170] on div "103,900 m²" at bounding box center [556, 169] width 175 height 23
type input "106000"
click at [607, 330] on span "Save changes" at bounding box center [597, 325] width 53 height 14
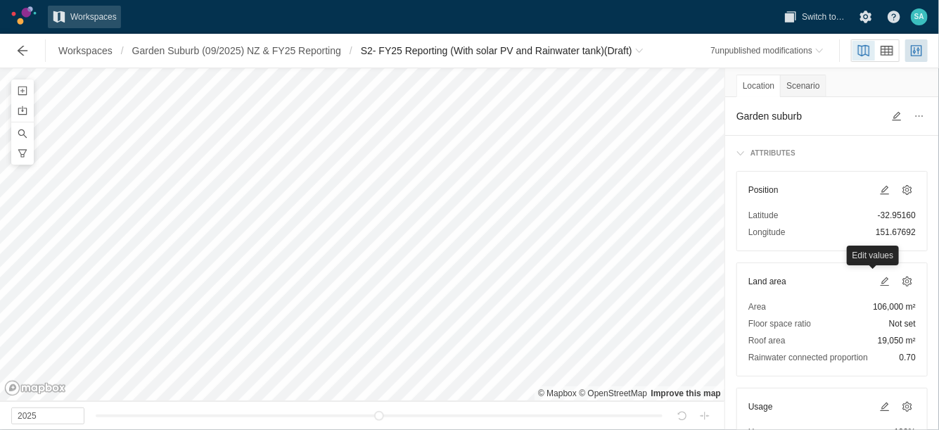
click at [425, 63] on div "Workspaces / Garden Suburb (09/2025) NZ & FY25 Reporting / S2- FY25 Reporting (…" at bounding box center [328, 51] width 651 height 28
click at [415, 51] on span "S2- FY25 Reporting (With solar PV and Rainwater tank) (Draft)" at bounding box center [497, 51] width 272 height 14
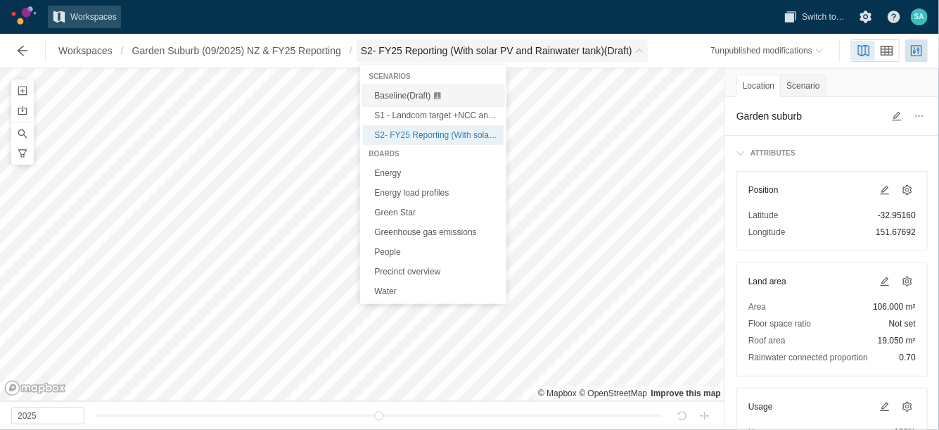
click at [383, 101] on div "Baseline (Draft)" at bounding box center [403, 96] width 58 height 14
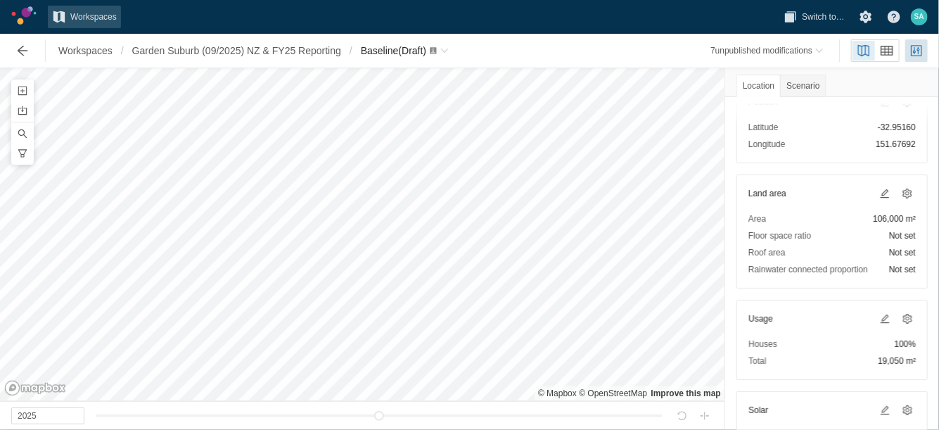
scroll to position [176, 0]
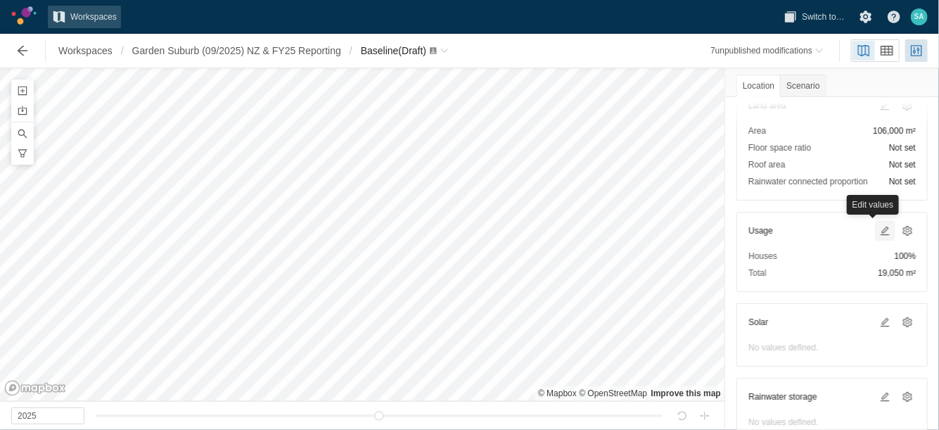
click at [879, 231] on span at bounding box center [884, 230] width 11 height 11
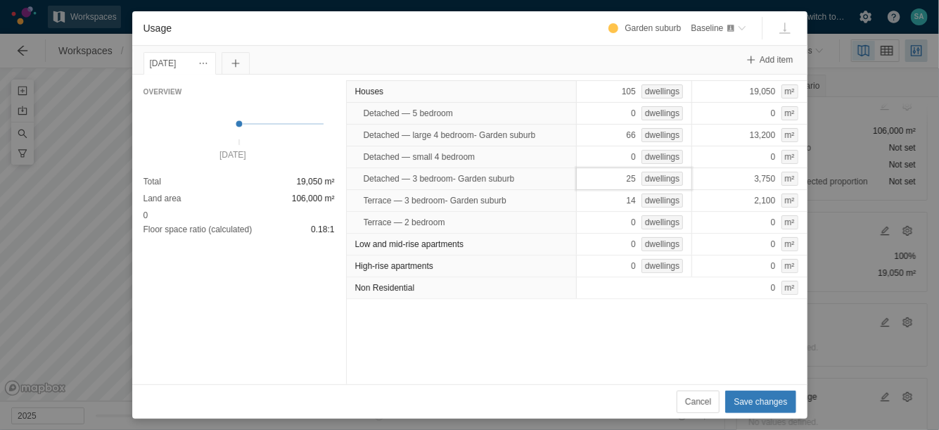
click at [606, 179] on div "25 dwellings" at bounding box center [634, 178] width 116 height 23
type input "94"
click at [576, 314] on div "Houses 105 dwellings 19,050 m² Detached — 5 bedroom 0 dwellings 0 m² Detached —…" at bounding box center [577, 230] width 462 height 310
click at [619, 132] on div "66 dwellings" at bounding box center [634, 135] width 116 height 23
type input "66"
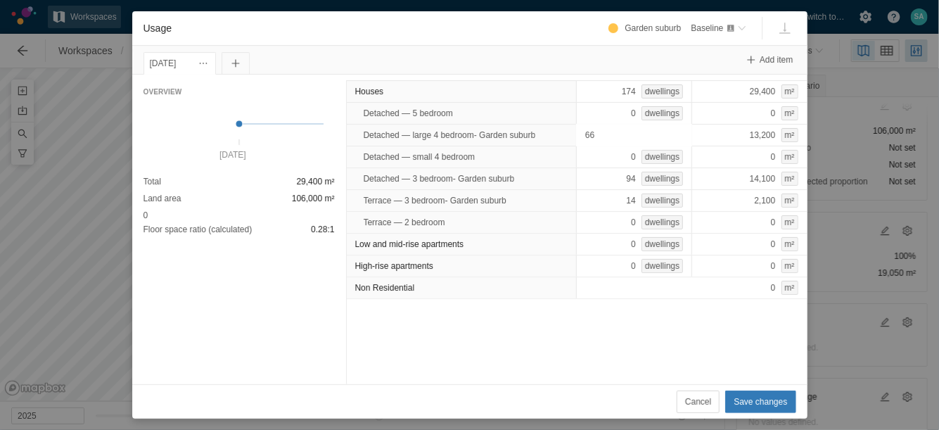
click at [639, 355] on div "Houses 174 dwellings 29,400 m² Detached — 5 bedroom 0 dwellings 0 m² Detached —…" at bounding box center [577, 230] width 462 height 310
click at [703, 399] on span "Cancel" at bounding box center [698, 402] width 26 height 14
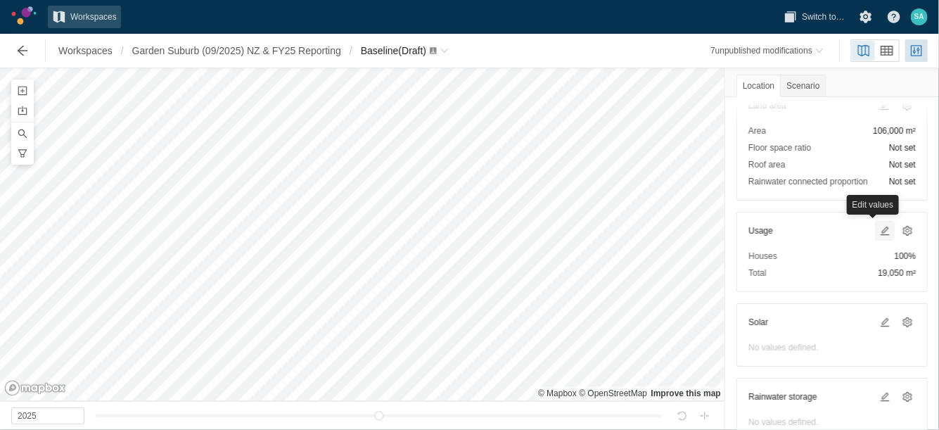
click at [879, 225] on span at bounding box center [884, 230] width 11 height 11
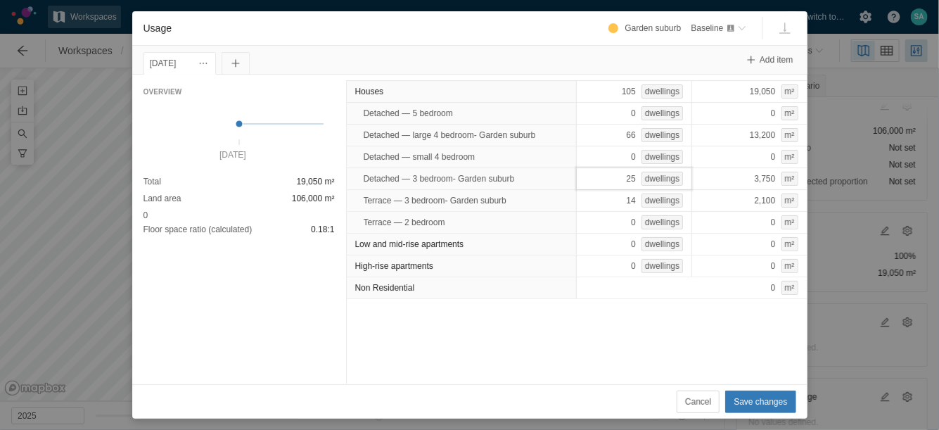
click at [615, 179] on div "25 dwellings" at bounding box center [634, 178] width 116 height 23
type input "0"
type input "94"
click at [481, 362] on div "Houses 80 dwellings 15,300 m² Detached — 5 bedroom 0 dwellings 0 m² Detached — …" at bounding box center [577, 230] width 462 height 310
click at [612, 139] on div "66 dwellings" at bounding box center [634, 135] width 116 height 23
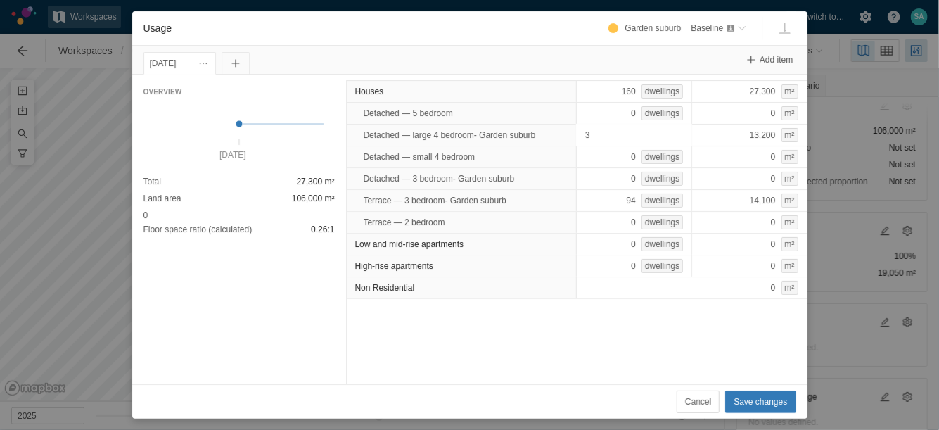
type input "33"
type input "4"
type input "33"
click at [547, 353] on div "Houses 127 dwellings 20,700 m² Detached — 5 bedroom 0 dwellings 0 m² Detached —…" at bounding box center [577, 230] width 462 height 310
click at [770, 400] on span "Save changes" at bounding box center [760, 402] width 53 height 14
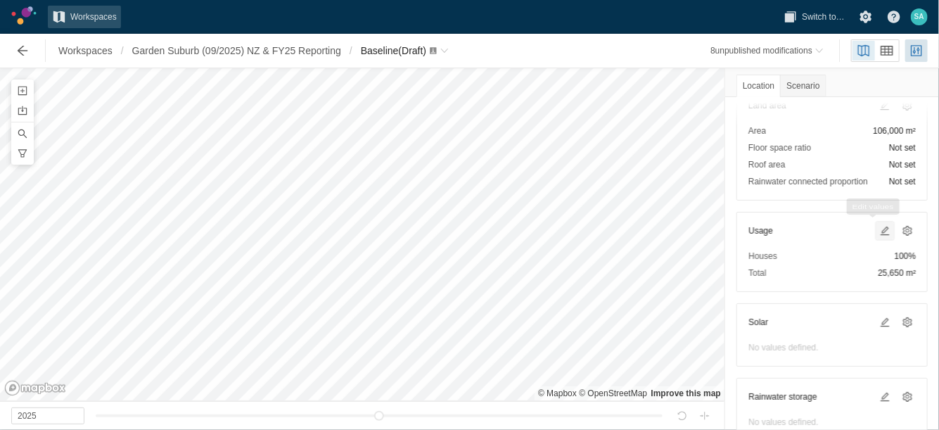
click at [879, 226] on span at bounding box center [884, 230] width 11 height 11
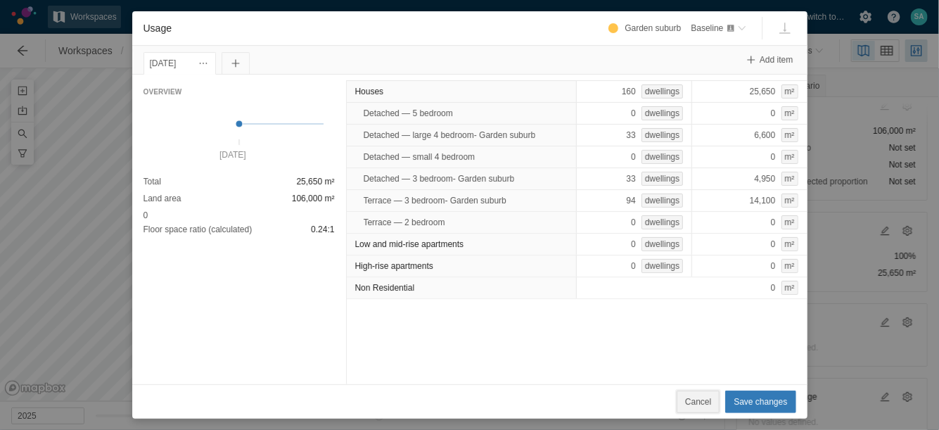
click at [703, 402] on span "Cancel" at bounding box center [698, 402] width 26 height 14
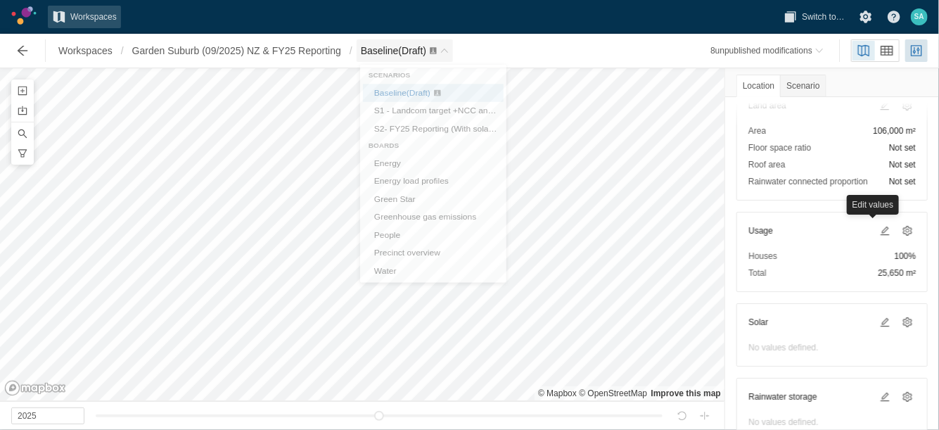
click at [412, 50] on span "Baseline (Draft)" at bounding box center [393, 50] width 65 height 11
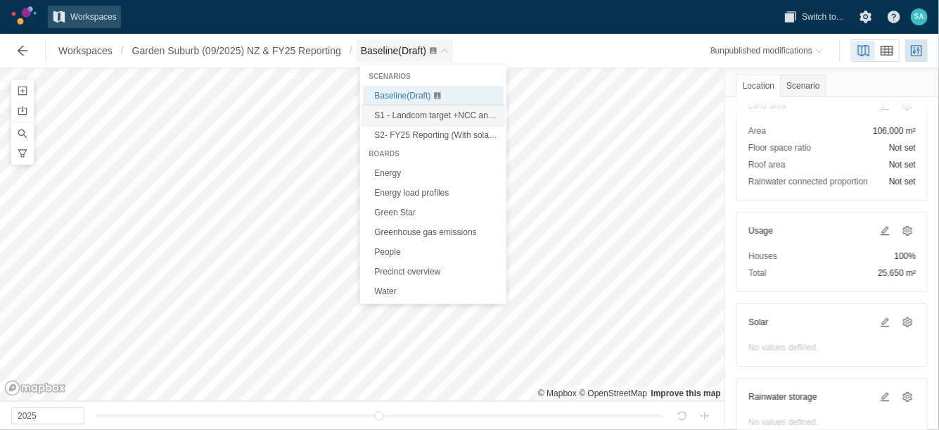
click at [398, 108] on link "S1 - Landcom target +NCC and Sustainable Buildings SEPP (Draft)" at bounding box center [433, 116] width 141 height 20
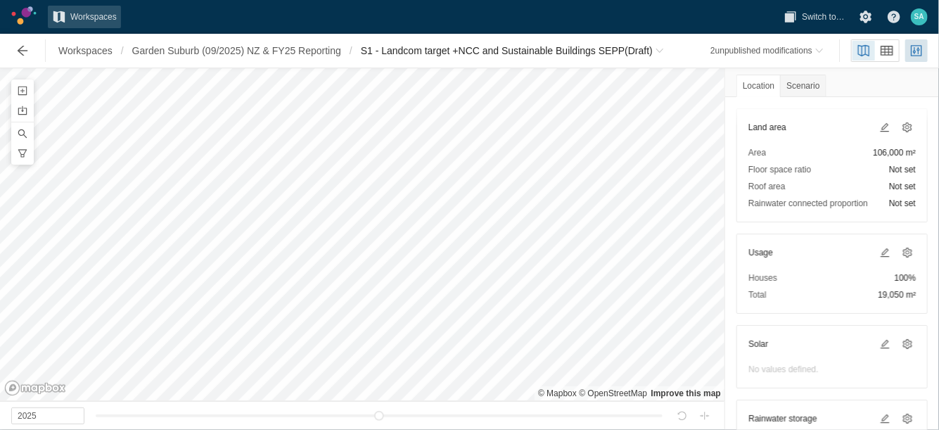
scroll to position [176, 0]
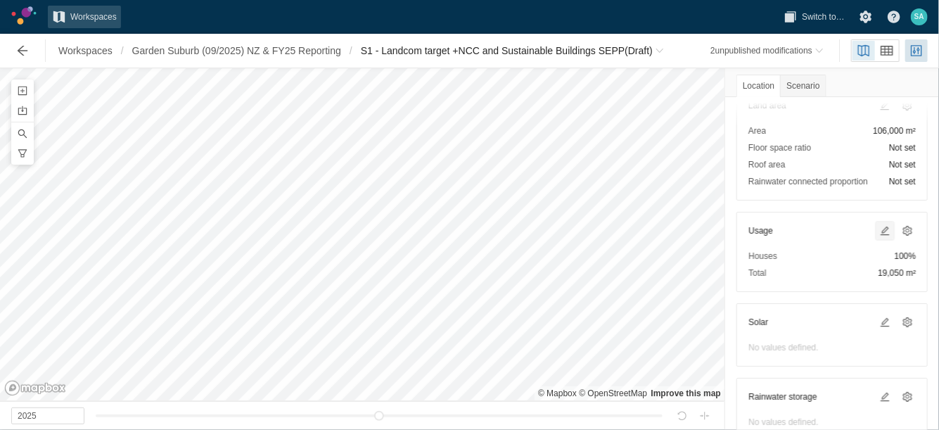
click at [879, 229] on span at bounding box center [884, 230] width 11 height 11
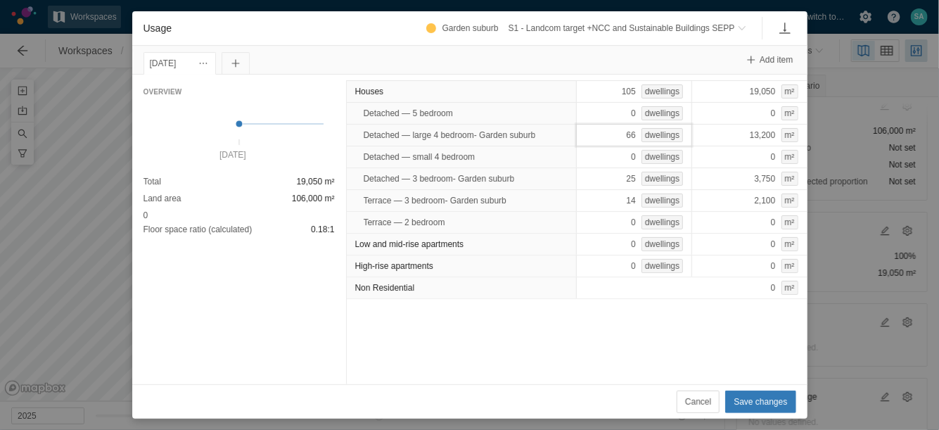
click at [585, 139] on div "66 dwellings" at bounding box center [634, 135] width 116 height 23
type input "33"
type input "94"
click at [573, 383] on div "Houses 80 dwellings 13,650 m² Detached — 5 bedroom 0 dwellings 0 m² Detached — …" at bounding box center [577, 230] width 462 height 310
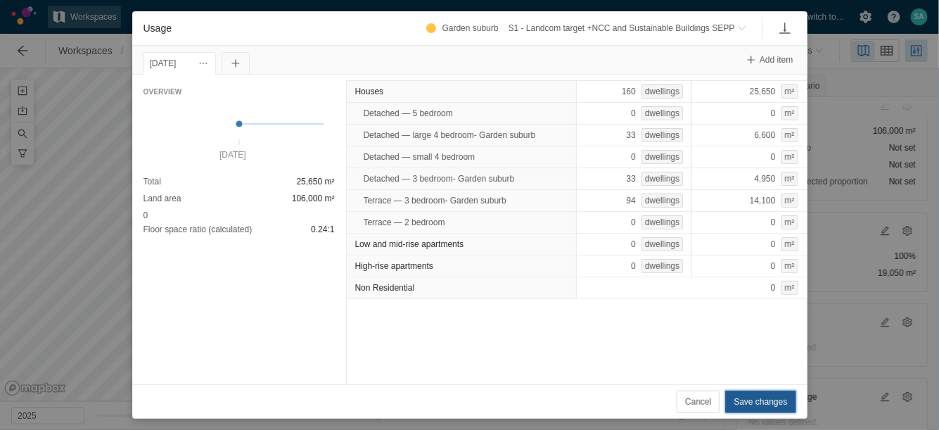
click at [762, 397] on span "Save changes" at bounding box center [760, 402] width 53 height 14
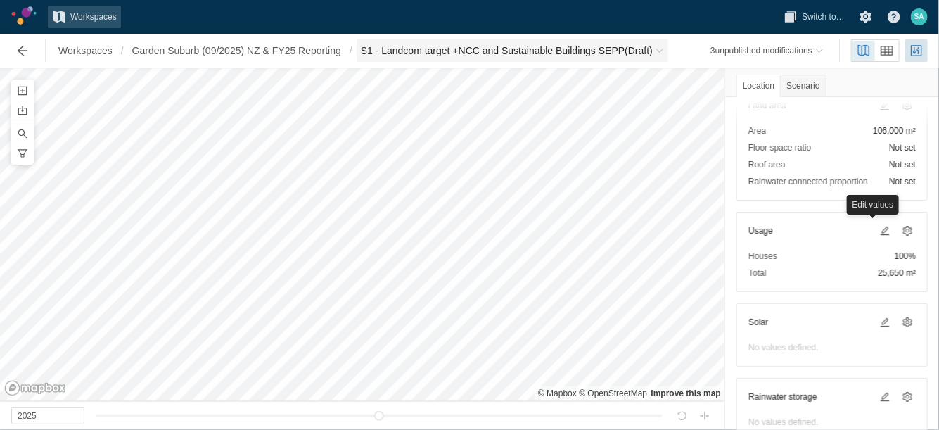
click at [410, 53] on span "S1 - Landcom target +NCC and Sustainable Buildings SEPP (Draft)" at bounding box center [507, 51] width 292 height 14
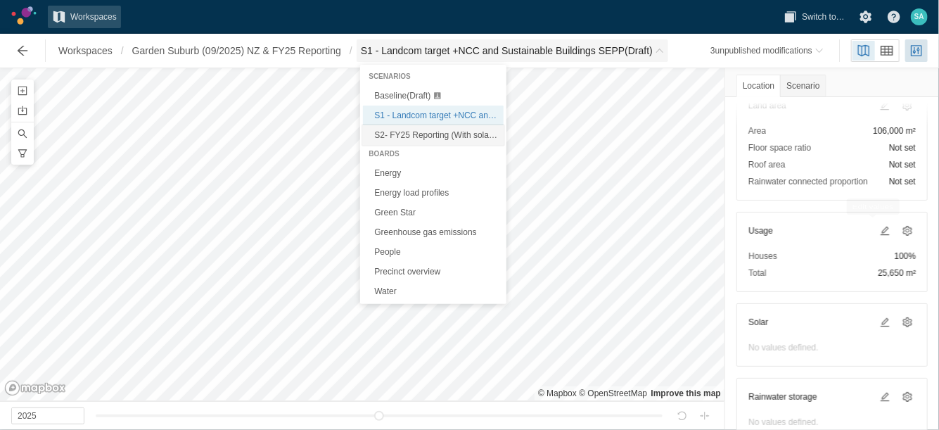
click at [390, 135] on span "S2- FY25 Reporting (With solar PV and Rainwater tank) (Draft)" at bounding box center [490, 135] width 233 height 10
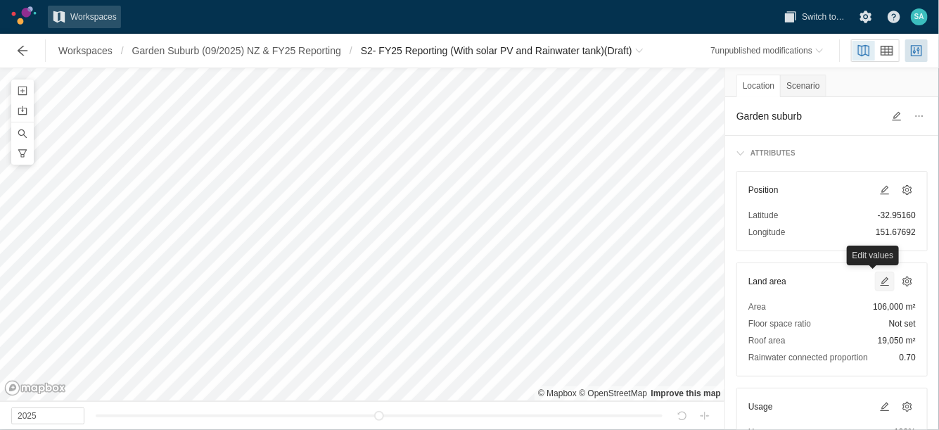
click at [879, 281] on span at bounding box center [884, 281] width 11 height 11
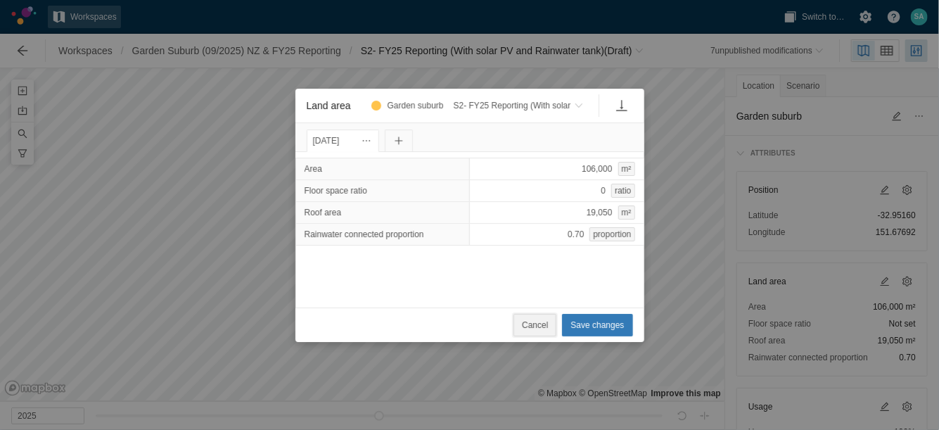
click at [533, 326] on span "Cancel" at bounding box center [535, 325] width 26 height 14
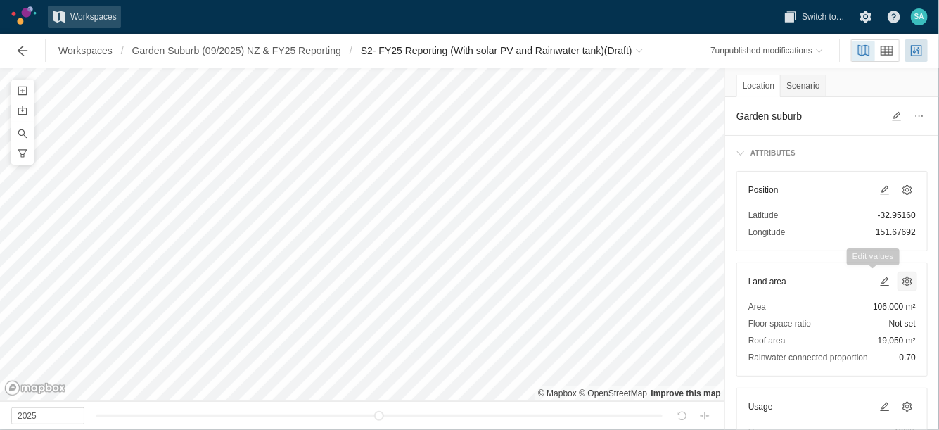
click at [902, 277] on span at bounding box center [907, 281] width 11 height 11
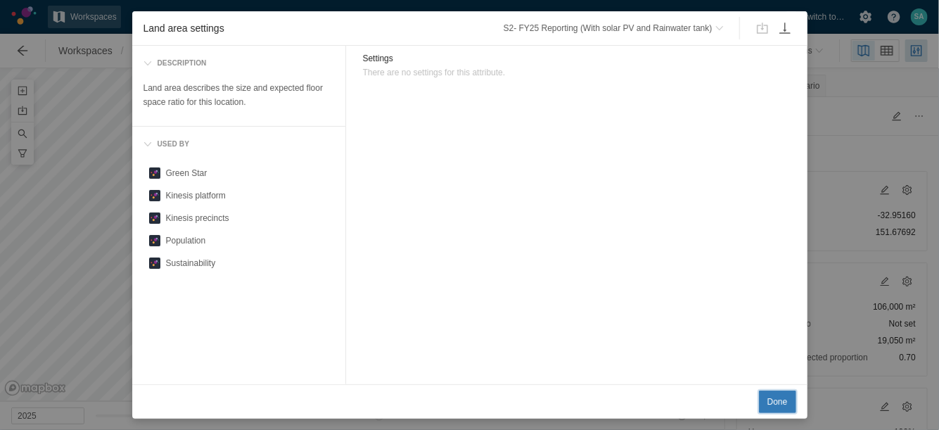
click at [764, 405] on button "Done" at bounding box center [777, 401] width 37 height 23
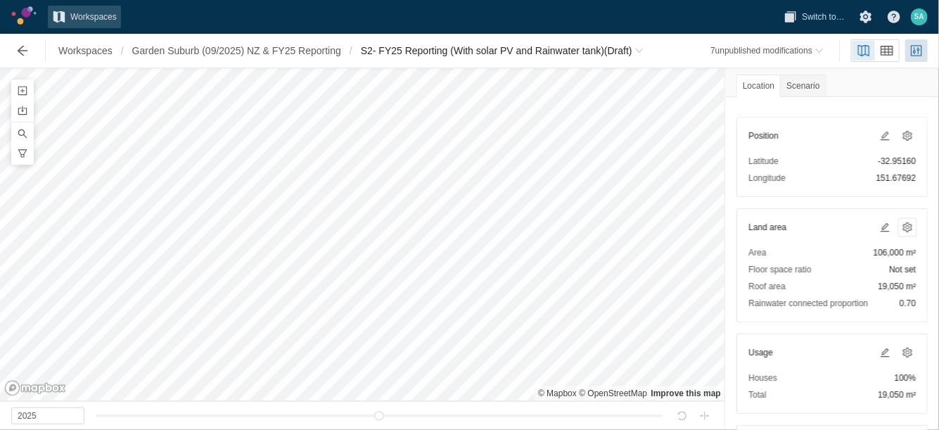
scroll to position [88, 0]
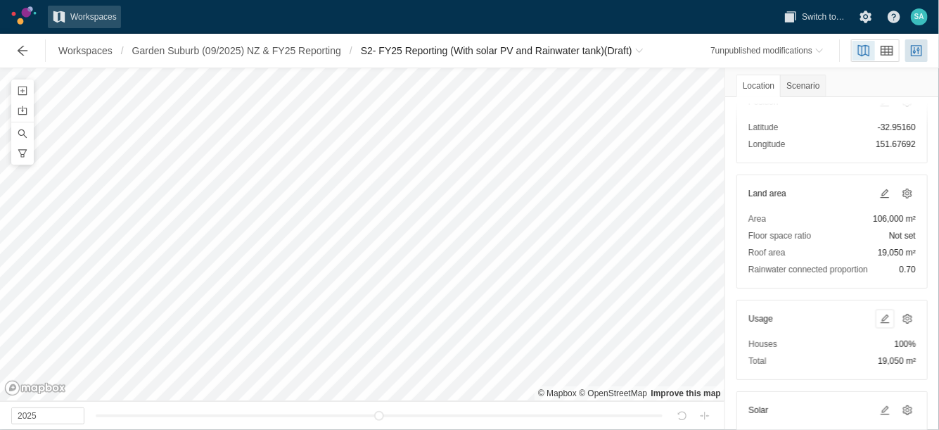
click at [877, 310] on span at bounding box center [885, 318] width 17 height 17
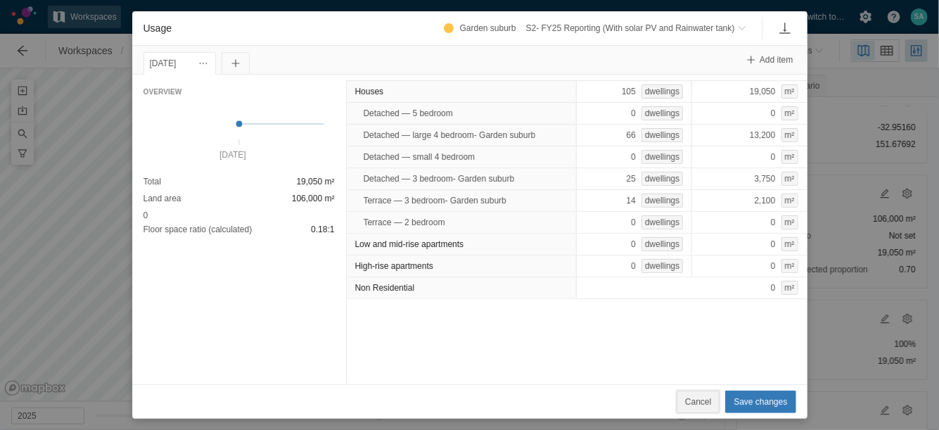
click at [690, 400] on button "Cancel" at bounding box center [698, 401] width 43 height 23
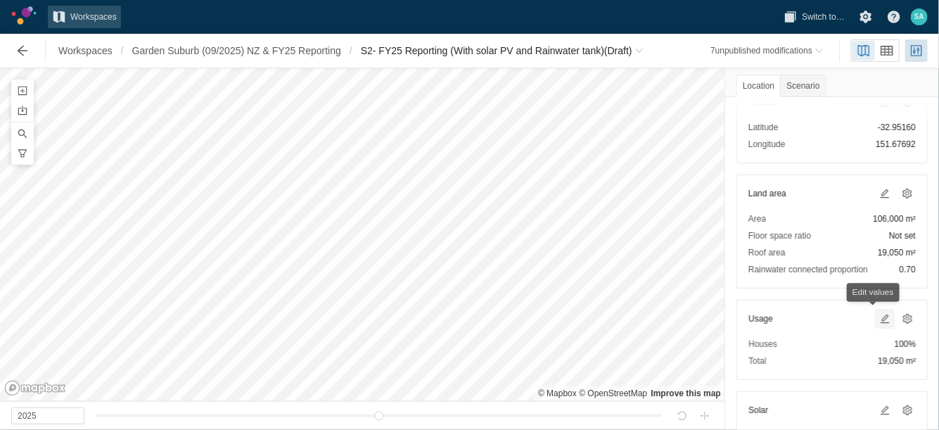
click at [877, 323] on span at bounding box center [885, 318] width 17 height 17
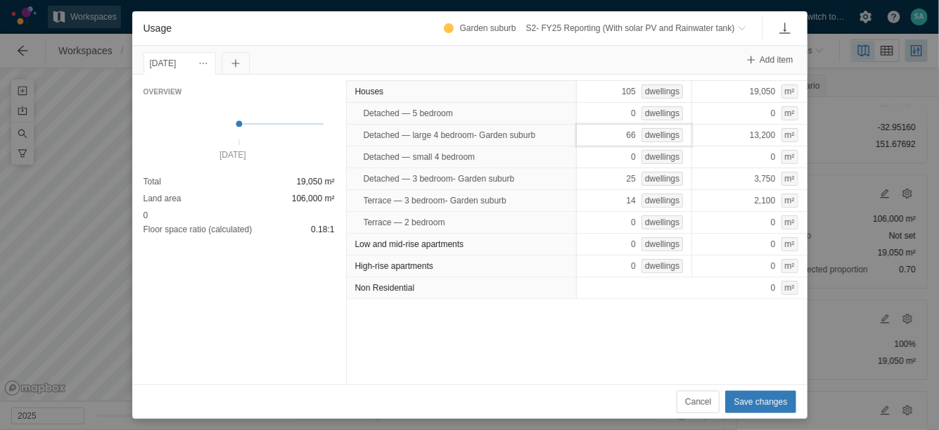
click at [587, 131] on div "66 dwellings" at bounding box center [634, 135] width 116 height 23
type input "33"
type input "94"
click at [514, 343] on div "Houses 160 dwellings 25,650 m² Detached — 5 bedroom 0 dwellings 0 m² Detached —…" at bounding box center [577, 230] width 462 height 310
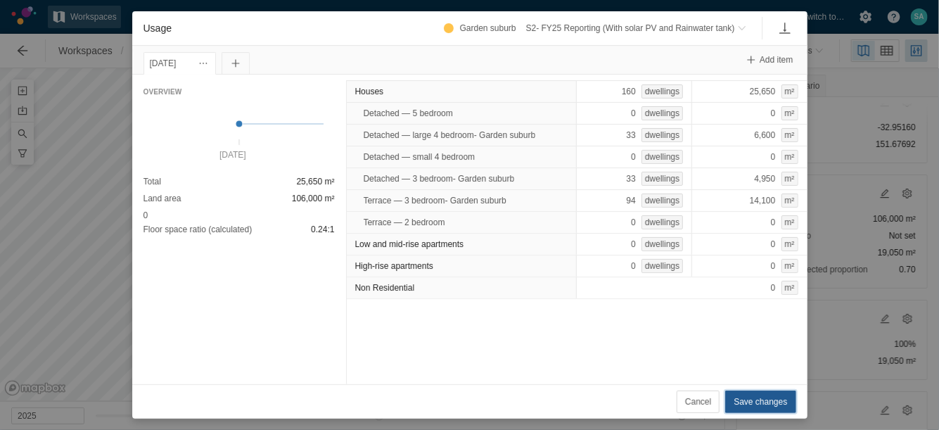
click at [747, 408] on span "Save changes" at bounding box center [760, 402] width 53 height 14
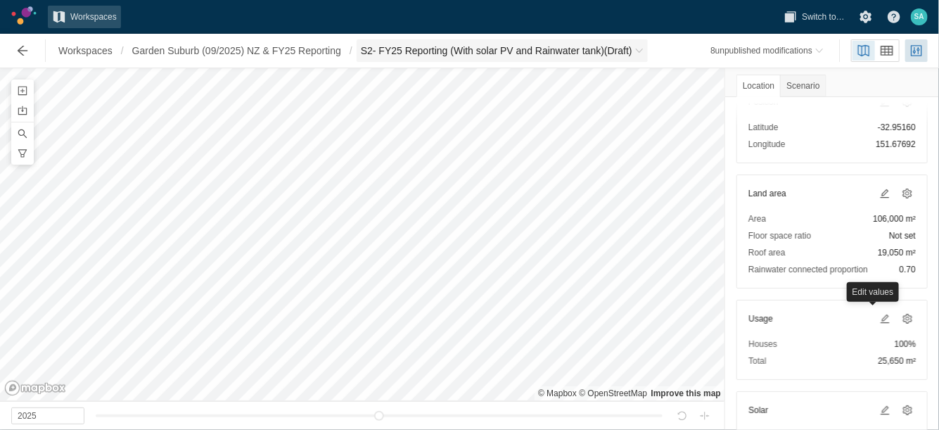
click at [431, 51] on span "S2- FY25 Reporting (With solar PV and Rainwater tank) (Draft)" at bounding box center [497, 51] width 272 height 14
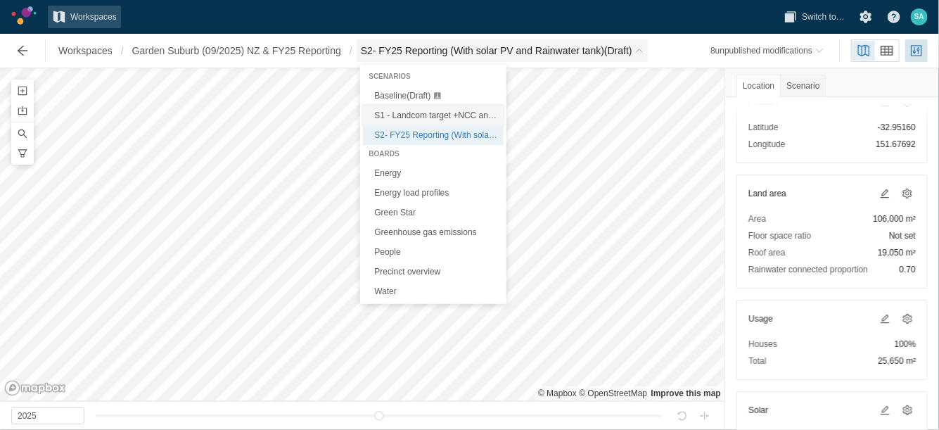
click at [419, 122] on link "S1 - Landcom target +NCC and Sustainable Buildings SEPP (Draft)" at bounding box center [433, 116] width 141 height 20
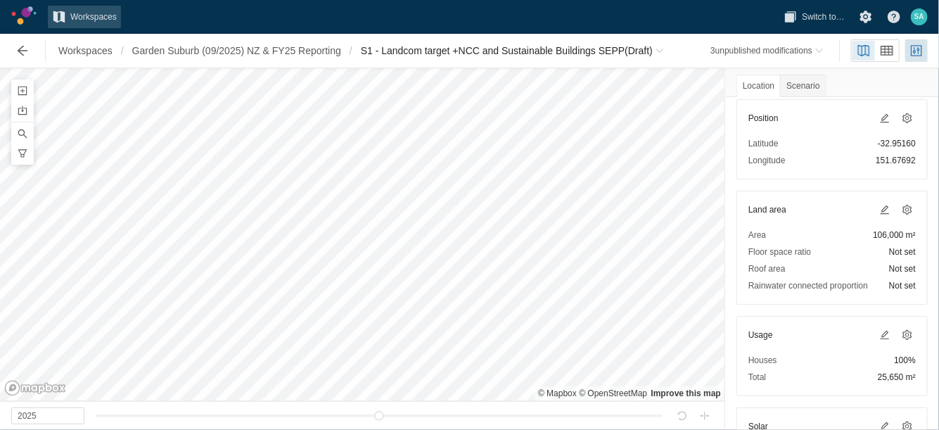
scroll to position [176, 0]
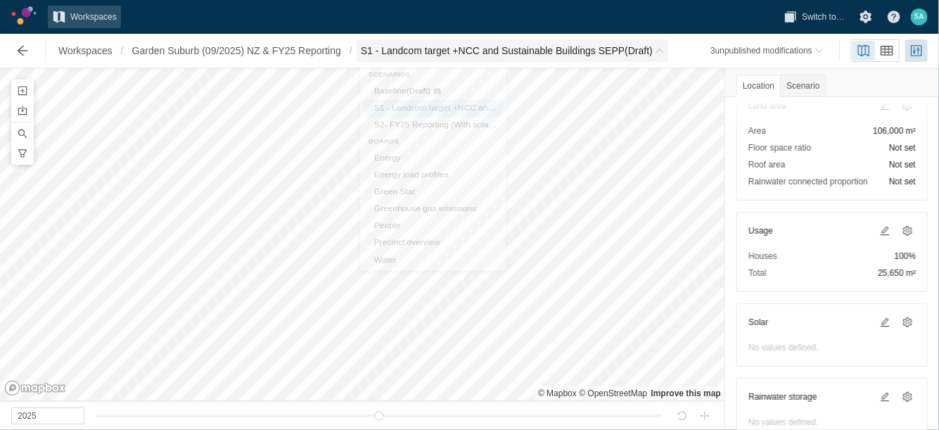
click at [405, 50] on span "S1 - Landcom target +NCC and Sustainable Buildings SEPP (Draft)" at bounding box center [507, 51] width 292 height 14
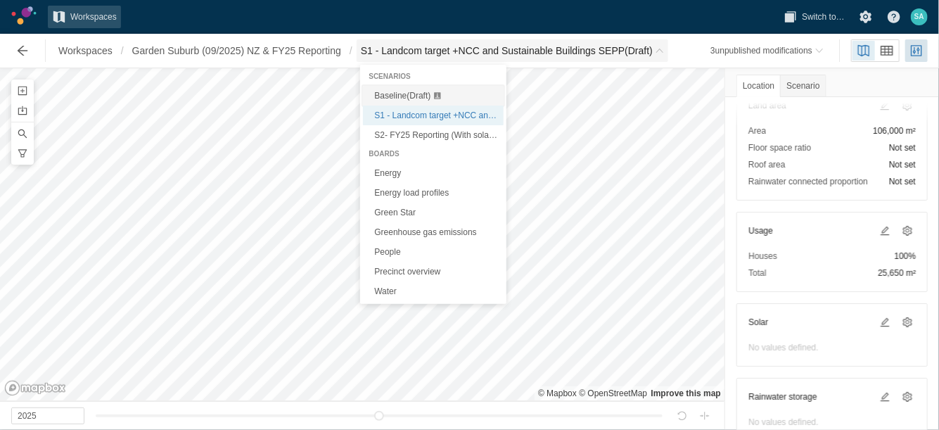
click at [407, 93] on span "Baseline (Draft)" at bounding box center [402, 96] width 56 height 10
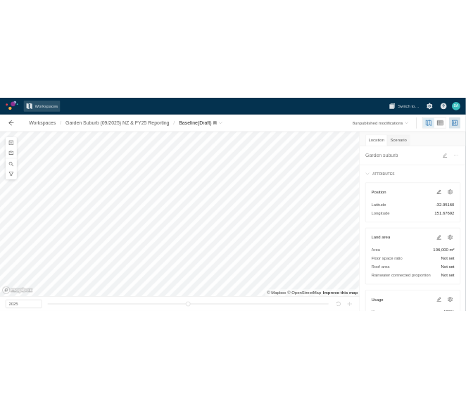
scroll to position [88, 0]
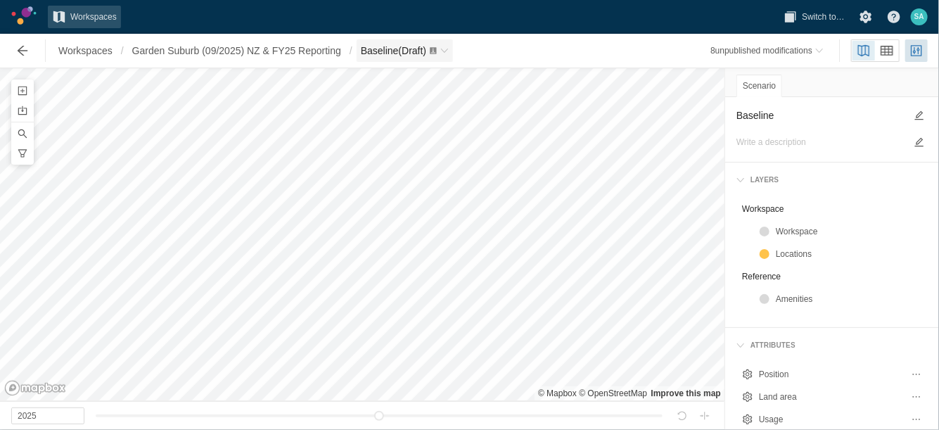
click at [438, 45] on div "Baseline (Draft)" at bounding box center [399, 51] width 77 height 14
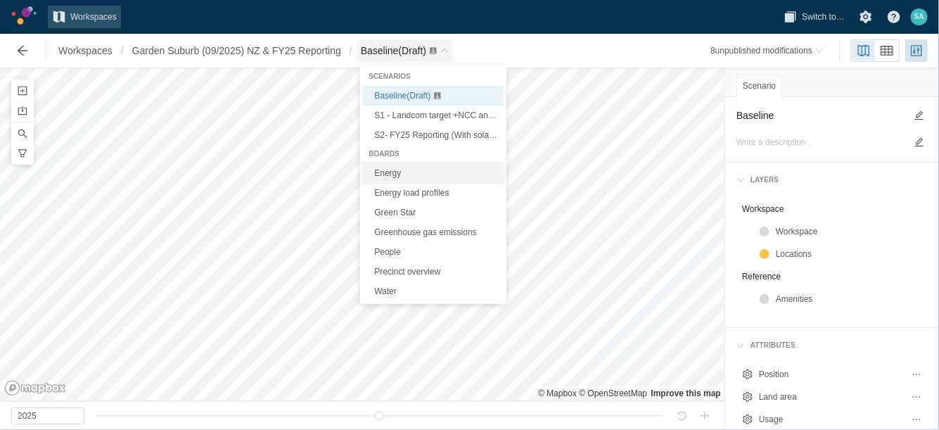
click at [390, 177] on link "Energy" at bounding box center [433, 173] width 141 height 20
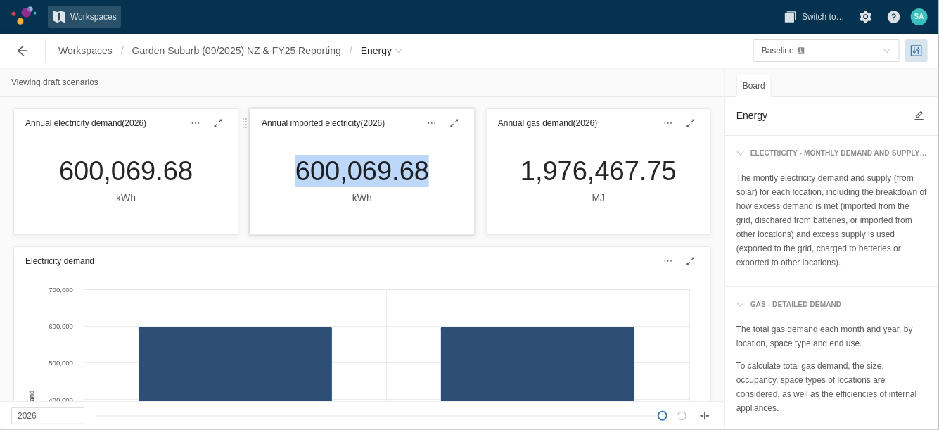
drag, startPoint x: 276, startPoint y: 174, endPoint x: 422, endPoint y: 182, distance: 146.6
click at [422, 182] on div "600,069.68 kWh" at bounding box center [362, 185] width 224 height 97
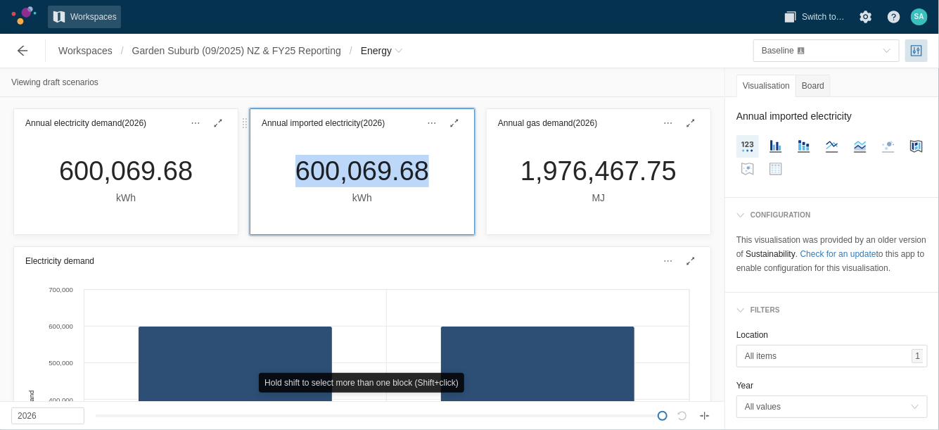
copy div "600,069.68"
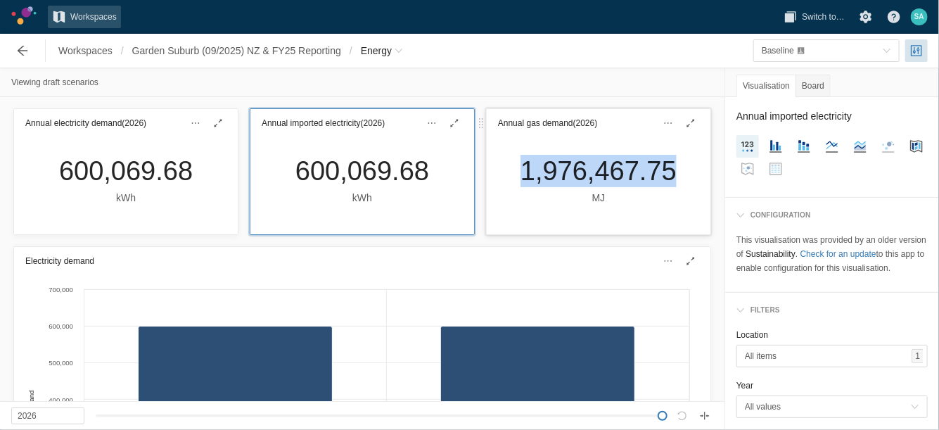
drag, startPoint x: 514, startPoint y: 172, endPoint x: 671, endPoint y: 170, distance: 156.2
click at [671, 170] on div "1,976,467.75 MJ" at bounding box center [598, 180] width 179 height 51
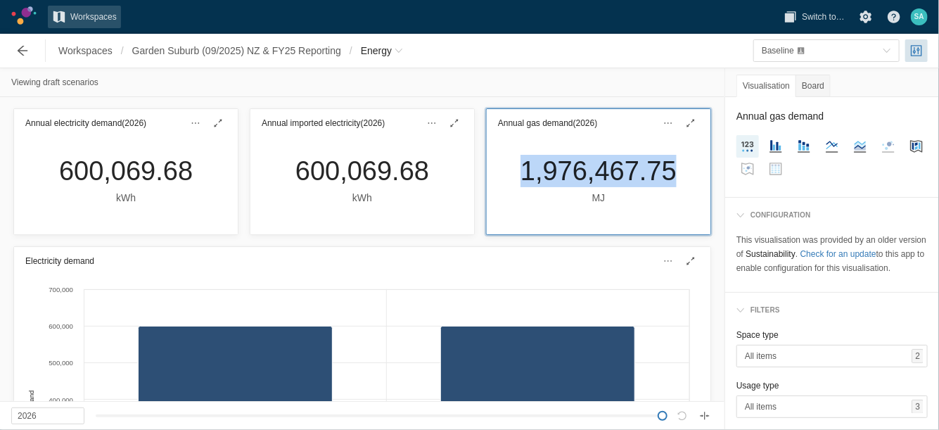
copy div "1,976,467.75"
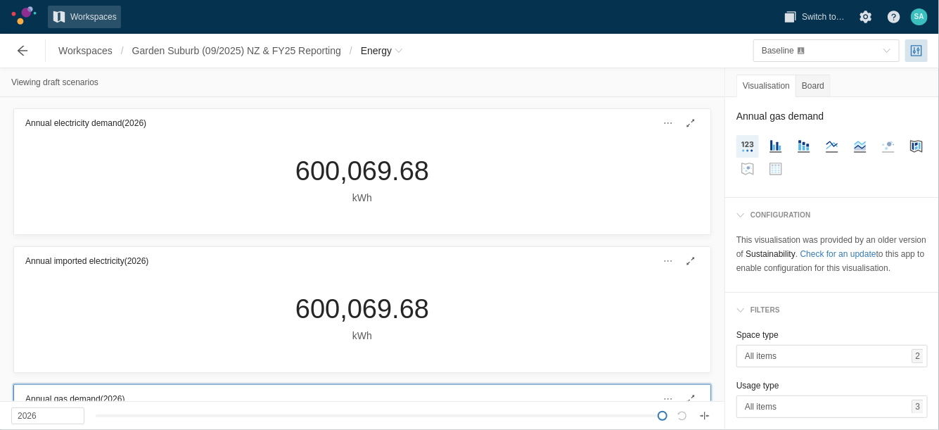
type input "2025"
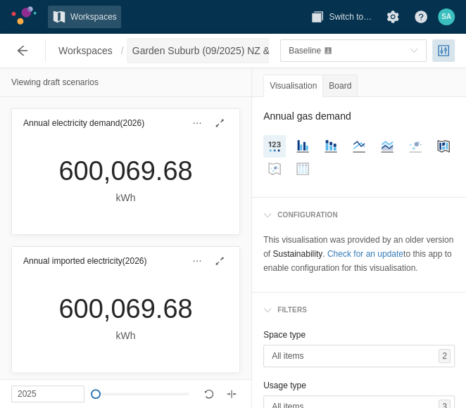
click at [258, 45] on span "Garden Suburb (09/2025) NZ & FY25 Reporting" at bounding box center [236, 51] width 209 height 14
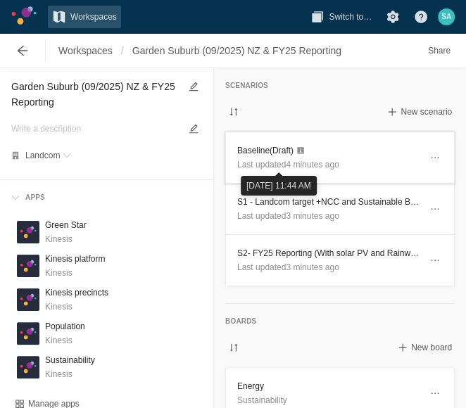
click at [261, 151] on h3 "Baseline (Draft)" at bounding box center [328, 151] width 183 height 14
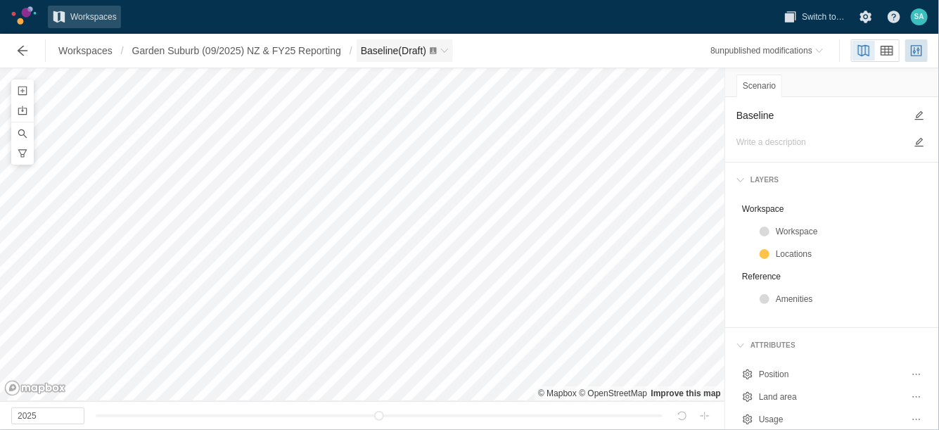
click at [453, 61] on span "Baseline (Draft)" at bounding box center [405, 50] width 96 height 23
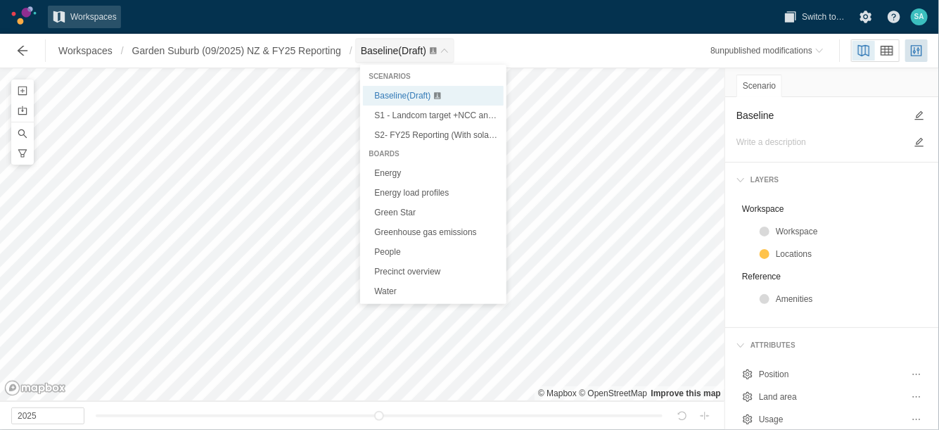
click at [393, 49] on span "Baseline (Draft)" at bounding box center [393, 50] width 65 height 11
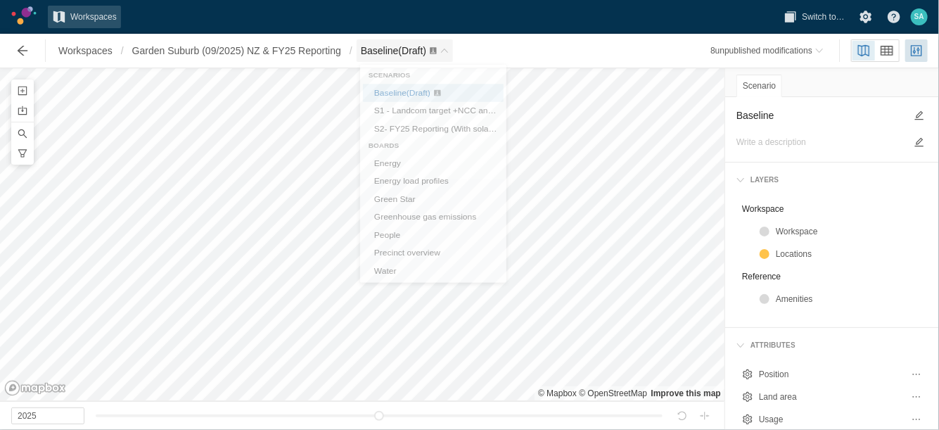
click at [394, 56] on span "Baseline (Draft)" at bounding box center [393, 50] width 65 height 11
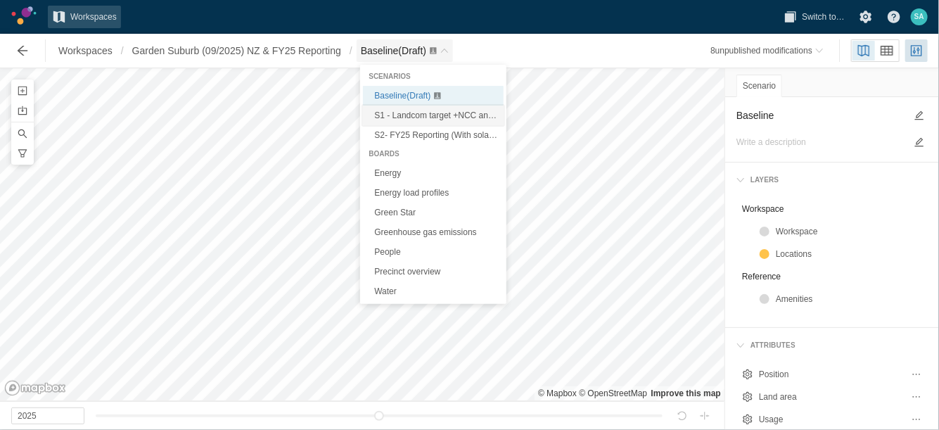
click at [388, 113] on span "S1 - Landcom target +NCC and Sustainable Buildings SEPP (Draft)" at bounding box center [499, 115] width 250 height 10
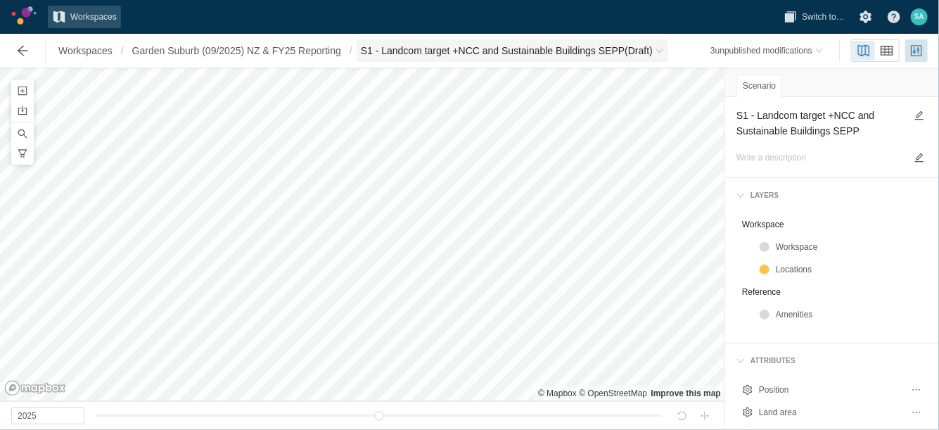
click at [437, 60] on span "S1 - Landcom target +NCC and Sustainable Buildings SEPP (Draft)" at bounding box center [513, 50] width 312 height 23
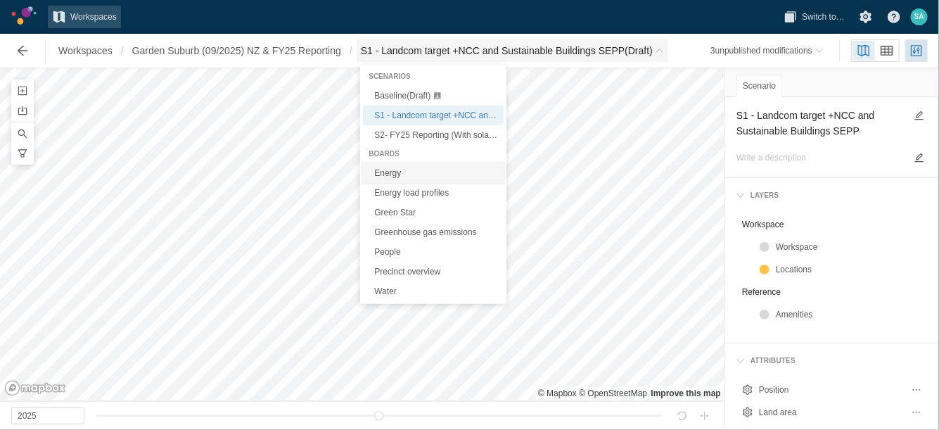
click at [369, 178] on link "Energy" at bounding box center [433, 173] width 141 height 20
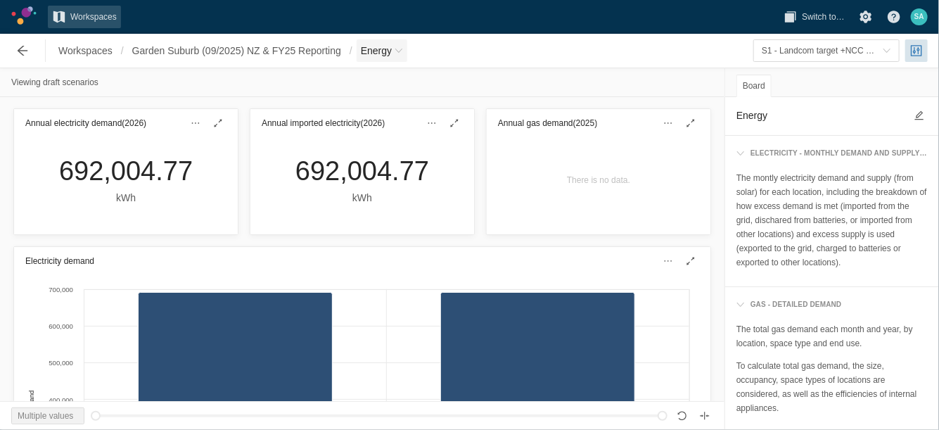
click at [407, 51] on span "Energy" at bounding box center [382, 50] width 51 height 23
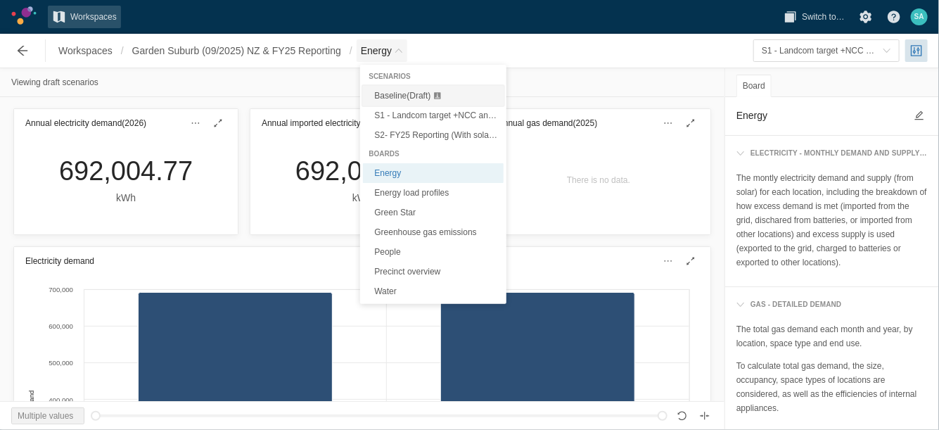
click at [399, 96] on span "Baseline (Draft)" at bounding box center [402, 96] width 56 height 10
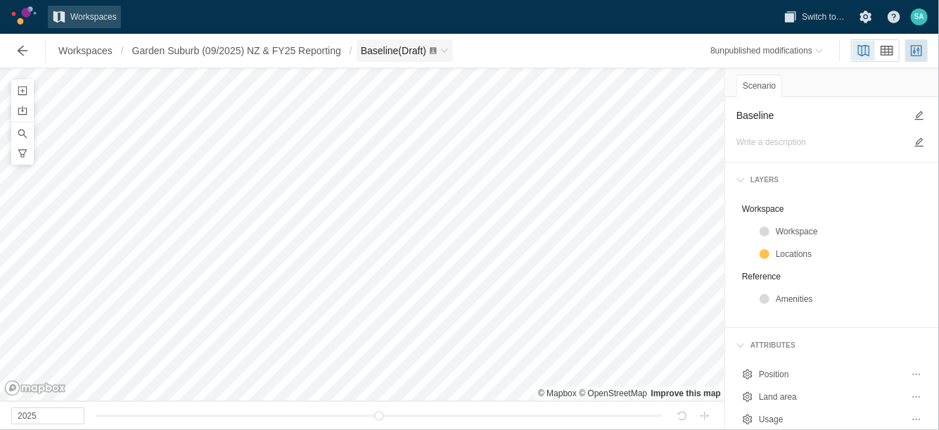
click at [421, 53] on span "Baseline (Draft)" at bounding box center [393, 50] width 65 height 11
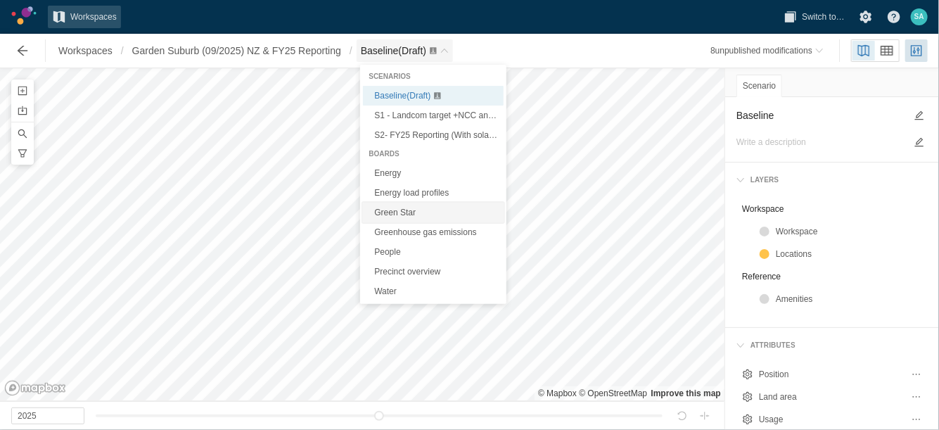
click at [380, 215] on link "Green Star" at bounding box center [433, 213] width 141 height 20
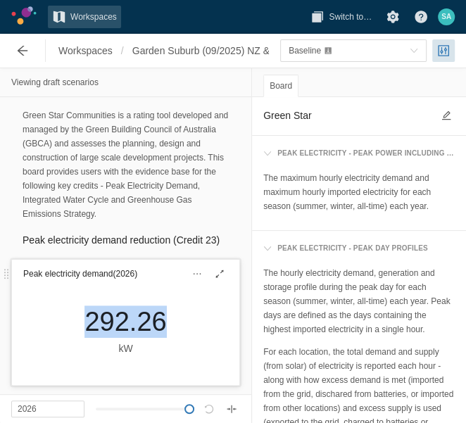
drag, startPoint x: 72, startPoint y: 321, endPoint x: 165, endPoint y: 319, distance: 92.9
click at [165, 319] on div "292.26 kW" at bounding box center [125, 330] width 104 height 51
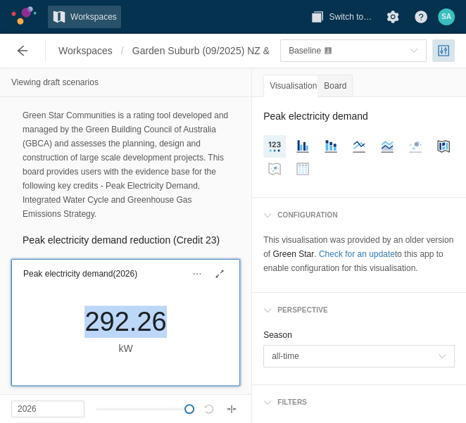
drag, startPoint x: 160, startPoint y: 319, endPoint x: 146, endPoint y: 318, distance: 14.8
copy div "292.26"
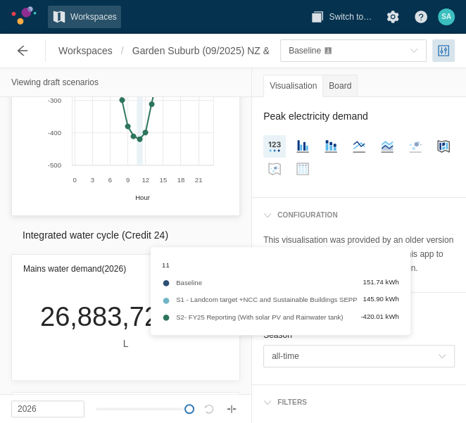
scroll to position [704, 0]
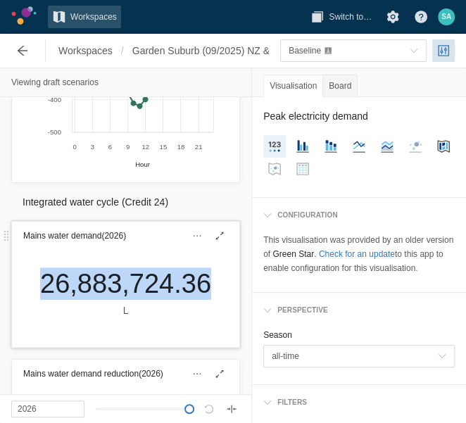
drag, startPoint x: 32, startPoint y: 281, endPoint x: 198, endPoint y: 285, distance: 165.4
click at [198, 285] on div "26,883,724.36 L" at bounding box center [125, 292] width 193 height 51
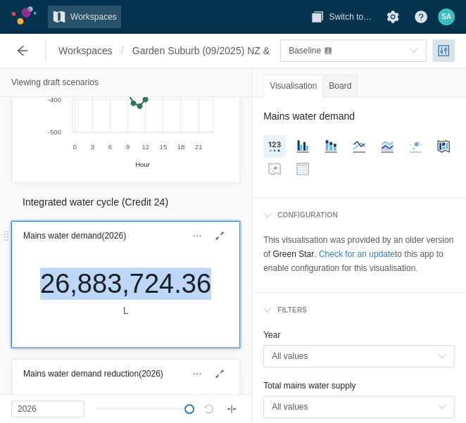
copy div "26,883,724.36"
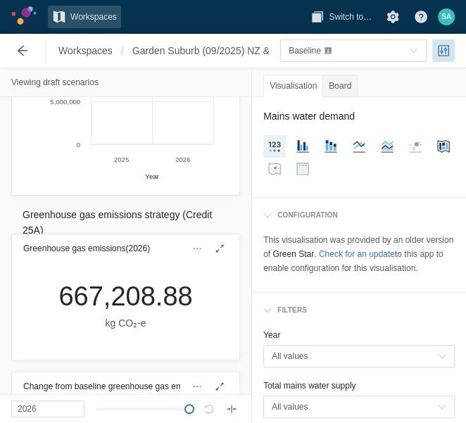
scroll to position [1407, 0]
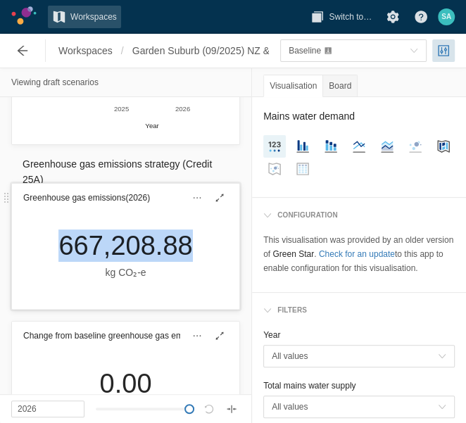
drag, startPoint x: 46, startPoint y: 243, endPoint x: 182, endPoint y: 248, distance: 135.9
click at [182, 248] on div "667,208.88 kg CO₂‑e" at bounding box center [125, 254] width 156 height 51
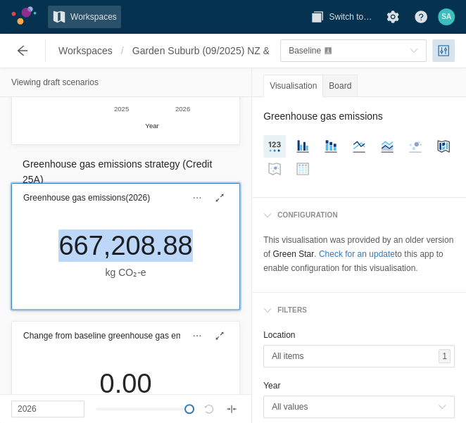
drag, startPoint x: 182, startPoint y: 248, endPoint x: 167, endPoint y: 247, distance: 15.5
copy div "667,208.88"
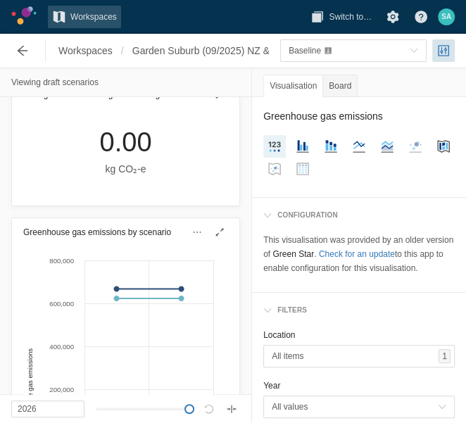
scroll to position [1671, 0]
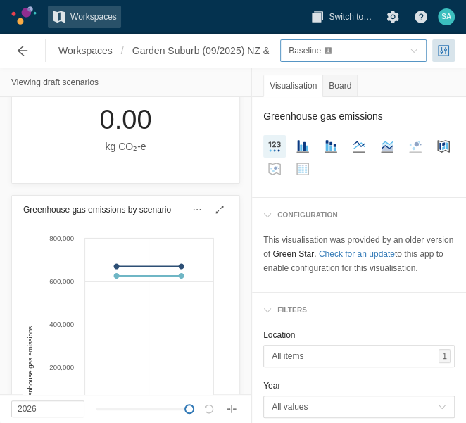
click at [407, 48] on span "Baseline" at bounding box center [348, 51] width 121 height 14
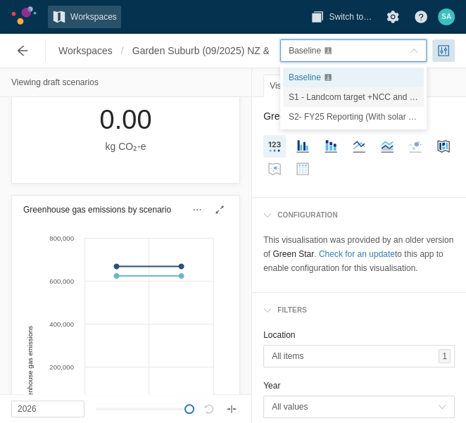
click at [329, 100] on span "S1 - Landcom target +NCC and Sustainable Buildings SEPP" at bounding box center [401, 97] width 227 height 10
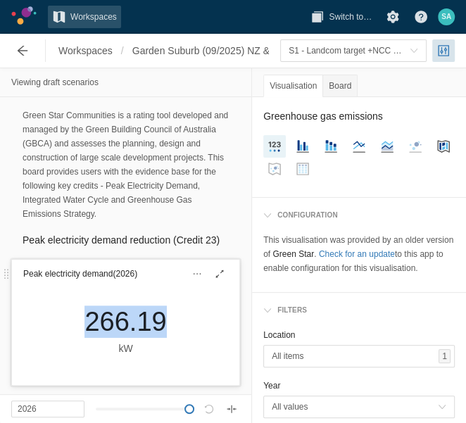
drag, startPoint x: 80, startPoint y: 317, endPoint x: 164, endPoint y: 317, distance: 83.7
click at [164, 317] on div "266.19 kW" at bounding box center [125, 330] width 104 height 51
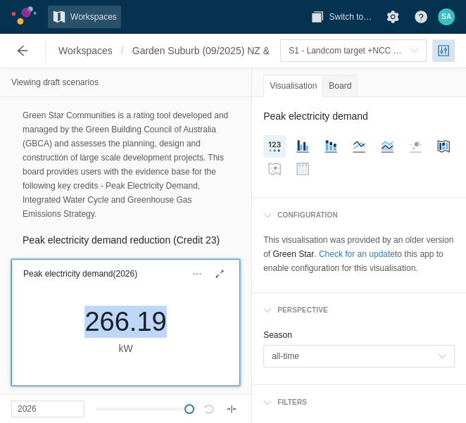
drag, startPoint x: 164, startPoint y: 317, endPoint x: 144, endPoint y: 316, distance: 19.8
copy div "266.19"
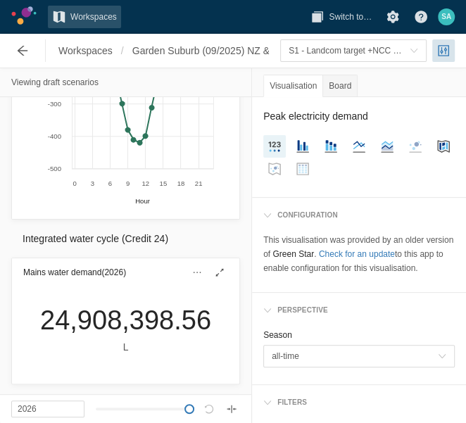
scroll to position [704, 0]
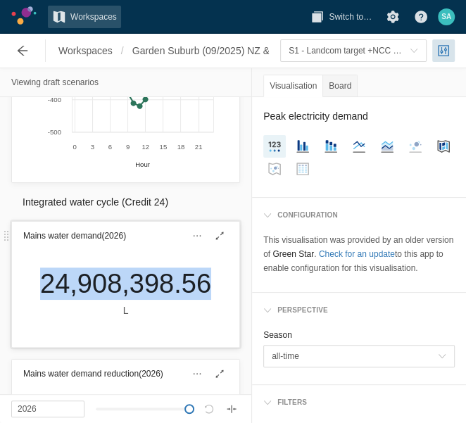
drag, startPoint x: 25, startPoint y: 286, endPoint x: 196, endPoint y: 288, distance: 171.7
click at [196, 288] on div "24,908,398.56 L" at bounding box center [125, 292] width 193 height 51
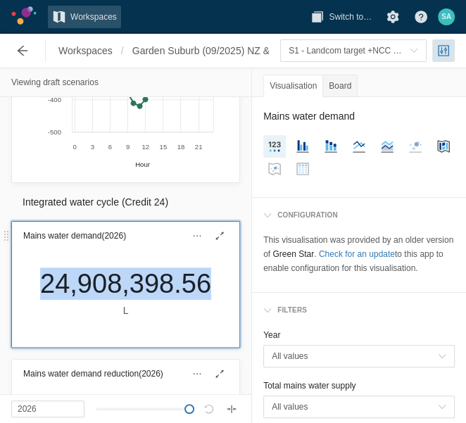
copy div "24,908,398.56"
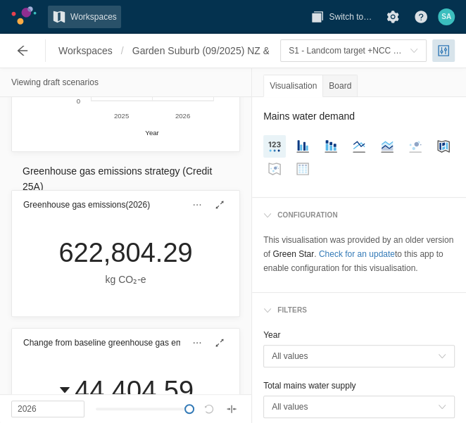
scroll to position [1407, 0]
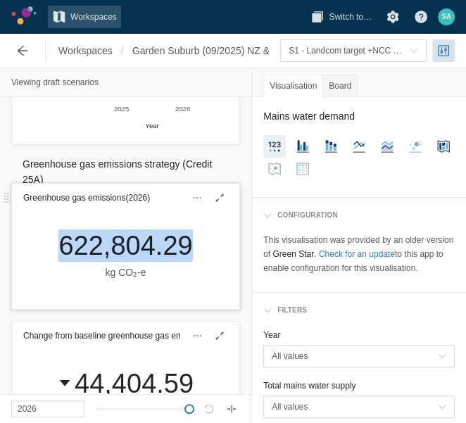
drag, startPoint x: 40, startPoint y: 247, endPoint x: 182, endPoint y: 254, distance: 142.3
click at [180, 254] on div "622,804.29 kg CO₂‑e" at bounding box center [125, 260] width 227 height 97
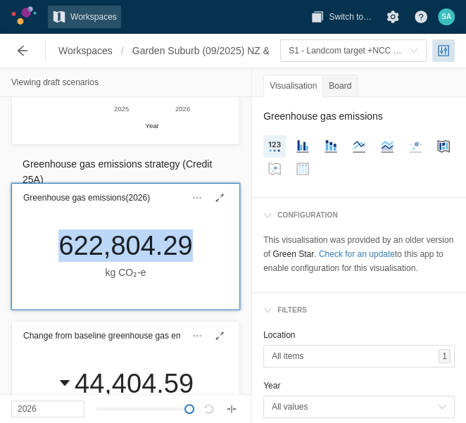
drag, startPoint x: 182, startPoint y: 254, endPoint x: 172, endPoint y: 252, distance: 10.8
copy div "622,804.29"
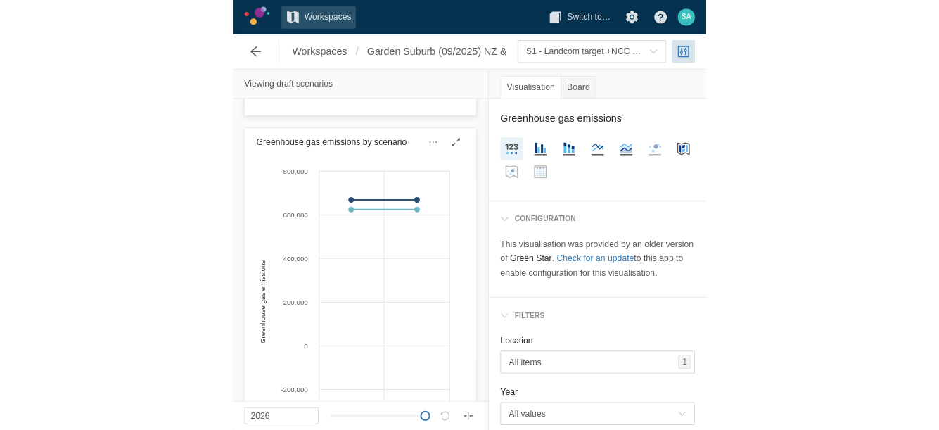
scroll to position [1847, 0]
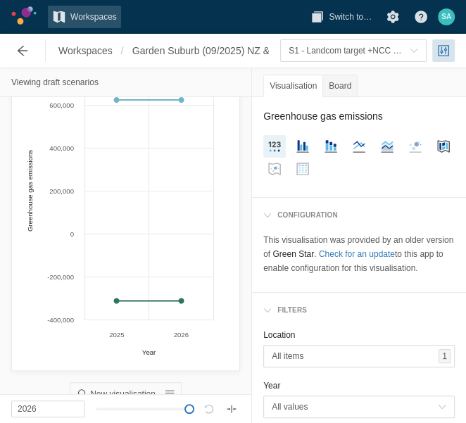
type input "2025"
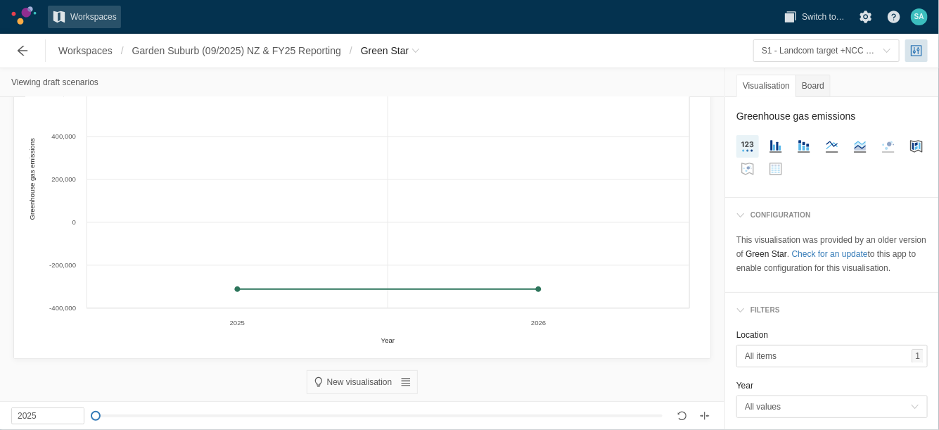
scroll to position [1057, 0]
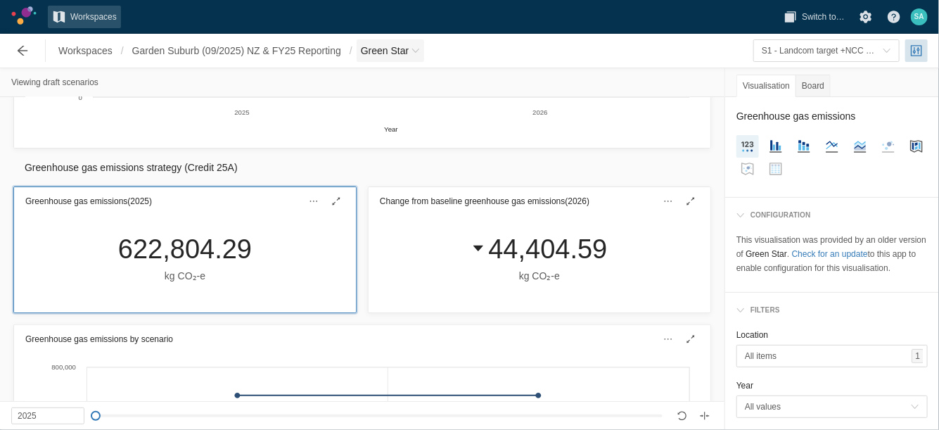
click at [420, 51] on span "Breadcrumb" at bounding box center [416, 50] width 8 height 8
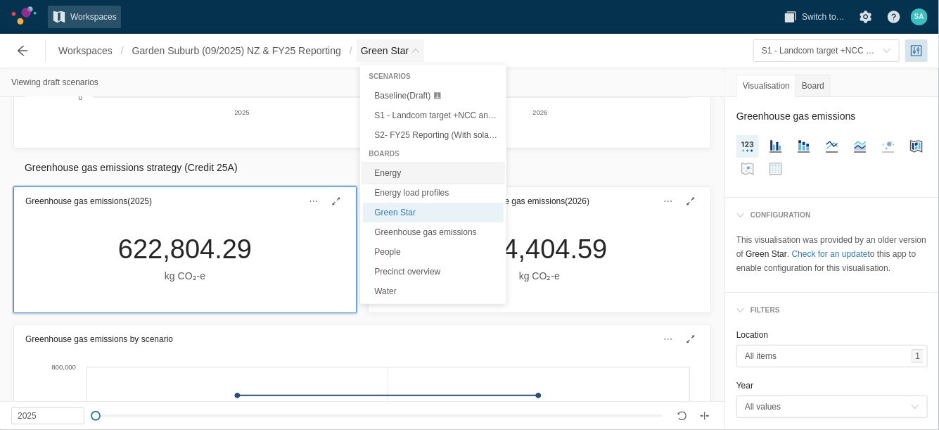
click at [376, 177] on link "Energy" at bounding box center [433, 173] width 141 height 20
type textarea "Energy"
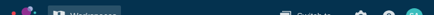
type input "2025"
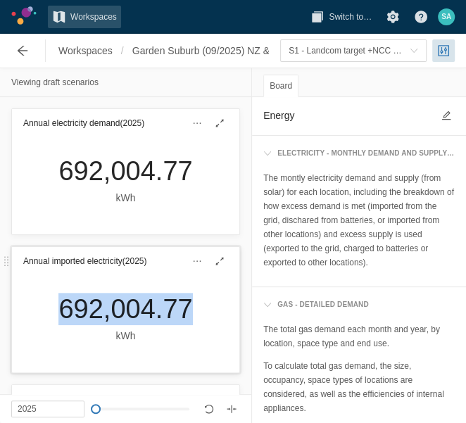
drag, startPoint x: 44, startPoint y: 305, endPoint x: 179, endPoint y: 315, distance: 135.4
click at [179, 315] on div "692,004.77 kWh" at bounding box center [125, 318] width 156 height 51
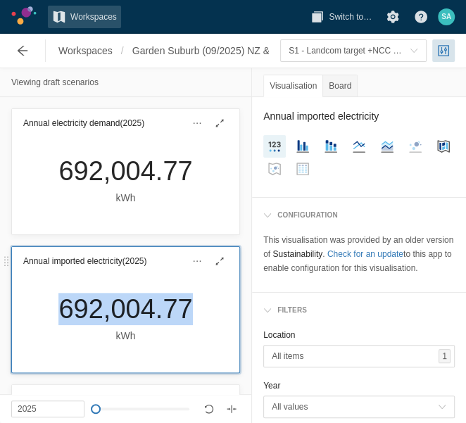
copy div "692,004.77"
click at [384, 52] on span "S1 - Landcom target +NCC and Sustainable Buildings SEPP" at bounding box center [401, 51] width 227 height 10
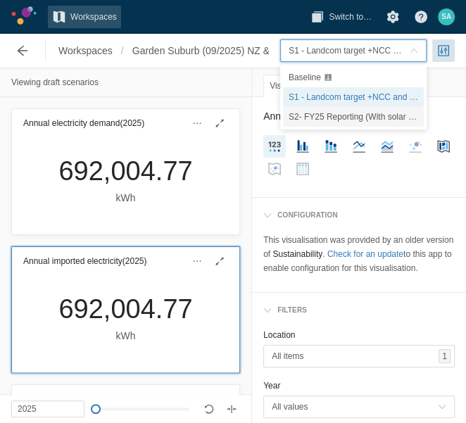
click at [336, 112] on span "S2- FY25 Reporting (With solar PV and Rainwater tank)" at bounding box center [392, 117] width 209 height 10
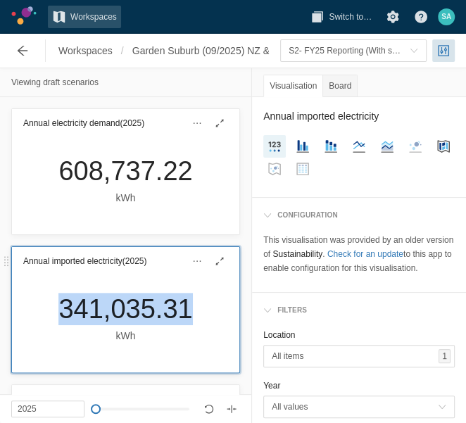
drag, startPoint x: 51, startPoint y: 311, endPoint x: 184, endPoint y: 312, distance: 133.7
click at [184, 312] on div "341,035.31 kWh" at bounding box center [125, 318] width 156 height 51
drag, startPoint x: 185, startPoint y: 311, endPoint x: 160, endPoint y: 310, distance: 24.6
copy div "341,035.31"
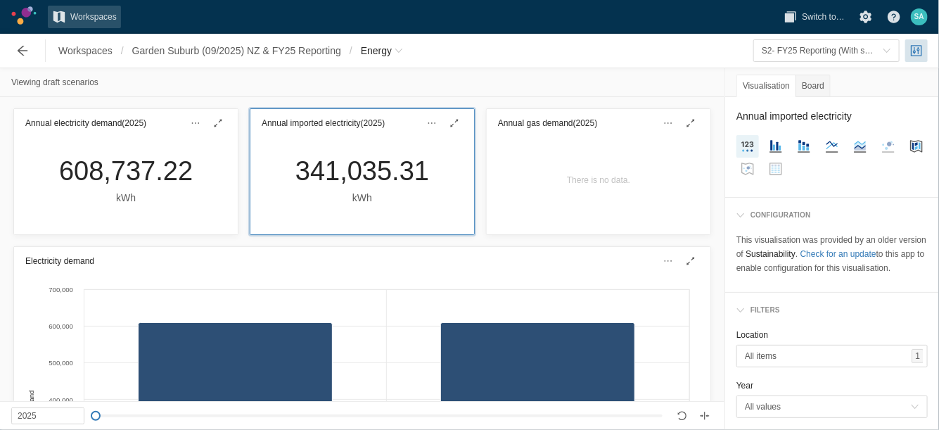
click at [413, 46] on div "Workspaces / Garden Suburb (09/2025) NZ & FY25 Reporting / Energy" at bounding box center [208, 51] width 410 height 28
click at [383, 58] on span "Energy" at bounding box center [382, 50] width 51 height 23
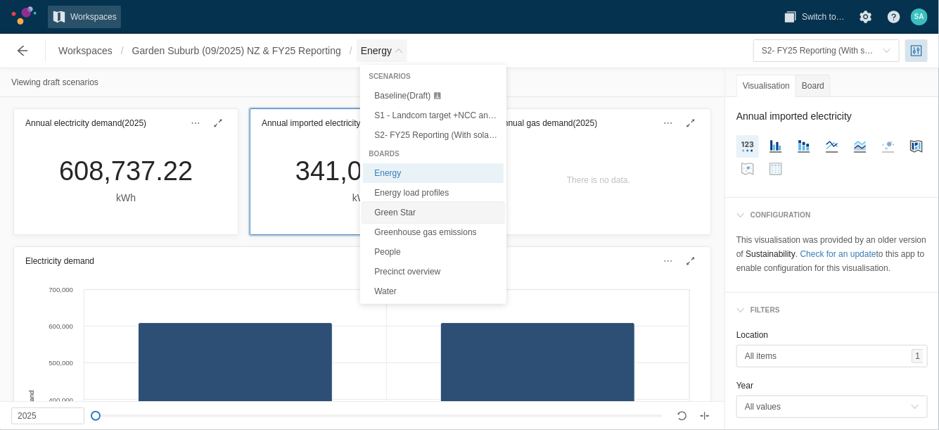
click at [395, 206] on link "Green Star" at bounding box center [433, 213] width 141 height 20
type textarea "Green Star"
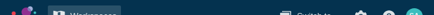
type input "2025"
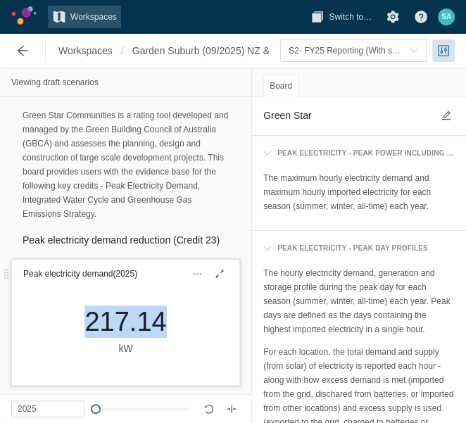
drag, startPoint x: 71, startPoint y: 322, endPoint x: 152, endPoint y: 319, distance: 81.0
click at [152, 319] on div "217.14 kW" at bounding box center [125, 330] width 104 height 51
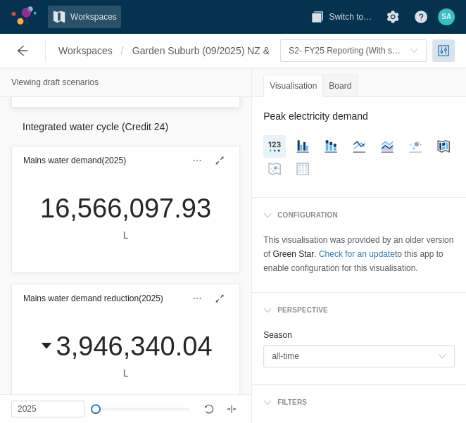
scroll to position [792, 0]
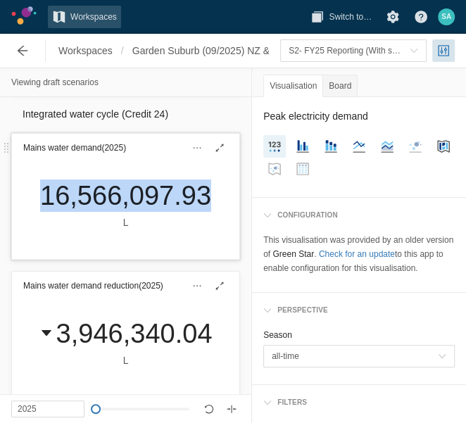
drag, startPoint x: 24, startPoint y: 193, endPoint x: 200, endPoint y: 199, distance: 176.0
click at [200, 199] on div "16,566,097.93 L" at bounding box center [125, 210] width 227 height 97
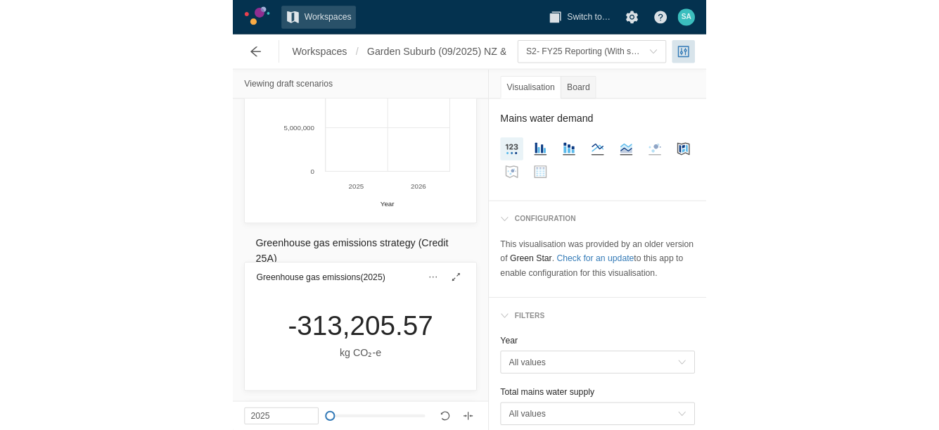
scroll to position [1407, 0]
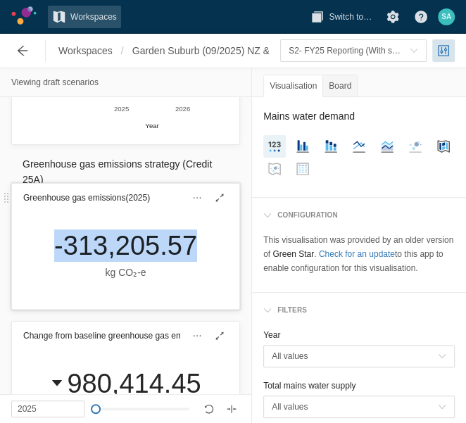
drag, startPoint x: 44, startPoint y: 239, endPoint x: 185, endPoint y: 239, distance: 140.7
click at [185, 239] on div "-313,205.57 kg CO₂‑e" at bounding box center [125, 254] width 165 height 51
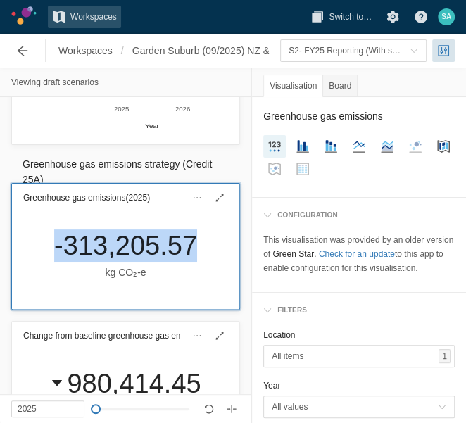
drag, startPoint x: 185, startPoint y: 239, endPoint x: 175, endPoint y: 245, distance: 11.3
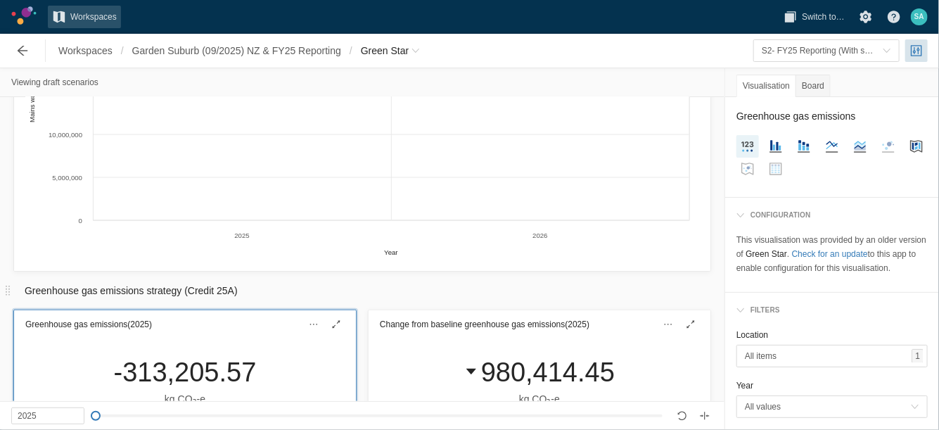
scroll to position [934, 0]
click at [77, 44] on span "Workspaces" at bounding box center [85, 51] width 54 height 14
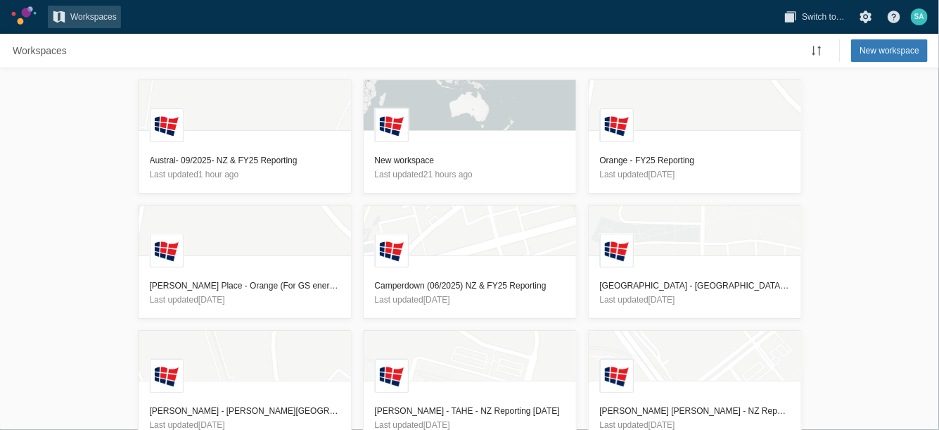
click at [56, 136] on div "L Austral- 09/2025- NZ & FY25 Reporting Last updated 1 hour ago L New workspace…" at bounding box center [469, 249] width 939 height 362
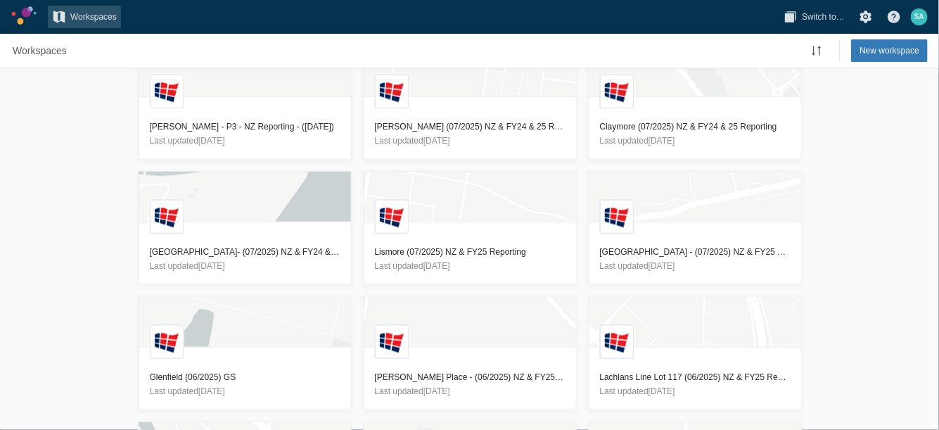
scroll to position [1160, 0]
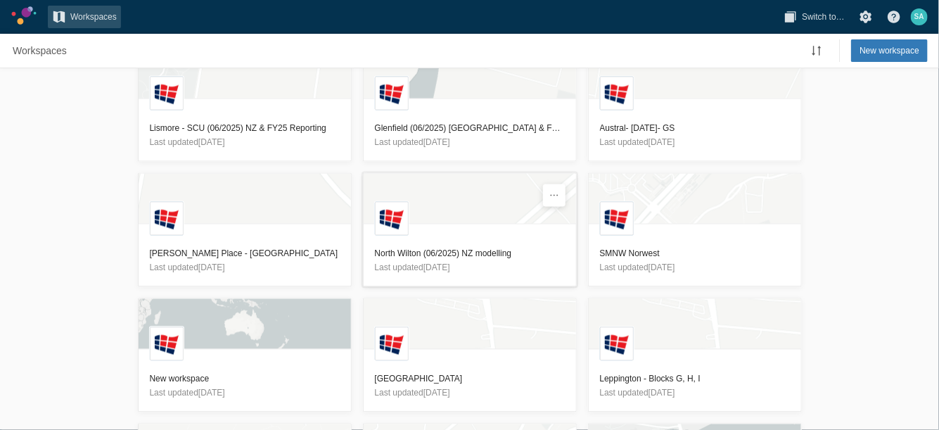
click at [415, 248] on h3 "North Wilton (06/2025) NZ modelling" at bounding box center [470, 253] width 190 height 14
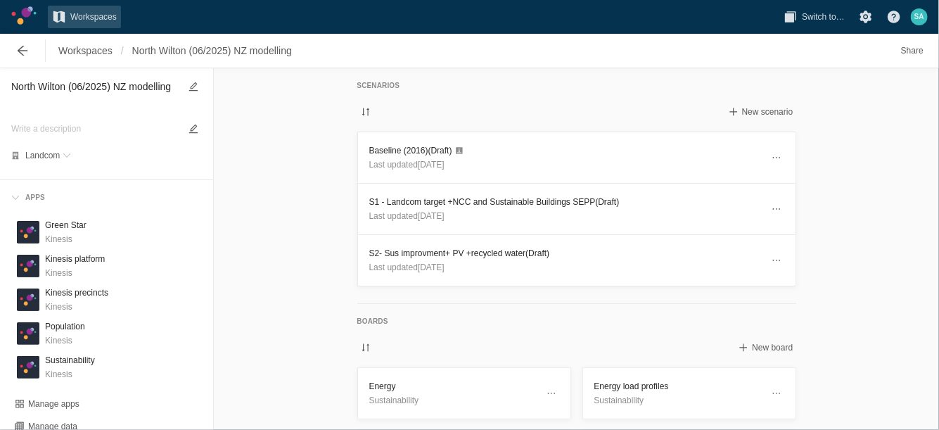
click at [87, 90] on textarea "North Wilton (06/2025) NZ modelling" at bounding box center [95, 94] width 168 height 32
type textarea "North Wilton (09/2025) NZ modelling"
click at [386, 153] on h3 "Baseline (2016) (Draft)" at bounding box center [565, 151] width 393 height 14
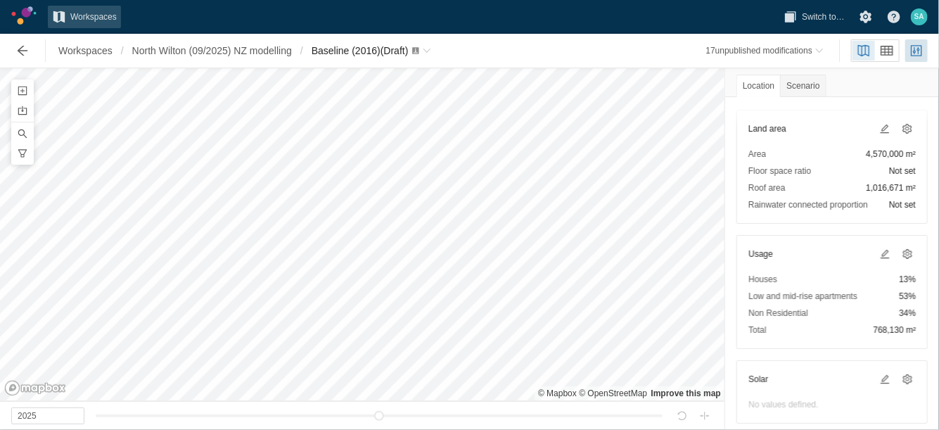
scroll to position [176, 0]
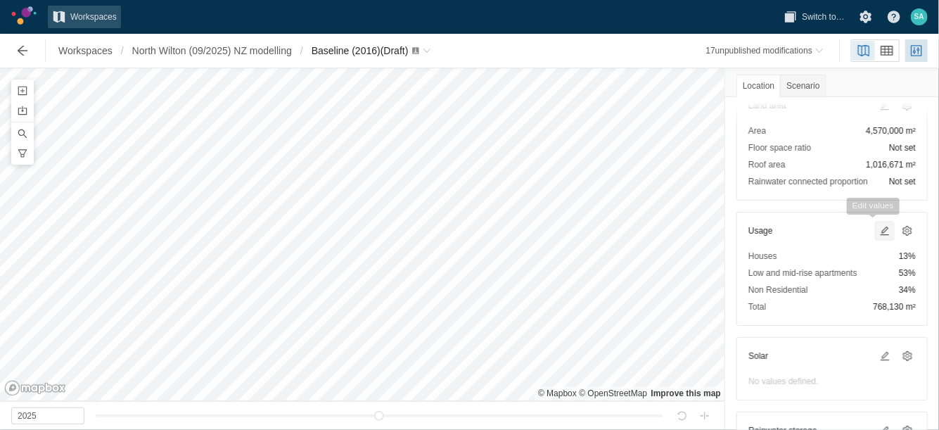
click at [879, 228] on span at bounding box center [884, 230] width 11 height 11
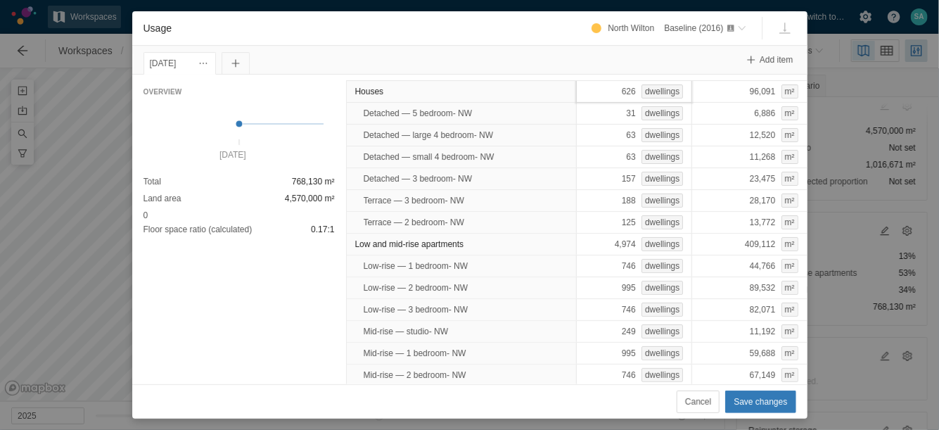
click at [587, 90] on div "626 dwellings" at bounding box center [634, 91] width 116 height 23
click at [601, 91] on div "626 dwellings" at bounding box center [634, 91] width 116 height 23
type input "3614"
click at [281, 262] on div "Overview [DATE] Total 768,130 m² Land area 4,570,000 m² 0 Floor space ratio (ca…" at bounding box center [239, 230] width 214 height 310
click at [601, 243] on div "4,974 dwellings" at bounding box center [634, 244] width 116 height 23
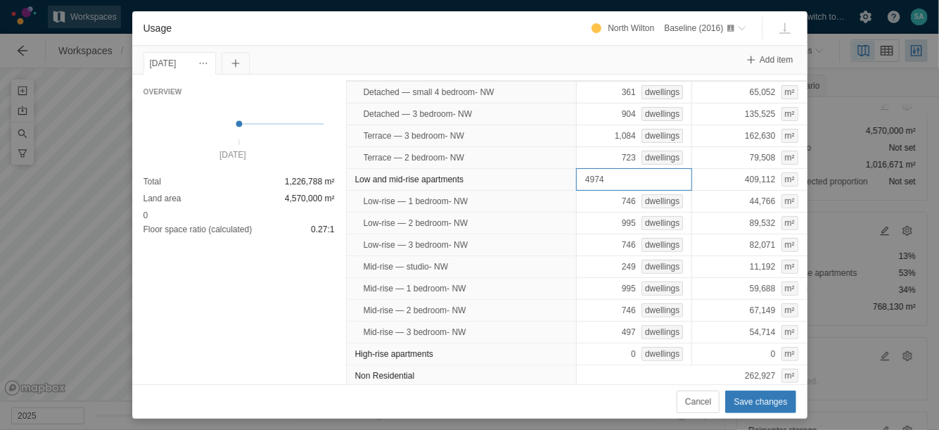
scroll to position [88, 0]
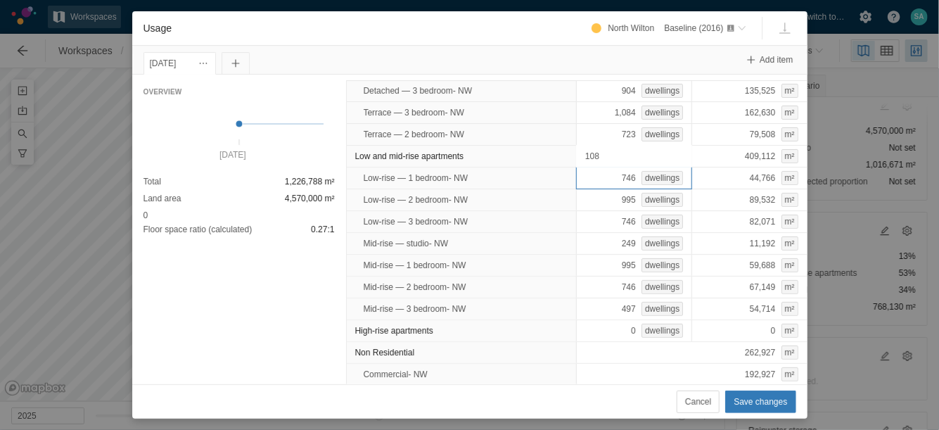
type input "1087"
click at [241, 277] on div "Overview [DATE] Total 1,226,788 m² Land area 4,570,000 m² 0 Floor space ratio (…" at bounding box center [239, 230] width 214 height 310
click at [744, 398] on span "Save changes" at bounding box center [760, 402] width 53 height 14
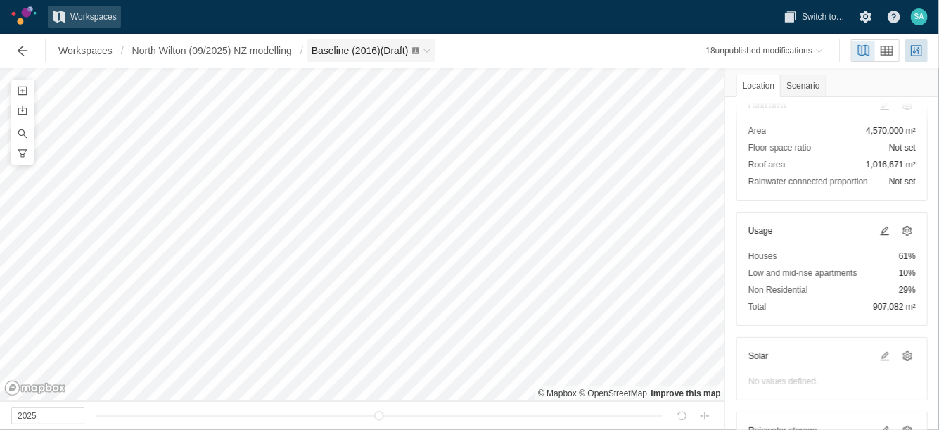
click at [431, 48] on span "Breadcrumb" at bounding box center [427, 50] width 8 height 8
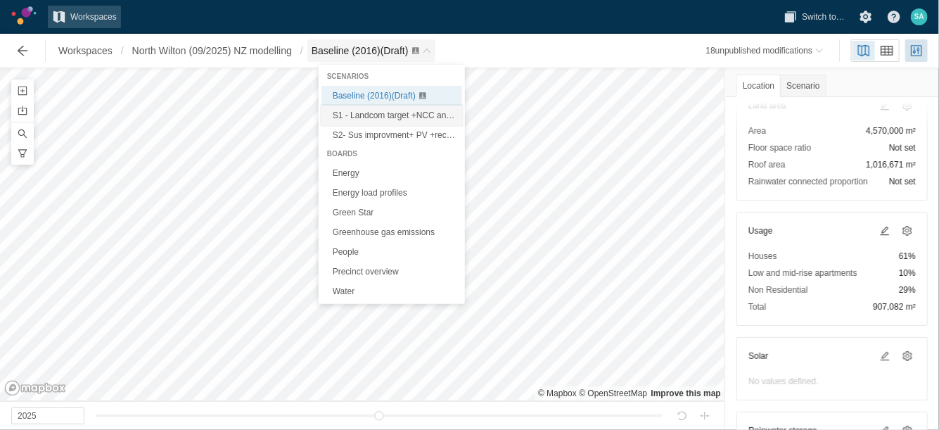
click at [365, 120] on span "S1 - Landcom target +NCC and Sustainable Buildings SEPP (Draft)" at bounding box center [458, 115] width 250 height 10
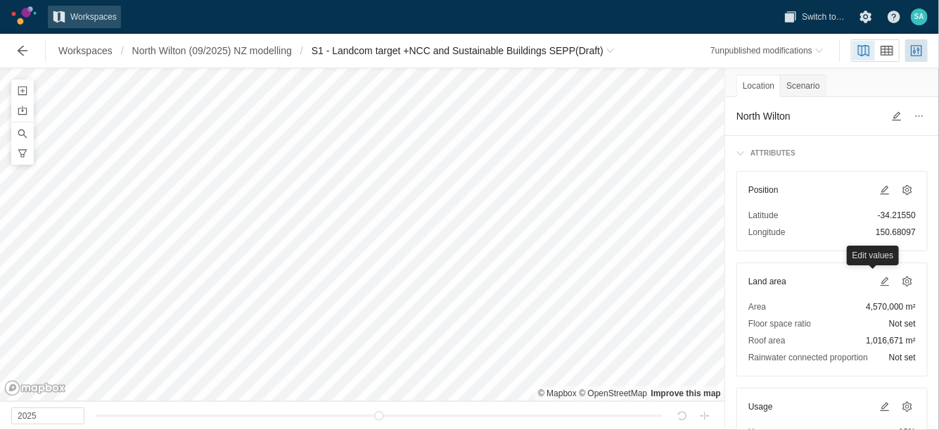
scroll to position [88, 0]
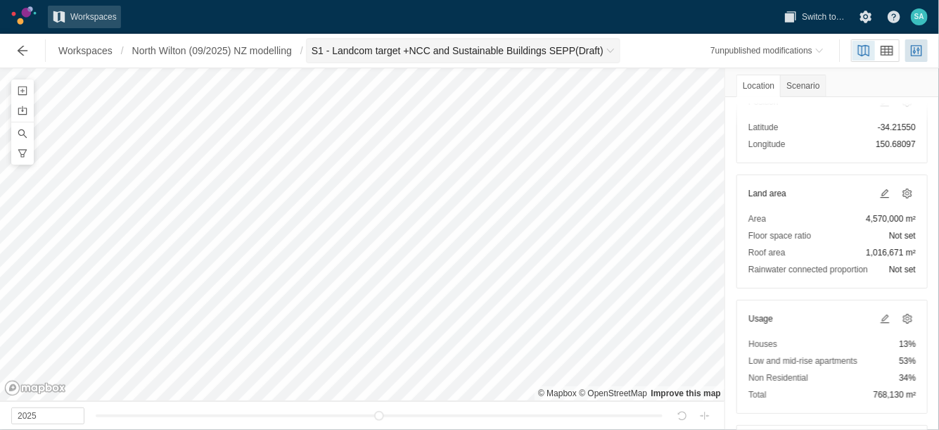
click at [495, 47] on span "S1 - Landcom target +NCC and Sustainable Buildings SEPP (Draft)" at bounding box center [458, 51] width 292 height 14
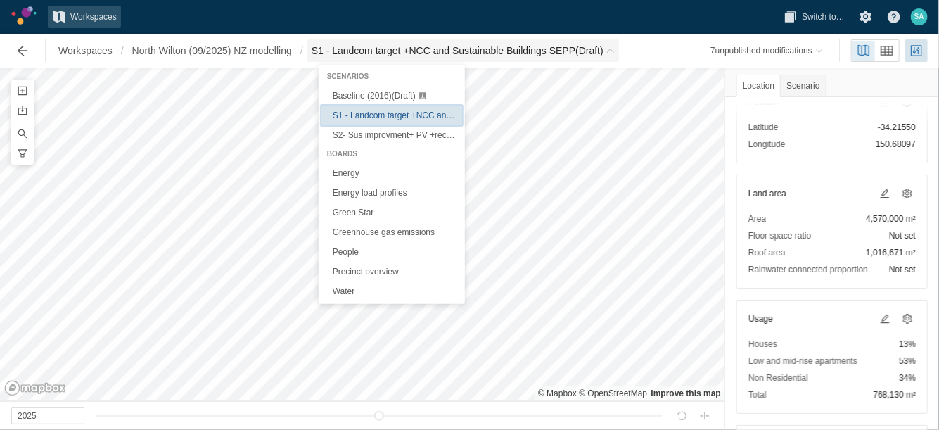
click at [380, 118] on span "S1 - Landcom target +NCC and Sustainable Buildings SEPP (Draft)" at bounding box center [458, 115] width 250 height 10
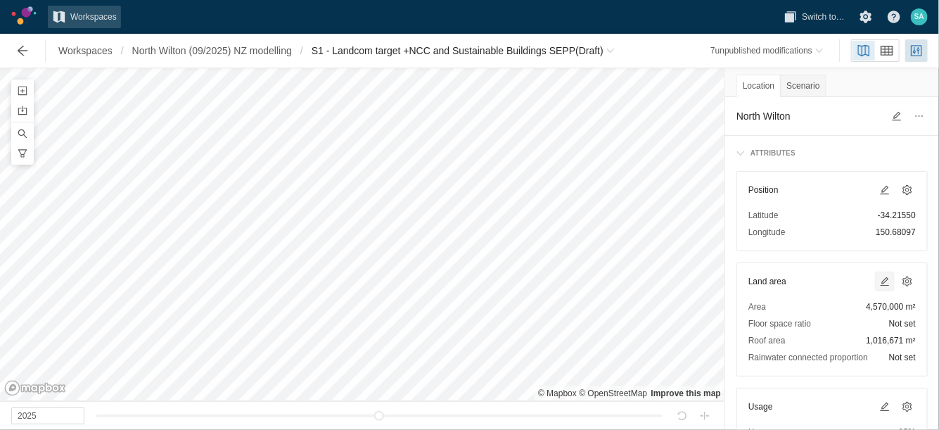
click at [879, 281] on span at bounding box center [884, 281] width 11 height 11
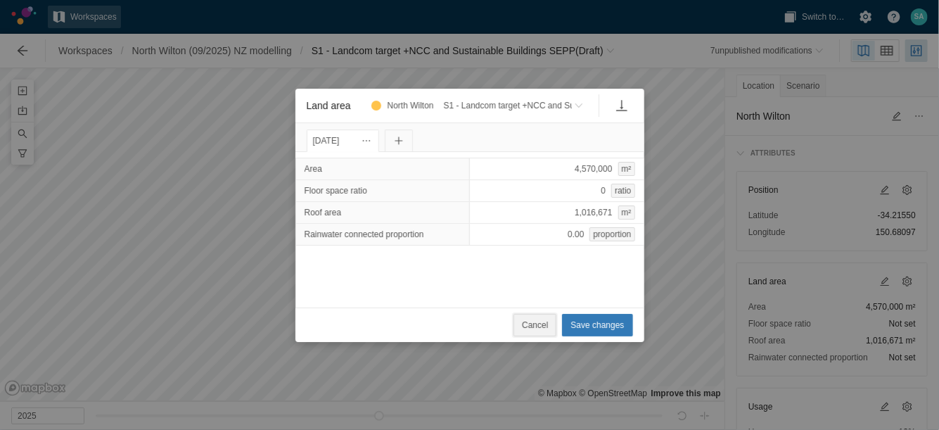
click at [545, 324] on span "Cancel" at bounding box center [535, 325] width 26 height 14
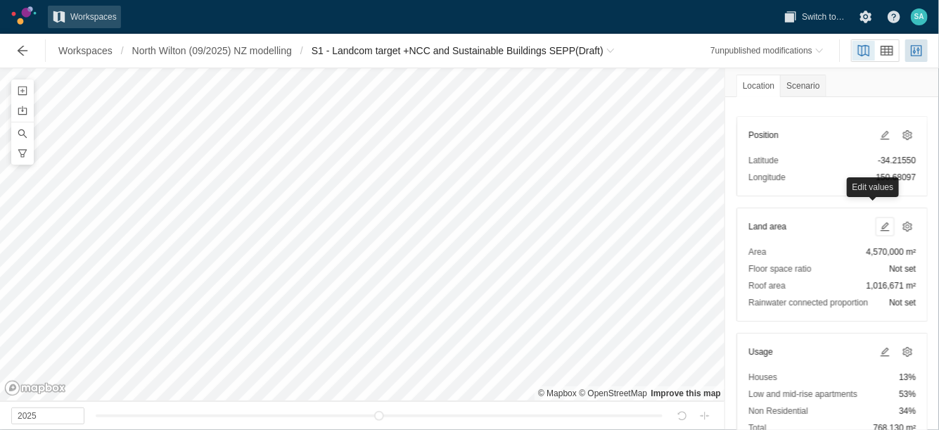
scroll to position [88, 0]
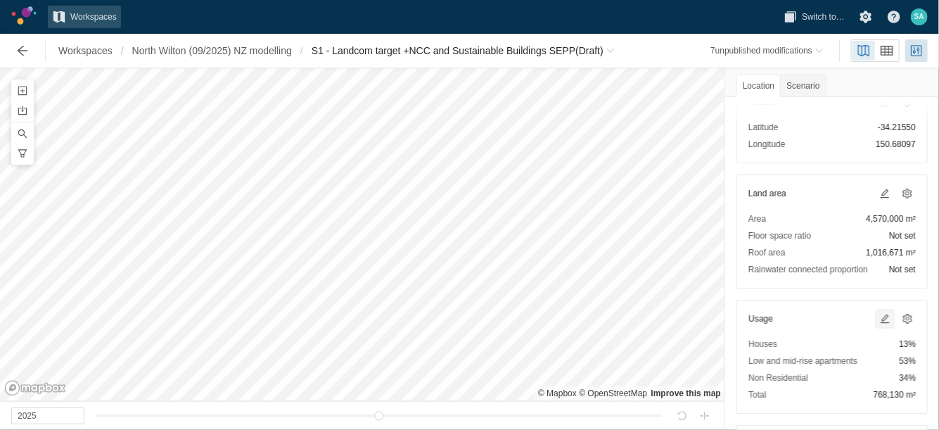
click at [879, 313] on span at bounding box center [884, 318] width 11 height 11
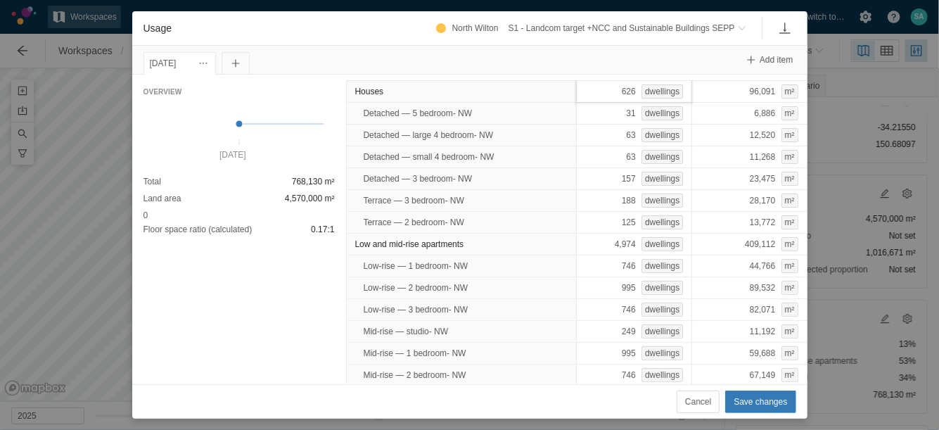
click at [592, 88] on div "626 dwellings" at bounding box center [634, 91] width 116 height 23
type input "3614"
type input "1087"
click at [751, 405] on span "Save changes" at bounding box center [760, 402] width 53 height 14
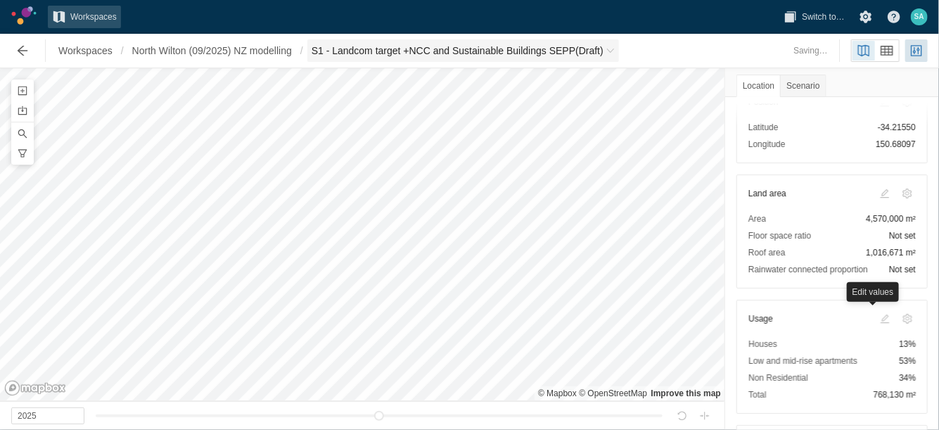
click at [384, 57] on span "S1 - Landcom target +NCC and Sustainable Buildings SEPP (Draft)" at bounding box center [458, 51] width 292 height 14
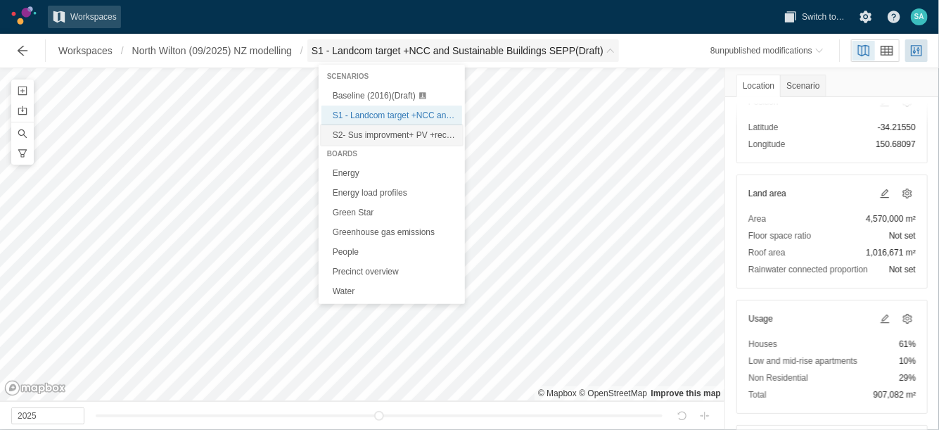
click at [367, 137] on span "S2- Sus improvment+ PV +recycled water (Draft)" at bounding box center [423, 135] width 181 height 10
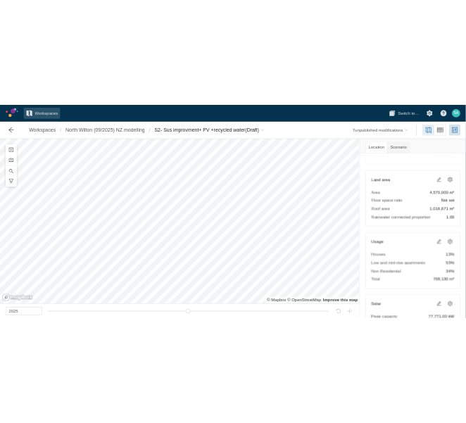
scroll to position [176, 0]
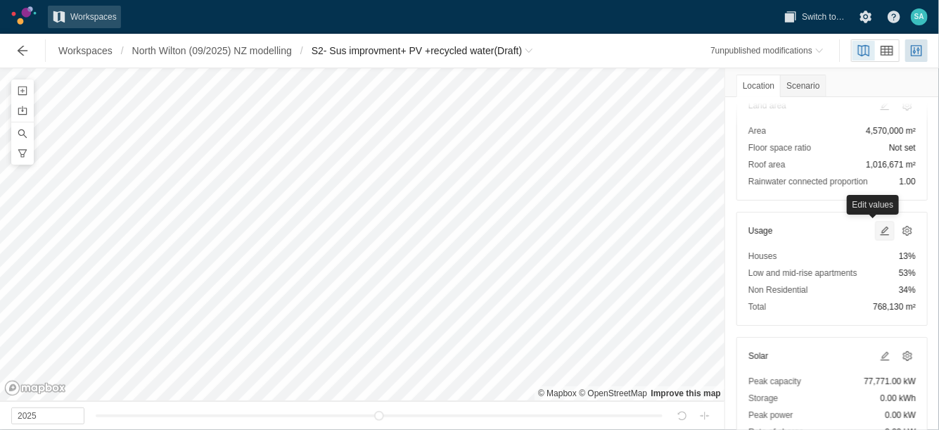
click at [879, 228] on span at bounding box center [884, 230] width 11 height 11
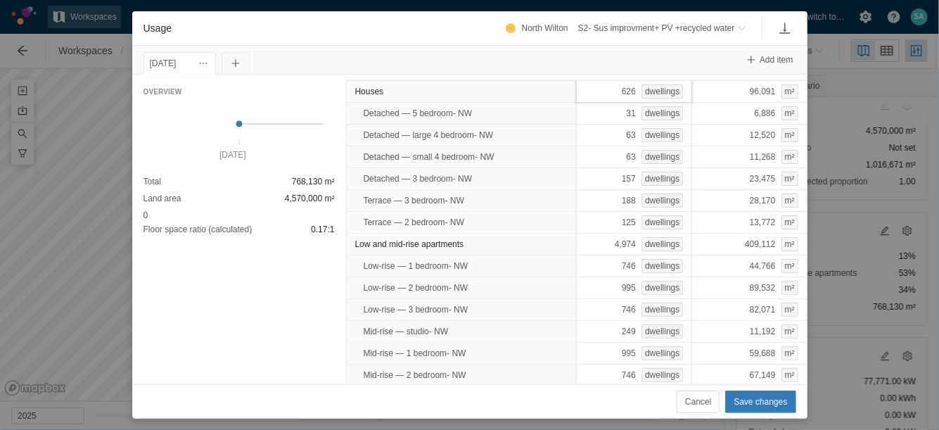
click at [603, 94] on div "626 dwellings" at bounding box center [634, 91] width 116 height 23
type input "3614"
type input "1087"
click at [765, 398] on span "Save changes" at bounding box center [760, 402] width 53 height 14
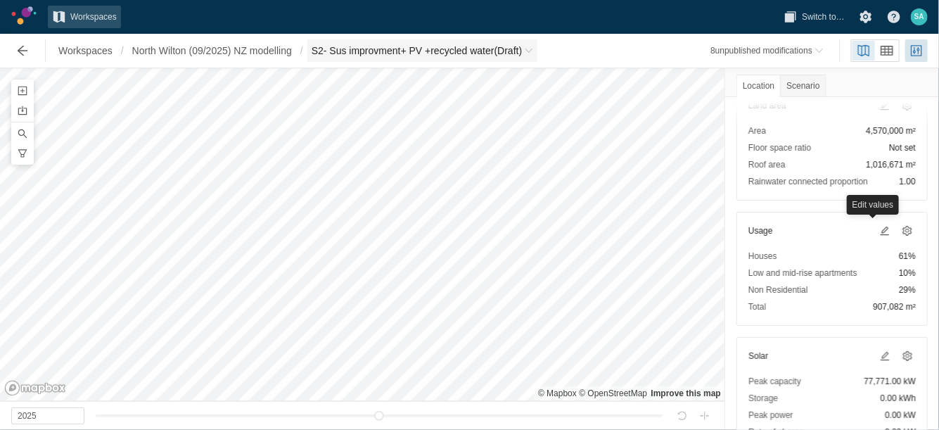
click at [464, 55] on span "S2- Sus improvment+ PV +recycled water (Draft)" at bounding box center [417, 51] width 211 height 14
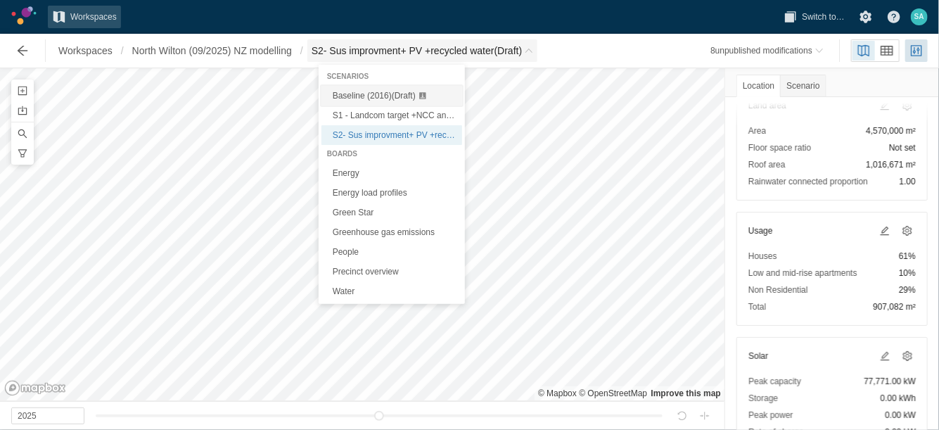
click at [384, 98] on span "Baseline (2016) (Draft)" at bounding box center [374, 96] width 83 height 10
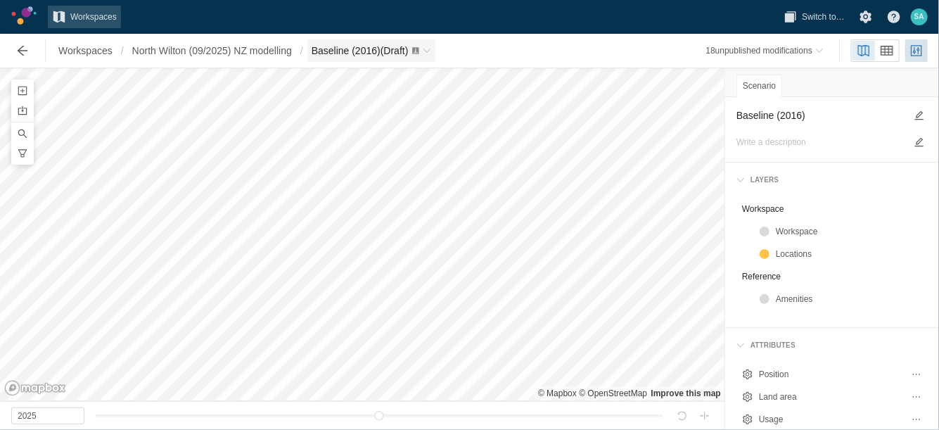
click at [409, 53] on span "Baseline (2016) (Draft)" at bounding box center [360, 50] width 97 height 11
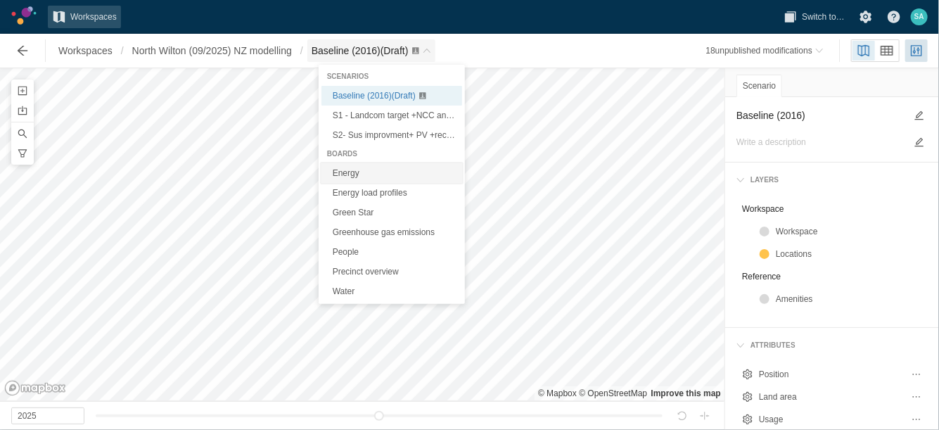
click at [350, 170] on link "Energy" at bounding box center [392, 173] width 141 height 20
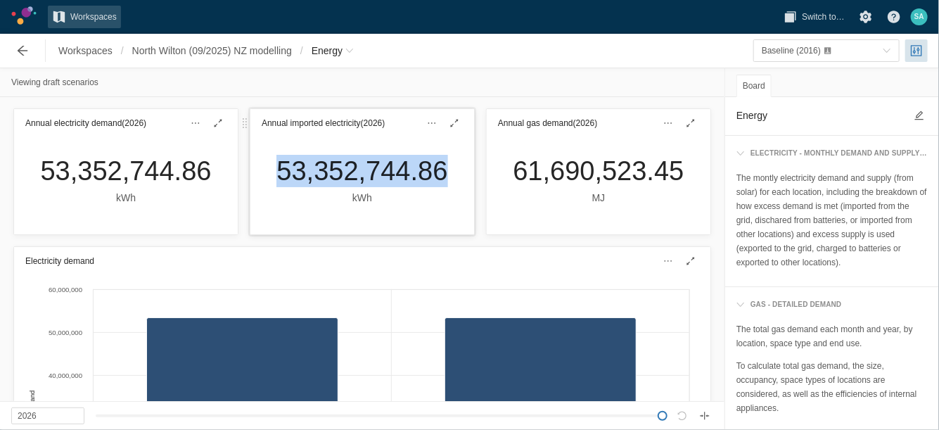
drag, startPoint x: 264, startPoint y: 170, endPoint x: 441, endPoint y: 177, distance: 177.4
click at [441, 177] on div "53,352,744.86 kWh" at bounding box center [361, 180] width 193 height 51
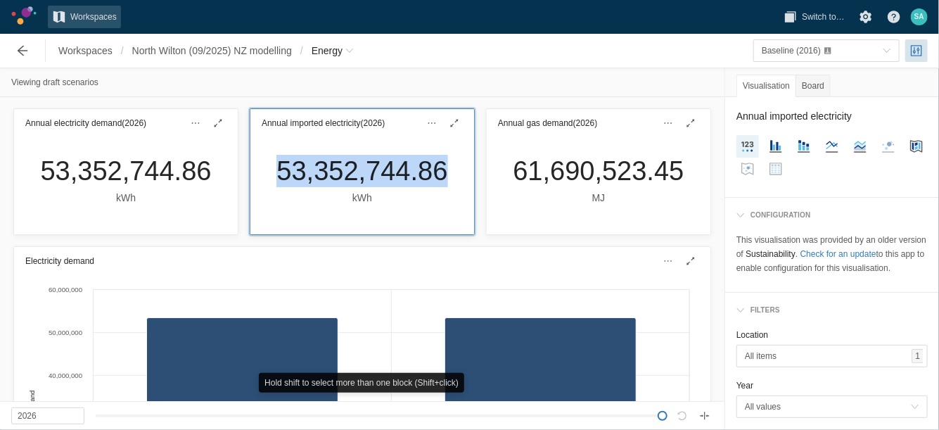
drag, startPoint x: 441, startPoint y: 177, endPoint x: 424, endPoint y: 174, distance: 17.7
copy div "53,352,744.86"
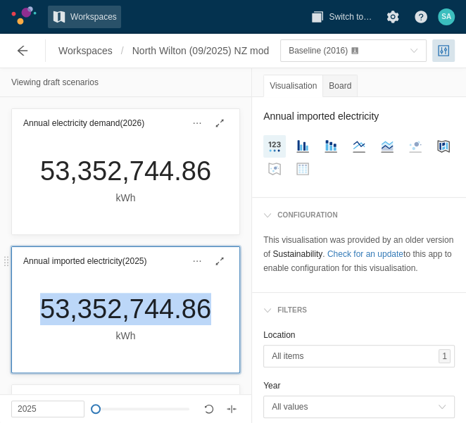
drag, startPoint x: 31, startPoint y: 307, endPoint x: 200, endPoint y: 309, distance: 168.9
click at [200, 309] on div "53,352,744.86 kWh" at bounding box center [125, 323] width 227 height 97
drag, startPoint x: 200, startPoint y: 309, endPoint x: 173, endPoint y: 307, distance: 26.8
copy div "53,352,744.86"
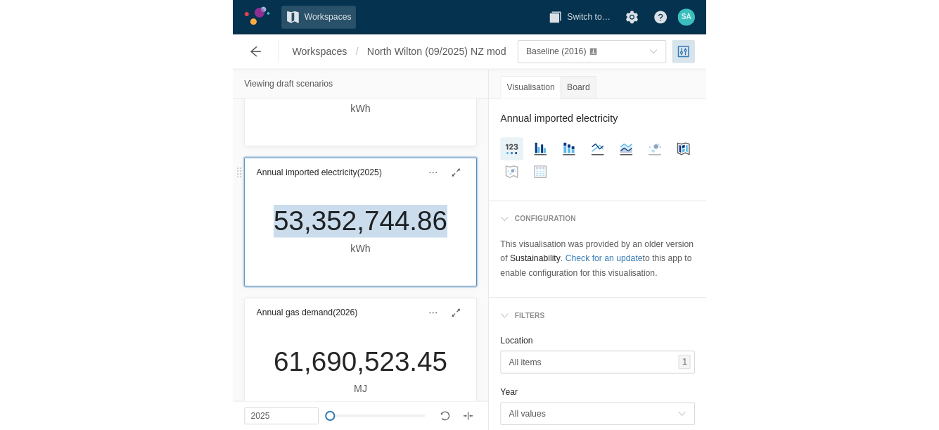
scroll to position [176, 0]
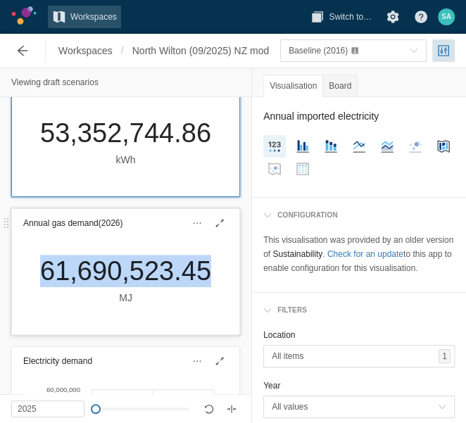
drag, startPoint x: 32, startPoint y: 272, endPoint x: 196, endPoint y: 272, distance: 163.2
click at [196, 272] on div "61,690,523.45 MJ" at bounding box center [125, 280] width 193 height 51
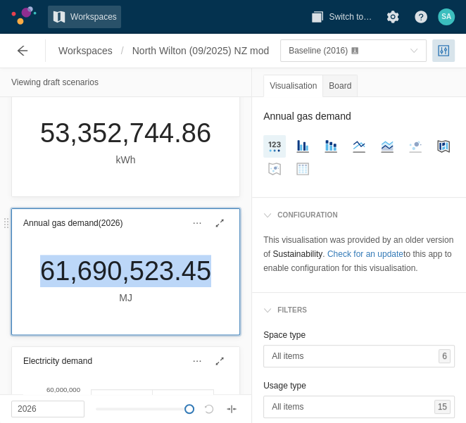
drag, startPoint x: 196, startPoint y: 272, endPoint x: 188, endPoint y: 272, distance: 7.7
copy div "61,690,523.45"
type input "2025"
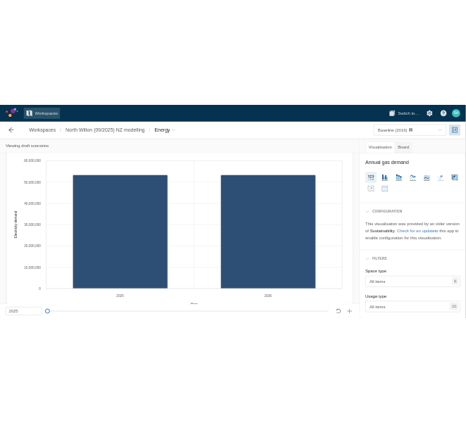
scroll to position [0, 0]
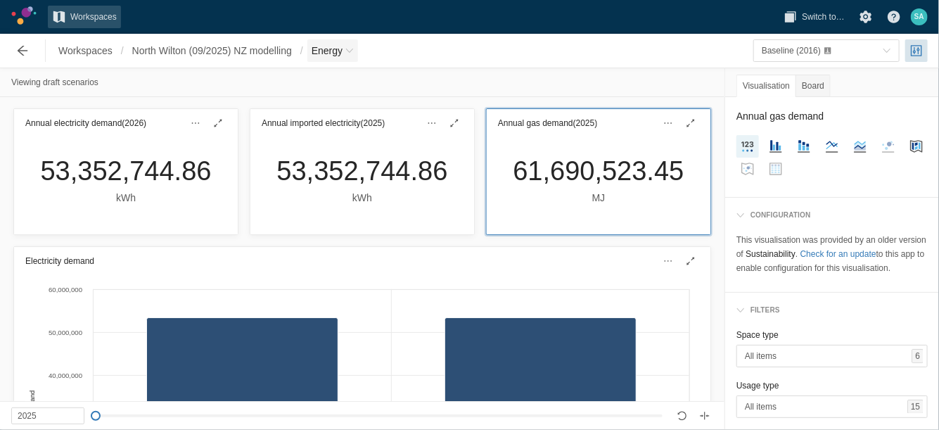
click at [358, 49] on span "Energy" at bounding box center [332, 50] width 51 height 23
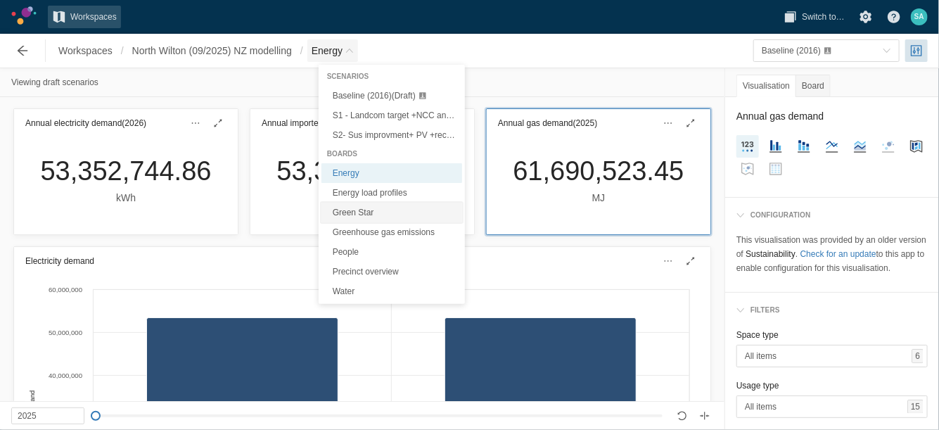
drag, startPoint x: 358, startPoint y: 211, endPoint x: 385, endPoint y: 203, distance: 27.8
click at [358, 211] on link "Green Star" at bounding box center [392, 213] width 141 height 20
type textarea "Green Star"
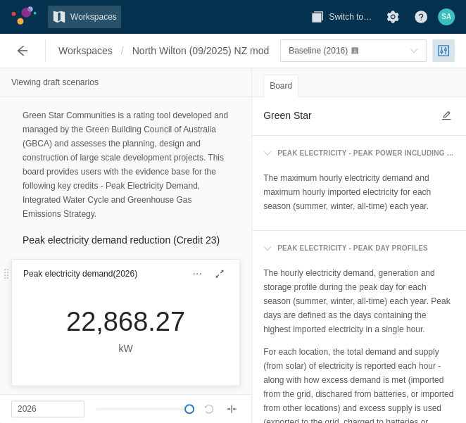
scroll to position [88, 0]
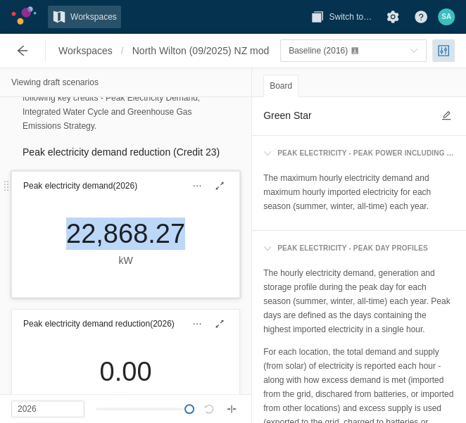
drag, startPoint x: 52, startPoint y: 237, endPoint x: 189, endPoint y: 234, distance: 137.2
click at [191, 236] on div "22,868.27 kW" at bounding box center [125, 248] width 227 height 97
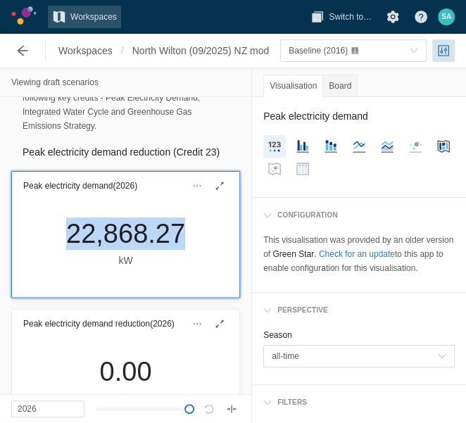
drag, startPoint x: 189, startPoint y: 234, endPoint x: 148, endPoint y: 232, distance: 41.6
copy div "22,868.27"
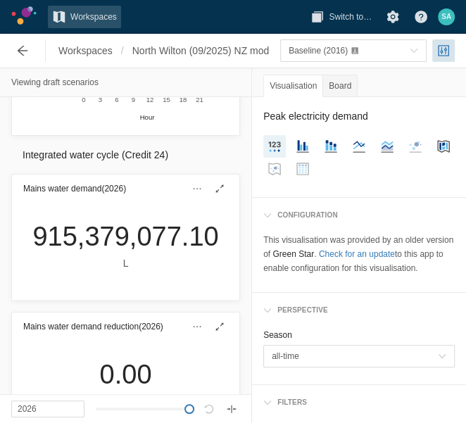
scroll to position [792, 0]
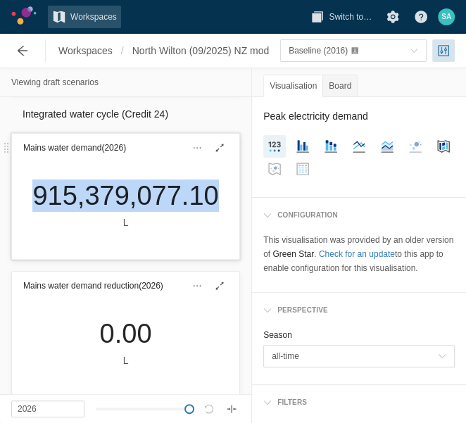
drag, startPoint x: 29, startPoint y: 193, endPoint x: 200, endPoint y: 197, distance: 171.0
click at [200, 197] on div "915,379,077.10 L" at bounding box center [125, 204] width 208 height 51
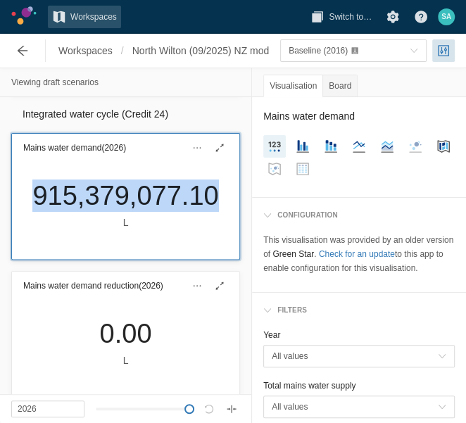
drag, startPoint x: 200, startPoint y: 196, endPoint x: 191, endPoint y: 193, distance: 9.6
copy div "915,379,077.10"
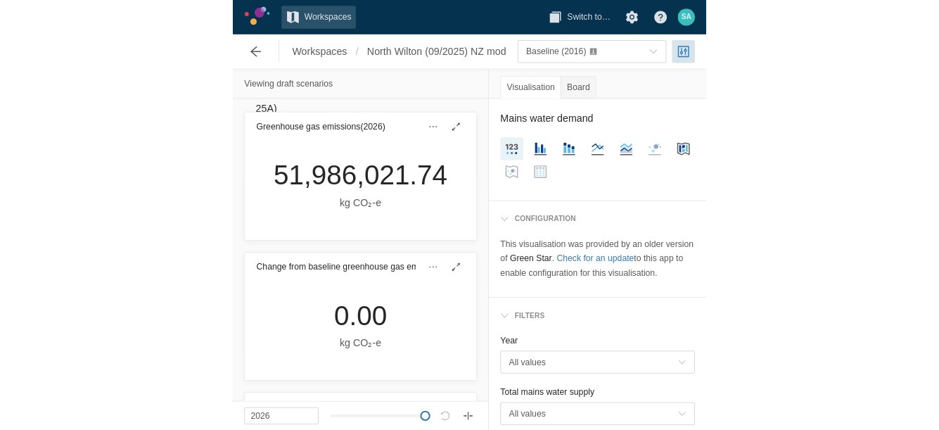
scroll to position [1495, 0]
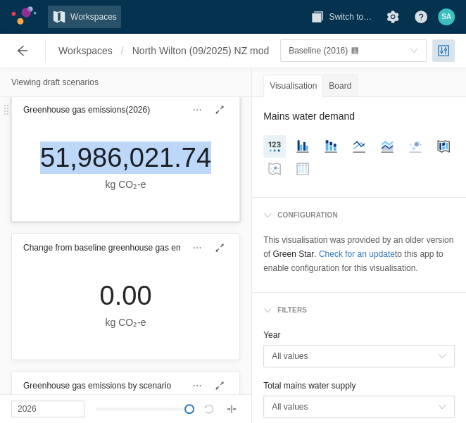
drag, startPoint x: 36, startPoint y: 151, endPoint x: 198, endPoint y: 157, distance: 162.7
click at [198, 157] on div "51,986,021.74 kg CO₂‑e" at bounding box center [125, 166] width 193 height 51
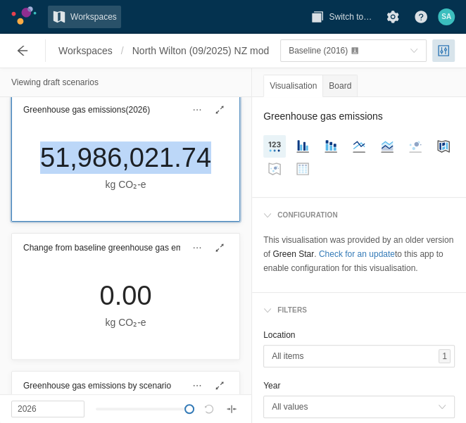
drag, startPoint x: 198, startPoint y: 157, endPoint x: 182, endPoint y: 154, distance: 16.4
copy div "51,986,021.74"
type input "2025"
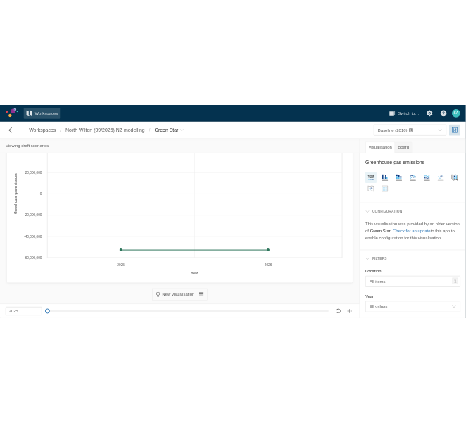
scroll to position [1057, 0]
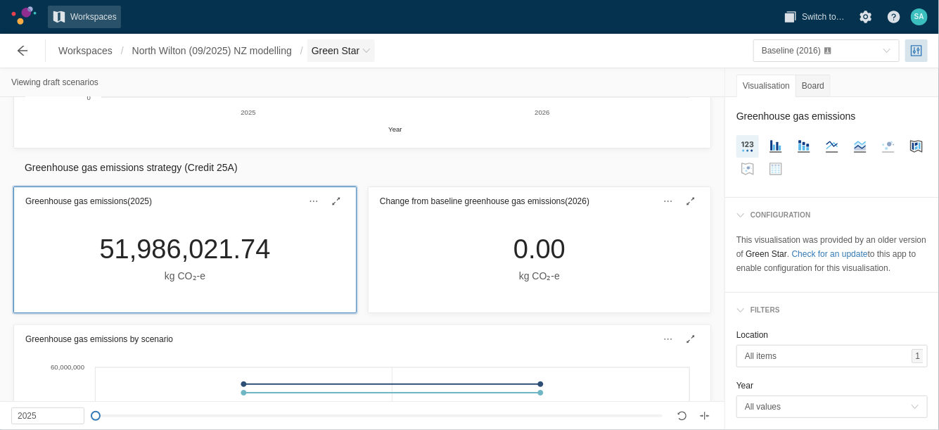
click at [371, 50] on span "Breadcrumb" at bounding box center [366, 50] width 8 height 8
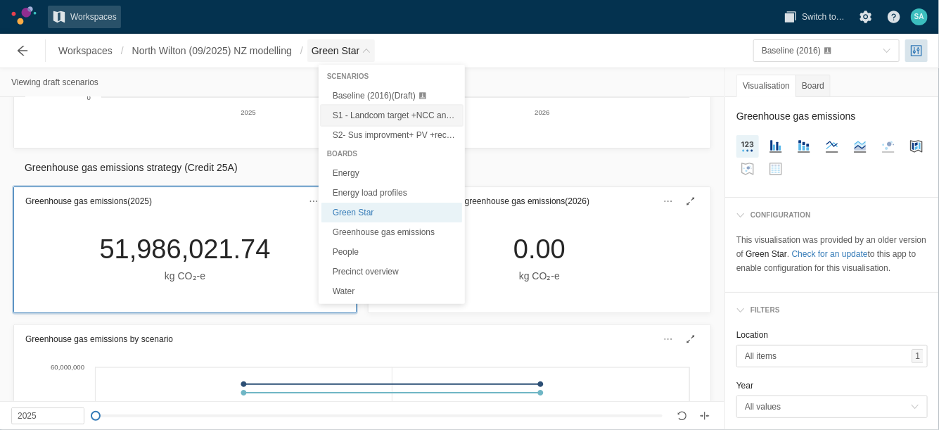
click at [357, 111] on span "S1 - Landcom target +NCC and Sustainable Buildings SEPP (Draft)" at bounding box center [458, 115] width 250 height 10
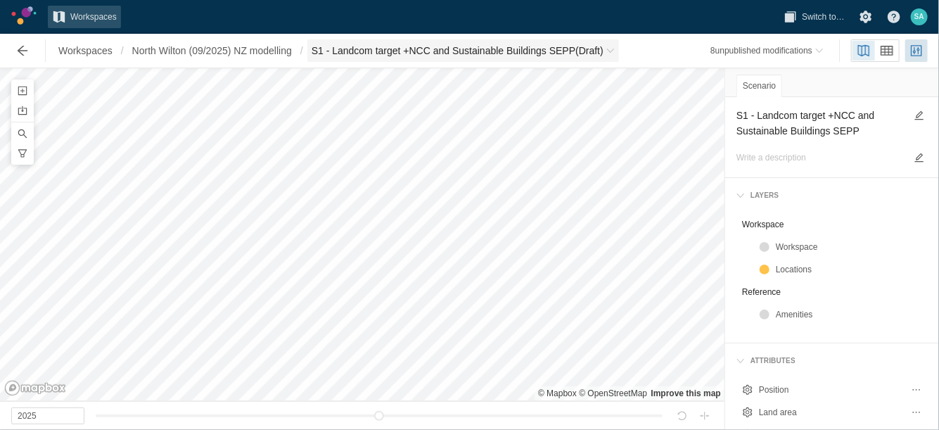
click at [405, 49] on span "S1 - Landcom target +NCC and Sustainable Buildings SEPP (Draft)" at bounding box center [458, 51] width 292 height 14
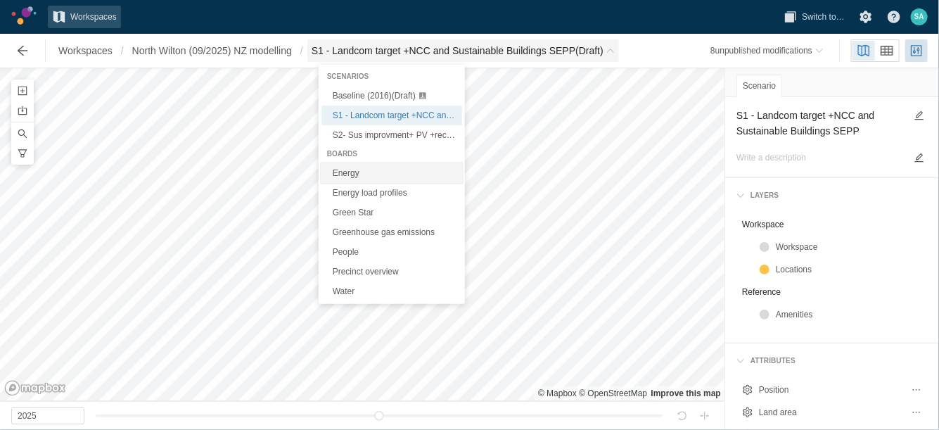
click at [345, 177] on link "Energy" at bounding box center [392, 173] width 141 height 20
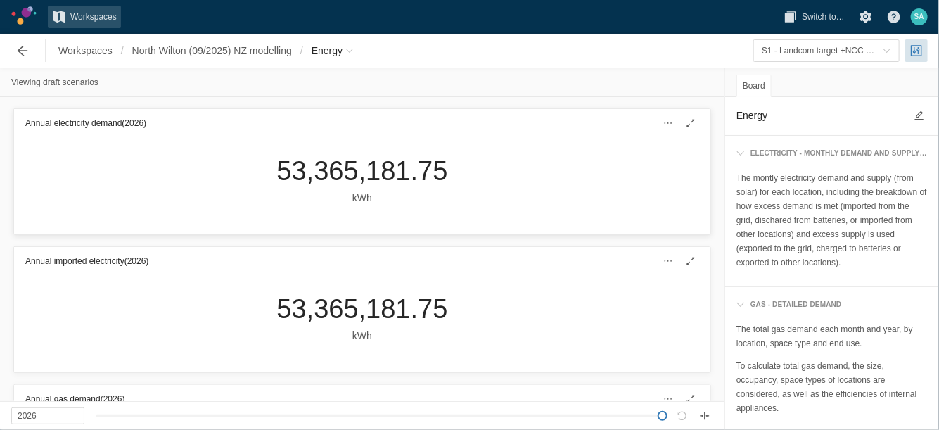
type input "2025"
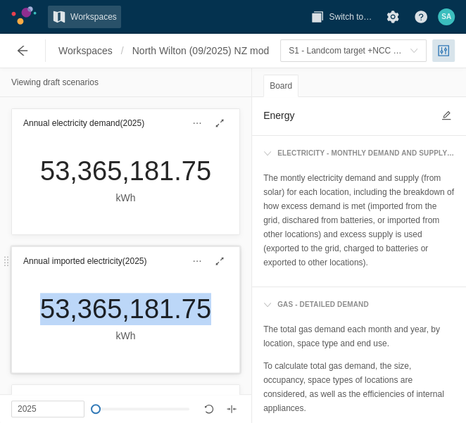
drag, startPoint x: 34, startPoint y: 308, endPoint x: 219, endPoint y: 317, distance: 185.2
click at [219, 317] on div "53,365,181.75 kWh" at bounding box center [125, 323] width 227 height 97
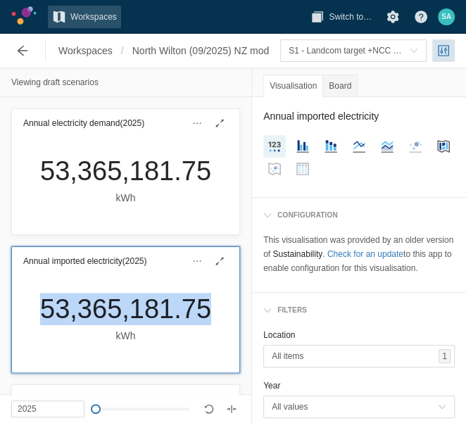
drag, startPoint x: 215, startPoint y: 315, endPoint x: 167, endPoint y: 310, distance: 48.2
copy div "53,365,181.75"
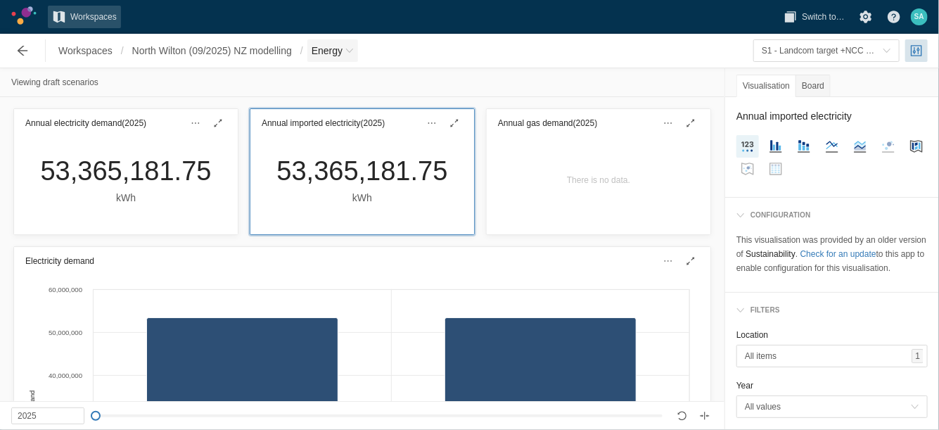
click at [354, 50] on span "Breadcrumb" at bounding box center [349, 50] width 8 height 8
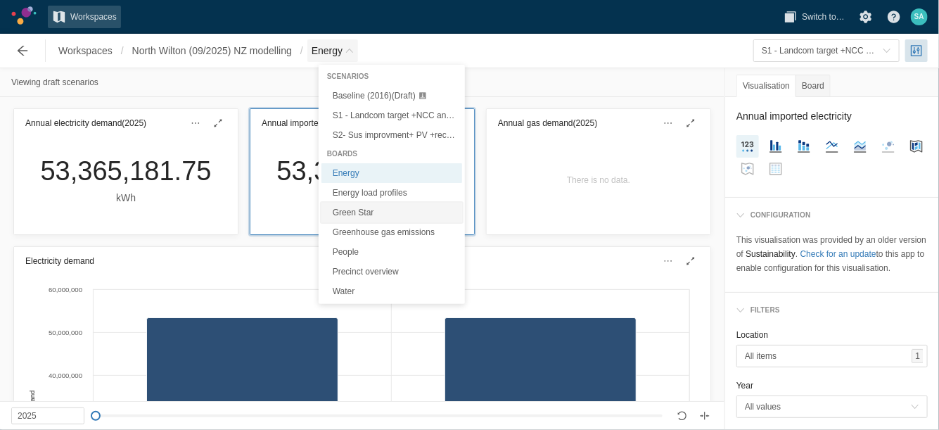
click at [348, 208] on link "Green Star" at bounding box center [392, 213] width 141 height 20
type textarea "Green Star"
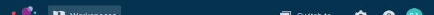
type input "2025"
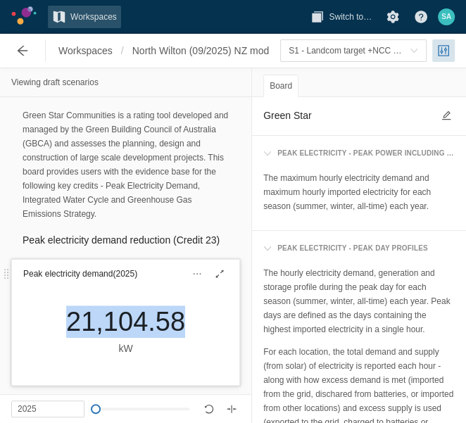
drag, startPoint x: 53, startPoint y: 316, endPoint x: 173, endPoint y: 324, distance: 120.6
click at [173, 324] on div "21,104.58 kW" at bounding box center [125, 330] width 141 height 51
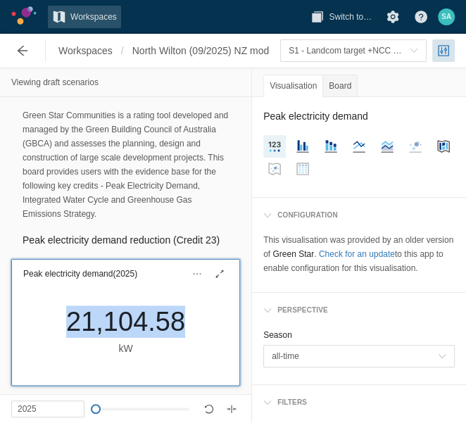
drag, startPoint x: 173, startPoint y: 324, endPoint x: 159, endPoint y: 324, distance: 14.1
copy div "21,104.58"
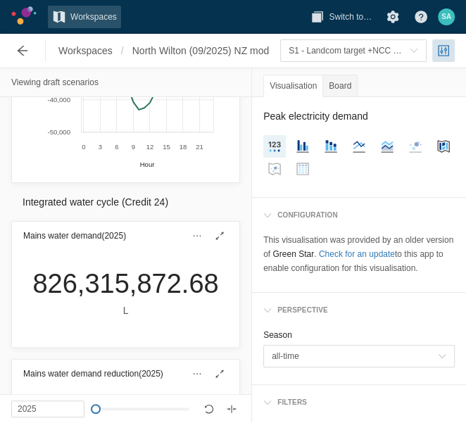
scroll to position [792, 0]
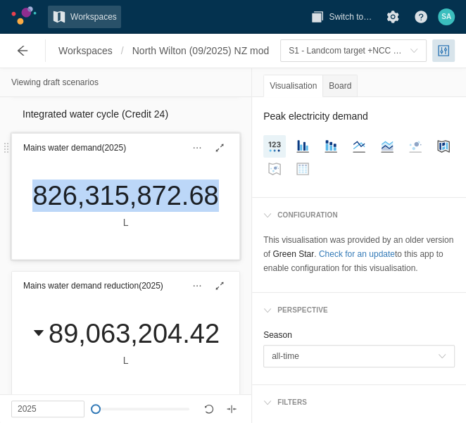
drag, startPoint x: 26, startPoint y: 200, endPoint x: 206, endPoint y: 204, distance: 180.2
click at [206, 204] on div "826,315,872.68 L" at bounding box center [125, 204] width 208 height 51
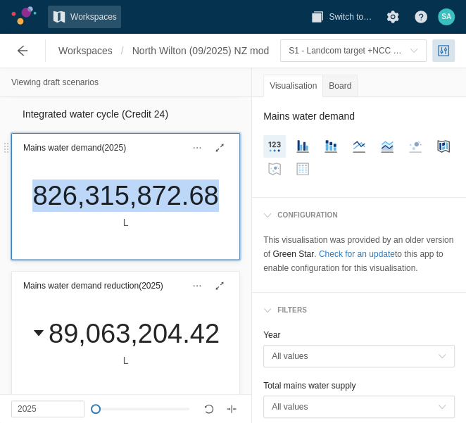
drag, startPoint x: 206, startPoint y: 203, endPoint x: 191, endPoint y: 199, distance: 16.0
copy div "826,315,872.68"
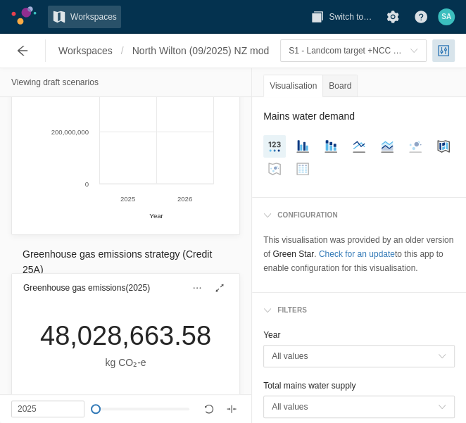
scroll to position [1407, 0]
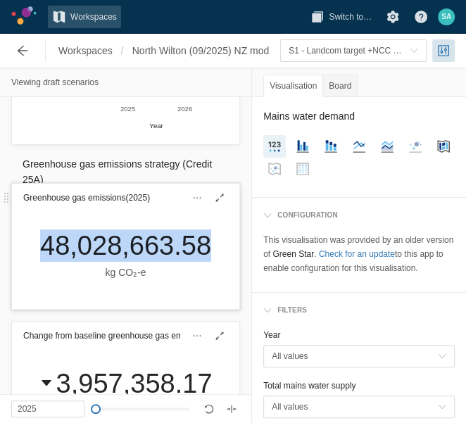
drag, startPoint x: 36, startPoint y: 246, endPoint x: 201, endPoint y: 244, distance: 165.3
click at [201, 244] on div "48,028,663.58" at bounding box center [125, 245] width 171 height 32
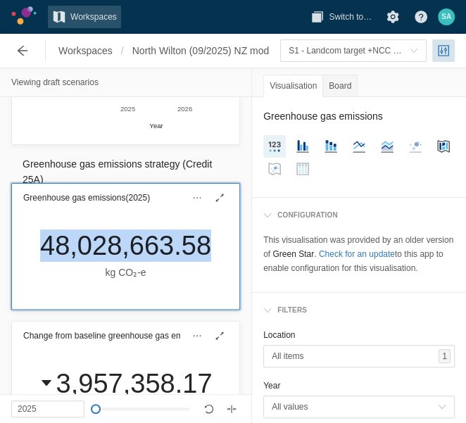
drag, startPoint x: 201, startPoint y: 244, endPoint x: 191, endPoint y: 244, distance: 10.6
copy div "48,028,663.58"
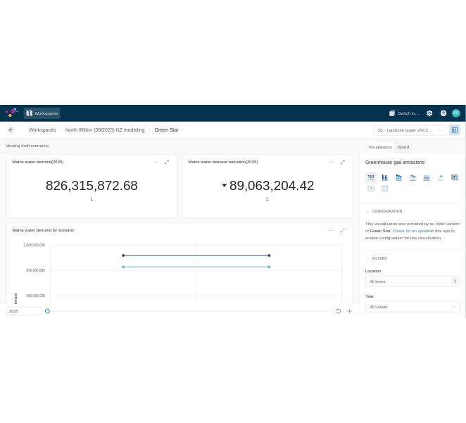
scroll to position [1057, 0]
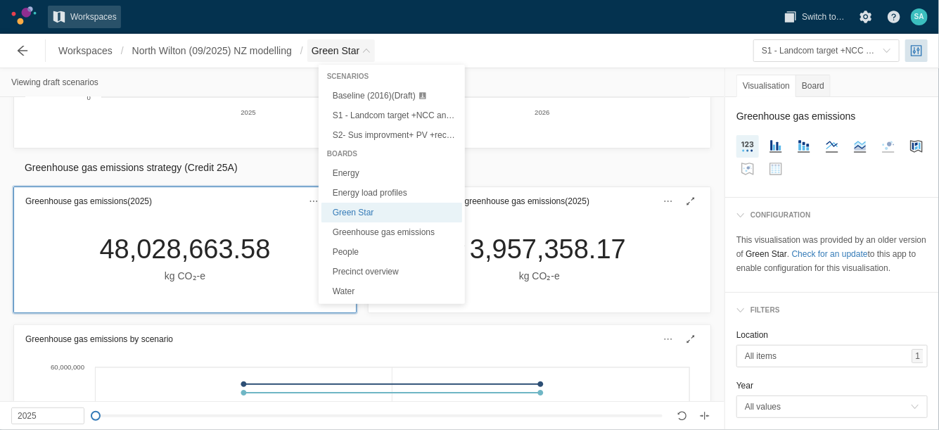
click at [371, 50] on span "Breadcrumb" at bounding box center [366, 50] width 8 height 8
click at [367, 134] on span "S2- Sus improvment+ PV +recycled water (Draft)" at bounding box center [423, 135] width 181 height 10
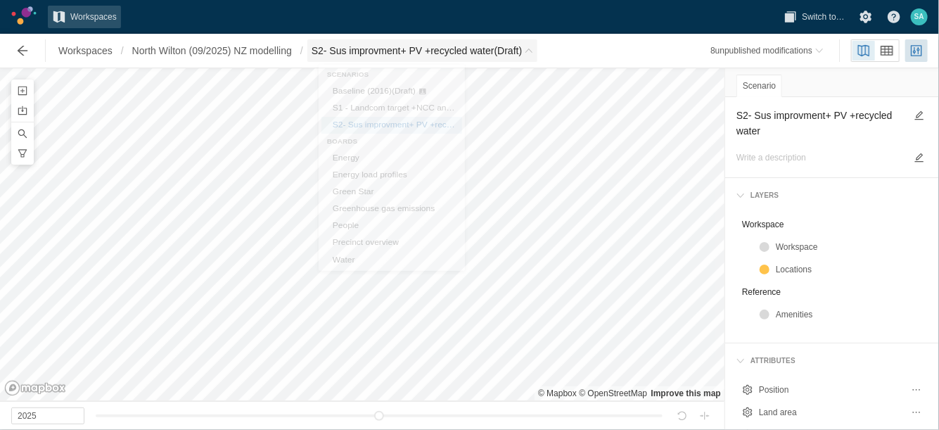
click at [405, 55] on span "S2- Sus improvment+ PV +recycled water (Draft)" at bounding box center [417, 51] width 211 height 14
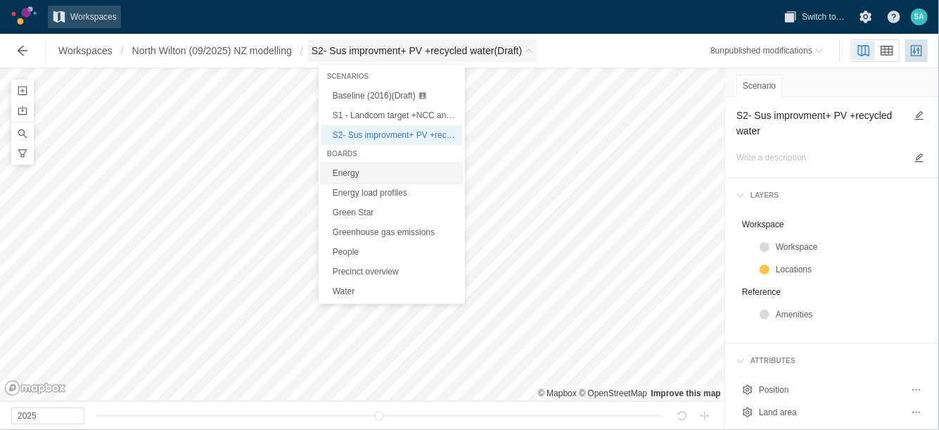
click at [350, 178] on link "Energy" at bounding box center [392, 173] width 141 height 20
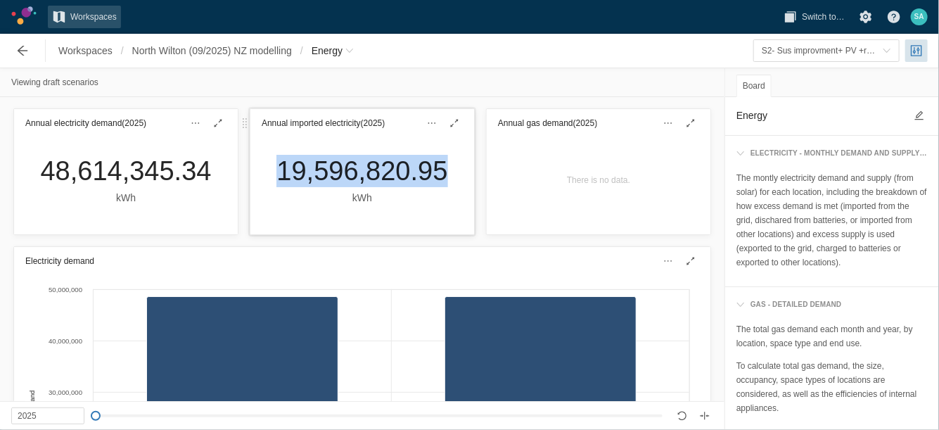
drag, startPoint x: 269, startPoint y: 165, endPoint x: 431, endPoint y: 175, distance: 162.8
click at [431, 175] on div "19,596,820.95 kWh" at bounding box center [361, 180] width 193 height 51
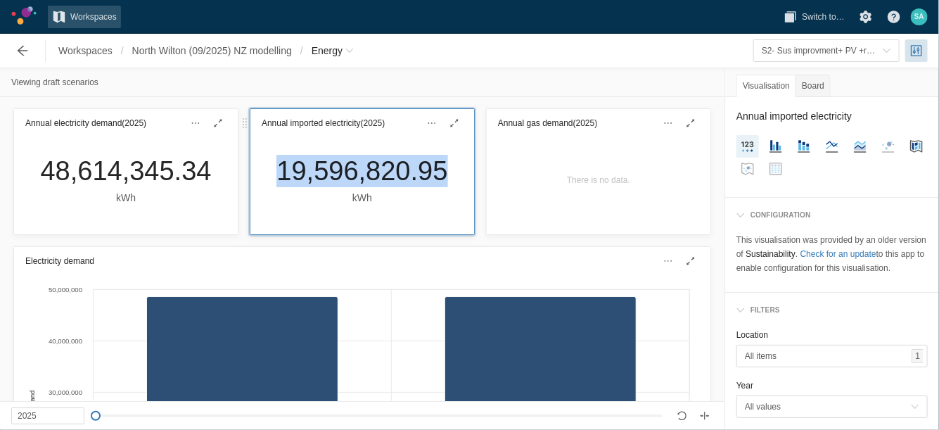
drag, startPoint x: 432, startPoint y: 175, endPoint x: 424, endPoint y: 174, distance: 7.9
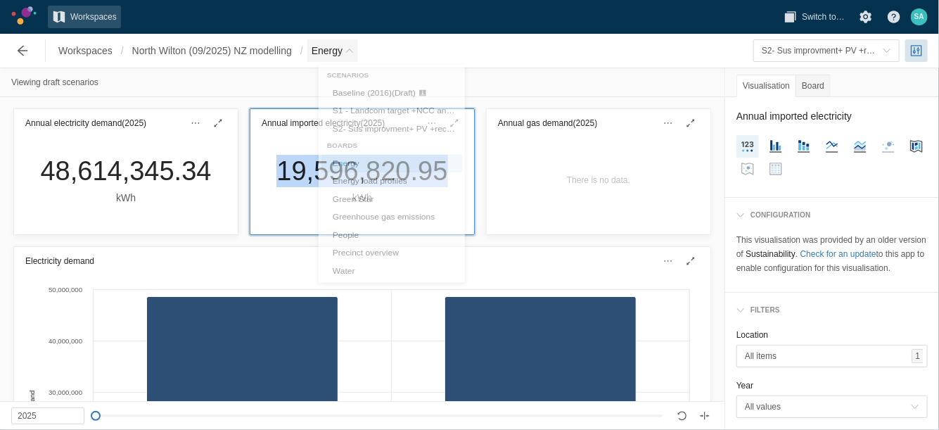
click at [354, 51] on span "Breadcrumb" at bounding box center [349, 50] width 8 height 8
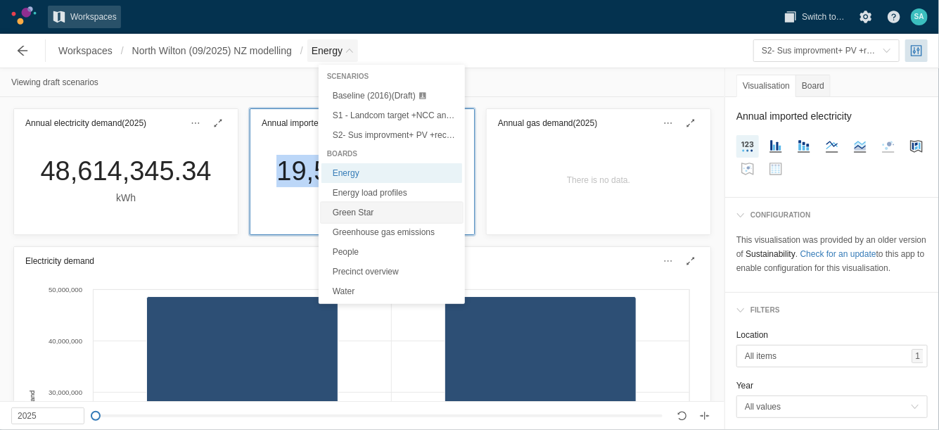
click at [353, 215] on link "Green Star" at bounding box center [392, 213] width 141 height 20
type textarea "Green Star"
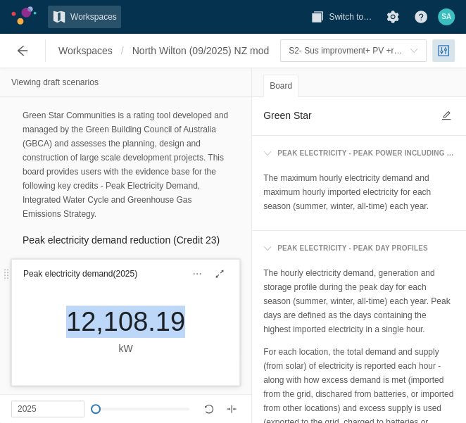
drag, startPoint x: 57, startPoint y: 319, endPoint x: 166, endPoint y: 319, distance: 109.1
click at [166, 319] on div "12,108.19 kW" at bounding box center [125, 330] width 141 height 51
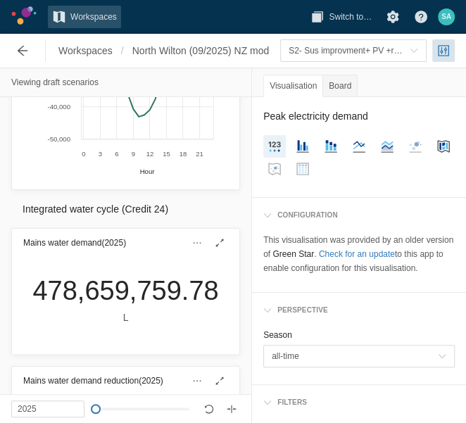
scroll to position [704, 0]
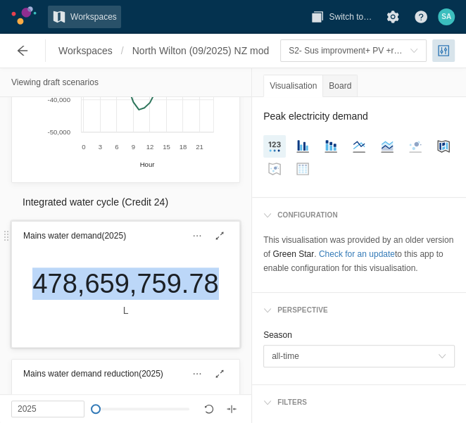
drag, startPoint x: 27, startPoint y: 286, endPoint x: 206, endPoint y: 286, distance: 179.4
click at [206, 286] on div "478,659,759.78 L" at bounding box center [125, 292] width 208 height 51
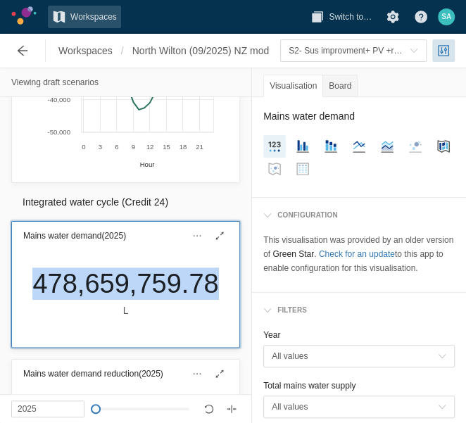
drag, startPoint x: 206, startPoint y: 284, endPoint x: 187, endPoint y: 281, distance: 19.2
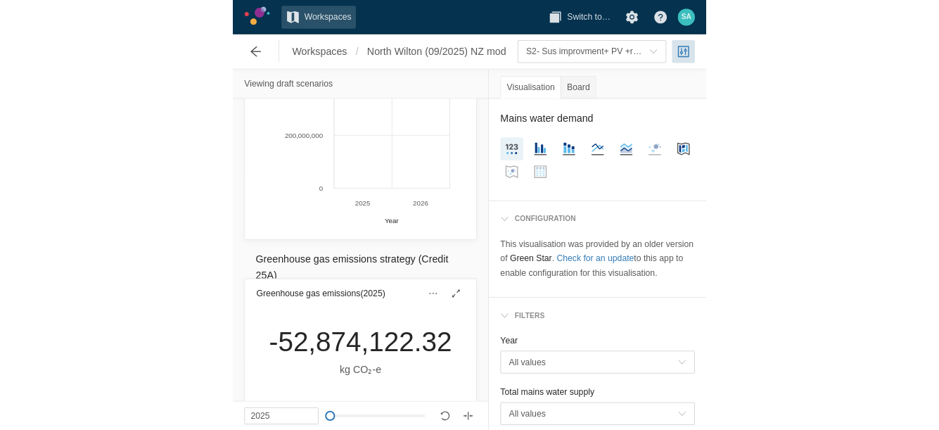
scroll to position [1319, 0]
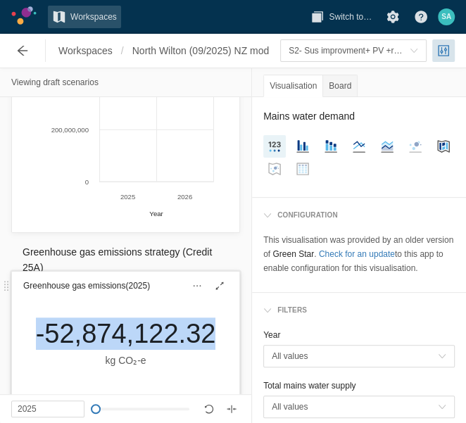
drag, startPoint x: 26, startPoint y: 339, endPoint x: 203, endPoint y: 331, distance: 176.8
click at [203, 331] on div "-52,874,122.32 kg CO₂‑e" at bounding box center [126, 342] width 203 height 51
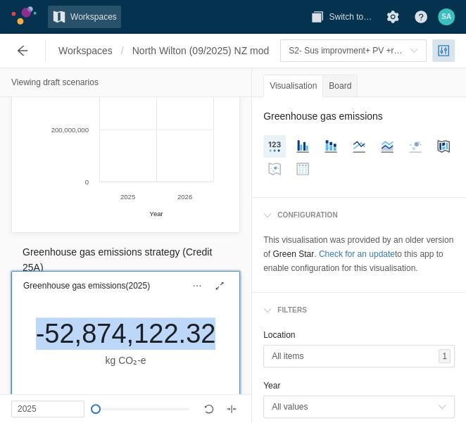
drag, startPoint x: 203, startPoint y: 331, endPoint x: 185, endPoint y: 331, distance: 17.6
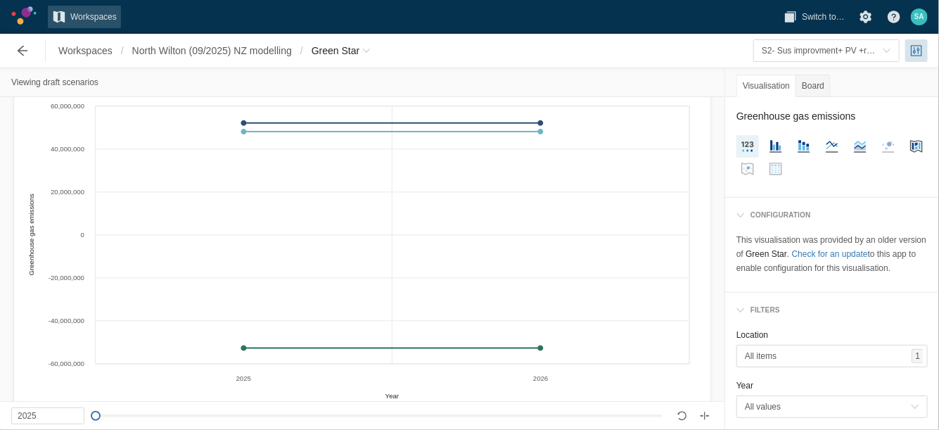
scroll to position [1057, 0]
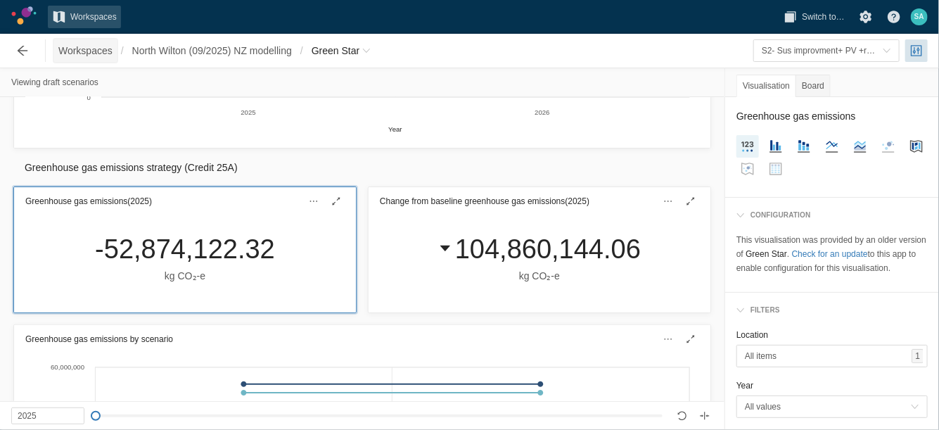
click at [91, 52] on span "Workspaces" at bounding box center [85, 51] width 54 height 14
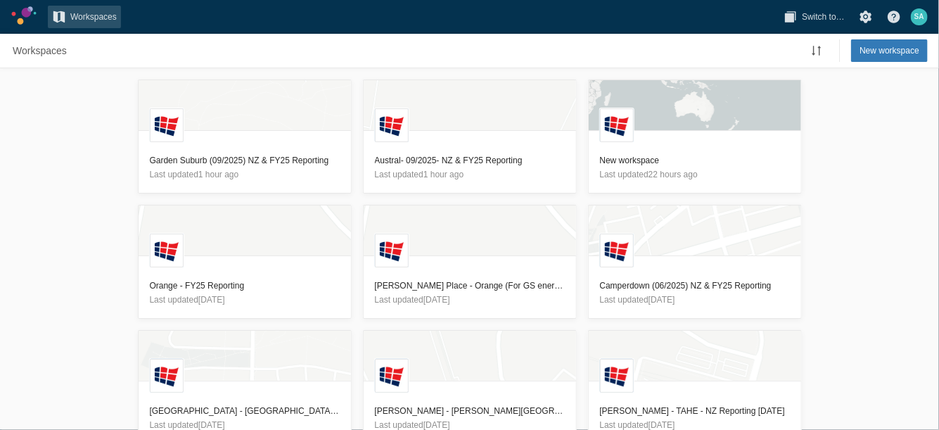
click at [101, 162] on div "L Garden Suburb (09/2025) NZ & FY25 Reporting Last updated 1 hour ago L Austral…" at bounding box center [469, 249] width 939 height 362
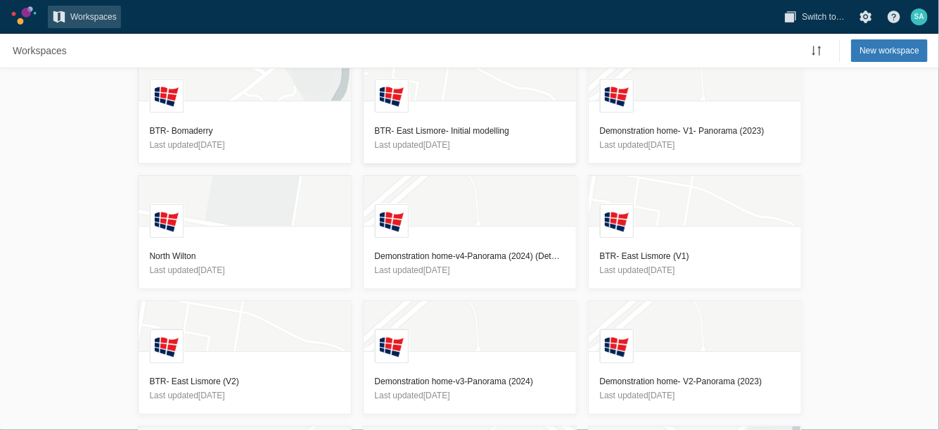
scroll to position [2928, 0]
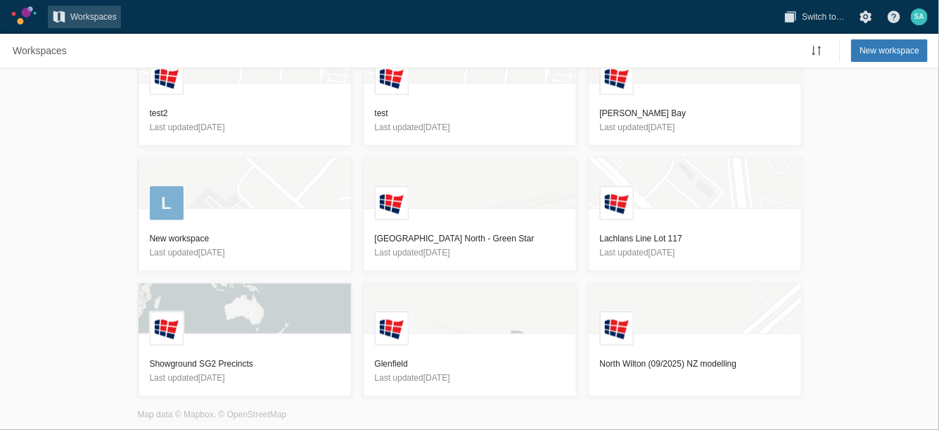
click at [861, 173] on div "L Garden Suburb (09/2025) NZ & FY25 Reporting Last updated 1 hour ago L Austral…" at bounding box center [469, 249] width 939 height 362
click at [55, 53] on span "Workspaces" at bounding box center [40, 51] width 54 height 14
